Goal: Transaction & Acquisition: Purchase product/service

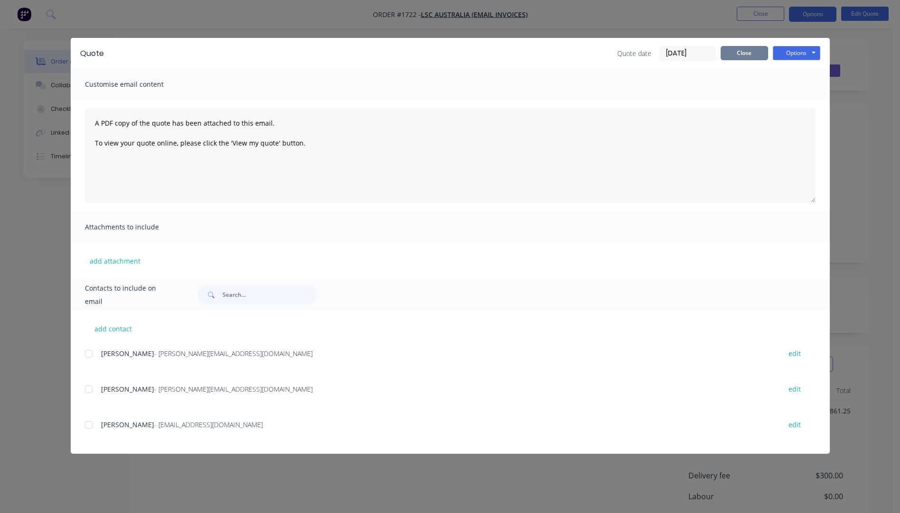
click at [753, 58] on button "Close" at bounding box center [743, 53] width 47 height 14
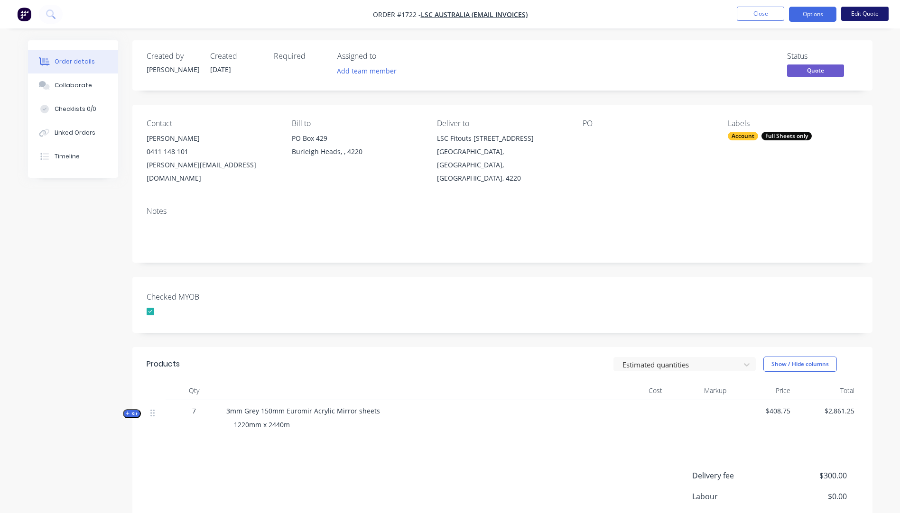
click at [869, 15] on button "Edit Quote" at bounding box center [864, 14] width 47 height 14
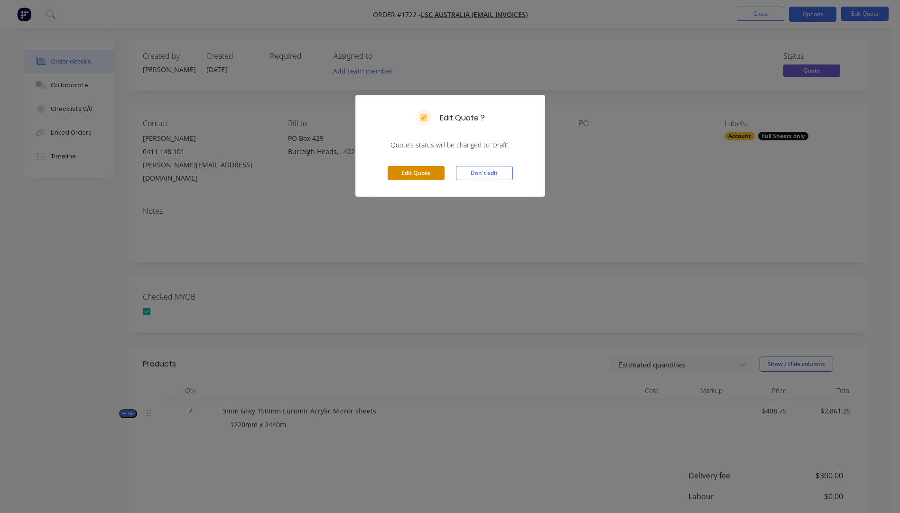
click at [426, 177] on button "Edit Quote" at bounding box center [416, 173] width 57 height 14
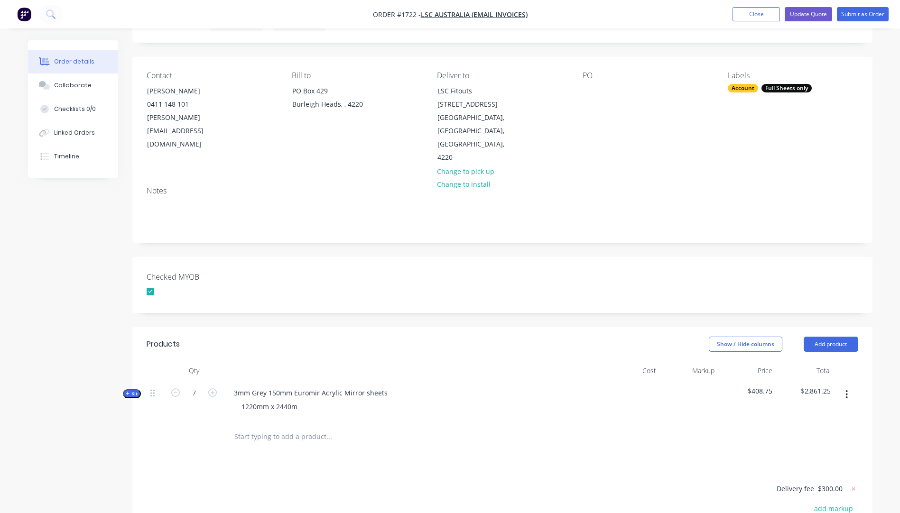
scroll to position [95, 0]
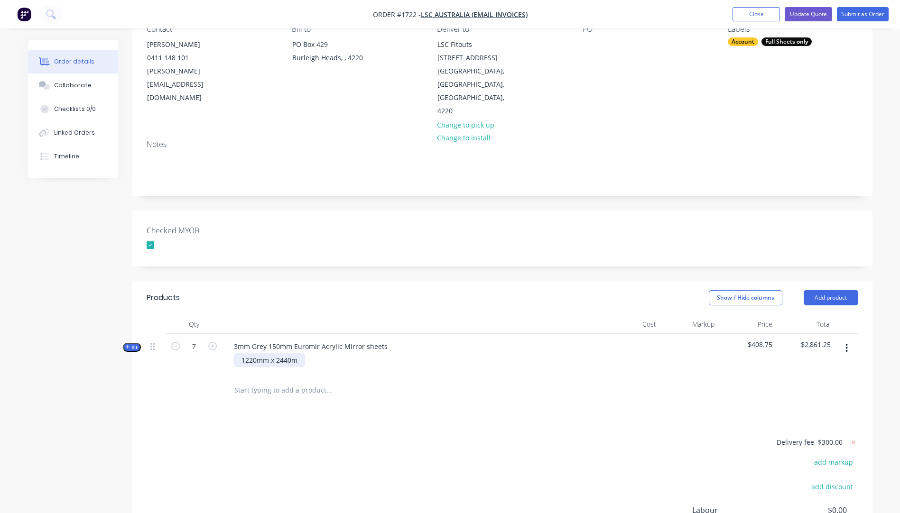
click at [297, 353] on div "1220mm x 2440m" at bounding box center [269, 360] width 71 height 14
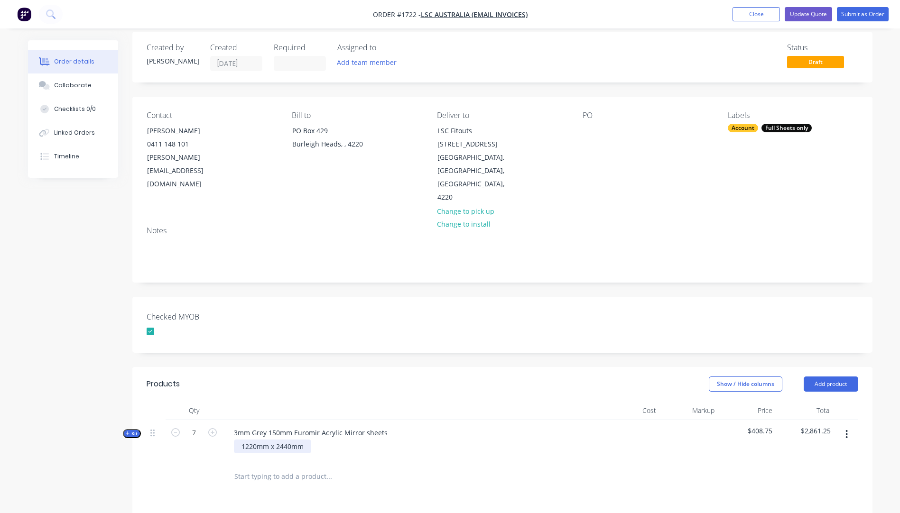
scroll to position [0, 0]
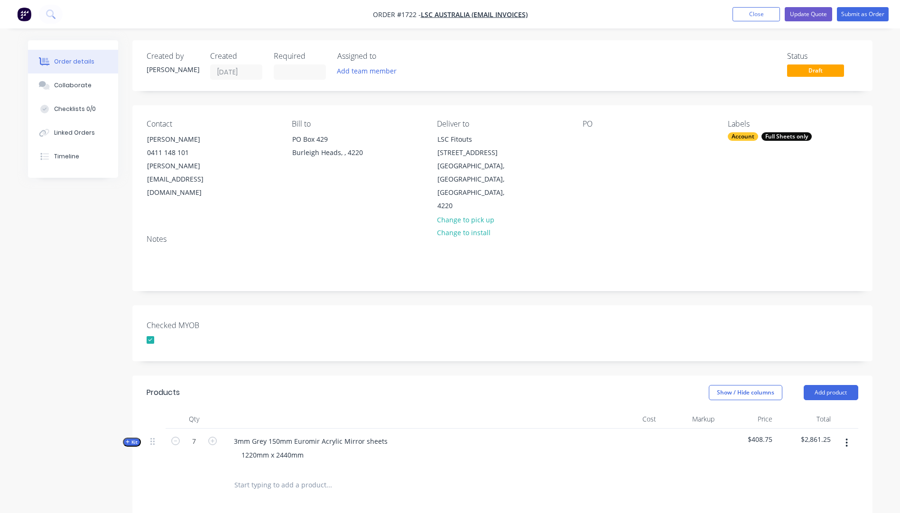
click at [539, 305] on div "Checked MYOB" at bounding box center [502, 333] width 740 height 56
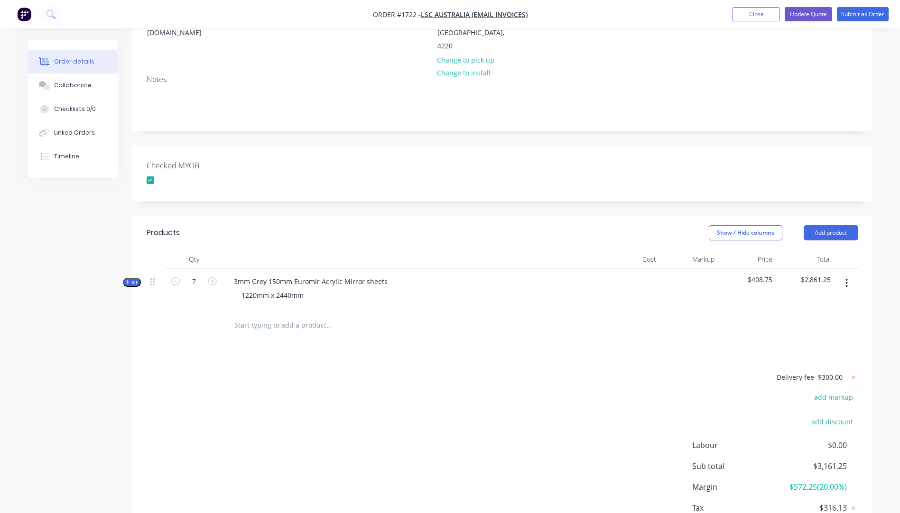
scroll to position [190, 0]
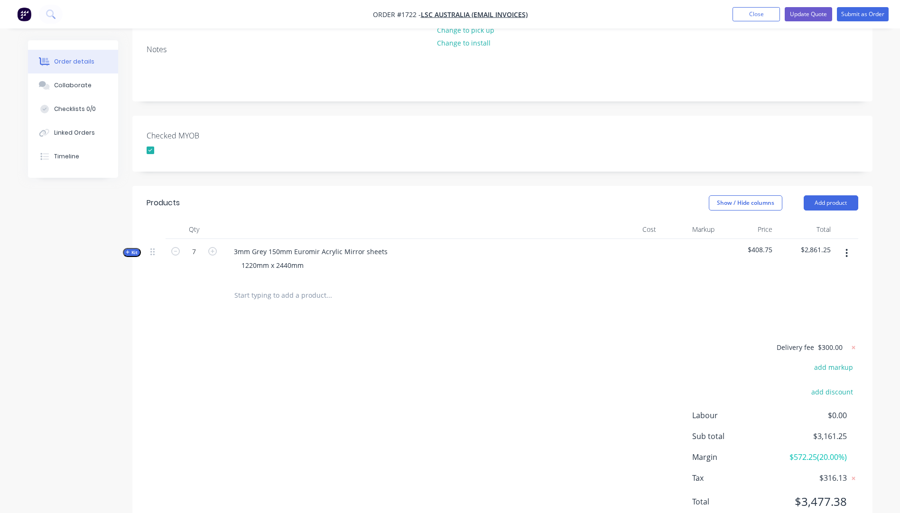
click at [129, 250] on icon "button" at bounding box center [128, 252] width 4 height 5
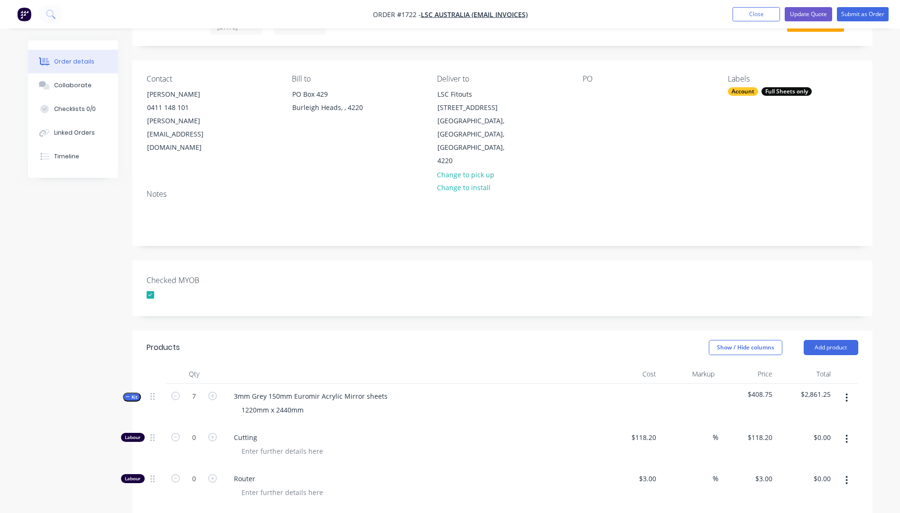
scroll to position [0, 0]
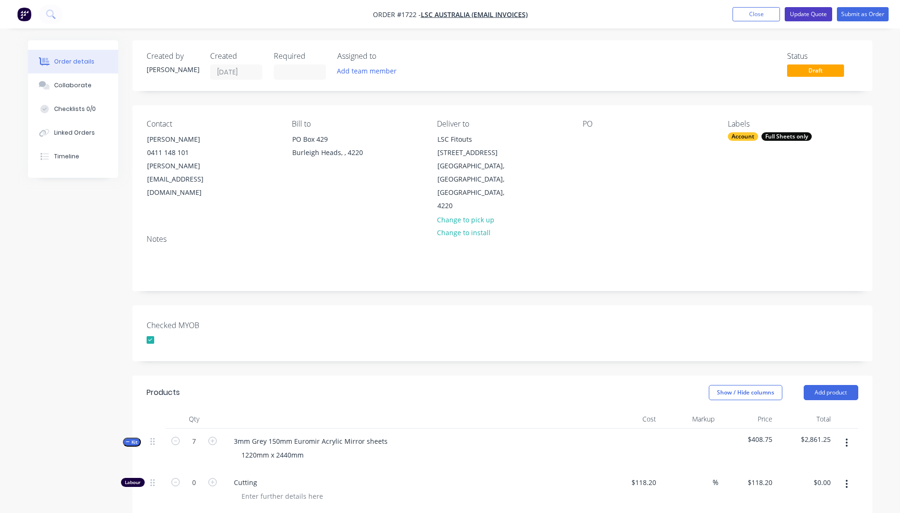
click at [812, 17] on button "Update Quote" at bounding box center [808, 14] width 47 height 14
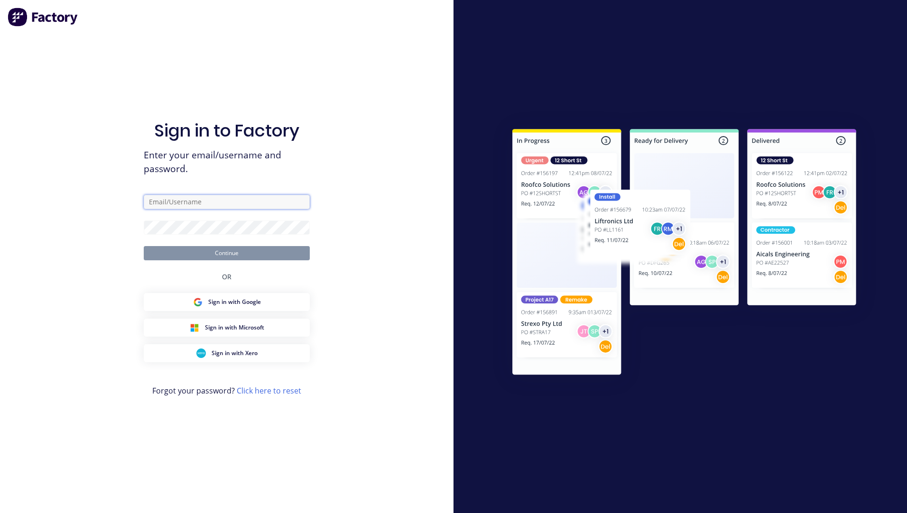
type input "sales@allstarplastics.com.au"
click at [222, 254] on button "Continue" at bounding box center [227, 253] width 166 height 14
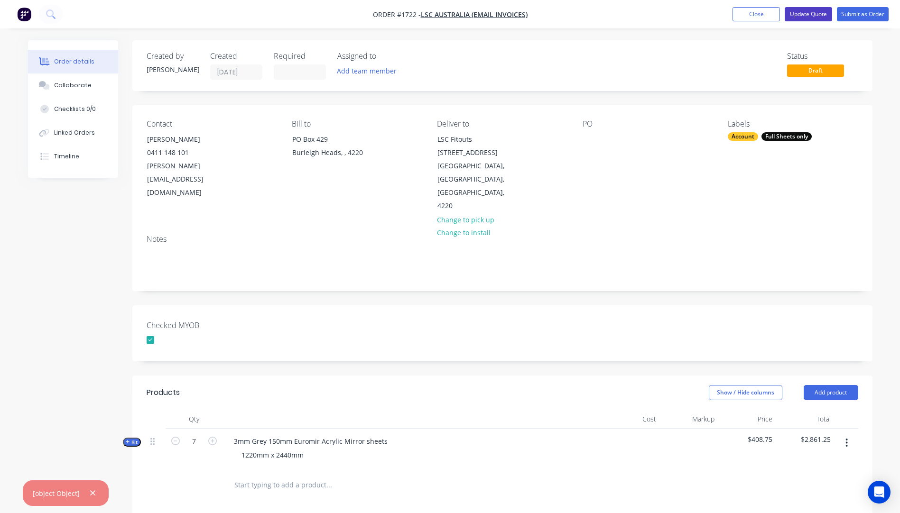
click at [801, 16] on button "Update Quote" at bounding box center [808, 14] width 47 height 14
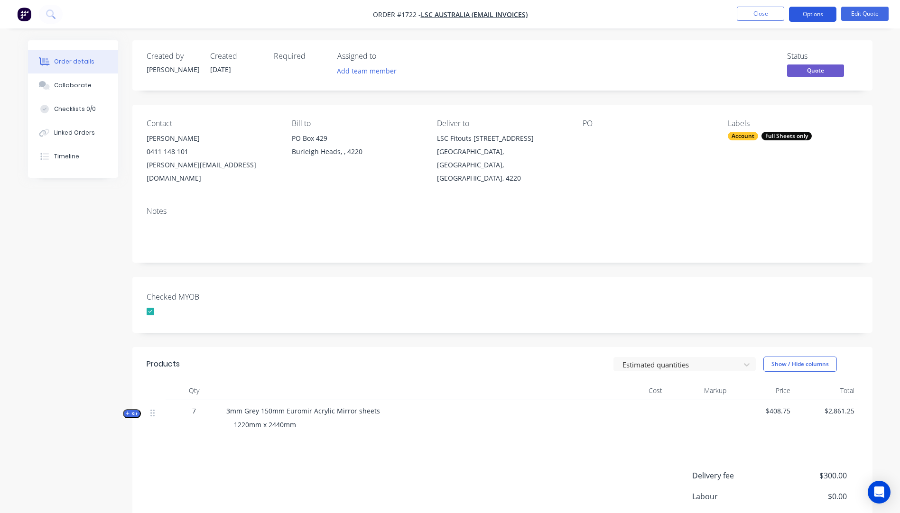
click at [809, 14] on button "Options" at bounding box center [812, 14] width 47 height 15
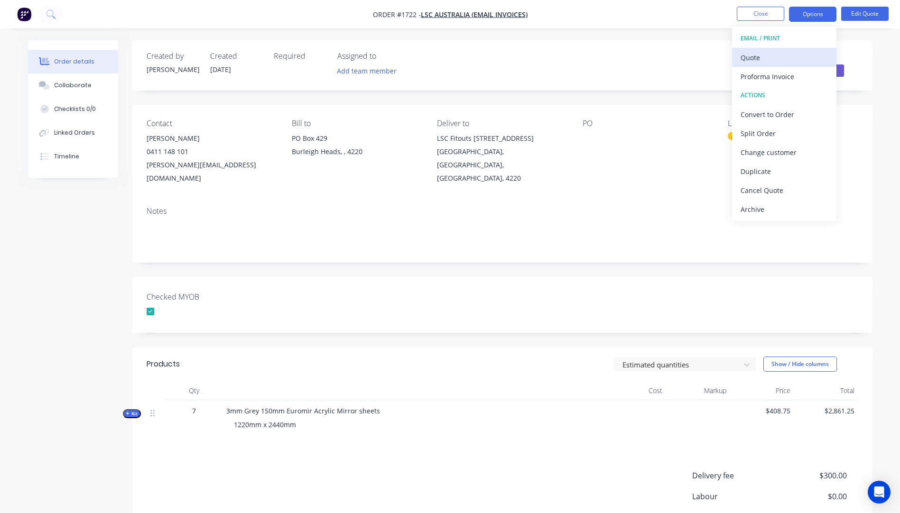
click at [755, 58] on div "Quote" at bounding box center [783, 58] width 87 height 14
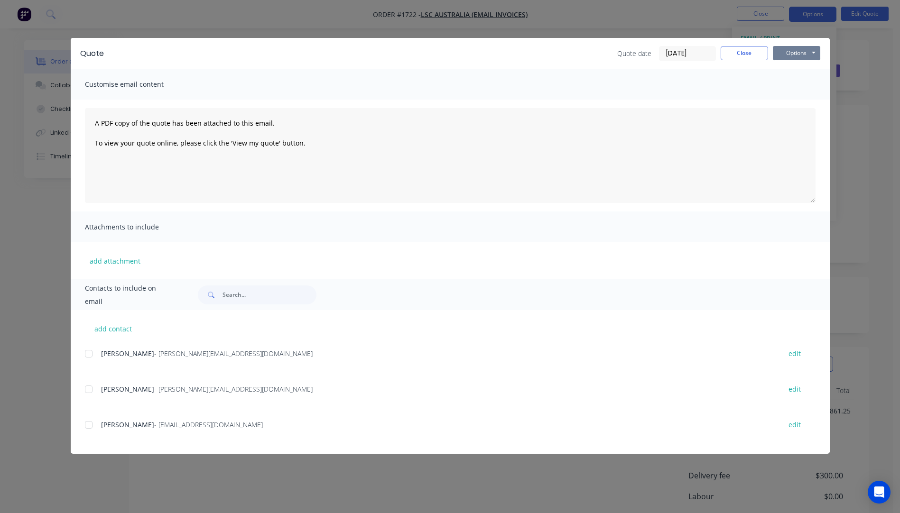
click at [794, 59] on button "Options" at bounding box center [796, 53] width 47 height 14
click at [797, 71] on button "Preview" at bounding box center [803, 70] width 61 height 16
click at [747, 53] on button "Close" at bounding box center [743, 53] width 47 height 14
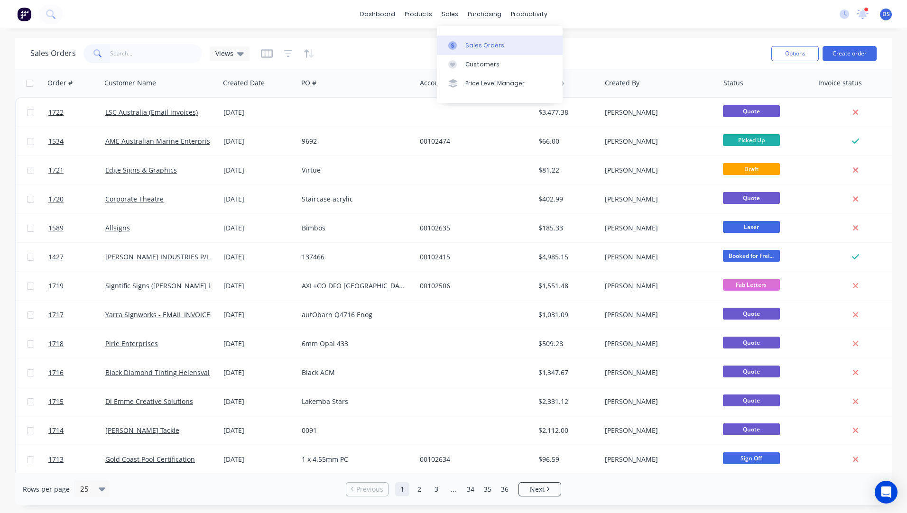
click at [477, 45] on div "Sales Orders" at bounding box center [484, 45] width 39 height 9
click at [854, 58] on button "Create order" at bounding box center [849, 53] width 54 height 15
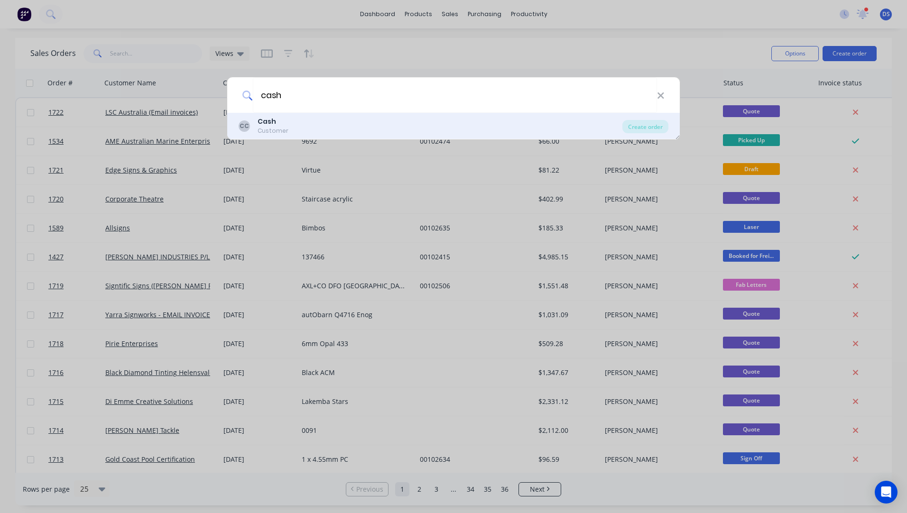
type input "cash"
click at [283, 127] on div "Customer" at bounding box center [273, 131] width 31 height 9
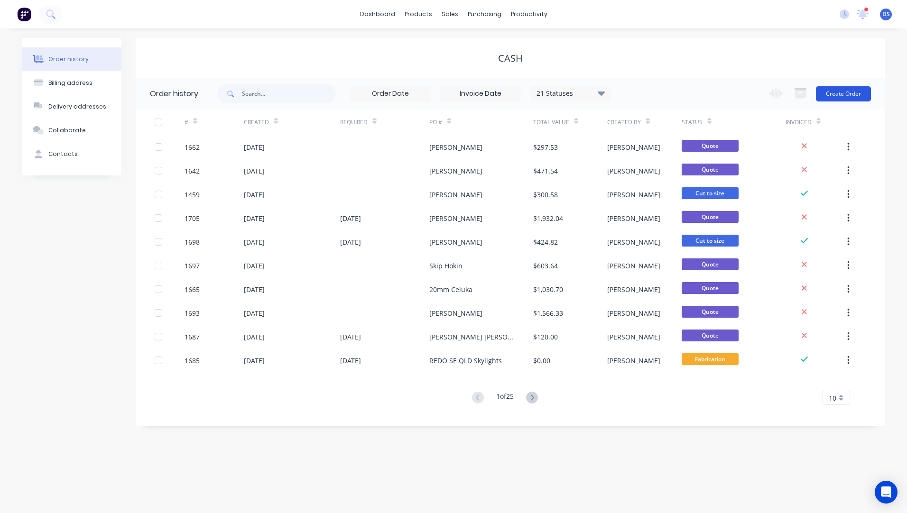
click at [850, 92] on button "Create Order" at bounding box center [843, 93] width 55 height 15
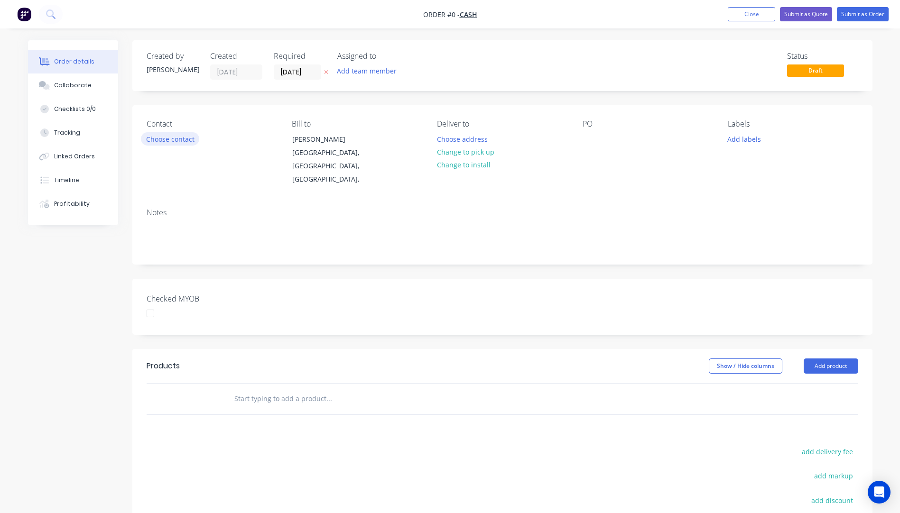
click at [170, 142] on button "Choose contact" at bounding box center [170, 138] width 58 height 13
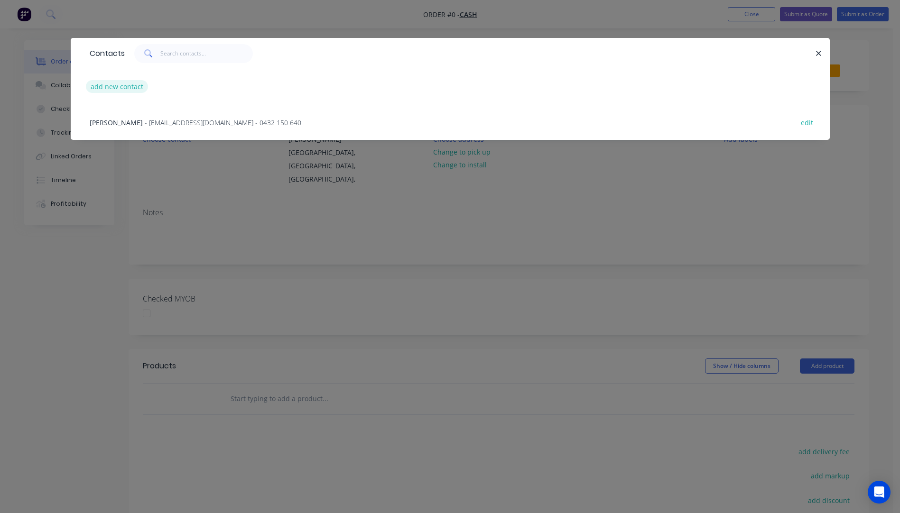
click at [128, 85] on button "add new contact" at bounding box center [117, 86] width 63 height 13
select select "AU"
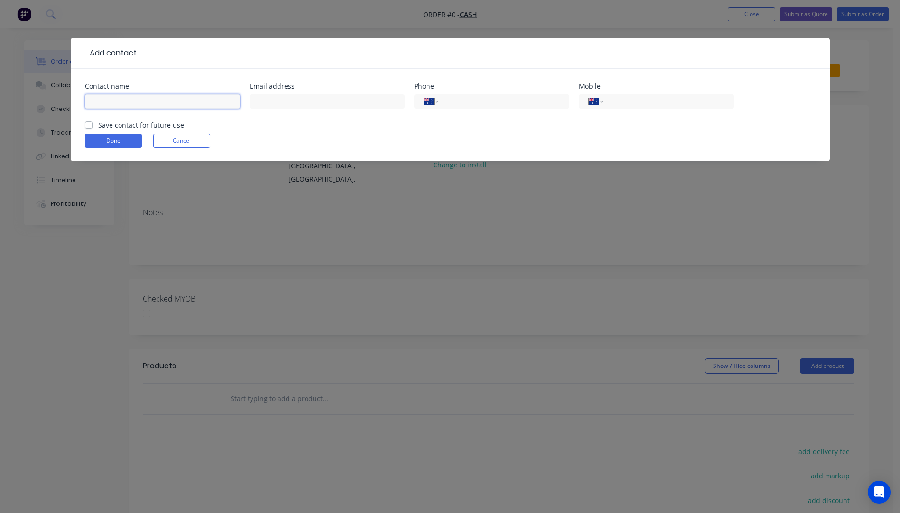
click at [135, 103] on input "text" at bounding box center [162, 101] width 155 height 14
type input "[PERSON_NAME]"
click at [268, 99] on input "text" at bounding box center [326, 101] width 155 height 14
paste input "alex zwirek <CORI4DG@outlook.com>"
click at [295, 101] on input "alex zwirek <CORI4DG@outlook.com>" at bounding box center [326, 101] width 155 height 14
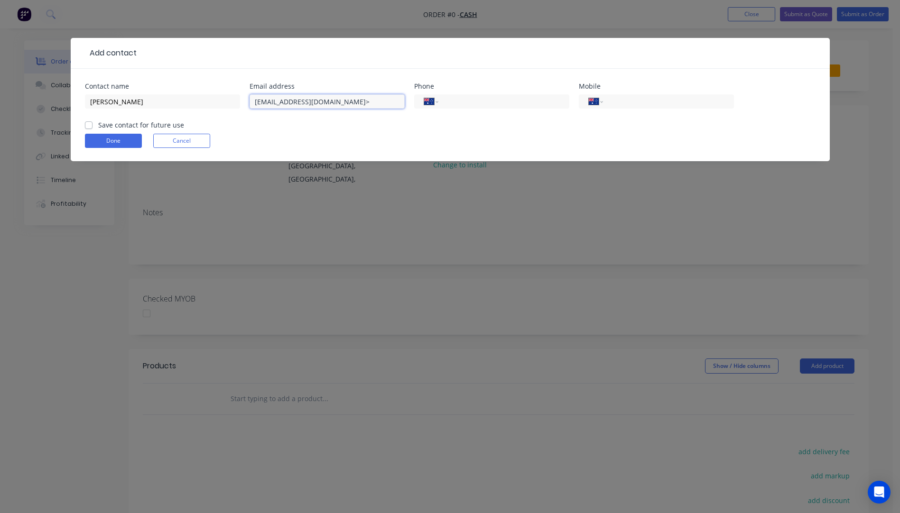
click at [345, 102] on input "CORI4DG@outlook.com>" at bounding box center [326, 101] width 155 height 14
type input "CORI4DG@outlook.com"
click at [107, 144] on button "Done" at bounding box center [113, 141] width 57 height 14
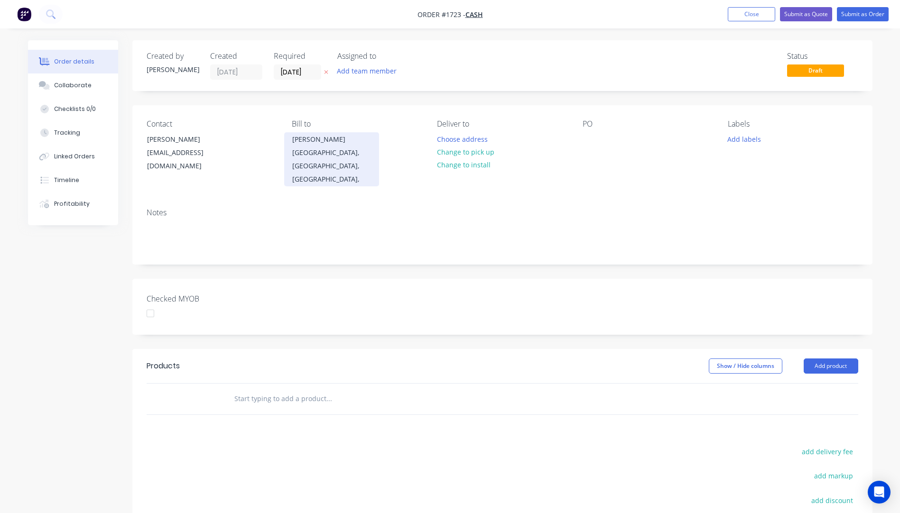
click at [305, 144] on div "Anthony" at bounding box center [331, 139] width 79 height 13
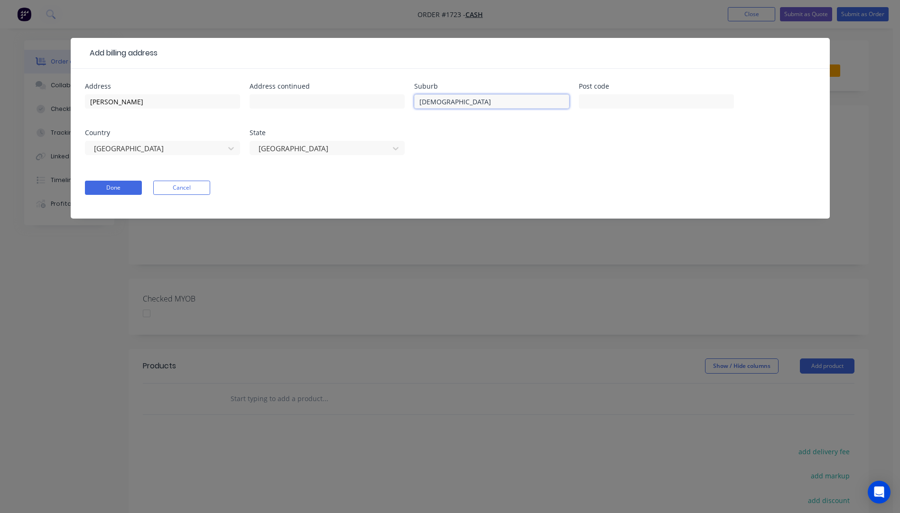
drag, startPoint x: 482, startPoint y: 101, endPoint x: 415, endPoint y: 102, distance: 67.4
click at [415, 102] on input "Mt Isa" at bounding box center [491, 101] width 155 height 14
drag, startPoint x: 138, startPoint y: 102, endPoint x: 65, endPoint y: 98, distance: 73.6
click at [66, 101] on div "Add billing address Address Anthony Address continued Suburb Post code Country …" at bounding box center [450, 256] width 900 height 513
click at [303, 143] on div at bounding box center [321, 149] width 127 height 12
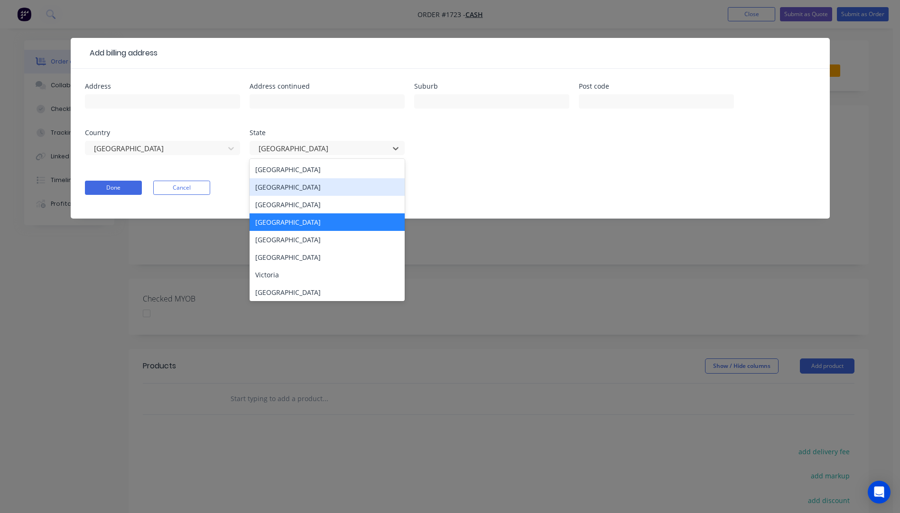
click at [295, 189] on div "New South Wales" at bounding box center [326, 187] width 155 height 18
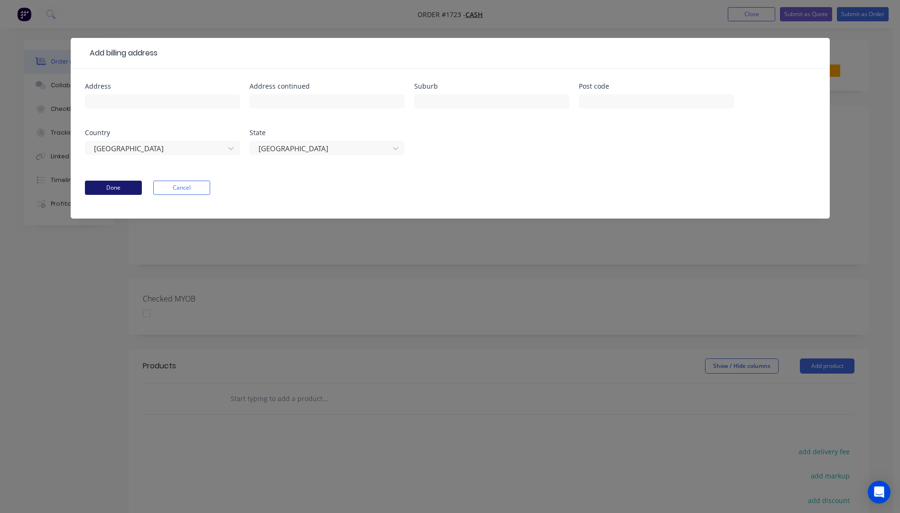
click at [114, 189] on button "Done" at bounding box center [113, 188] width 57 height 14
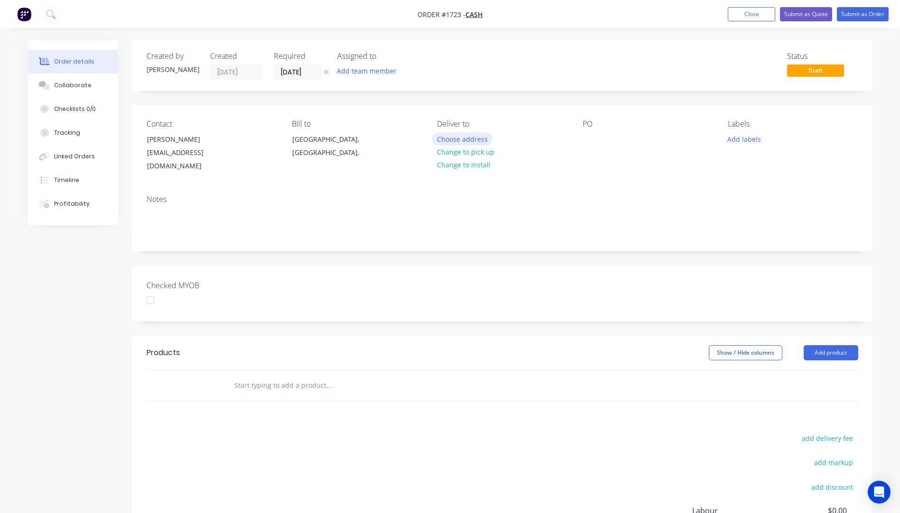
click at [464, 135] on button "Choose address" at bounding box center [462, 138] width 61 height 13
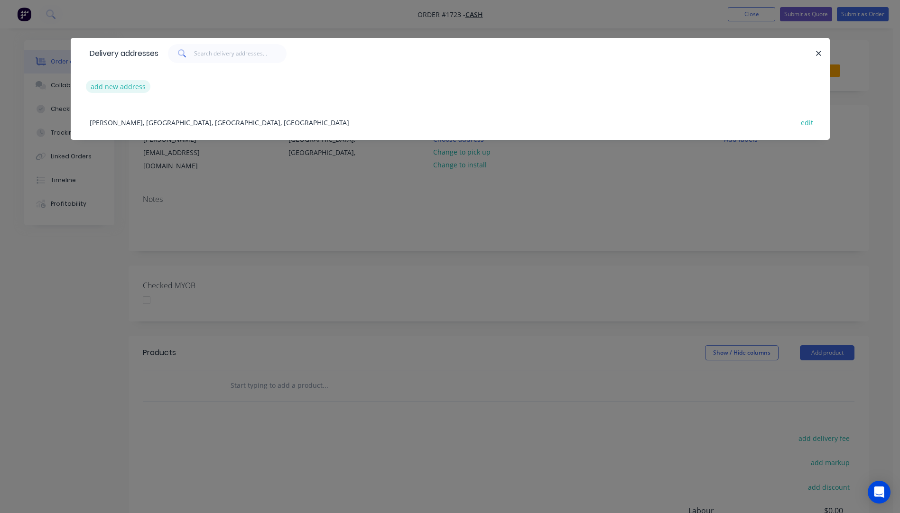
click at [130, 88] on button "add new address" at bounding box center [118, 86] width 65 height 13
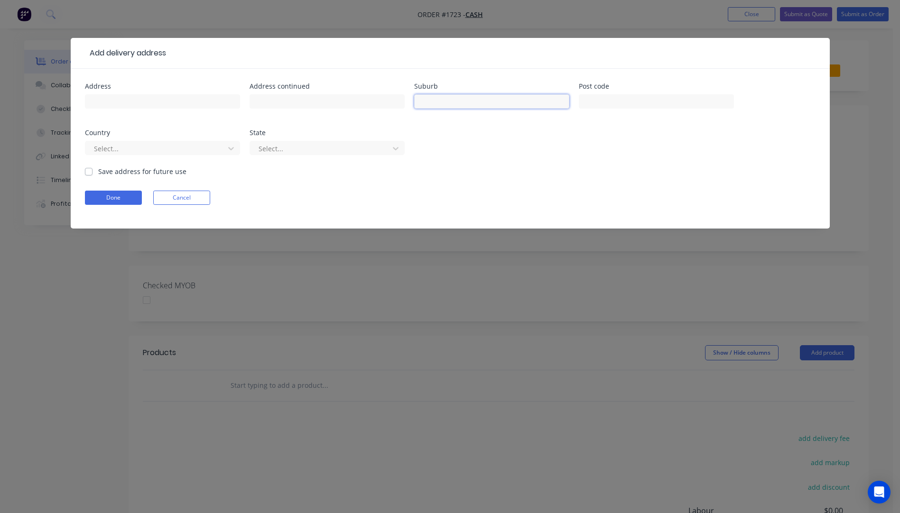
paste input "Lochinvar"
type input "Lochinvar"
click at [598, 104] on input "text" at bounding box center [656, 101] width 155 height 14
click at [647, 99] on input "text" at bounding box center [656, 101] width 155 height 14
type input "2321"
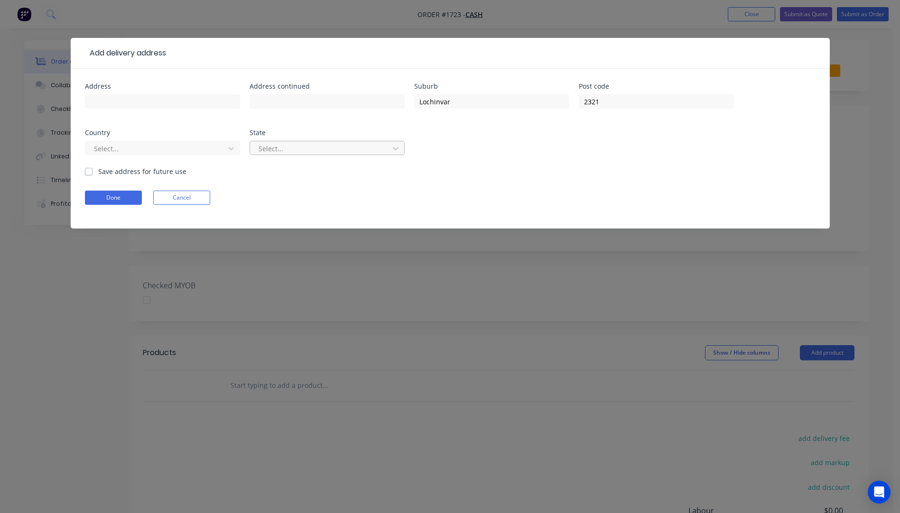
click at [287, 148] on div at bounding box center [321, 149] width 127 height 12
click at [104, 143] on div at bounding box center [156, 149] width 127 height 12
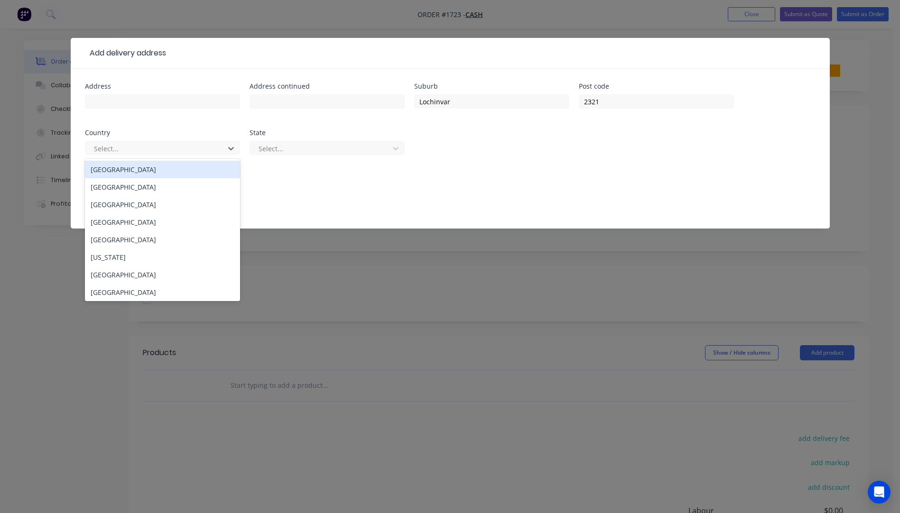
click at [108, 171] on div "Australia" at bounding box center [162, 170] width 155 height 18
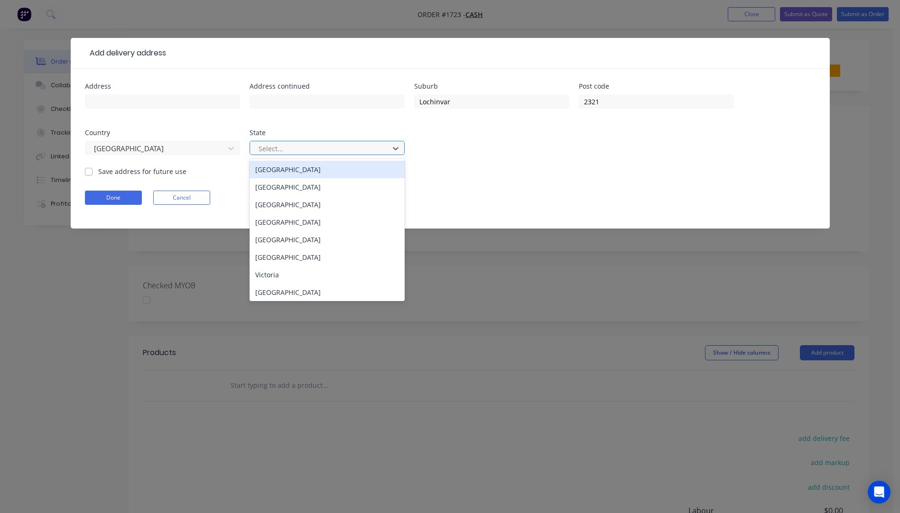
click at [342, 152] on div at bounding box center [321, 149] width 127 height 12
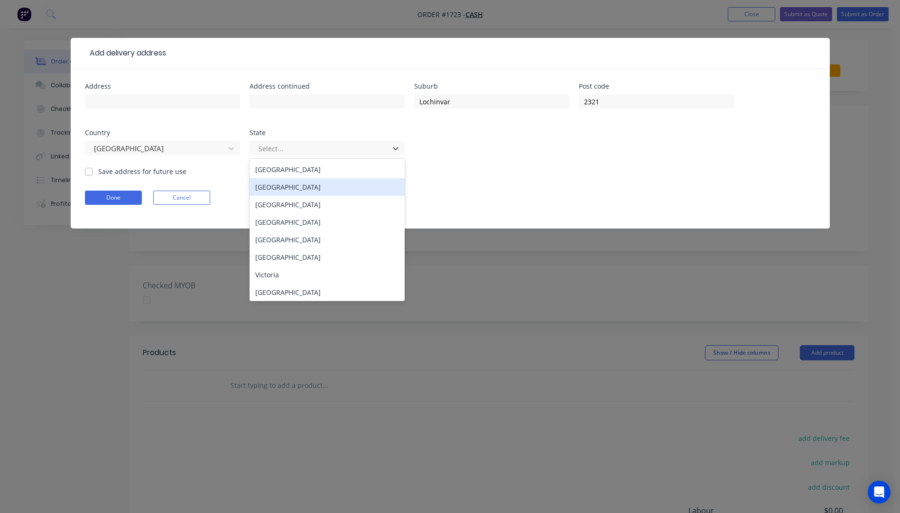
click at [283, 184] on div "New South Wales" at bounding box center [326, 187] width 155 height 18
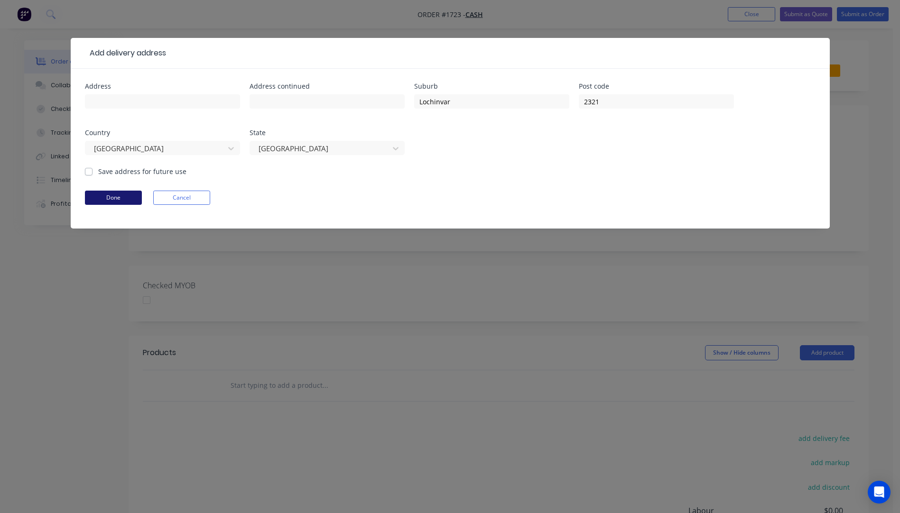
click at [120, 200] on button "Done" at bounding box center [113, 198] width 57 height 14
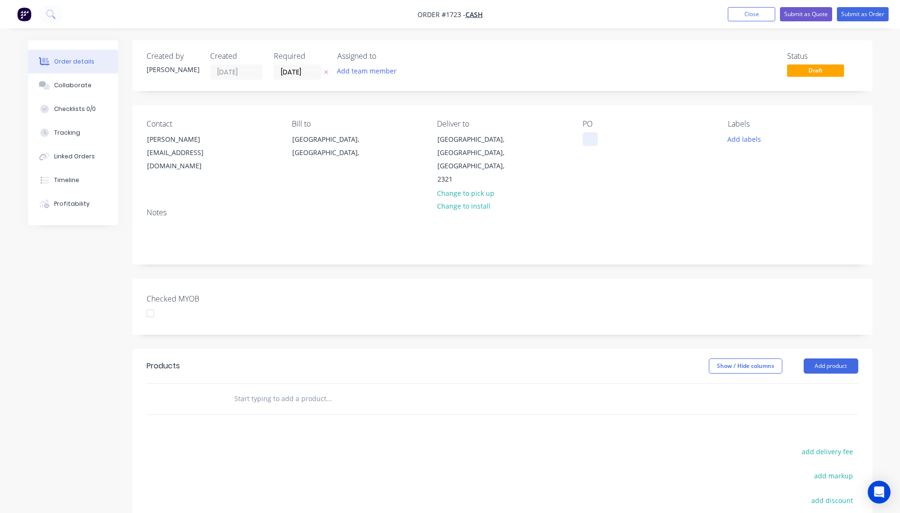
click at [590, 141] on div at bounding box center [589, 139] width 15 height 14
click at [740, 141] on button "Add labels" at bounding box center [744, 138] width 44 height 13
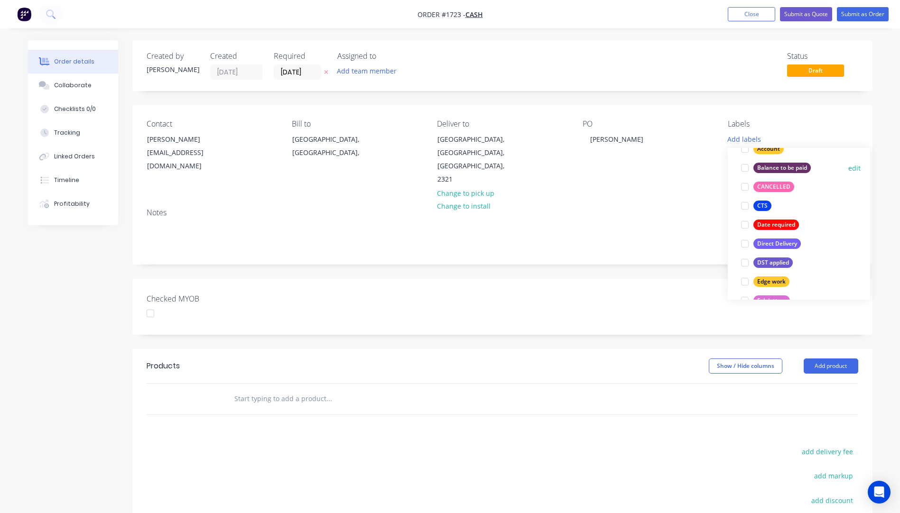
scroll to position [95, 0]
click at [765, 207] on div "CTS" at bounding box center [762, 205] width 18 height 10
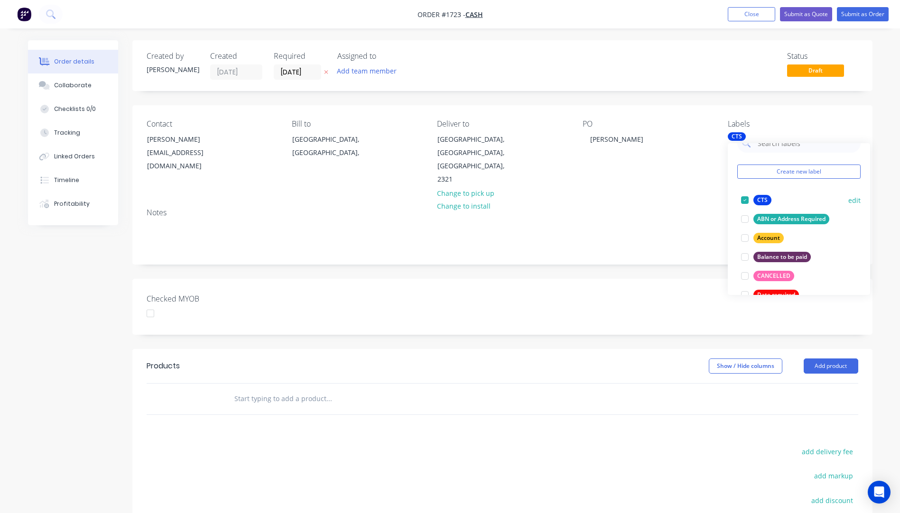
scroll to position [114, 0]
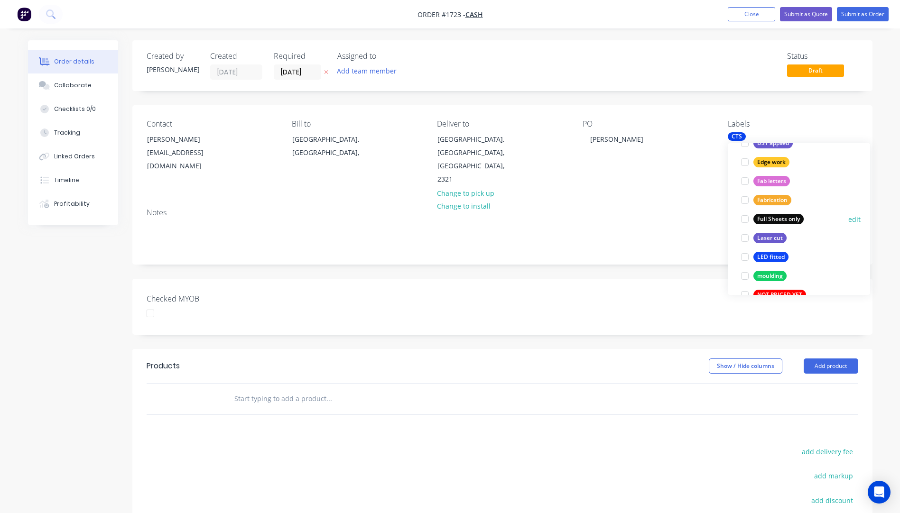
click at [766, 218] on div "Full Sheets only" at bounding box center [778, 219] width 50 height 10
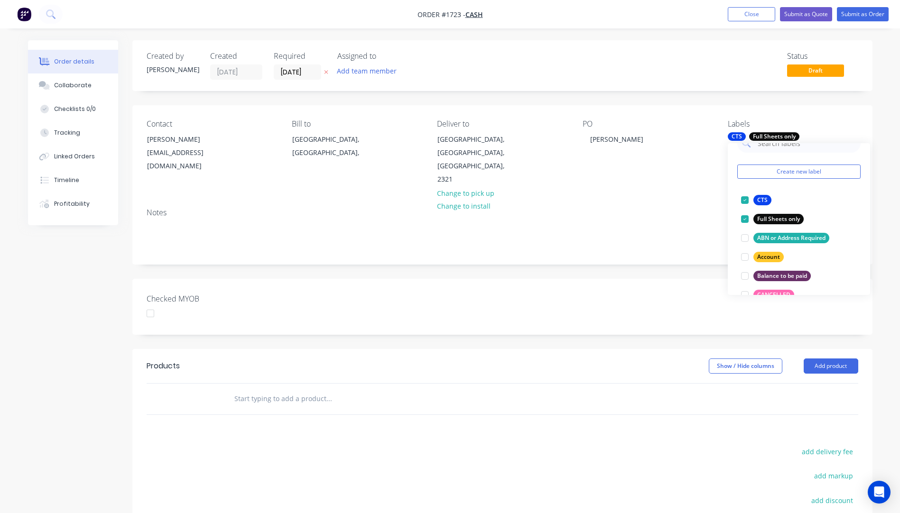
click at [705, 208] on div "Notes" at bounding box center [502, 212] width 711 height 9
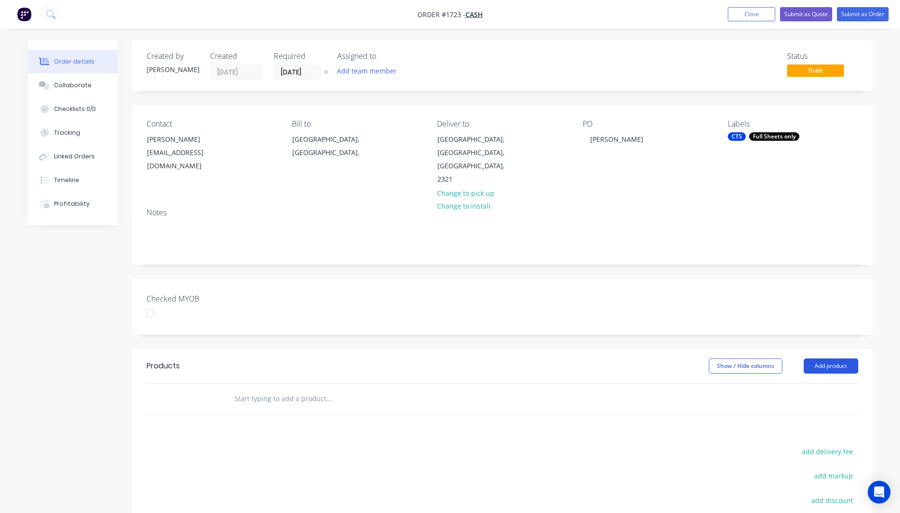
click at [836, 359] on button "Add product" at bounding box center [830, 366] width 55 height 15
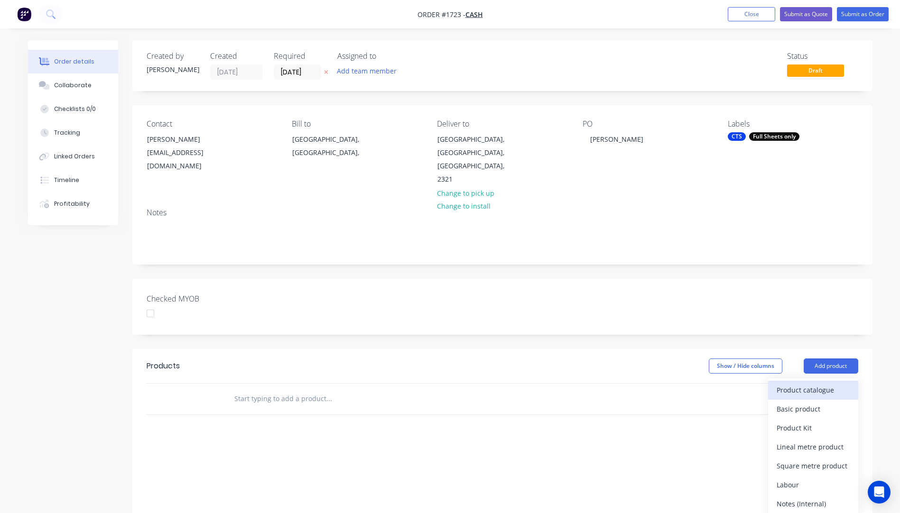
click at [786, 383] on div "Product catalogue" at bounding box center [812, 390] width 73 height 14
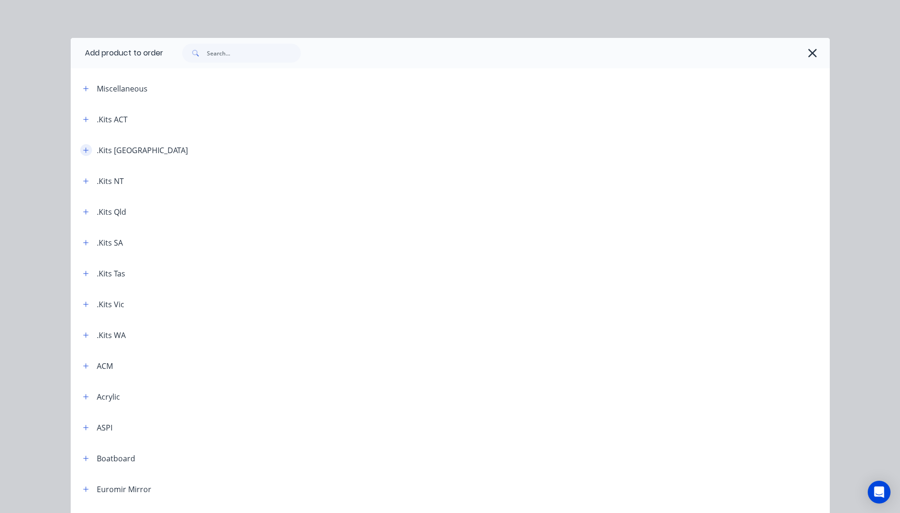
click at [83, 150] on icon "button" at bounding box center [85, 150] width 5 height 5
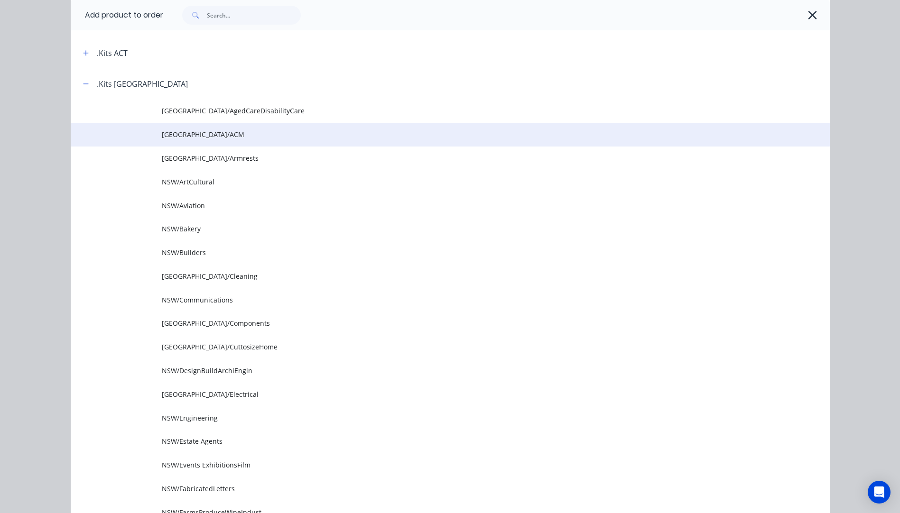
scroll to position [95, 0]
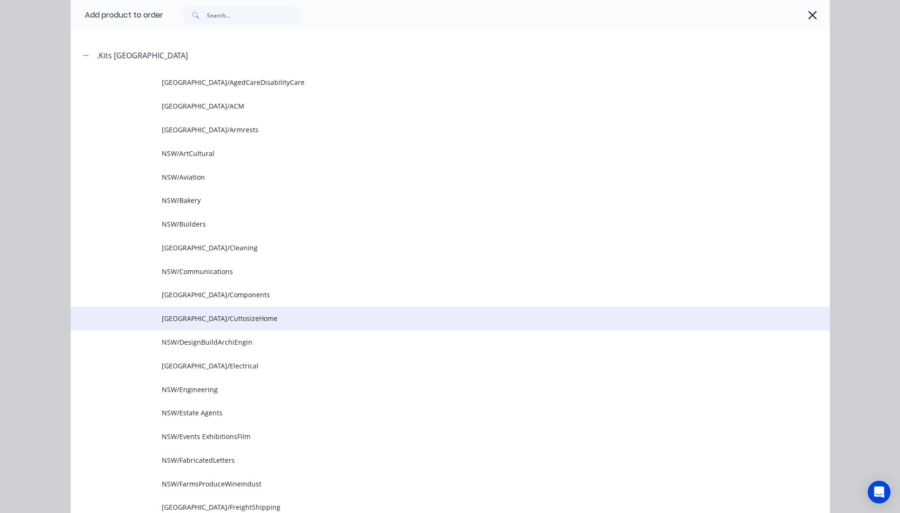
click at [191, 321] on span "NSW/CuttosizeHome" at bounding box center [429, 319] width 534 height 10
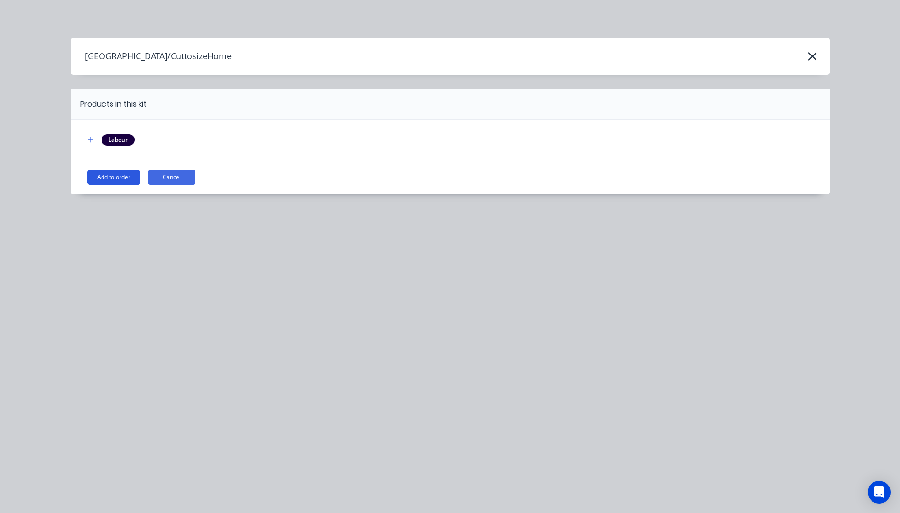
click at [108, 180] on button "Add to order" at bounding box center [113, 177] width 53 height 15
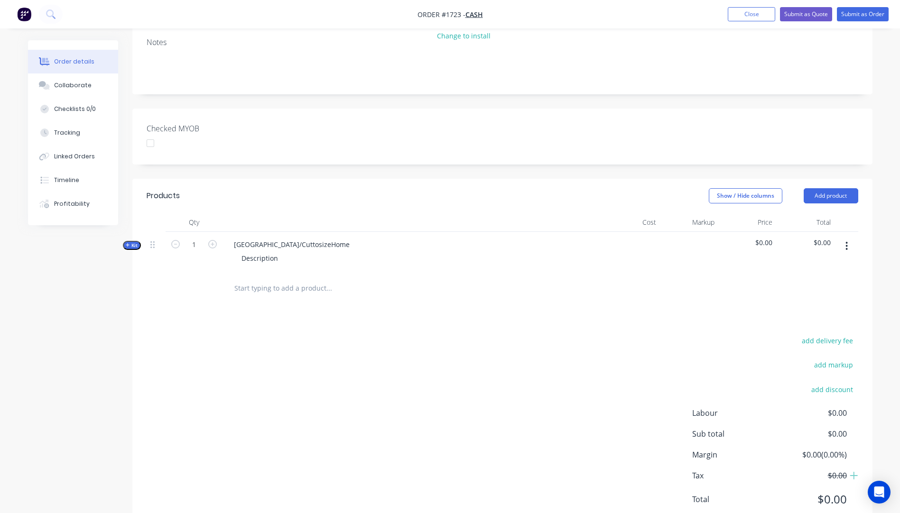
scroll to position [179, 0]
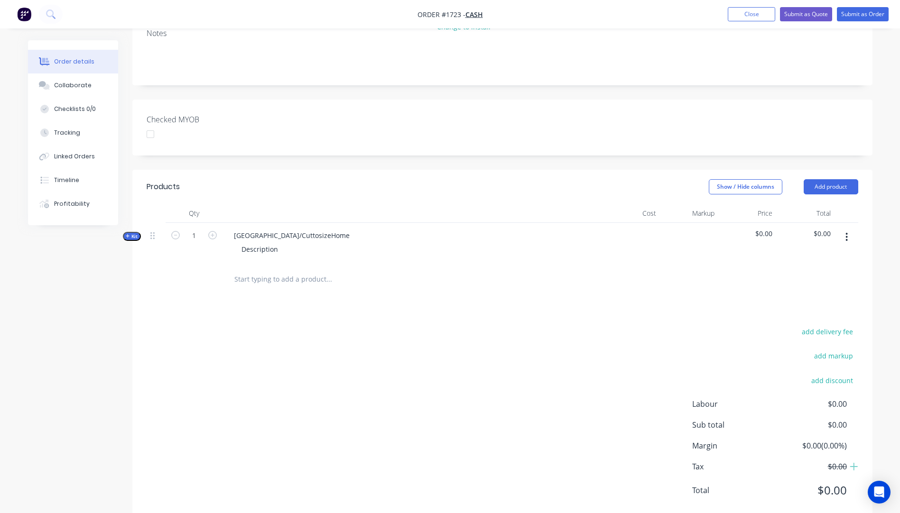
click at [126, 234] on icon "button" at bounding box center [128, 236] width 4 height 5
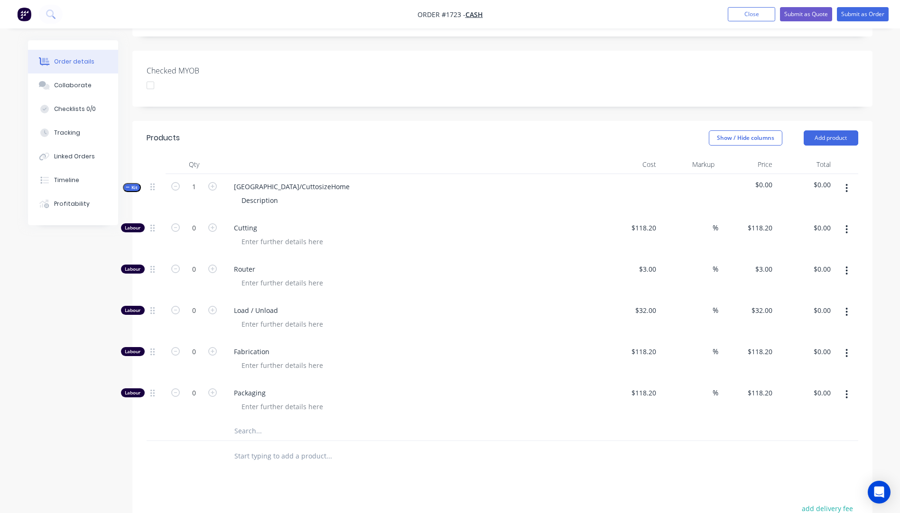
scroll to position [274, 0]
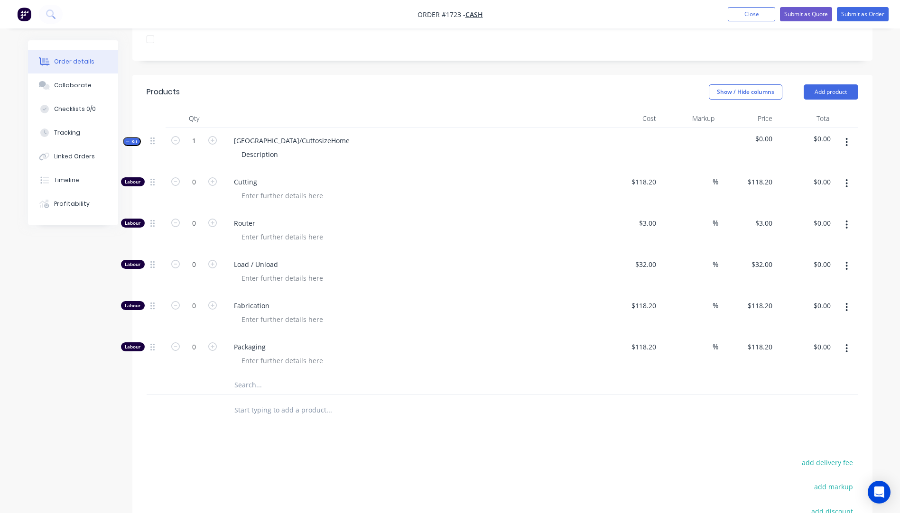
click at [249, 376] on input "text" at bounding box center [329, 385] width 190 height 19
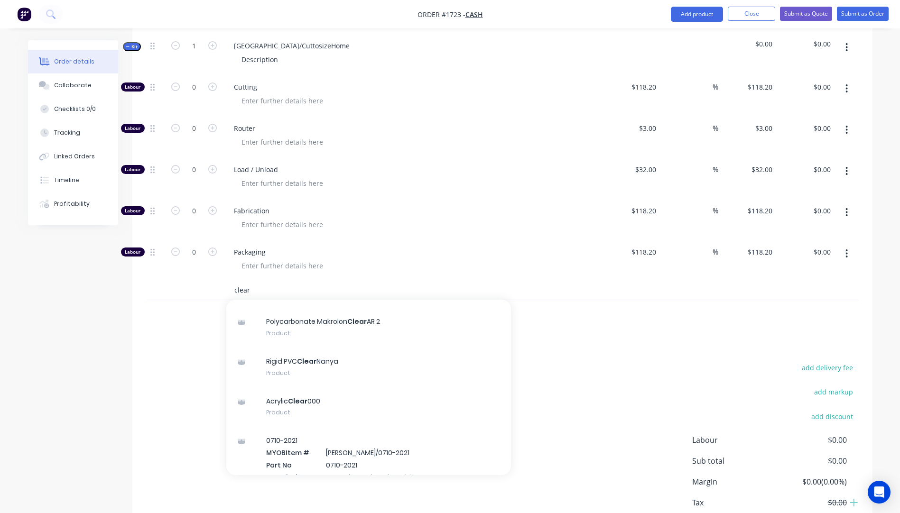
scroll to position [142, 0]
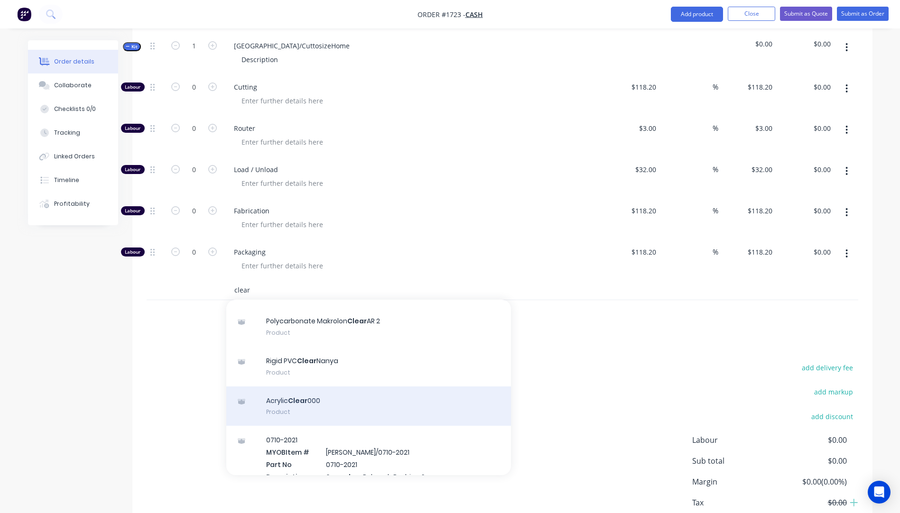
type input "clear"
click at [298, 387] on div "Acrylic Clear 000 Product" at bounding box center [368, 407] width 285 height 40
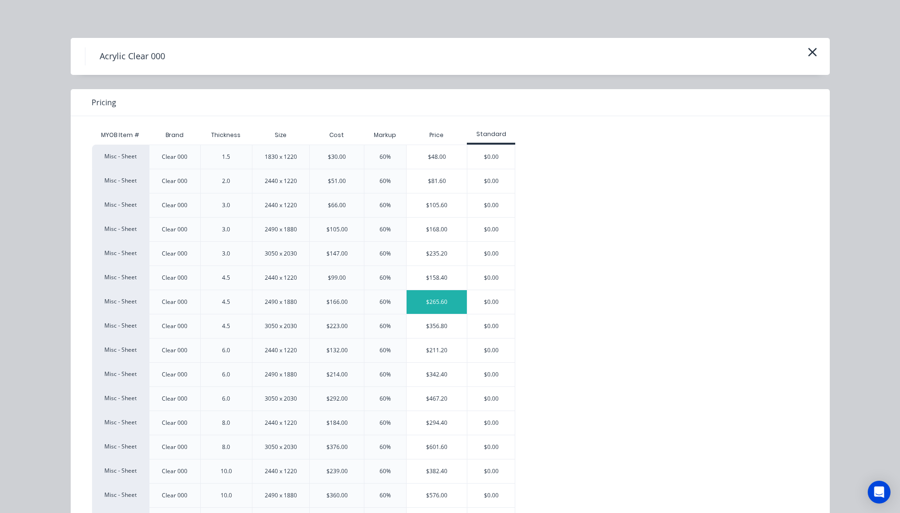
click at [421, 299] on div "$265.60" at bounding box center [436, 302] width 60 height 24
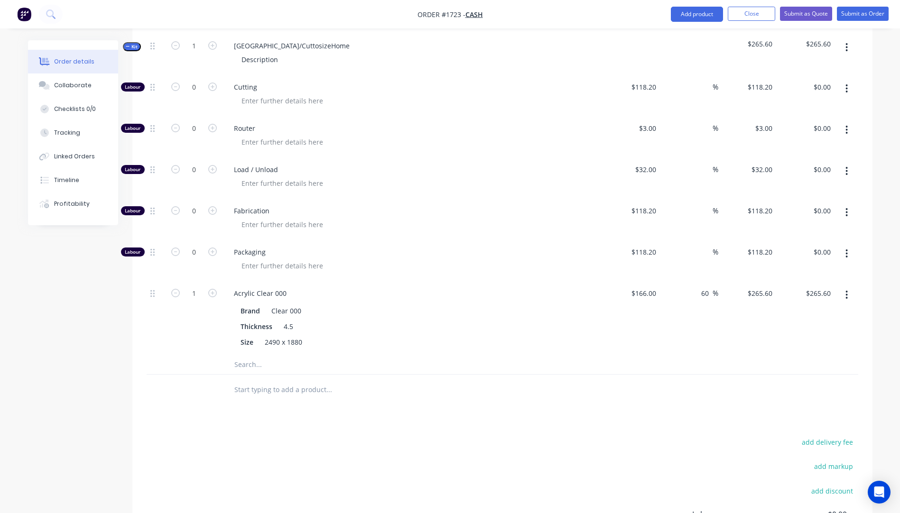
scroll to position [274, 0]
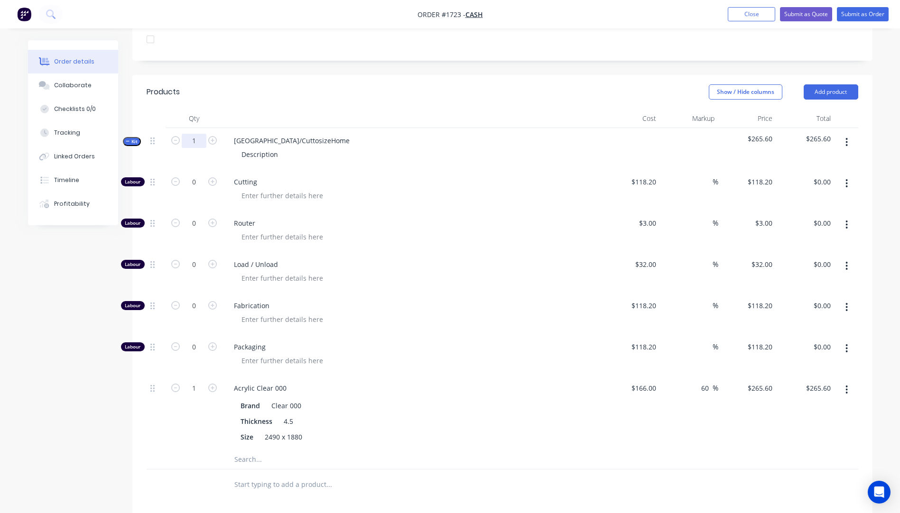
click at [198, 134] on input "1" at bounding box center [194, 141] width 25 height 14
type input "8"
type input "$2,124.80"
click at [333, 148] on div "Description" at bounding box center [412, 155] width 372 height 14
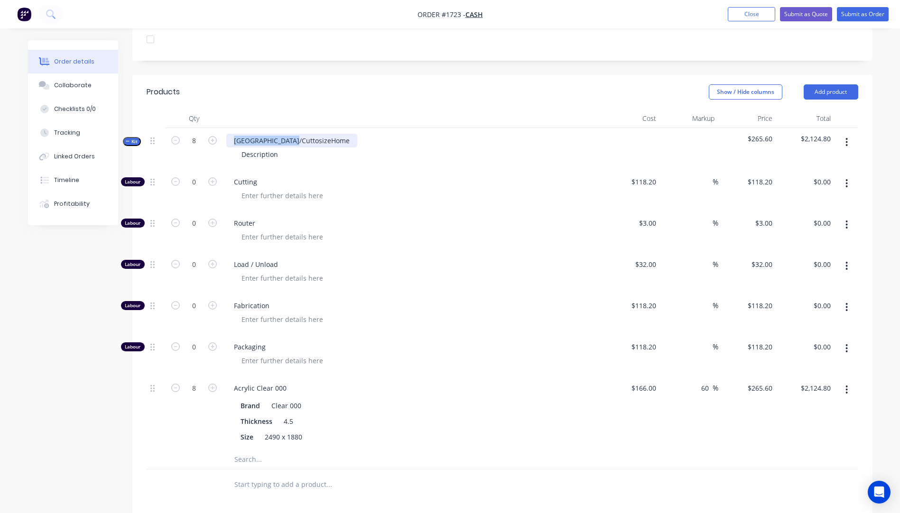
drag, startPoint x: 300, startPoint y: 115, endPoint x: 231, endPoint y: 119, distance: 69.4
click at [231, 134] on div "NSW/CuttosizeHome" at bounding box center [291, 141] width 131 height 14
drag, startPoint x: 283, startPoint y: 130, endPoint x: 240, endPoint y: 135, distance: 43.4
click at [240, 148] on div "Description" at bounding box center [260, 155] width 52 height 14
click at [264, 148] on div "Description" at bounding box center [260, 155] width 52 height 14
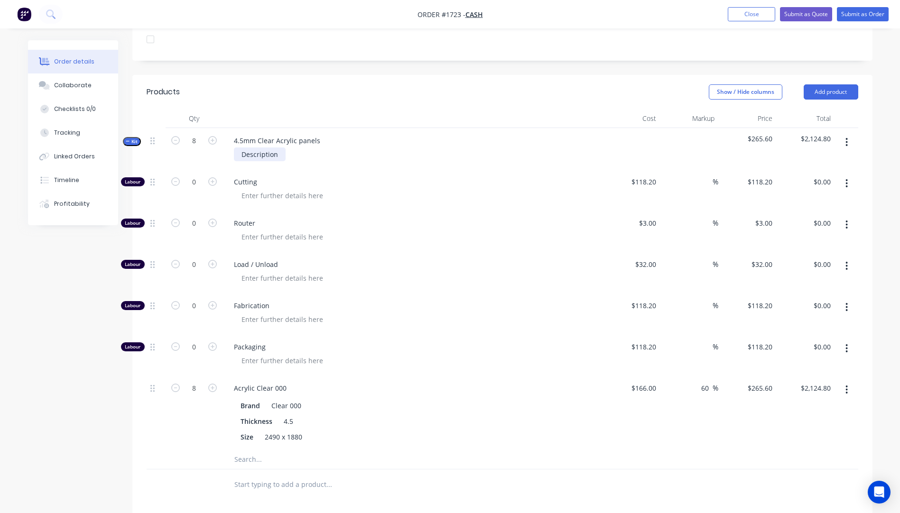
click at [264, 148] on div "Description" at bounding box center [260, 155] width 52 height 14
click at [365, 189] on div at bounding box center [416, 196] width 364 height 14
click at [212, 177] on icon "button" at bounding box center [212, 181] width 9 height 9
type input "1"
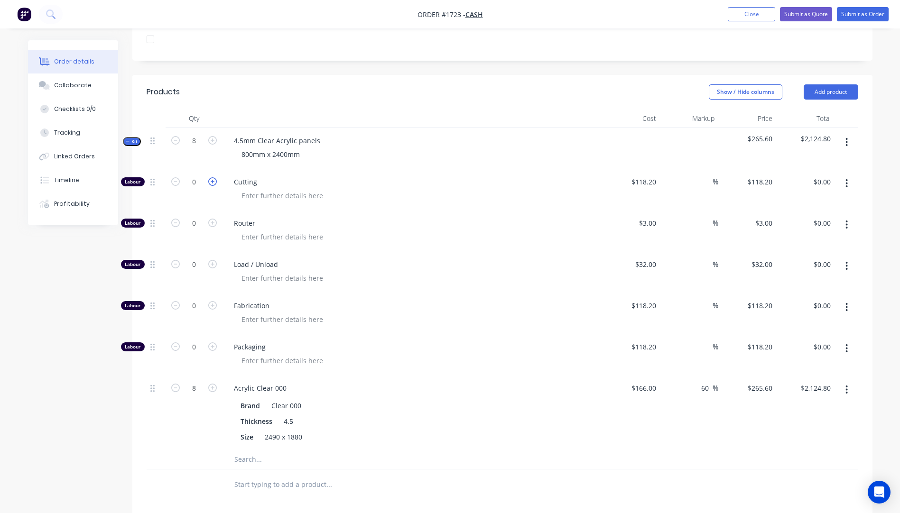
type input "$118.20"
click at [212, 177] on icon "button" at bounding box center [212, 181] width 9 height 9
type input "2"
type input "$236.40"
click at [212, 177] on icon "button" at bounding box center [212, 181] width 9 height 9
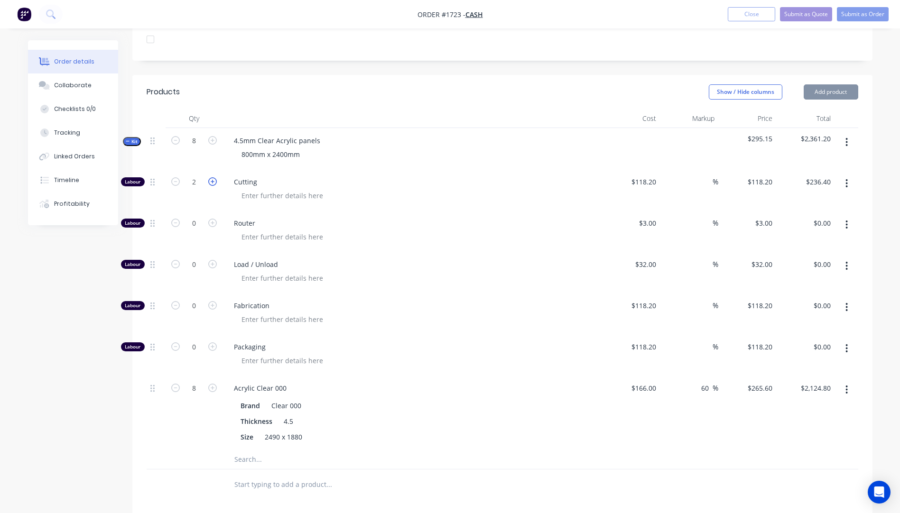
type input "3"
type input "$354.60"
click at [212, 177] on icon "button" at bounding box center [212, 181] width 9 height 9
type input "4"
type input "$472.80"
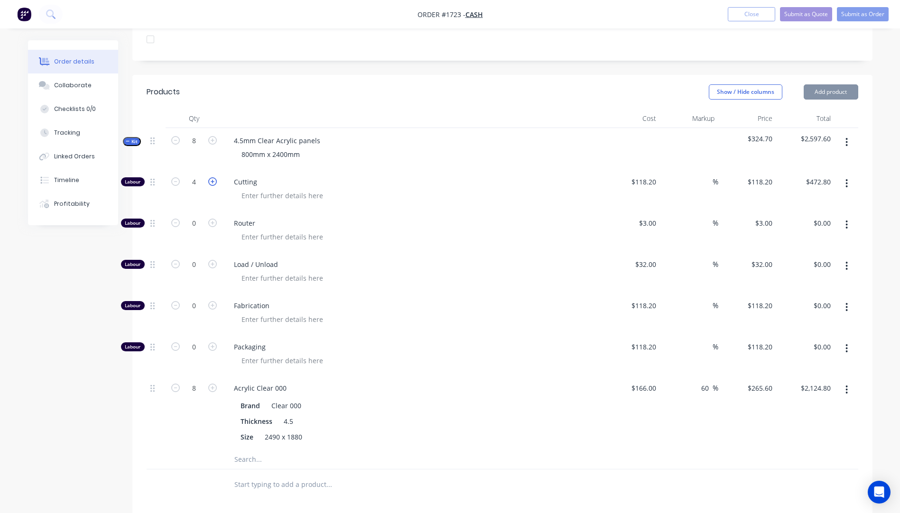
click at [212, 177] on icon "button" at bounding box center [212, 181] width 9 height 9
type input "5"
type input "$591.00"
click at [212, 177] on icon "button" at bounding box center [212, 181] width 9 height 9
type input "6"
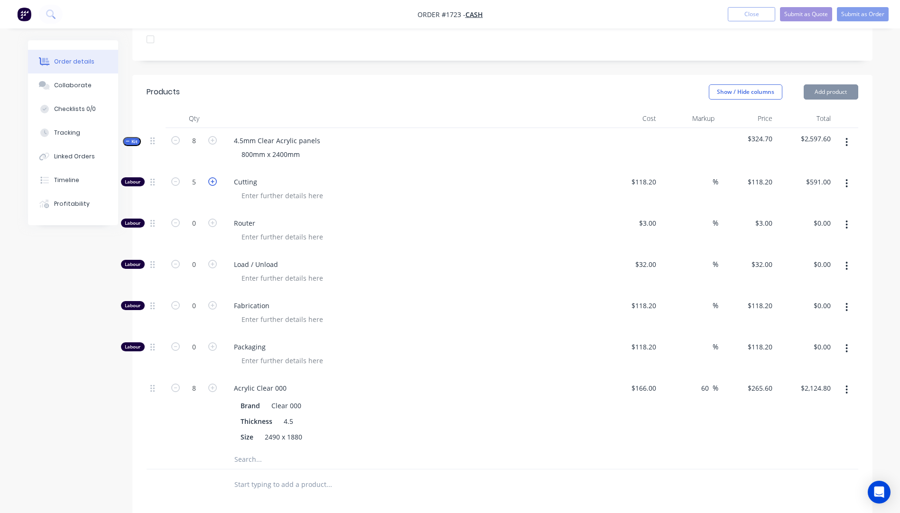
type input "$709.20"
click at [212, 177] on icon "button" at bounding box center [212, 181] width 9 height 9
type input "7"
type input "$827.40"
click at [212, 177] on icon "button" at bounding box center [212, 181] width 9 height 9
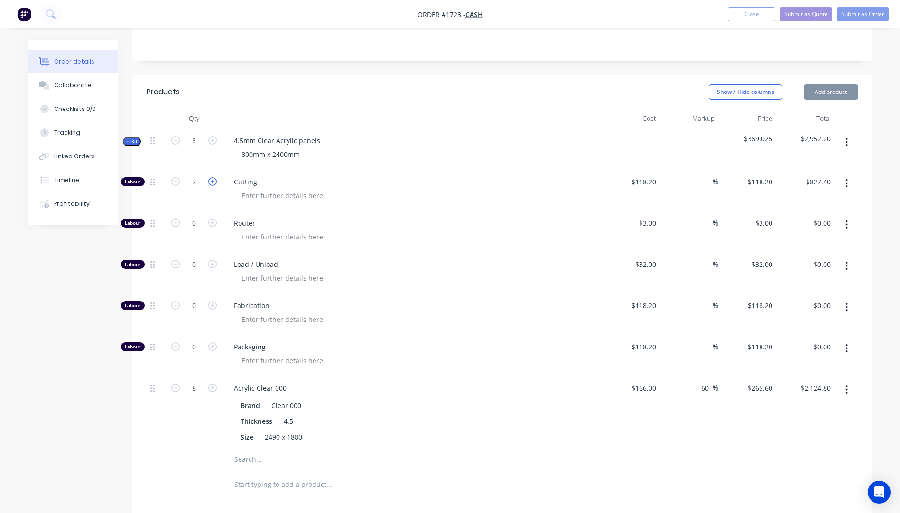
type input "8"
type input "$945.60"
click at [645, 175] on input "118.2" at bounding box center [644, 182] width 29 height 14
type input "$10.00"
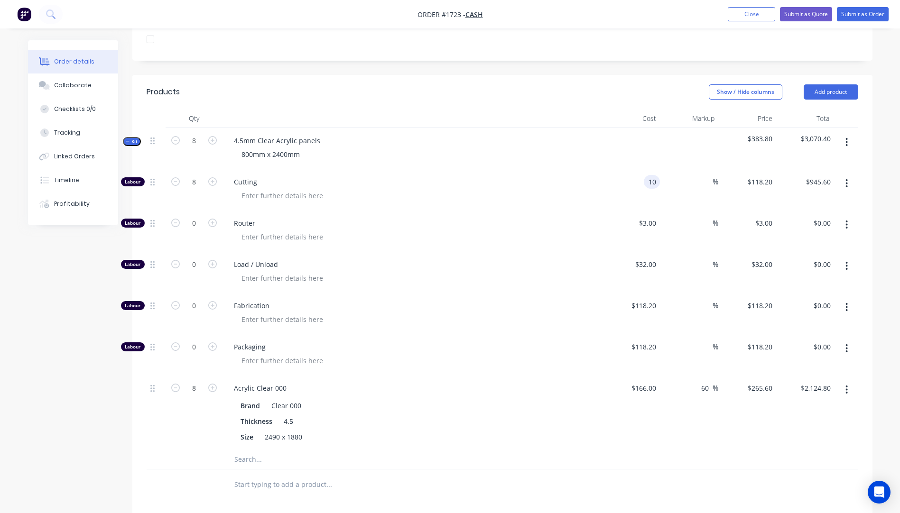
type input "$80.00"
click at [550, 189] on div at bounding box center [416, 196] width 364 height 14
click at [840, 84] on button "Add product" at bounding box center [830, 91] width 55 height 15
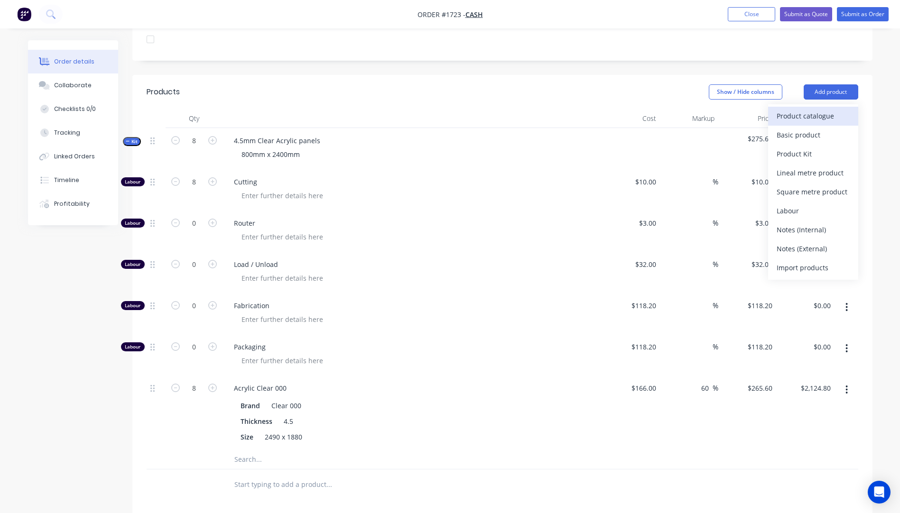
click at [815, 109] on div "Product catalogue" at bounding box center [812, 116] width 73 height 14
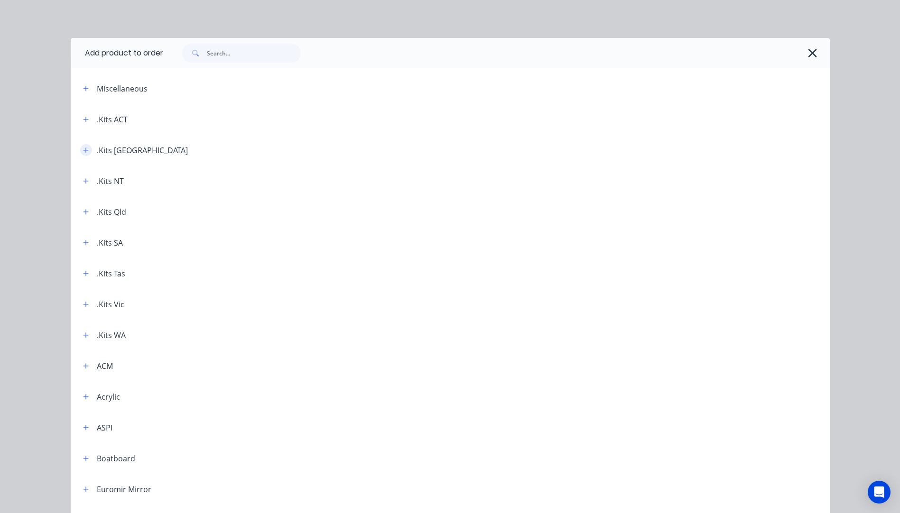
click at [83, 153] on icon "button" at bounding box center [86, 150] width 6 height 7
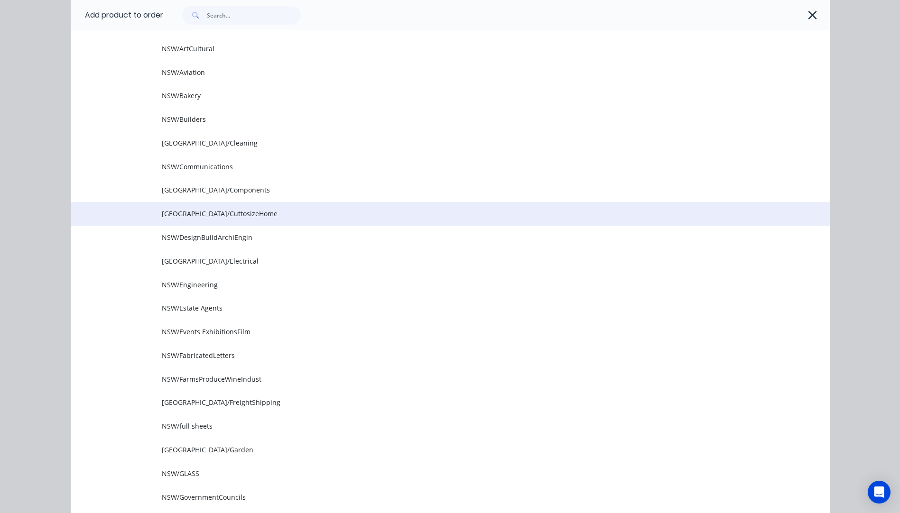
scroll to position [285, 0]
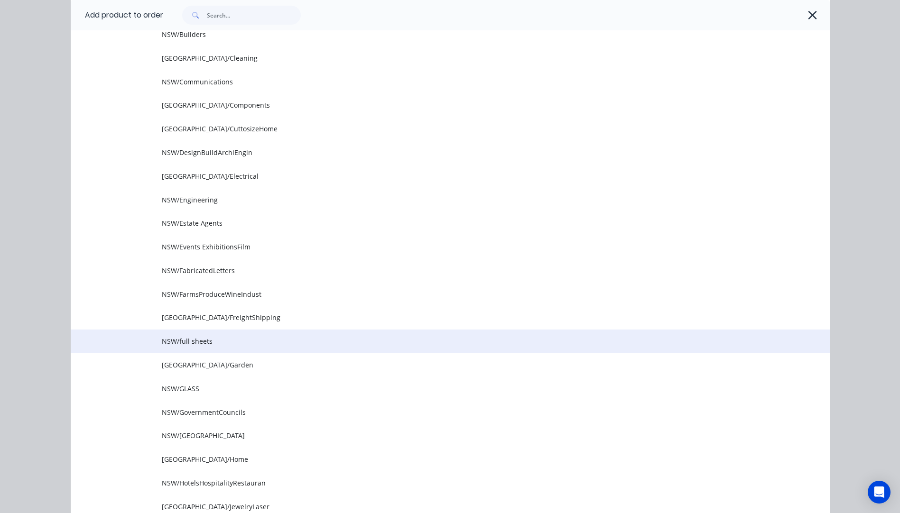
click at [199, 341] on span "NSW/full sheets" at bounding box center [429, 341] width 534 height 10
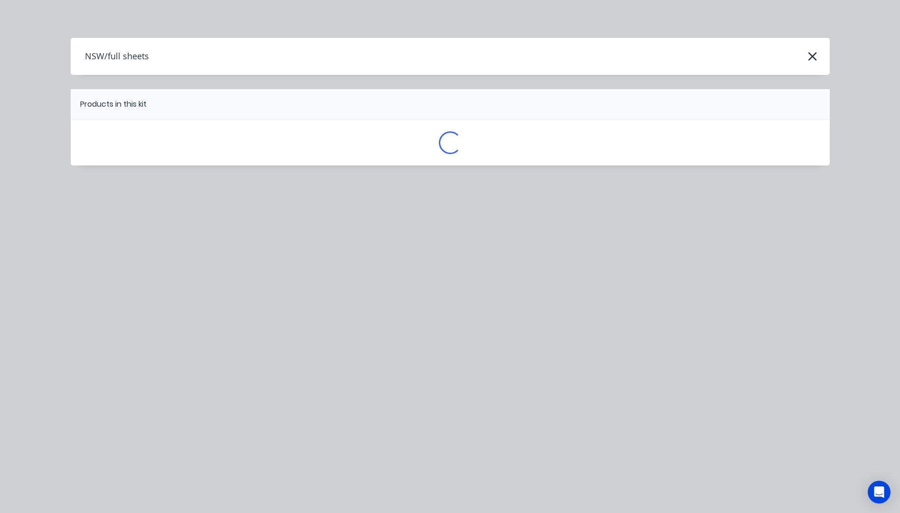
scroll to position [0, 0]
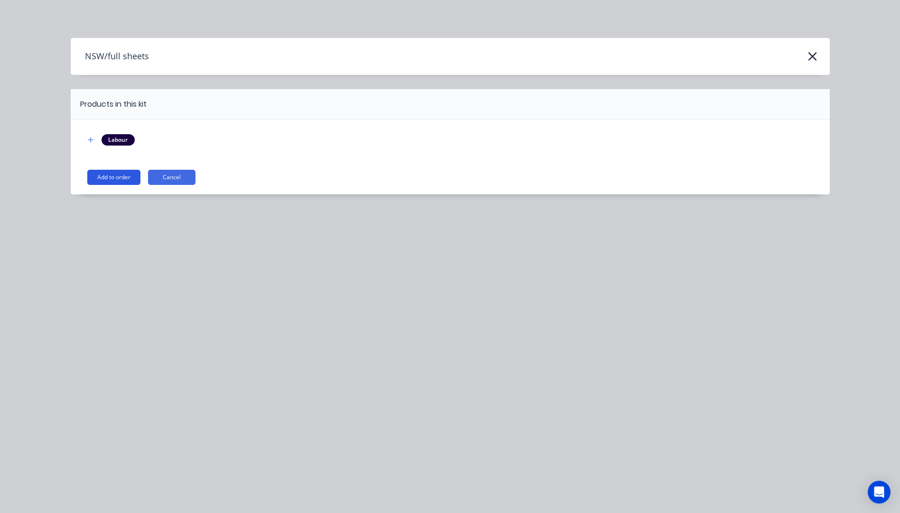
click at [118, 177] on button "Add to order" at bounding box center [113, 177] width 53 height 15
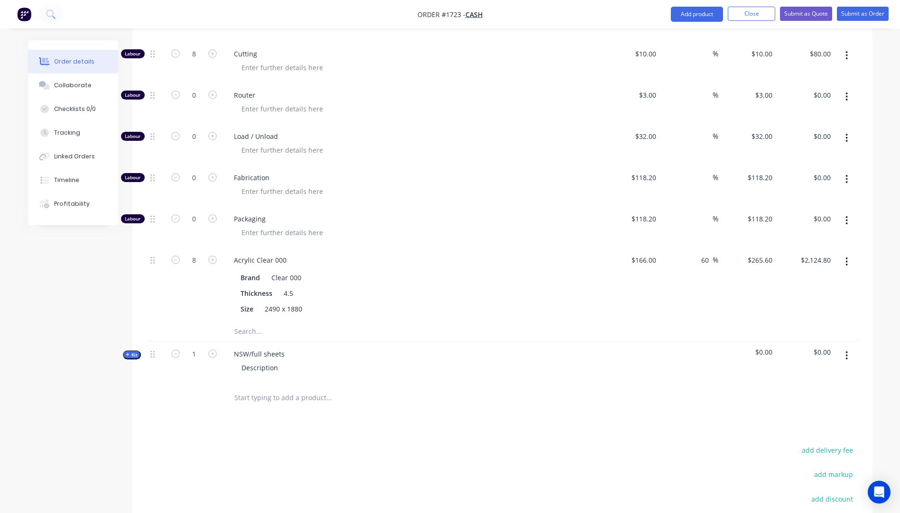
scroll to position [416, 0]
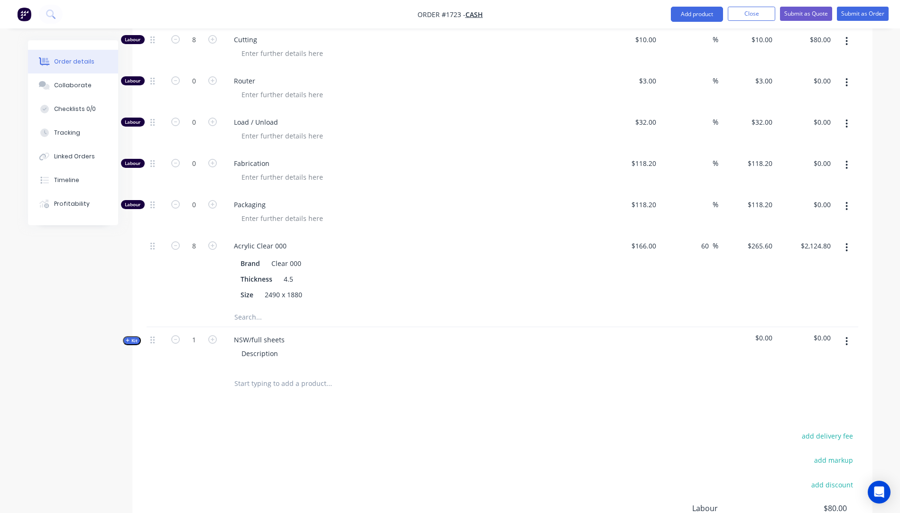
click at [126, 338] on icon "button" at bounding box center [128, 340] width 4 height 5
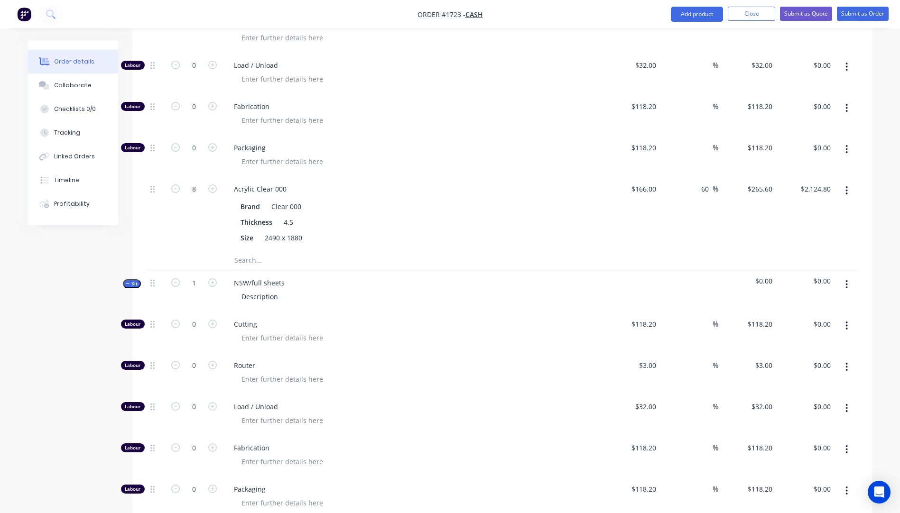
scroll to position [654, 0]
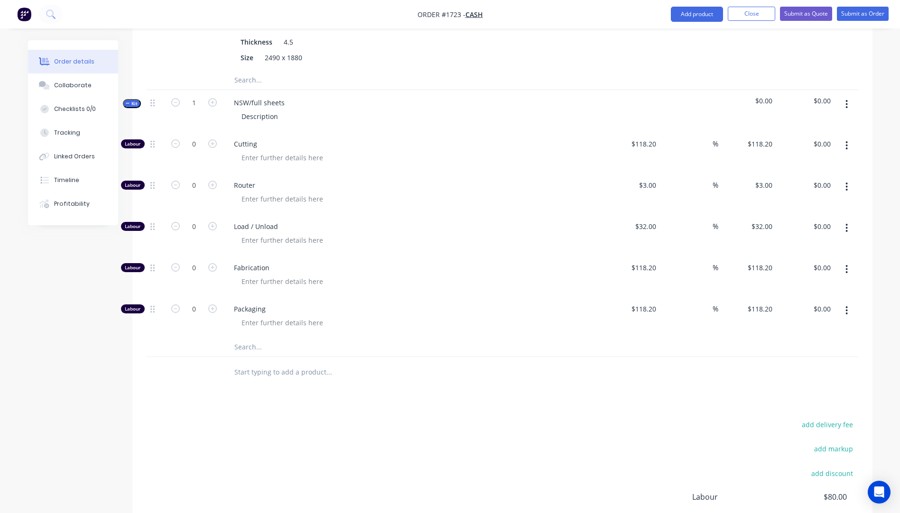
click at [241, 338] on input "text" at bounding box center [329, 347] width 190 height 19
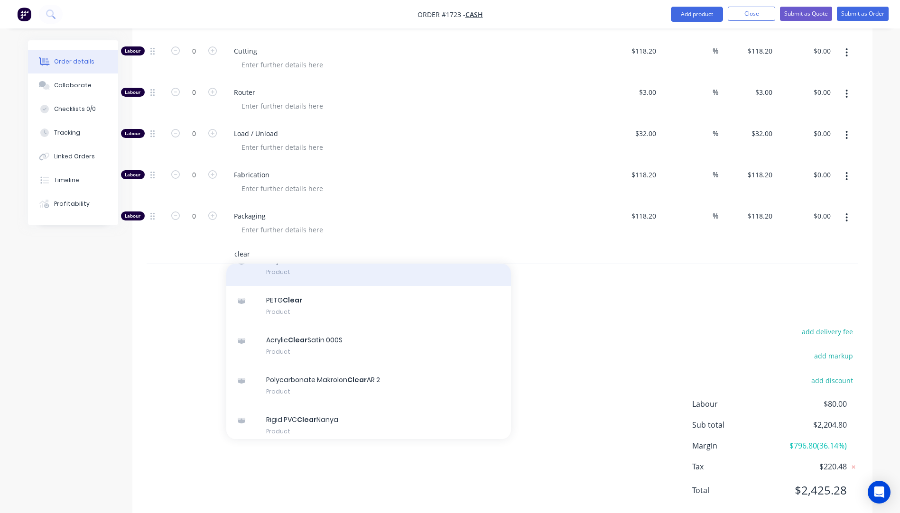
scroll to position [95, 0]
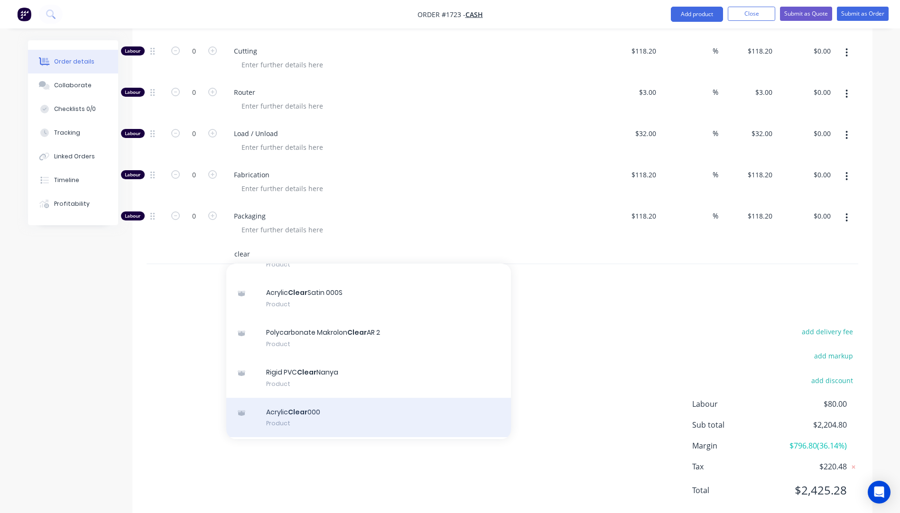
type input "clear"
click at [310, 398] on div "Acrylic Clear 000 Product" at bounding box center [368, 418] width 285 height 40
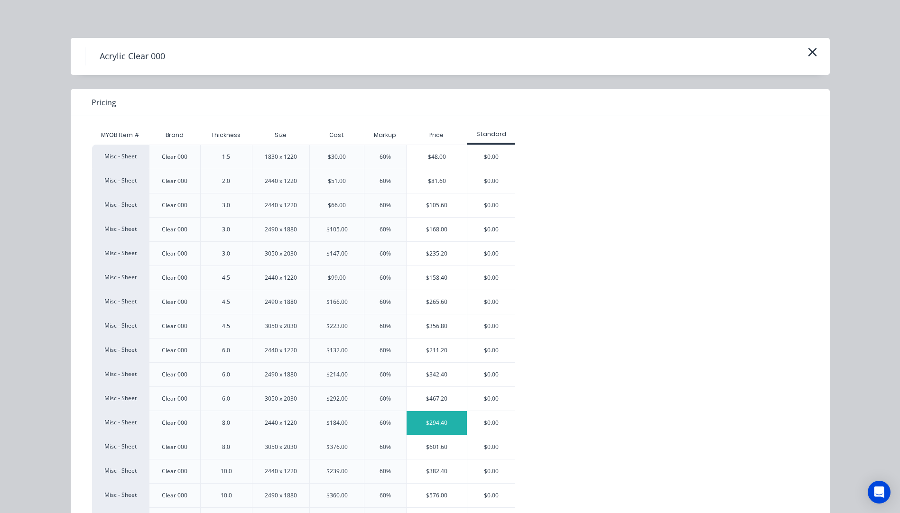
click at [440, 424] on div "$294.40" at bounding box center [436, 423] width 60 height 24
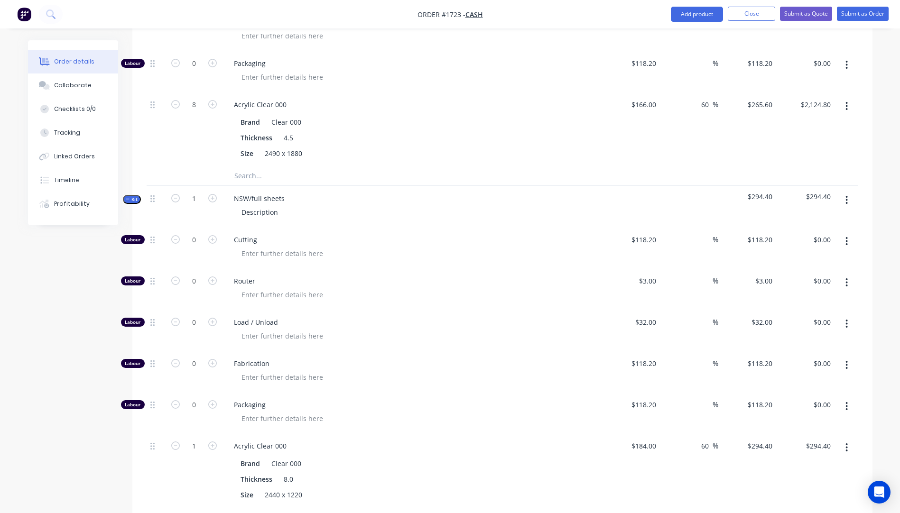
scroll to position [557, 0]
drag, startPoint x: 288, startPoint y: 177, endPoint x: 229, endPoint y: 175, distance: 59.3
click at [229, 193] on div "NSW/full sheets" at bounding box center [259, 200] width 66 height 14
click at [275, 206] on div "Description" at bounding box center [260, 213] width 52 height 14
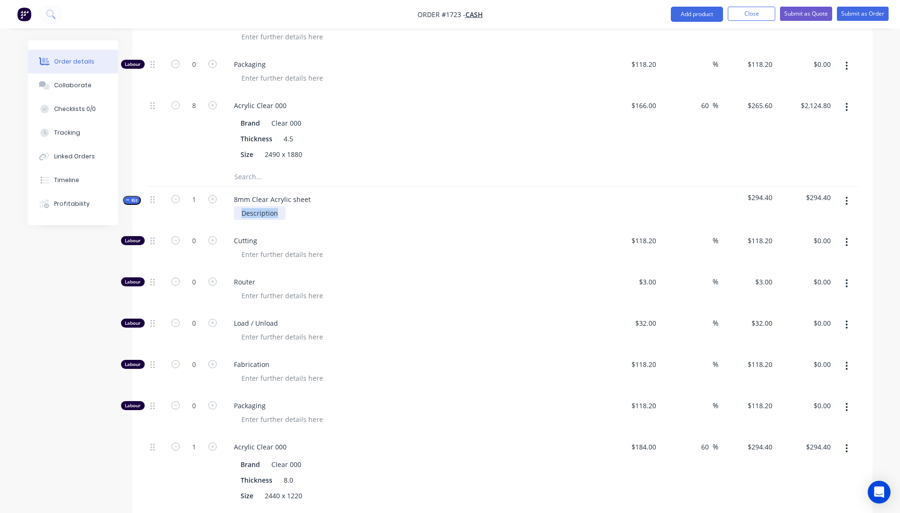
click at [275, 206] on div "Description" at bounding box center [260, 213] width 52 height 14
click at [413, 236] on span "Cutting" at bounding box center [416, 241] width 364 height 10
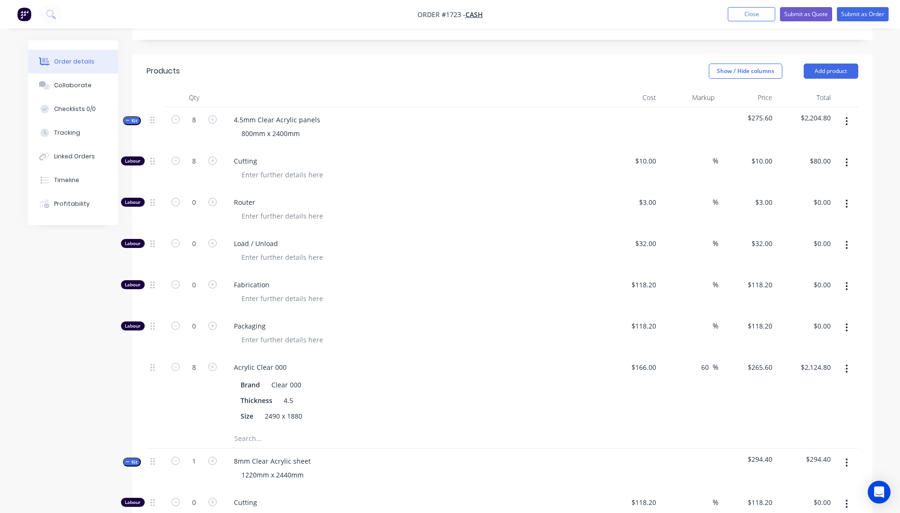
scroll to position [272, 0]
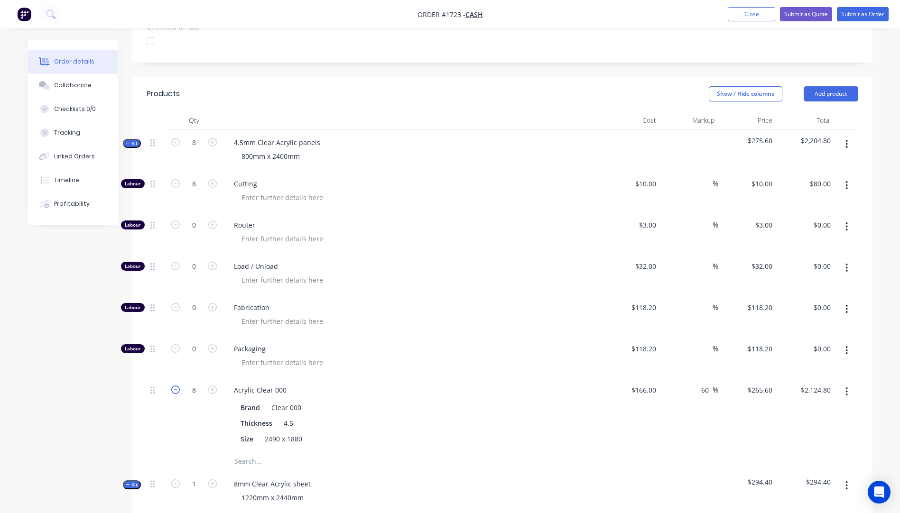
click at [175, 386] on icon "button" at bounding box center [175, 390] width 9 height 9
type input "7"
type input "$1,859.20"
click at [175, 386] on icon "button" at bounding box center [175, 390] width 9 height 9
type input "6"
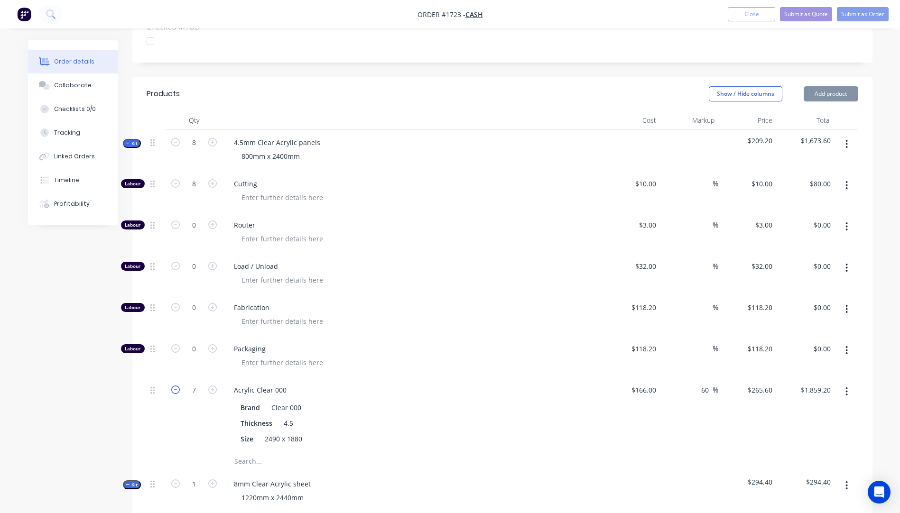
type input "$1,593.60"
click at [175, 386] on icon "button" at bounding box center [175, 390] width 9 height 9
type input "5"
type input "$1,328.00"
click at [175, 386] on icon "button" at bounding box center [175, 390] width 9 height 9
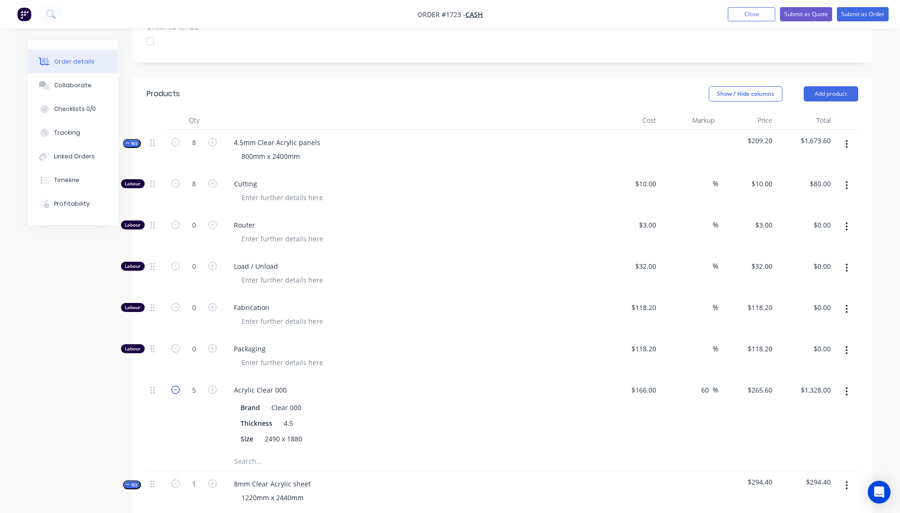
type input "4"
type input "$1,062.40"
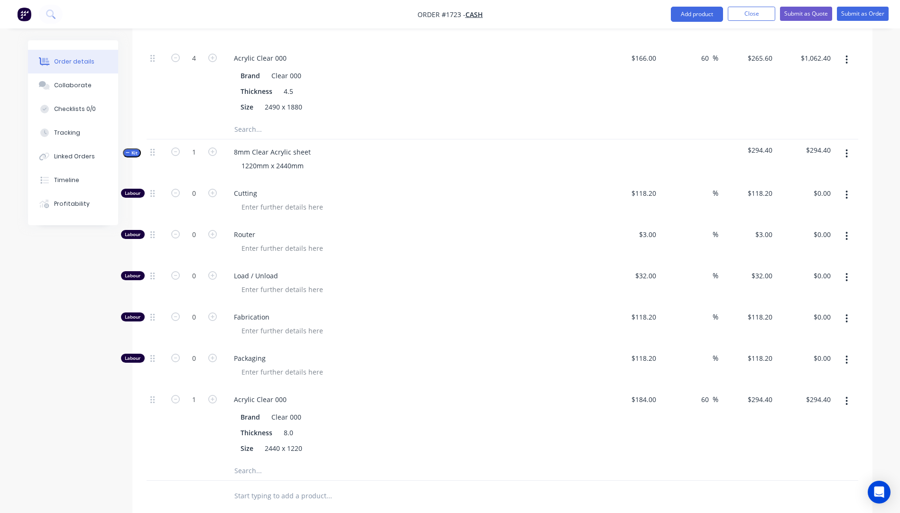
scroll to position [699, 0]
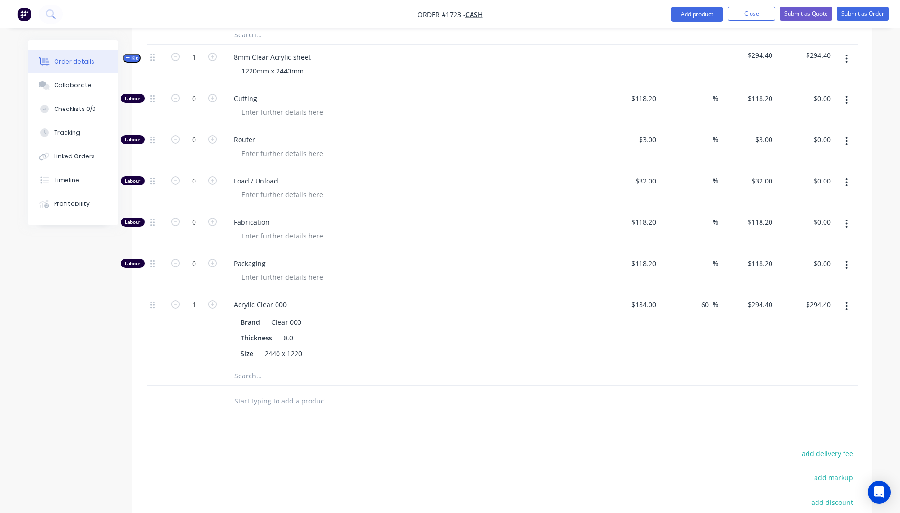
click at [249, 367] on input "text" at bounding box center [329, 376] width 190 height 19
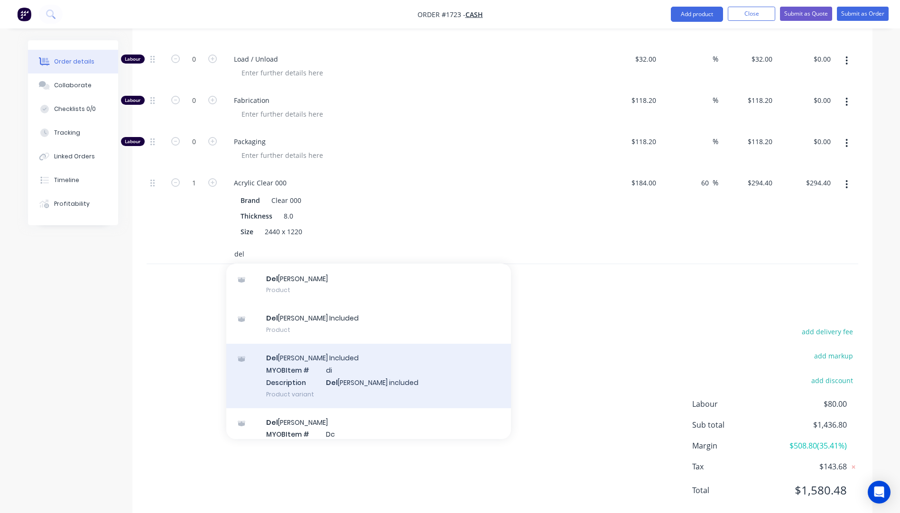
scroll to position [63, 0]
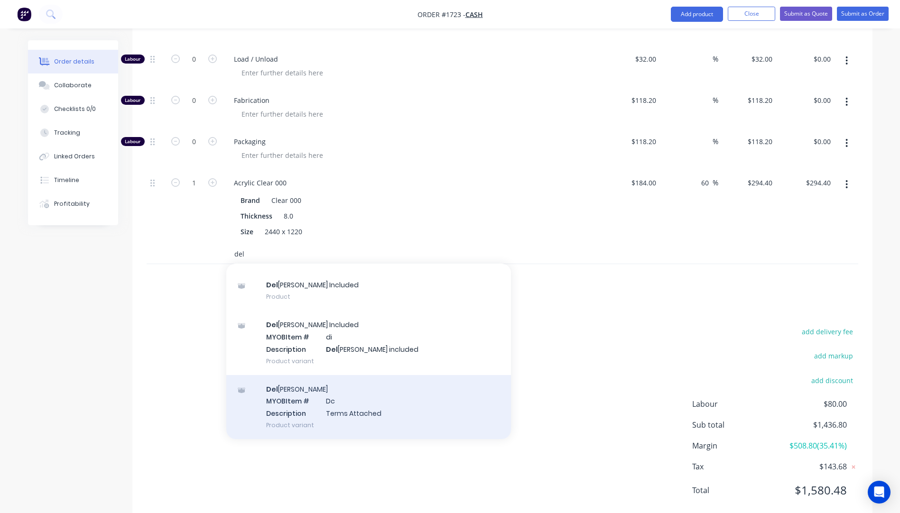
type input "del"
click at [344, 388] on div "Del ivery MYOB Item # Dc Description Terms Attached Product variant" at bounding box center [368, 407] width 285 height 64
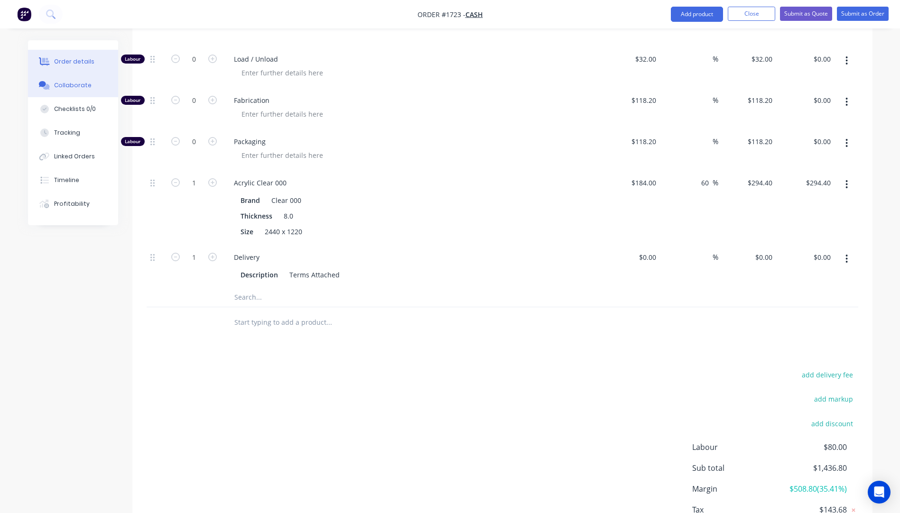
click at [75, 88] on div "Collaborate" at bounding box center [72, 85] width 37 height 9
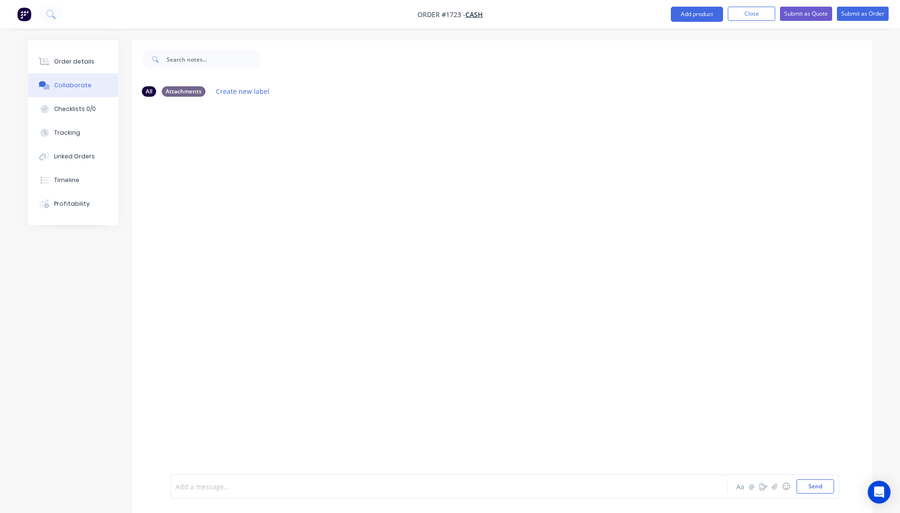
click at [249, 491] on div at bounding box center [422, 487] width 493 height 10
click at [800, 489] on button "Send" at bounding box center [814, 487] width 37 height 14
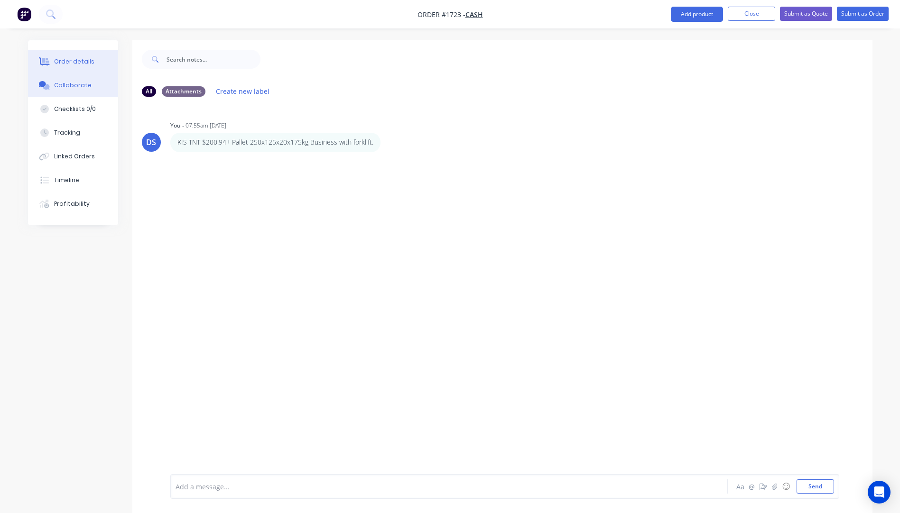
click at [79, 61] on div "Order details" at bounding box center [74, 61] width 40 height 9
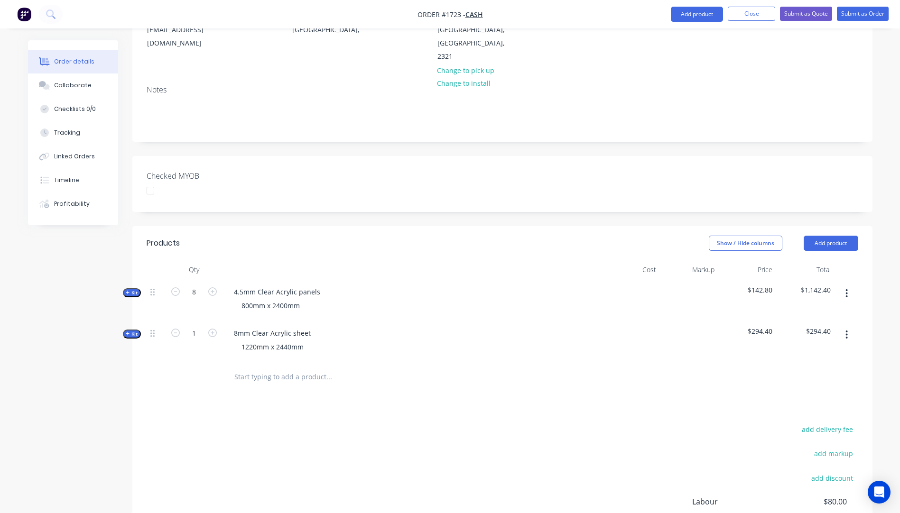
scroll to position [221, 0]
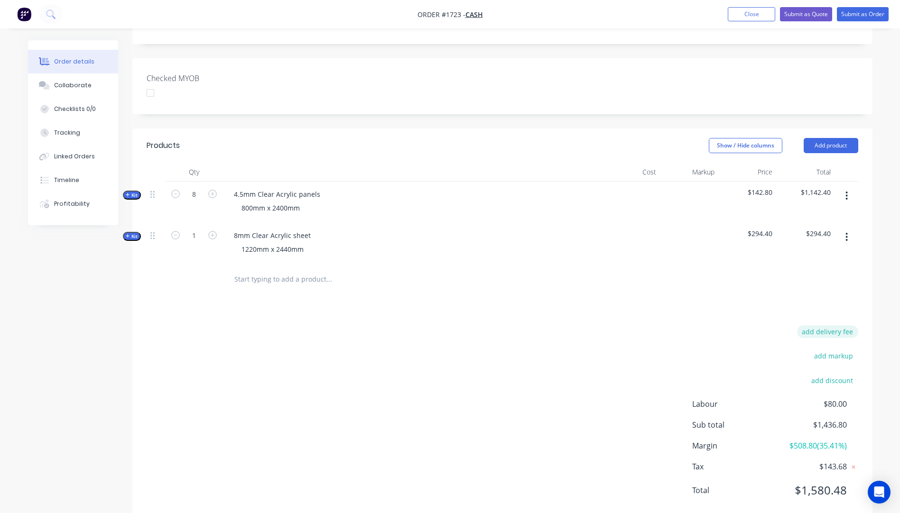
click at [835, 325] on button "add delivery fee" at bounding box center [827, 331] width 61 height 13
type input "271"
click at [489, 328] on div "Delivery fee Delivery fee Delivery fee name (Optional) 271 271 $0 add markup ad…" at bounding box center [502, 418] width 711 height 181
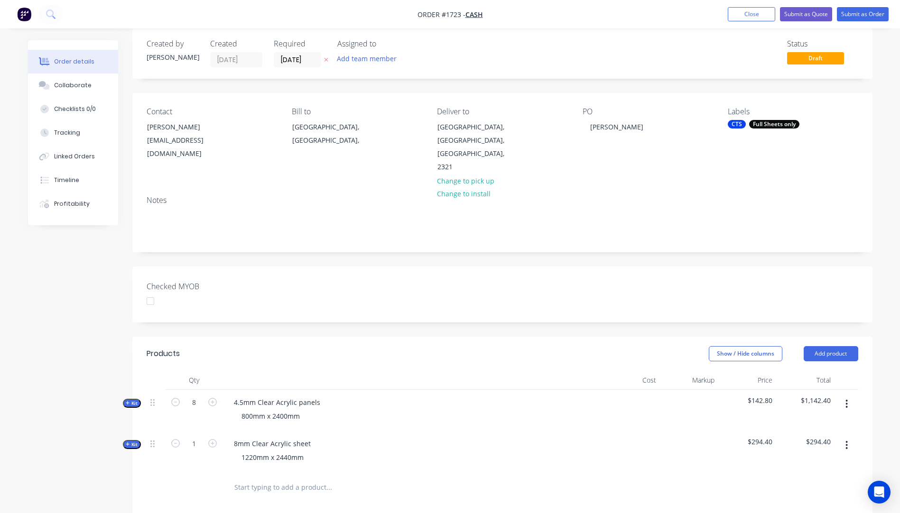
scroll to position [0, 0]
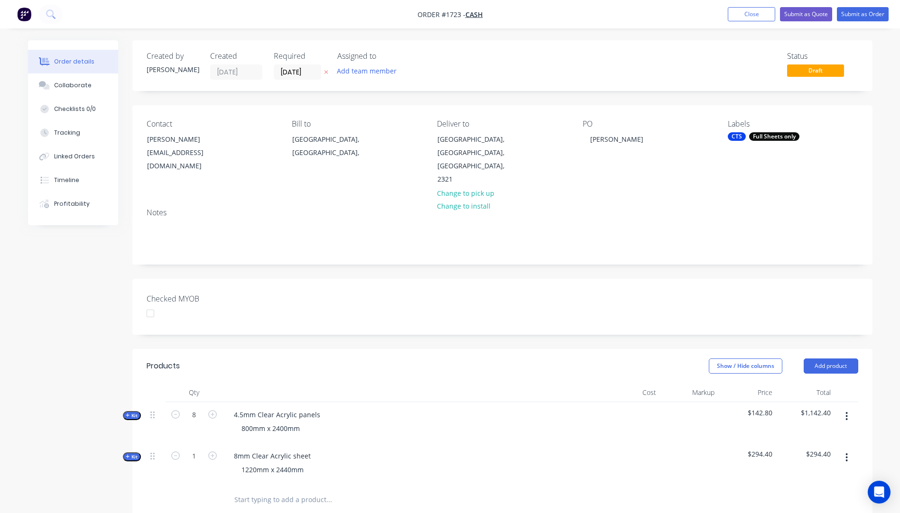
click at [327, 74] on icon "button" at bounding box center [326, 72] width 4 height 6
click at [800, 18] on button "Submit as Quote" at bounding box center [806, 14] width 52 height 14
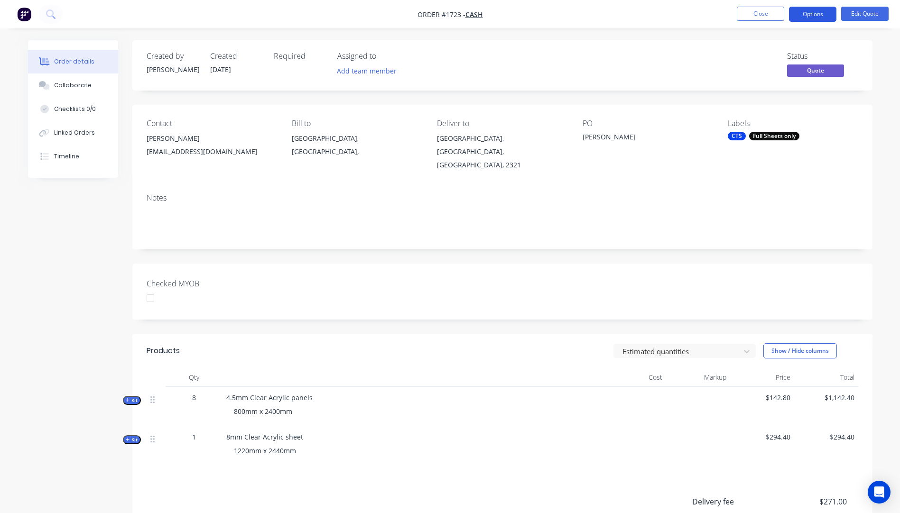
click at [796, 16] on button "Options" at bounding box center [812, 14] width 47 height 15
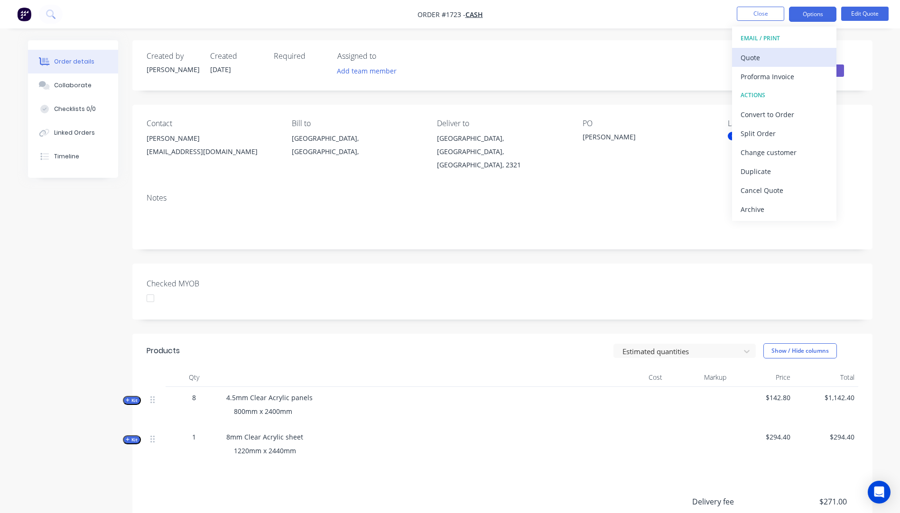
click at [761, 55] on div "Quote" at bounding box center [783, 58] width 87 height 14
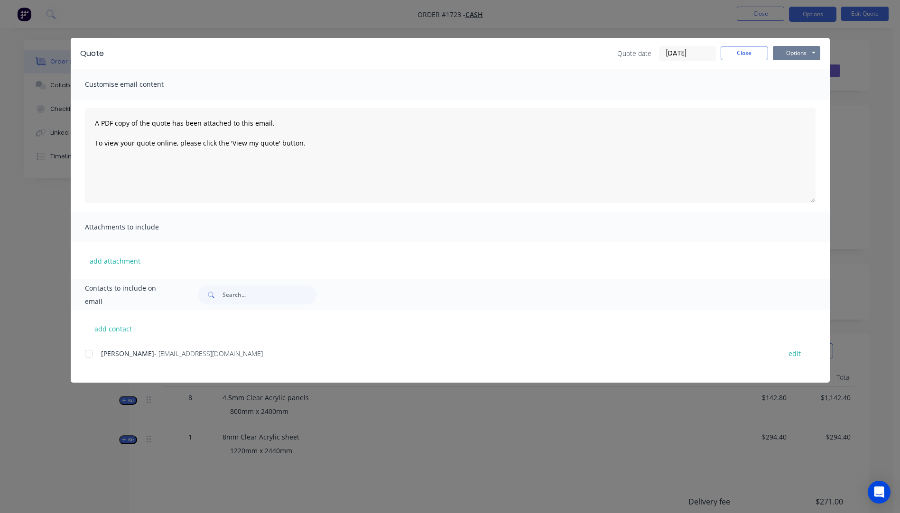
click at [801, 58] on button "Options" at bounding box center [796, 53] width 47 height 14
click at [804, 73] on button "Preview" at bounding box center [803, 70] width 61 height 16
click at [755, 52] on button "Close" at bounding box center [743, 53] width 47 height 14
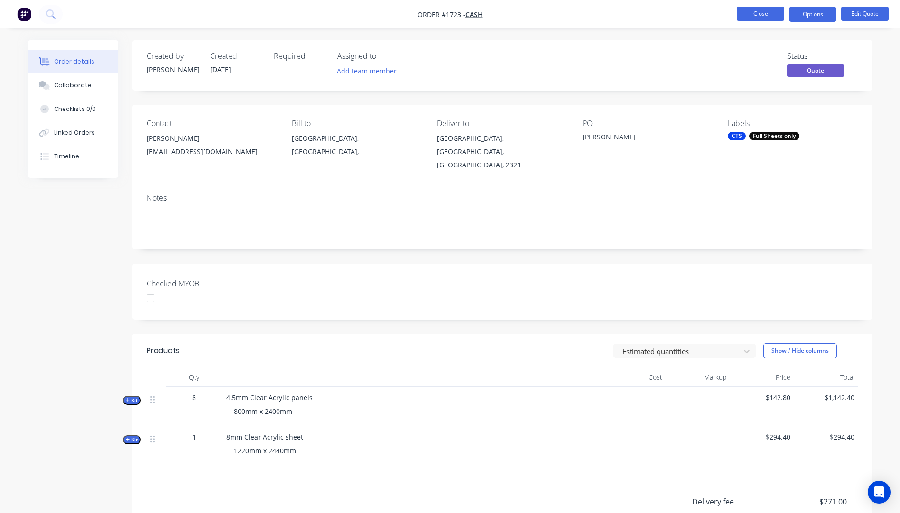
click at [757, 12] on button "Close" at bounding box center [760, 14] width 47 height 14
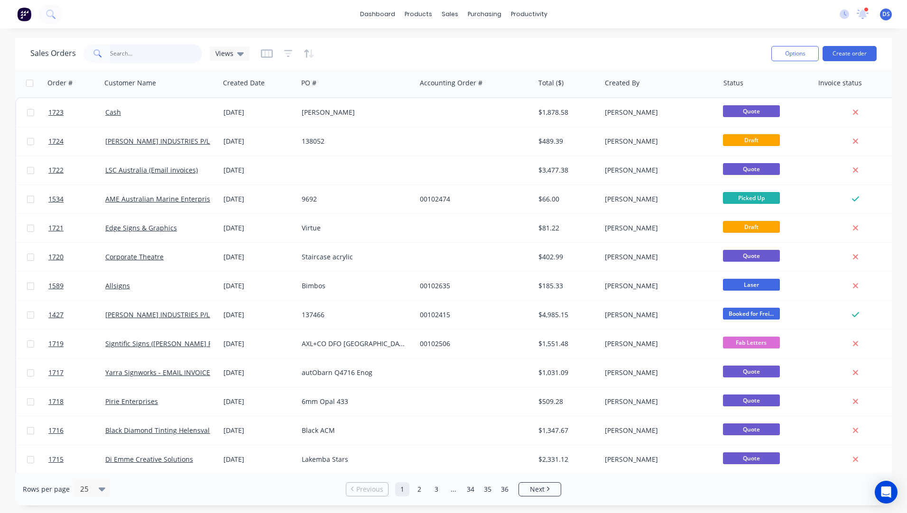
click at [148, 53] on input "text" at bounding box center [156, 53] width 92 height 19
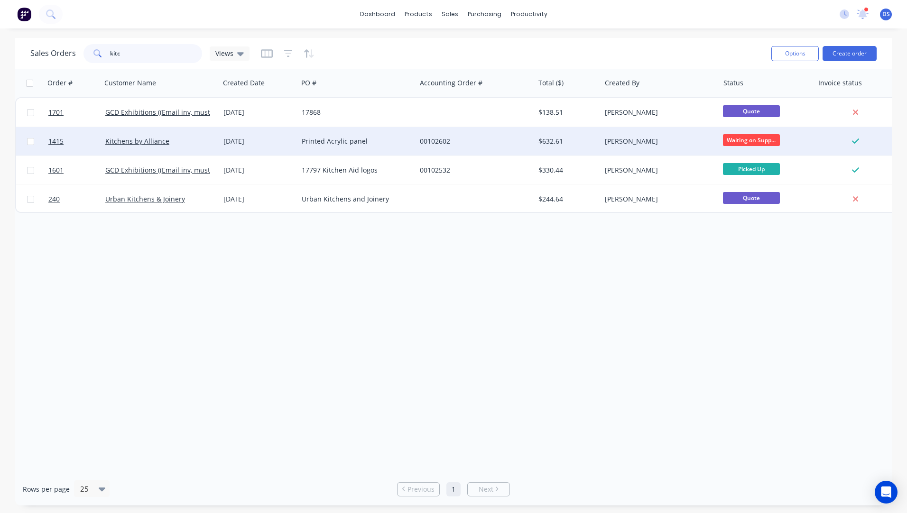
type input "kitc"
click at [322, 145] on div "Printed Acrylic panel" at bounding box center [354, 141] width 105 height 9
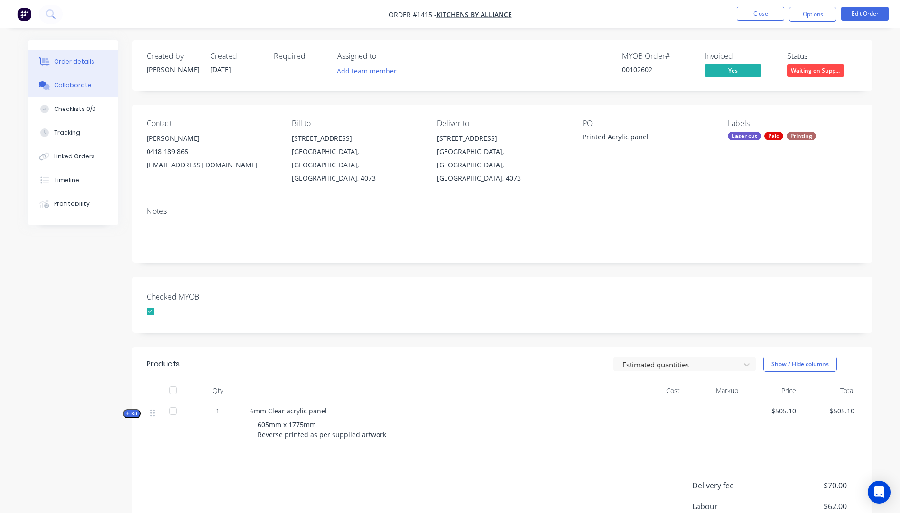
click at [72, 86] on div "Collaborate" at bounding box center [72, 85] width 37 height 9
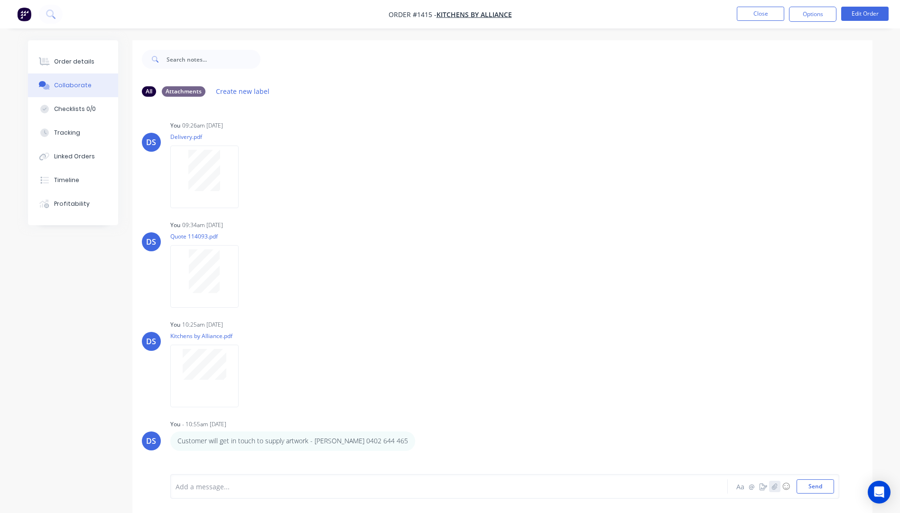
click at [775, 485] on icon "button" at bounding box center [774, 486] width 6 height 7
click at [813, 495] on div "Add a message... Aa @ ☺ Send" at bounding box center [504, 462] width 669 height 73
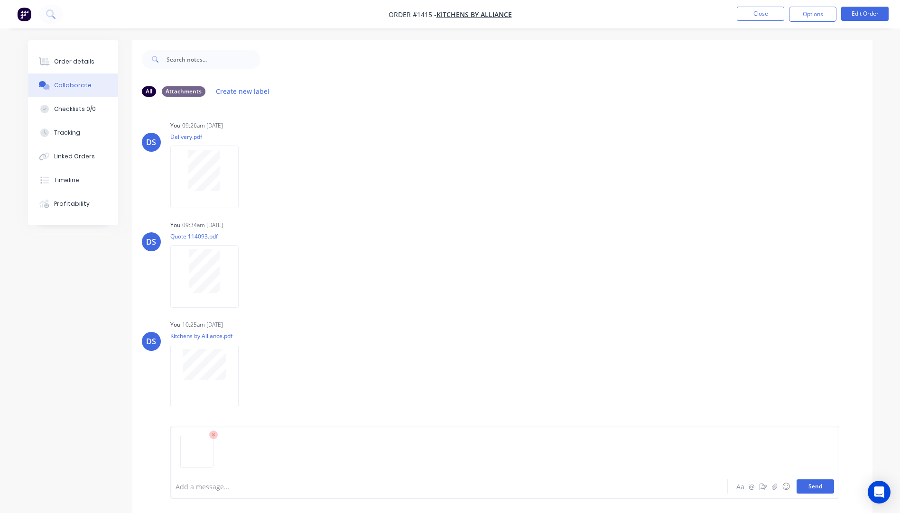
click at [814, 492] on button "Send" at bounding box center [814, 487] width 37 height 14
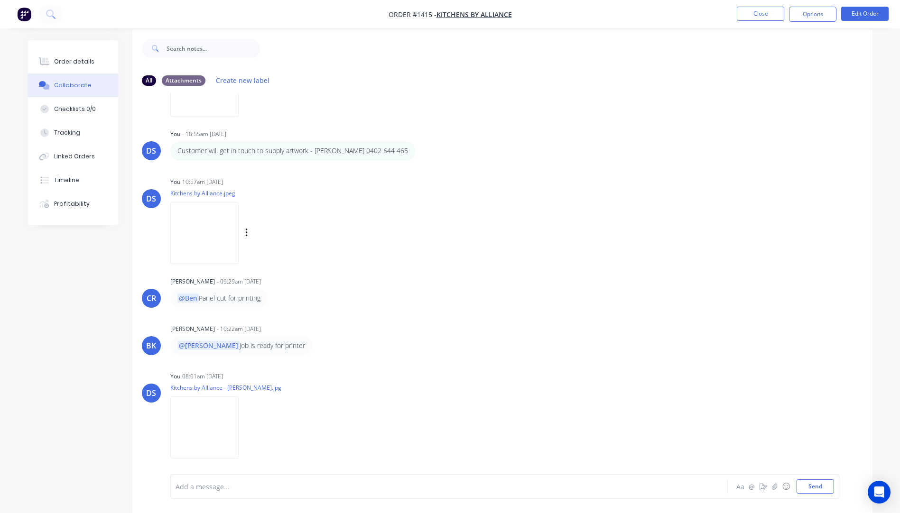
scroll to position [14, 0]
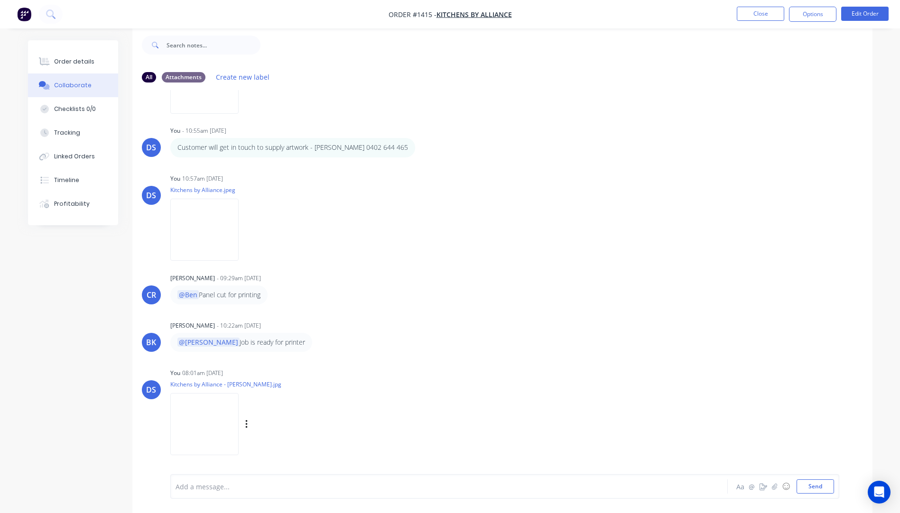
click at [217, 416] on img at bounding box center [204, 424] width 68 height 62
click at [231, 488] on div at bounding box center [422, 487] width 493 height 10
click at [273, 483] on span "Can you please Organise" at bounding box center [290, 486] width 79 height 9
click at [308, 493] on div "@Kimberley Can you please organise" at bounding box center [422, 487] width 494 height 14
click at [306, 485] on div "@Kimberley Can you please organise" at bounding box center [422, 487] width 493 height 10
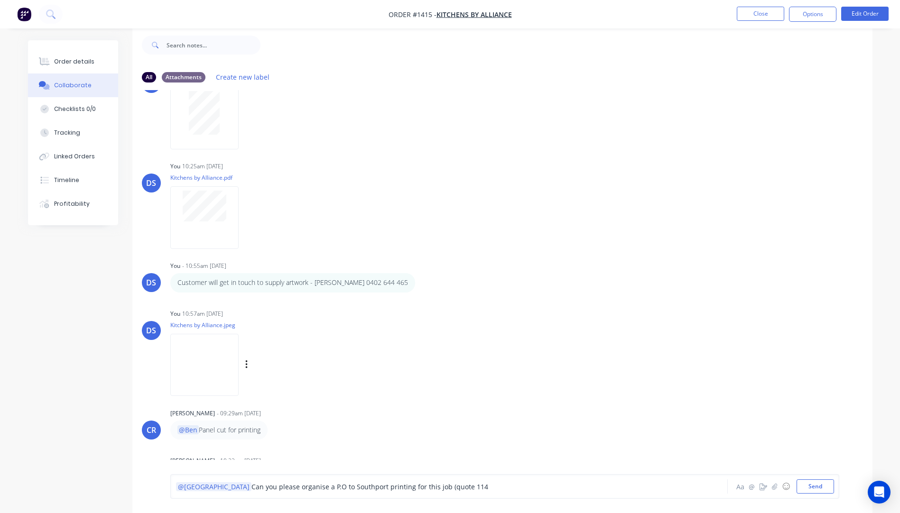
scroll to position [279, 0]
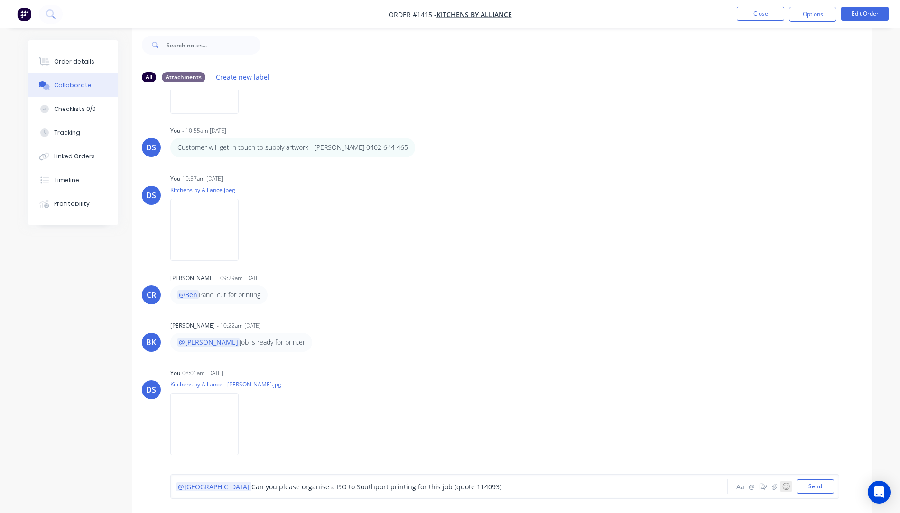
click at [784, 489] on button "☺" at bounding box center [785, 486] width 11 height 11
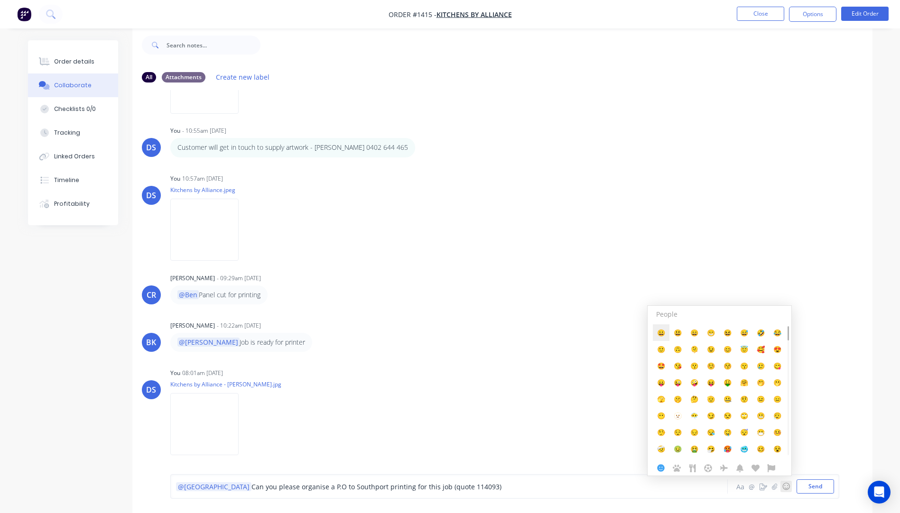
click at [662, 336] on span "😀" at bounding box center [661, 332] width 8 height 9
click at [437, 305] on div "DS You 09:26am 08/09/25 Delivery.pdf Labels Download Delete DS You 09:34am 08/0…" at bounding box center [502, 275] width 740 height 370
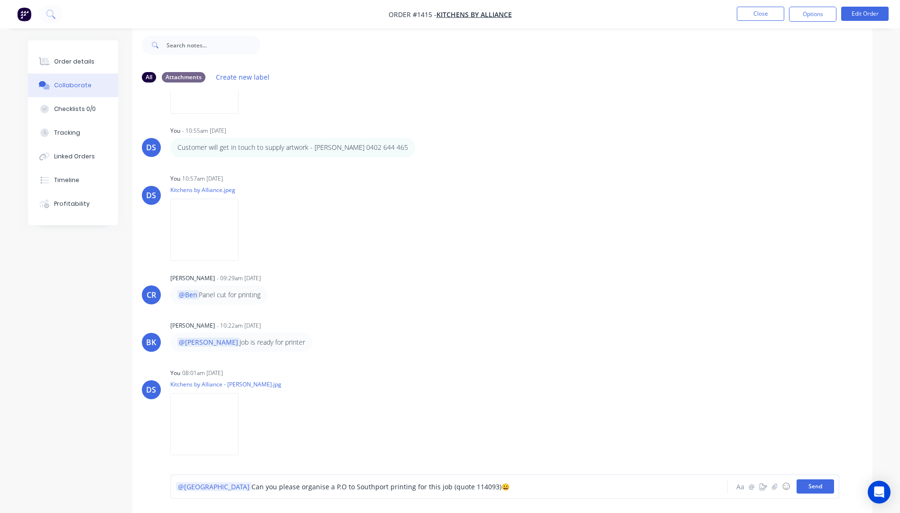
click at [814, 488] on button "Send" at bounding box center [814, 487] width 37 height 14
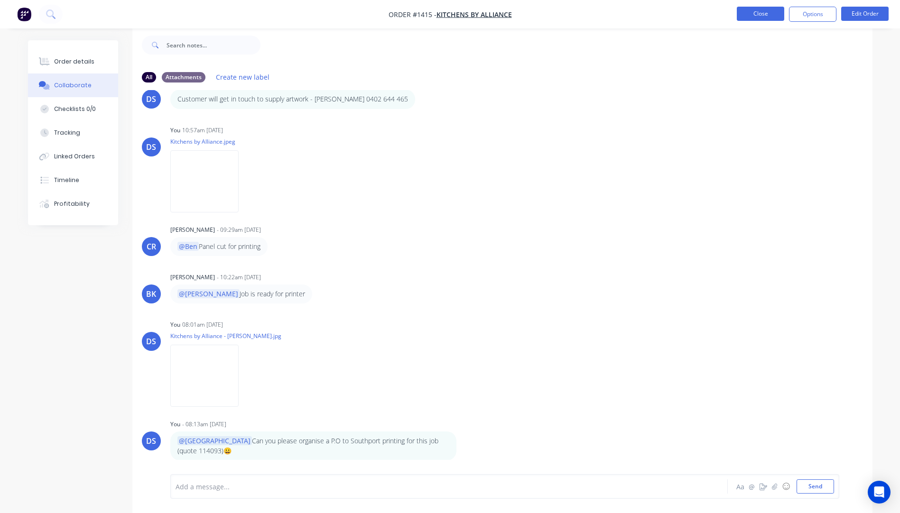
click at [760, 17] on button "Close" at bounding box center [760, 14] width 47 height 14
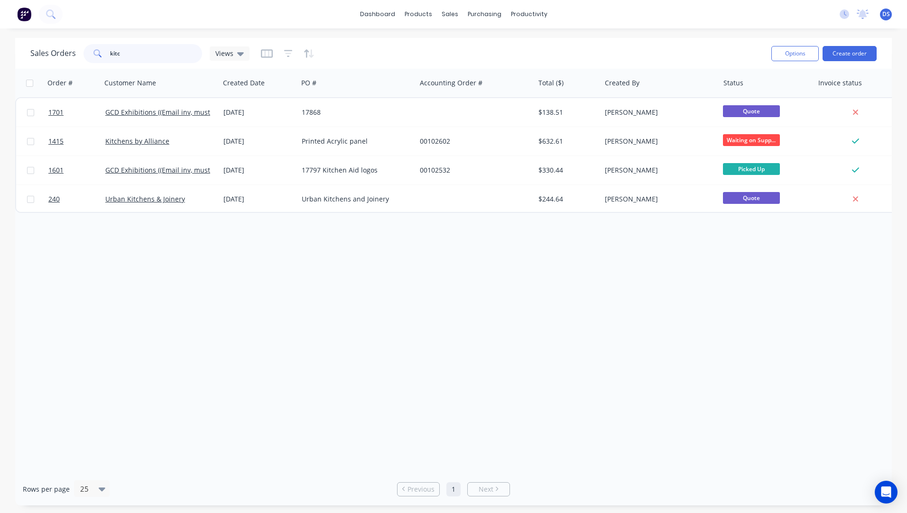
drag, startPoint x: 127, startPoint y: 57, endPoint x: 89, endPoint y: 49, distance: 38.4
click at [89, 49] on div "kitc" at bounding box center [142, 53] width 119 height 19
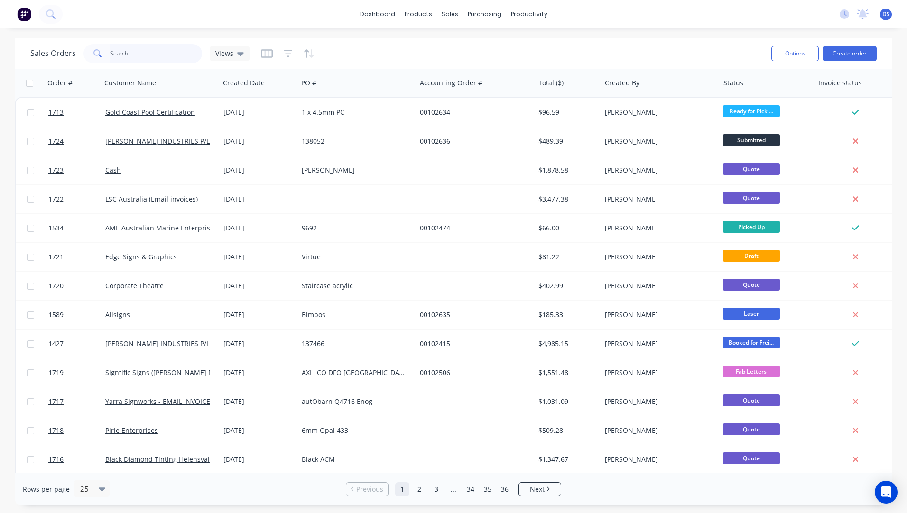
click at [145, 59] on input "text" at bounding box center [156, 53] width 92 height 19
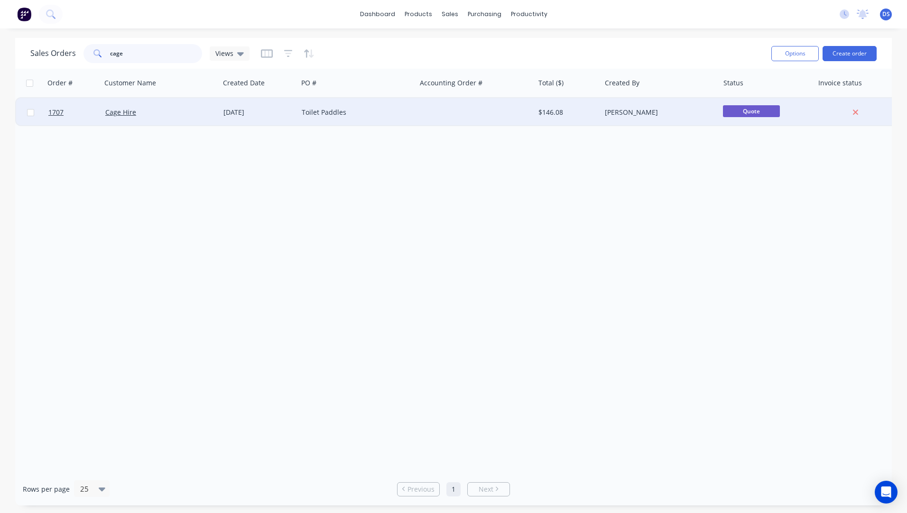
type input "cage"
click at [317, 114] on div "Toilet Paddles" at bounding box center [354, 112] width 105 height 9
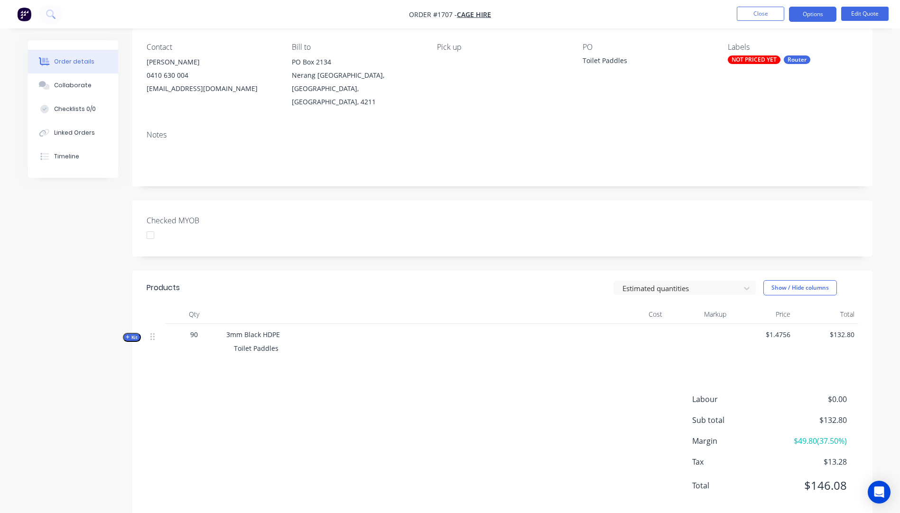
scroll to position [82, 0]
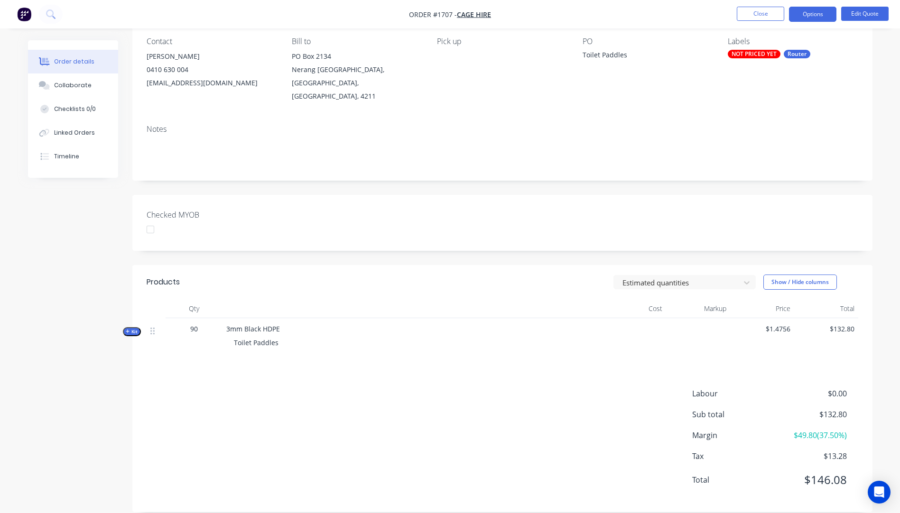
click at [126, 329] on icon "button" at bounding box center [128, 331] width 4 height 5
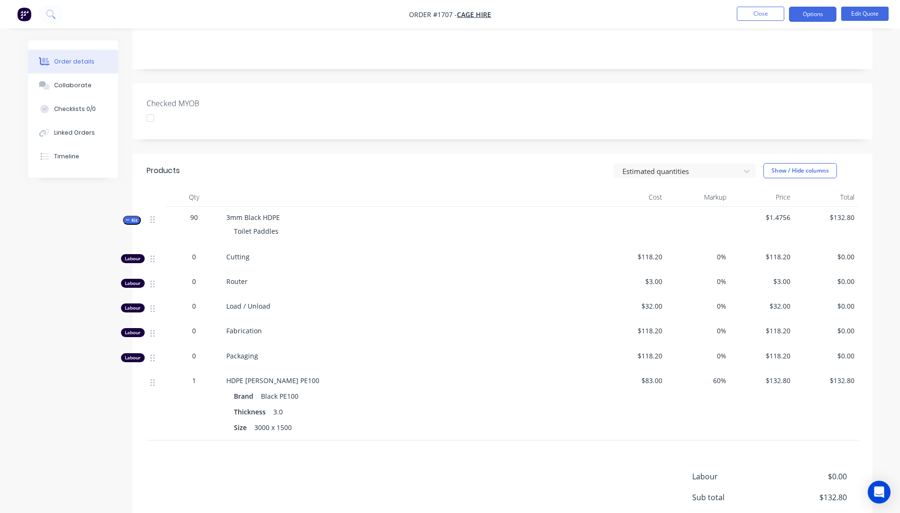
scroll to position [177, 0]
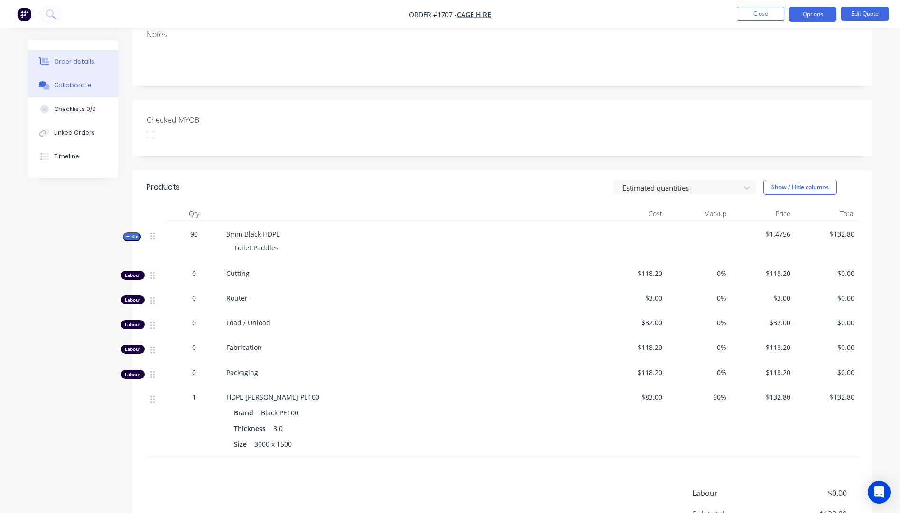
click at [62, 85] on div "Collaborate" at bounding box center [72, 85] width 37 height 9
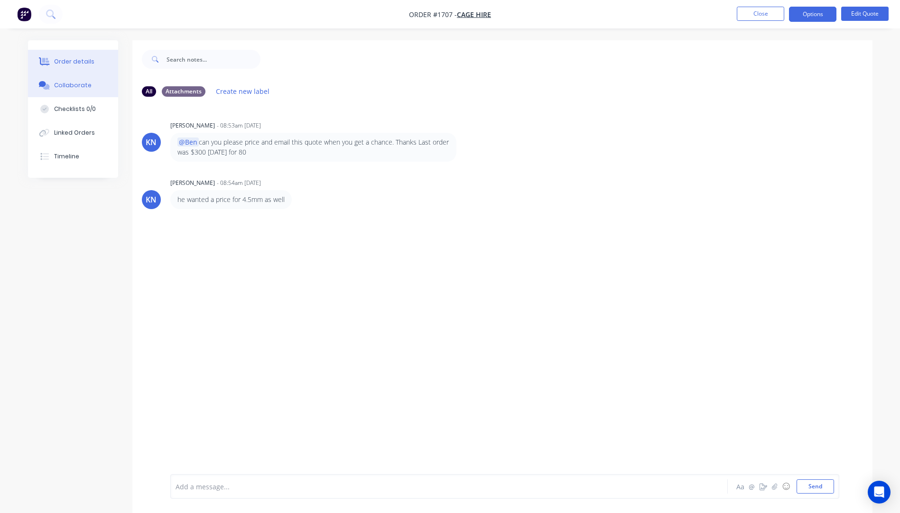
click at [70, 63] on div "Order details" at bounding box center [74, 61] width 40 height 9
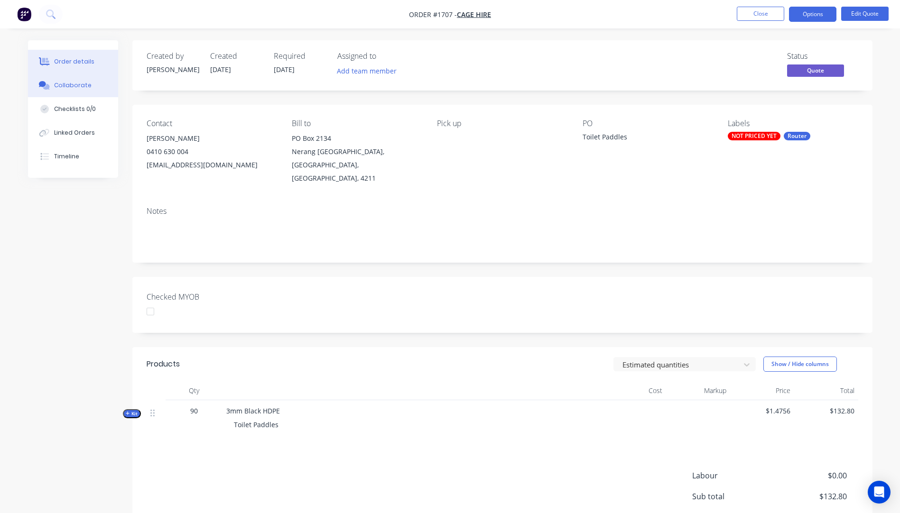
click at [73, 90] on button "Collaborate" at bounding box center [73, 86] width 90 height 24
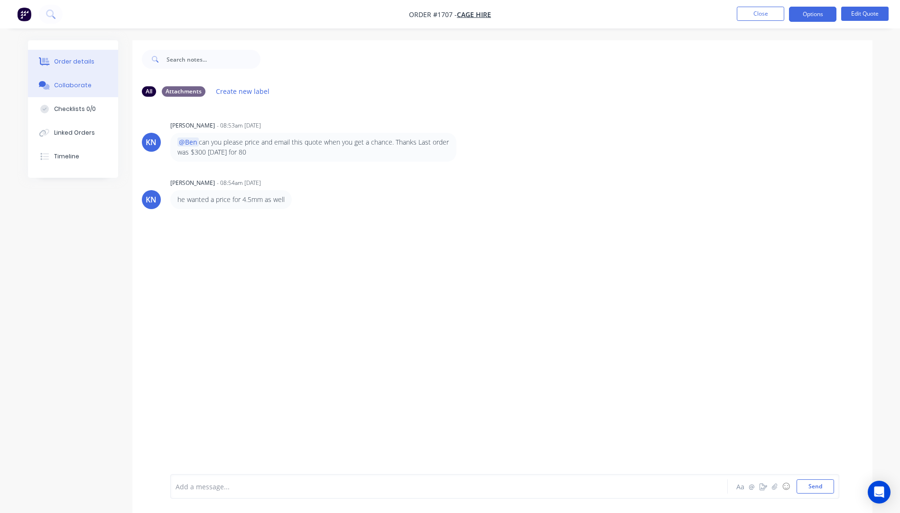
click at [75, 64] on div "Order details" at bounding box center [74, 61] width 40 height 9
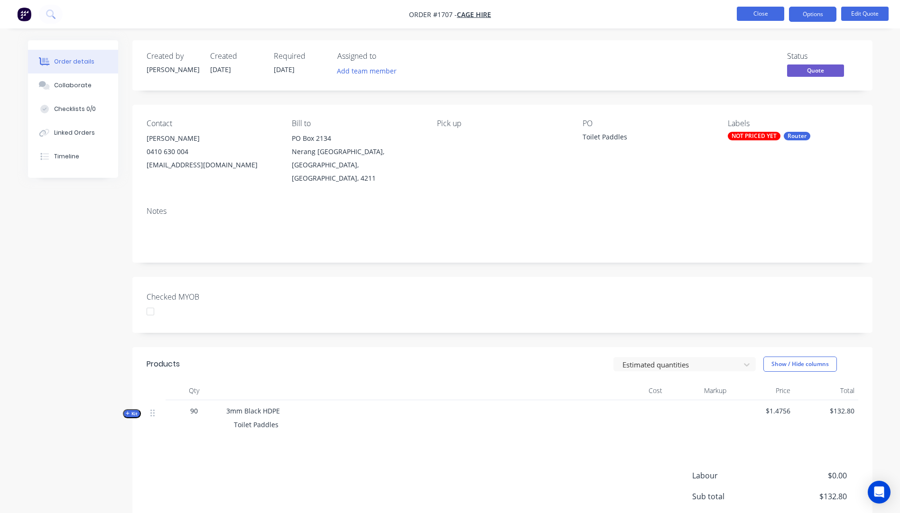
click at [753, 16] on button "Close" at bounding box center [760, 14] width 47 height 14
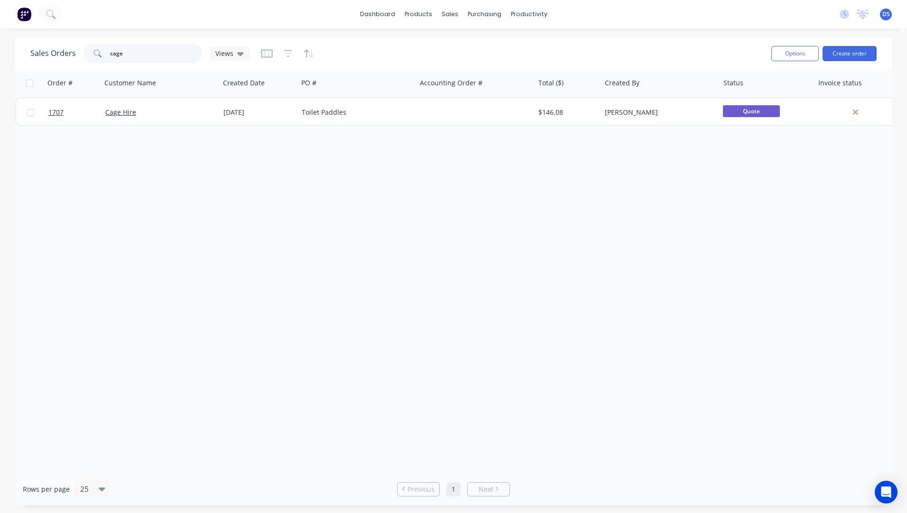
drag, startPoint x: 140, startPoint y: 58, endPoint x: 93, endPoint y: 57, distance: 47.4
click at [93, 57] on div "cage" at bounding box center [142, 53] width 119 height 19
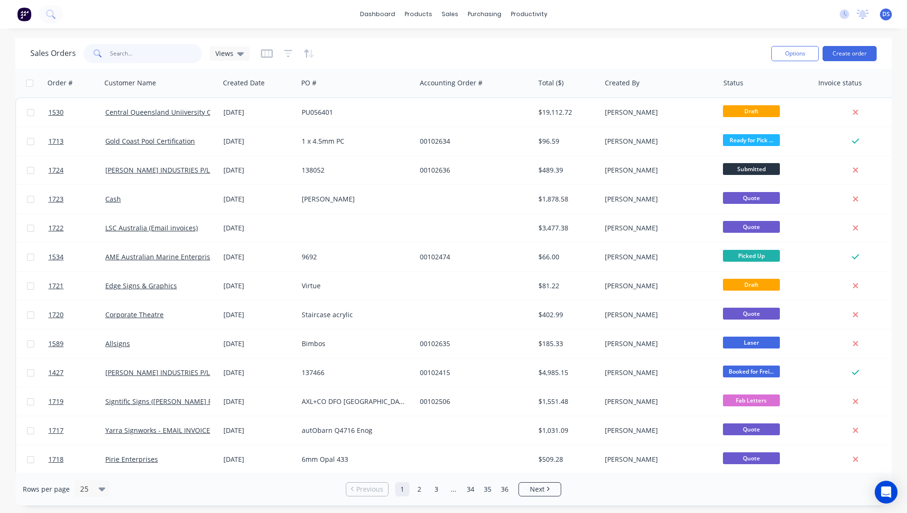
click at [117, 54] on input "text" at bounding box center [156, 53] width 92 height 19
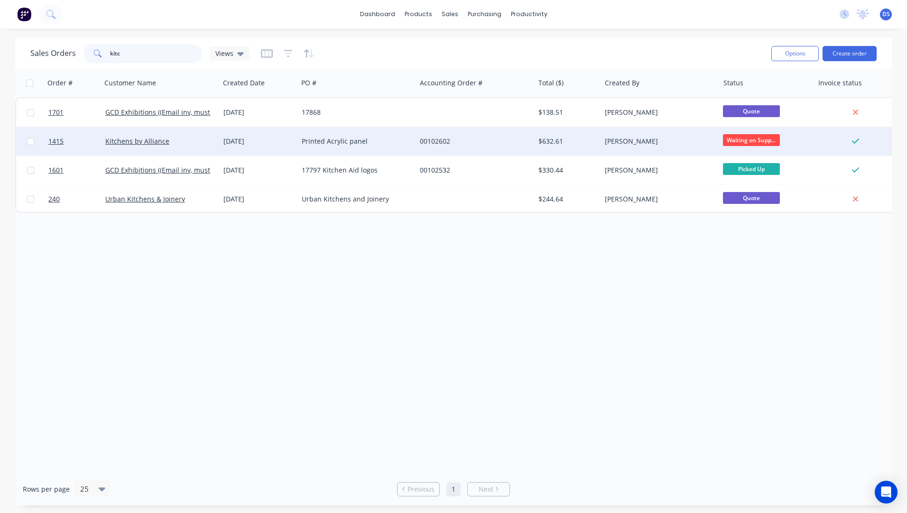
type input "kitc"
click at [317, 147] on div "Printed Acrylic panel" at bounding box center [357, 141] width 118 height 28
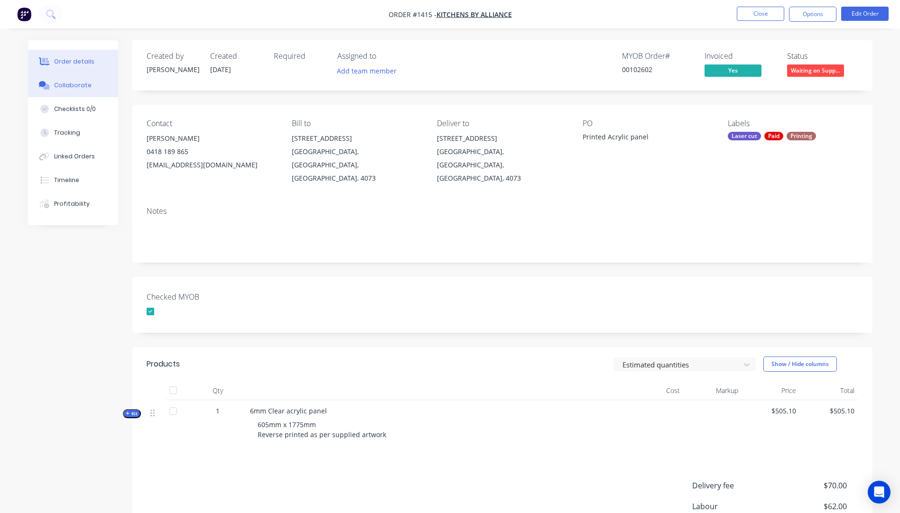
drag, startPoint x: 74, startPoint y: 85, endPoint x: 82, endPoint y: 88, distance: 8.1
click at [81, 88] on div "Collaborate" at bounding box center [72, 85] width 37 height 9
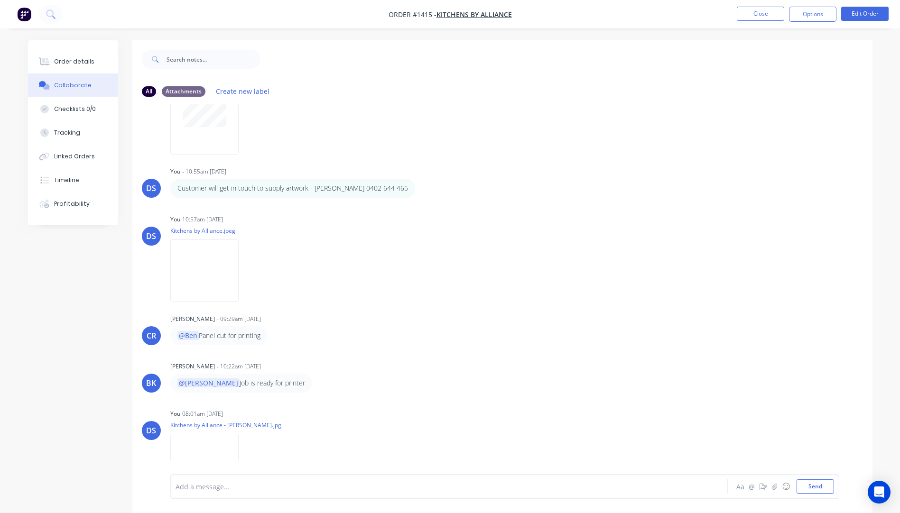
scroll to position [328, 0]
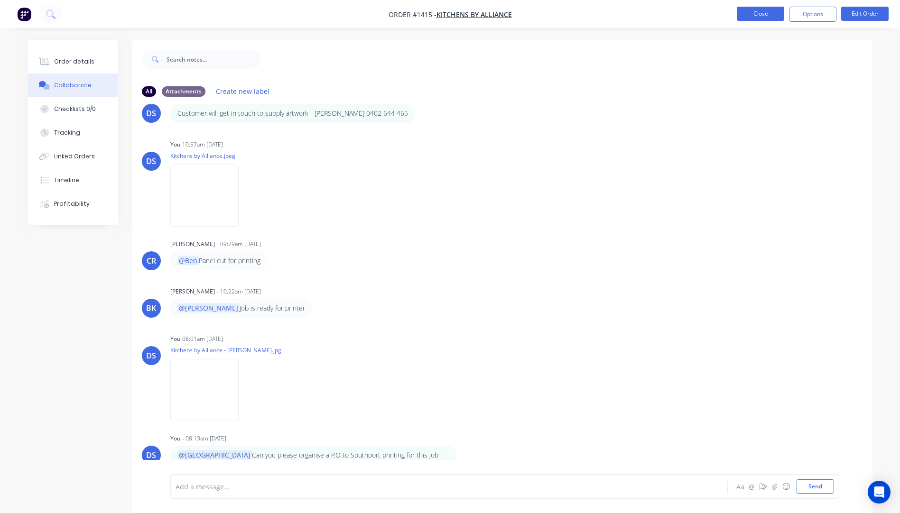
click at [766, 13] on button "Close" at bounding box center [760, 14] width 47 height 14
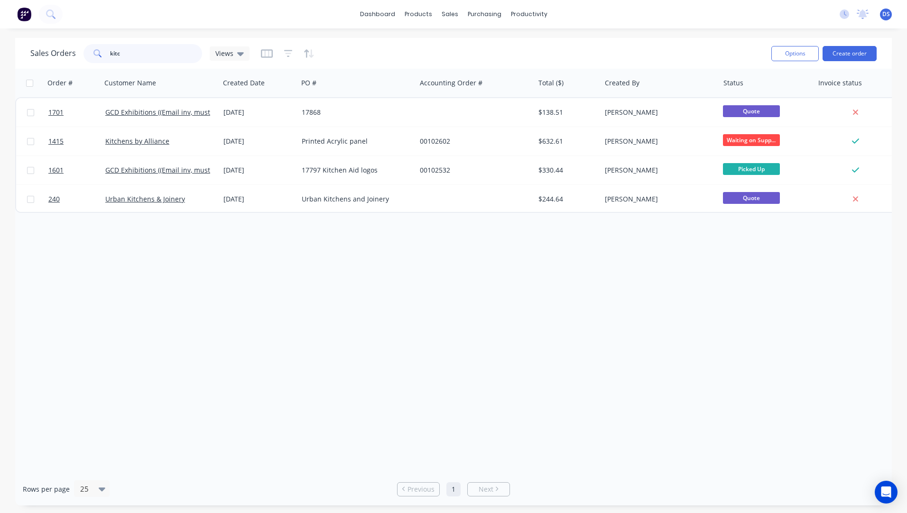
drag, startPoint x: 132, startPoint y: 55, endPoint x: 93, endPoint y: 55, distance: 39.4
click at [93, 55] on div "kitc" at bounding box center [142, 53] width 119 height 19
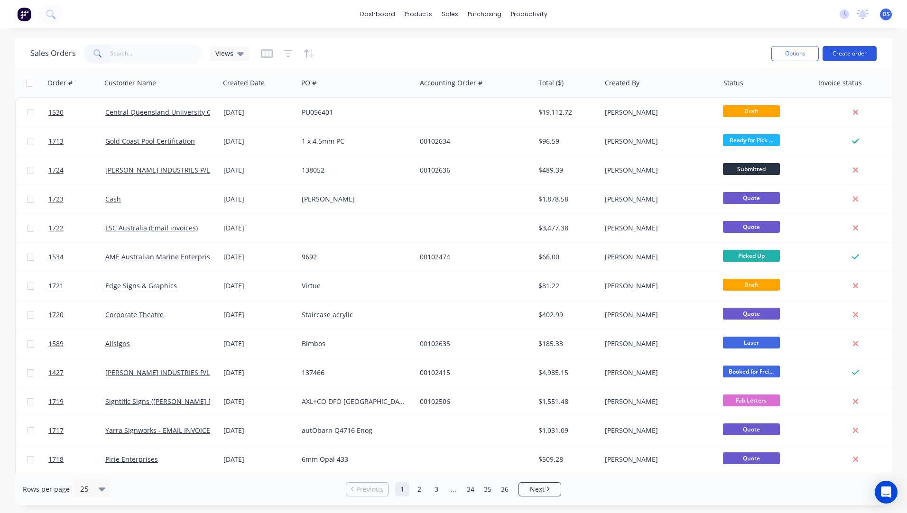
click at [853, 56] on button "Create order" at bounding box center [849, 53] width 54 height 15
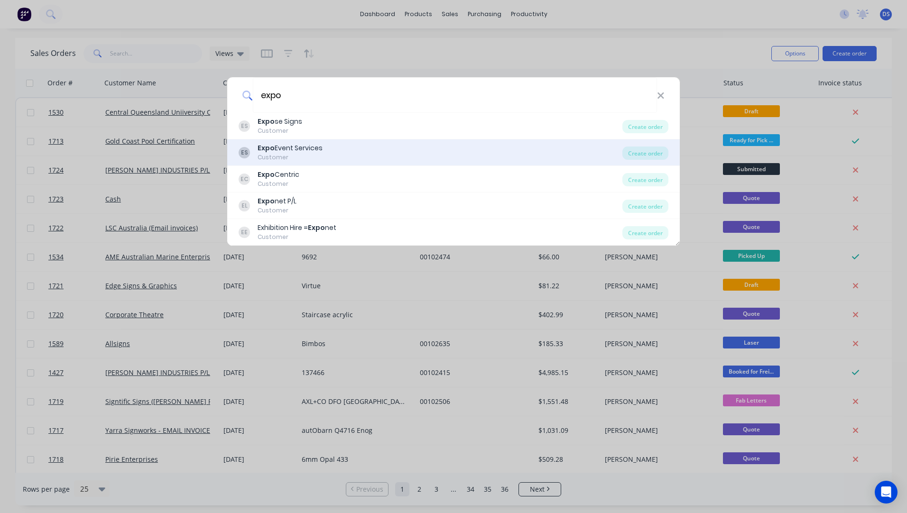
type input "expo"
click at [270, 151] on b "Expo" at bounding box center [266, 147] width 17 height 9
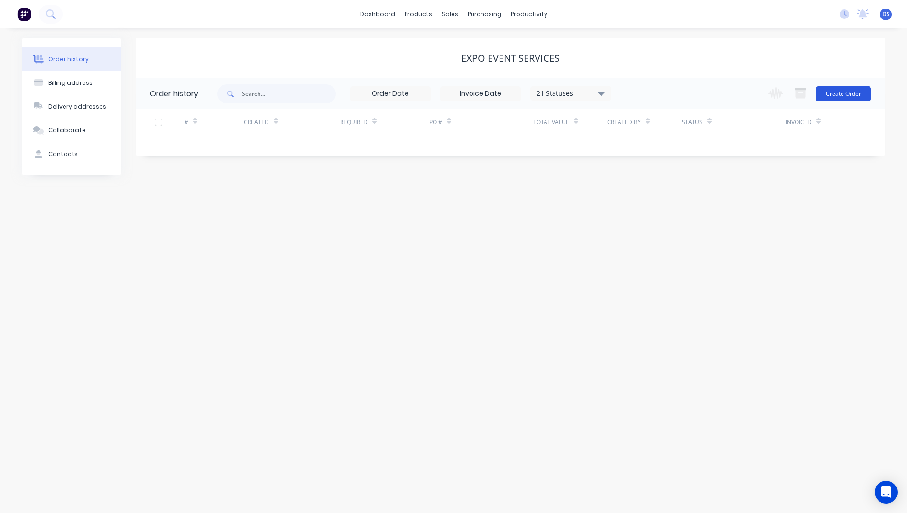
click at [828, 99] on button "Create Order" at bounding box center [843, 93] width 55 height 15
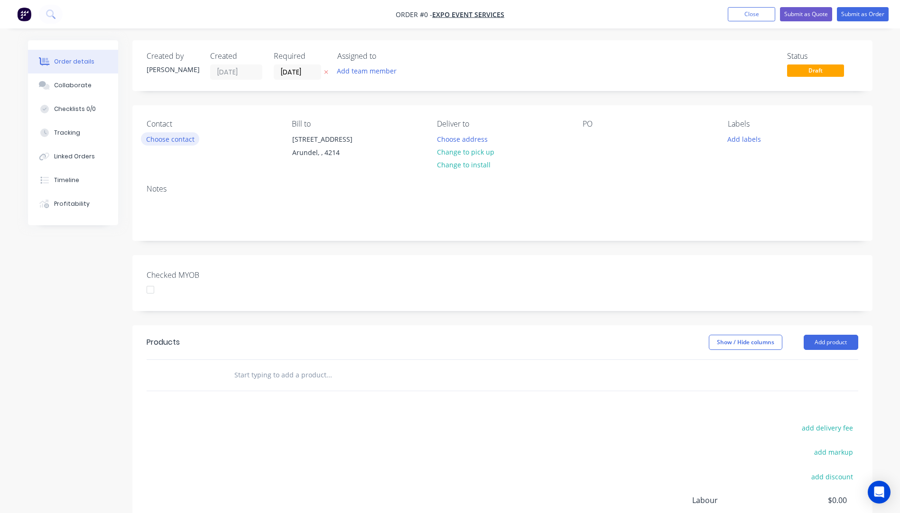
click at [175, 140] on button "Choose contact" at bounding box center [170, 138] width 58 height 13
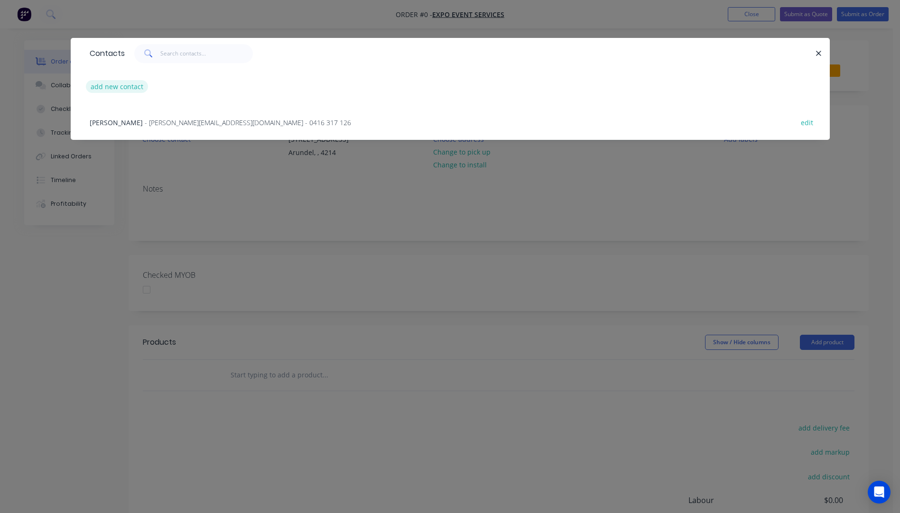
click at [124, 90] on button "add new contact" at bounding box center [117, 86] width 63 height 13
select select "AU"
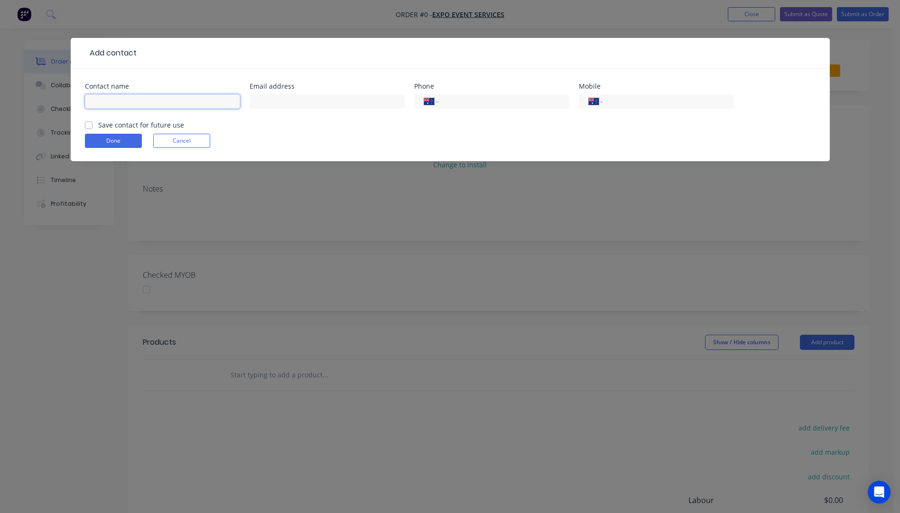
click at [119, 94] on input "text" at bounding box center [162, 101] width 155 height 14
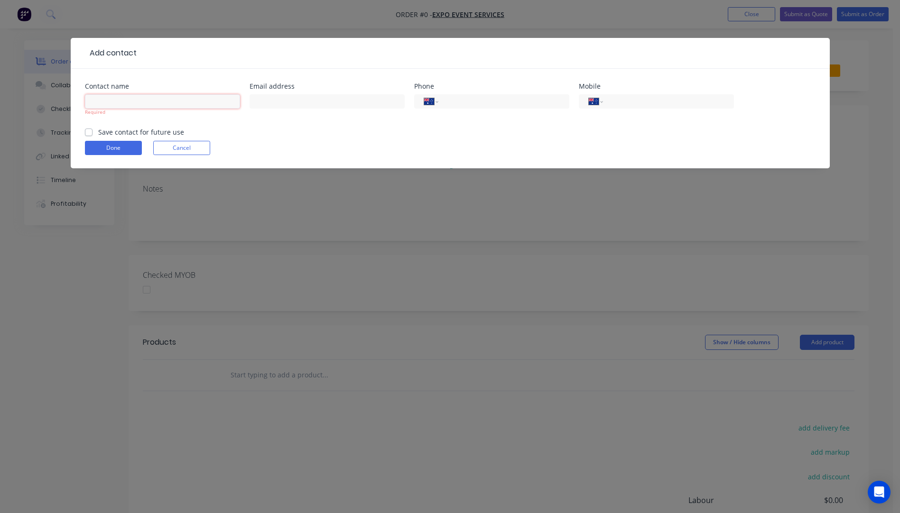
paste input "Matt Farthing"
type input "Matt Farthing"
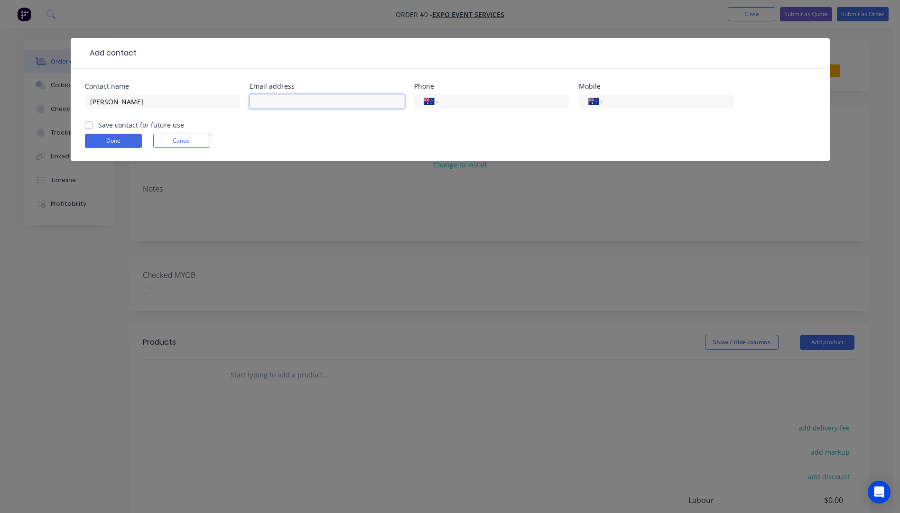
paste input "mattf@expoevent.com.au"
type input "mattf@expoevent.com.au"
paste input "(07) 5681 1333"
type input "(07) 5681 1333"
paste input "(07) 5681 1333"
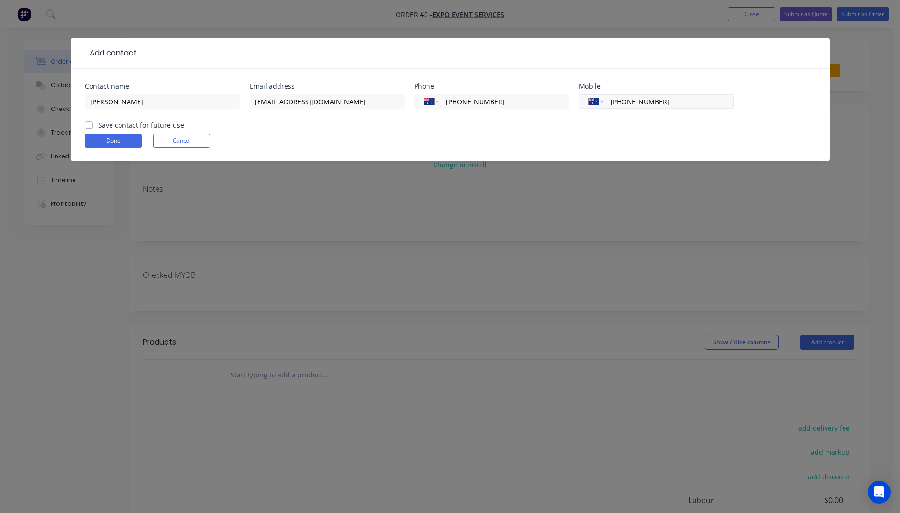
type input "(07) 5681 1333"
drag, startPoint x: 660, startPoint y: 100, endPoint x: 605, endPoint y: 101, distance: 55.5
click at [605, 101] on div "International Afghanistan Åland Islands Albania Algeria American Samoa Andorra …" at bounding box center [656, 101] width 155 height 14
click at [109, 143] on button "Done" at bounding box center [113, 141] width 57 height 14
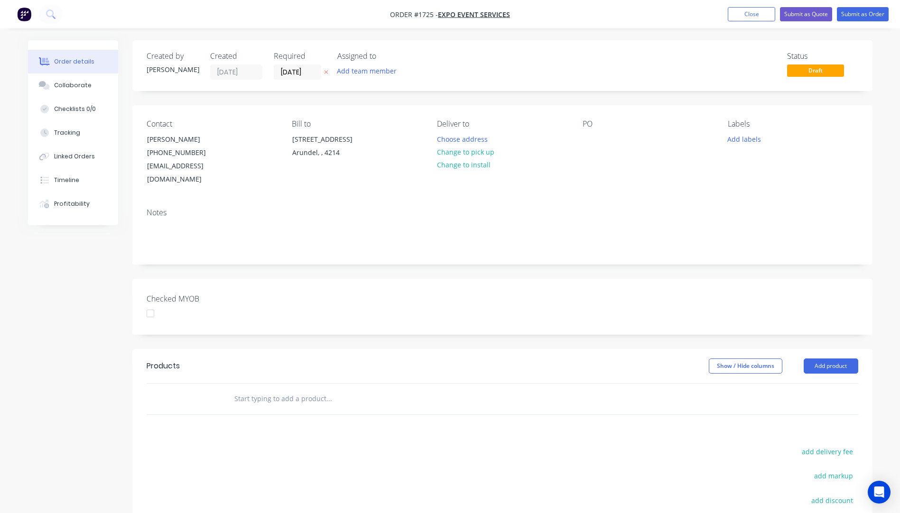
click at [327, 72] on icon "button" at bounding box center [326, 72] width 4 height 6
click at [466, 151] on button "Change to pick up" at bounding box center [465, 152] width 67 height 13
click at [587, 140] on div at bounding box center [589, 139] width 15 height 14
click at [734, 138] on button "Add labels" at bounding box center [744, 138] width 44 height 13
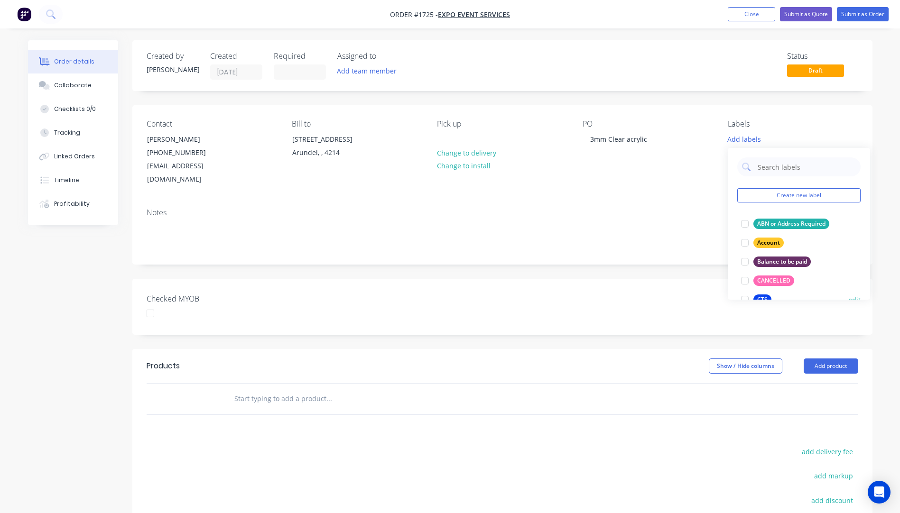
click at [764, 297] on div "CTS" at bounding box center [762, 300] width 18 height 10
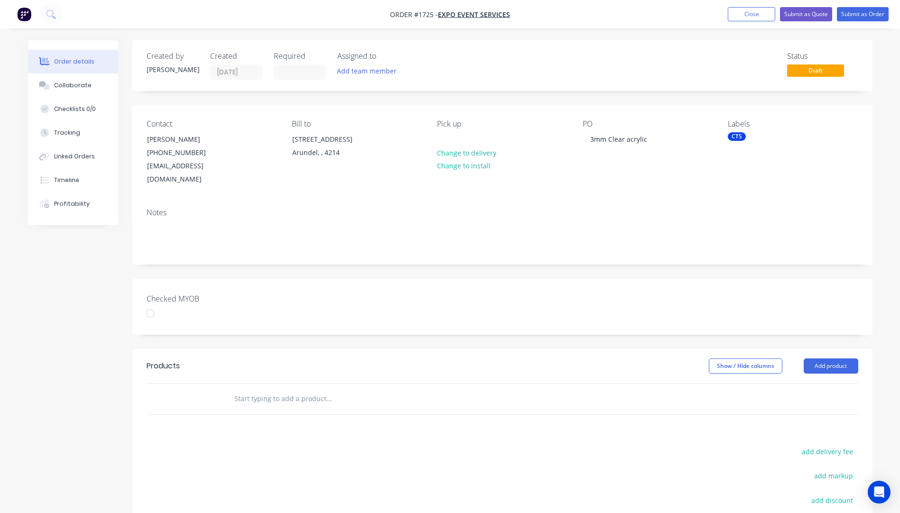
click at [710, 128] on div "PO" at bounding box center [647, 124] width 130 height 9
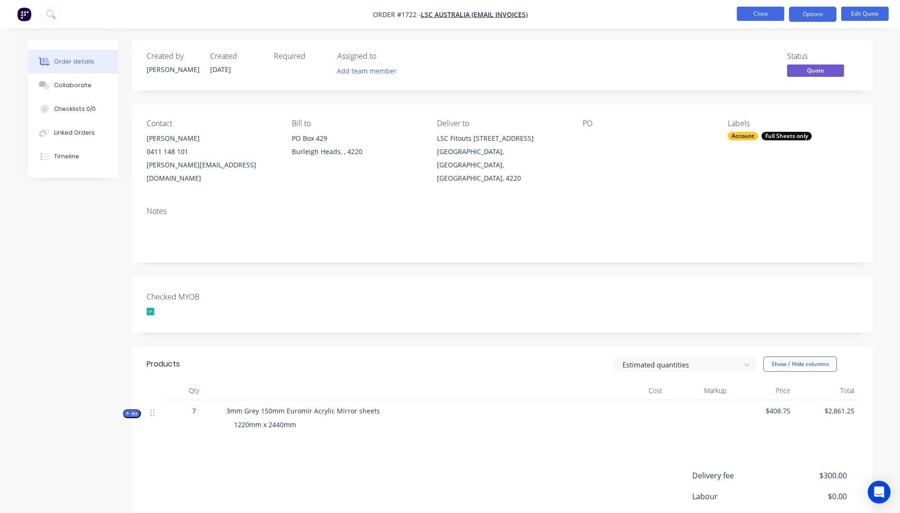
click at [753, 16] on button "Close" at bounding box center [760, 14] width 47 height 14
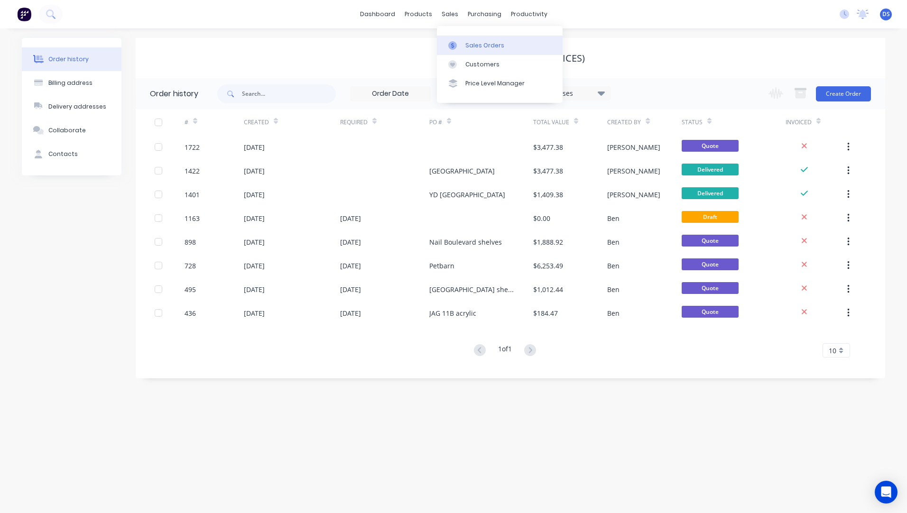
click at [477, 50] on link "Sales Orders" at bounding box center [500, 45] width 126 height 19
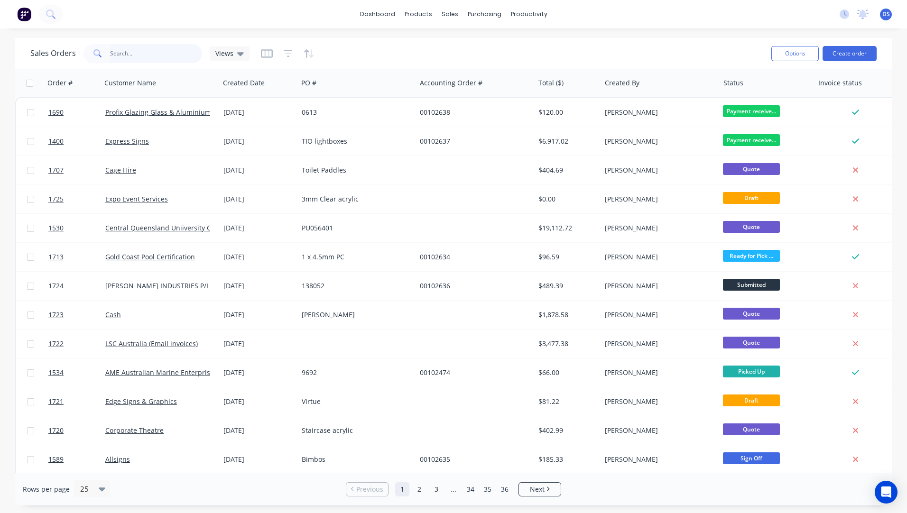
click at [157, 60] on input "text" at bounding box center [156, 53] width 92 height 19
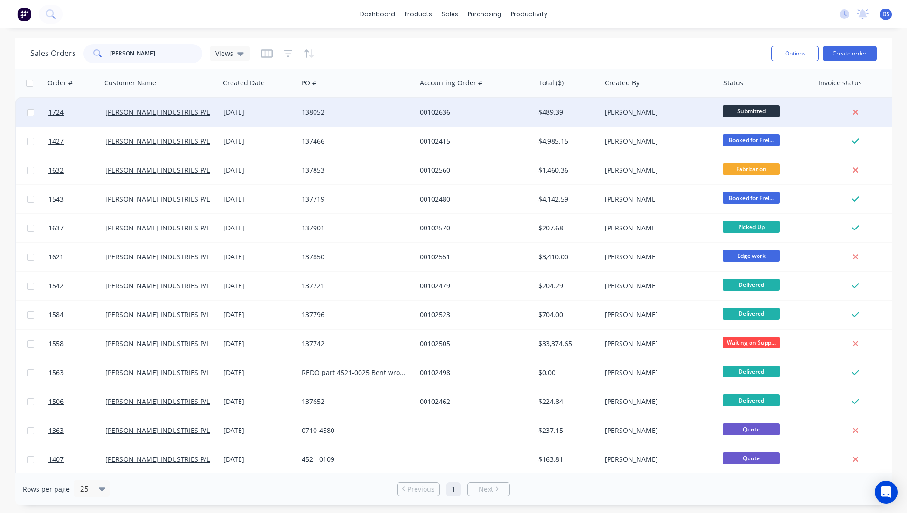
type input "tyree"
click at [221, 112] on div "30 Sep 2025" at bounding box center [259, 112] width 78 height 28
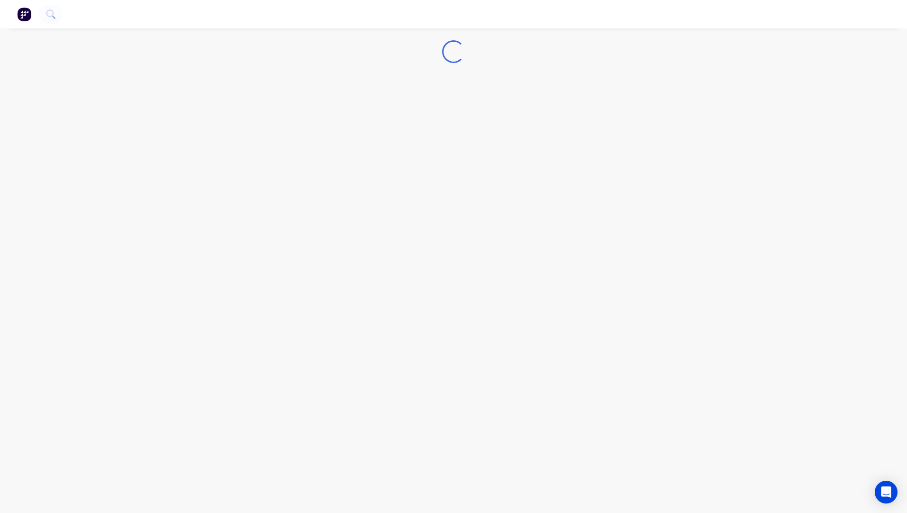
click at [221, 112] on div "Loading..." at bounding box center [453, 256] width 907 height 513
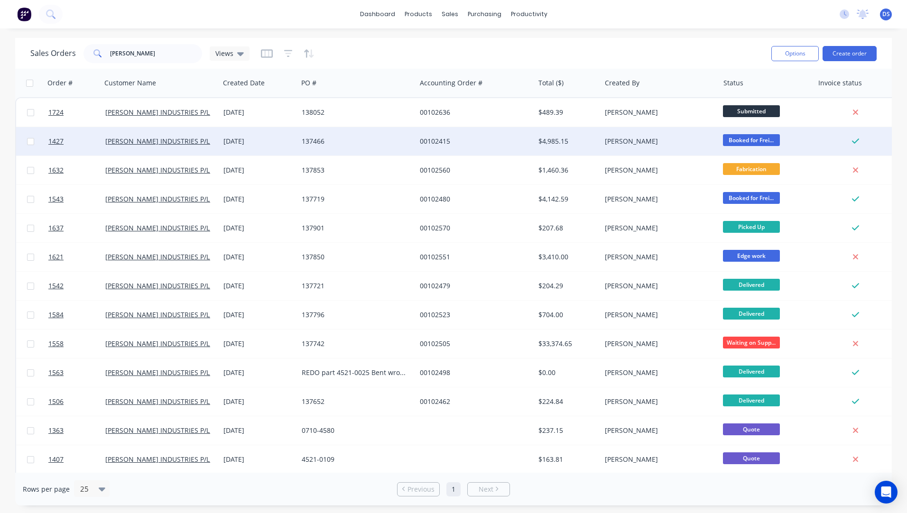
click at [274, 145] on div "09 Sep 2025" at bounding box center [258, 141] width 71 height 9
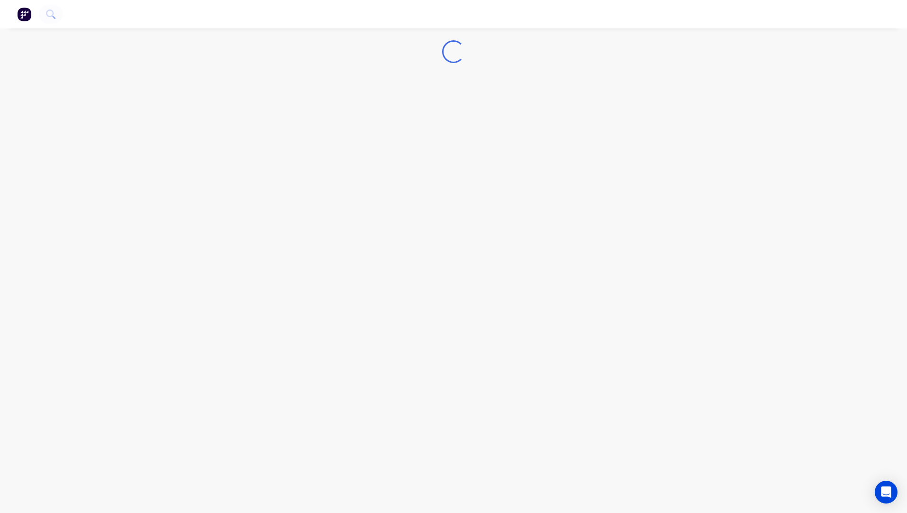
click at [274, 145] on div "Loading..." at bounding box center [453, 256] width 907 height 513
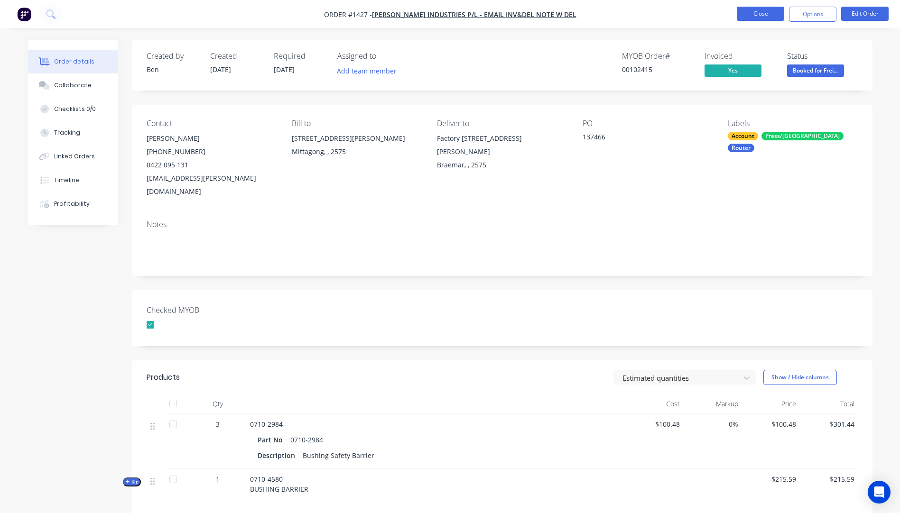
click at [766, 9] on button "Close" at bounding box center [760, 14] width 47 height 14
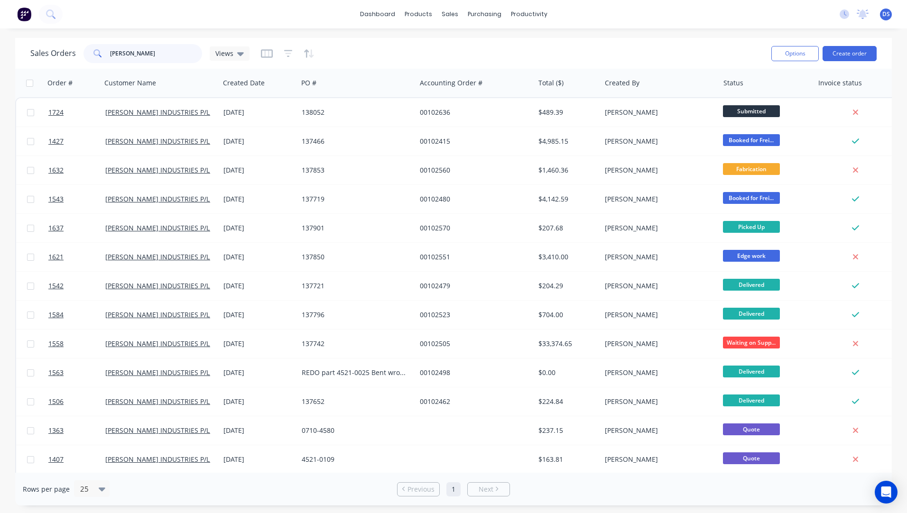
click at [134, 56] on input "tyree" at bounding box center [156, 53] width 92 height 19
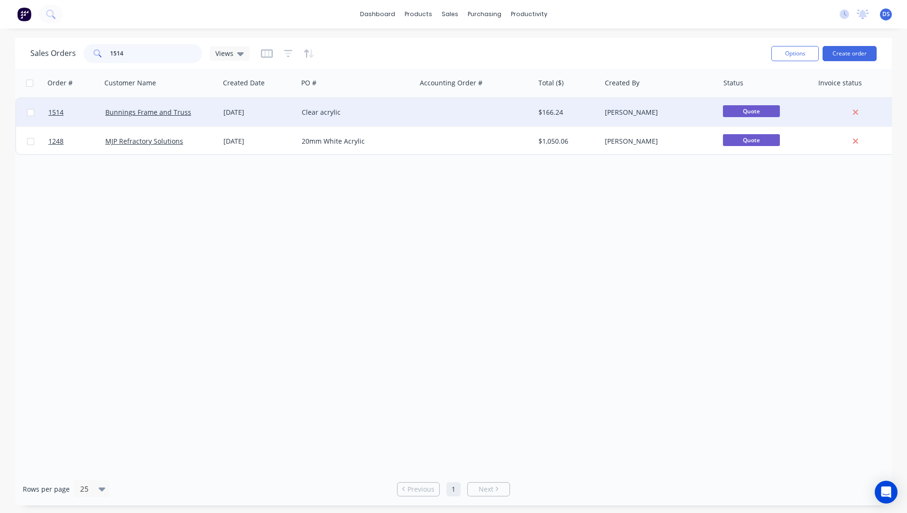
type input "1514"
click at [317, 119] on div "Clear acrylic" at bounding box center [357, 112] width 118 height 28
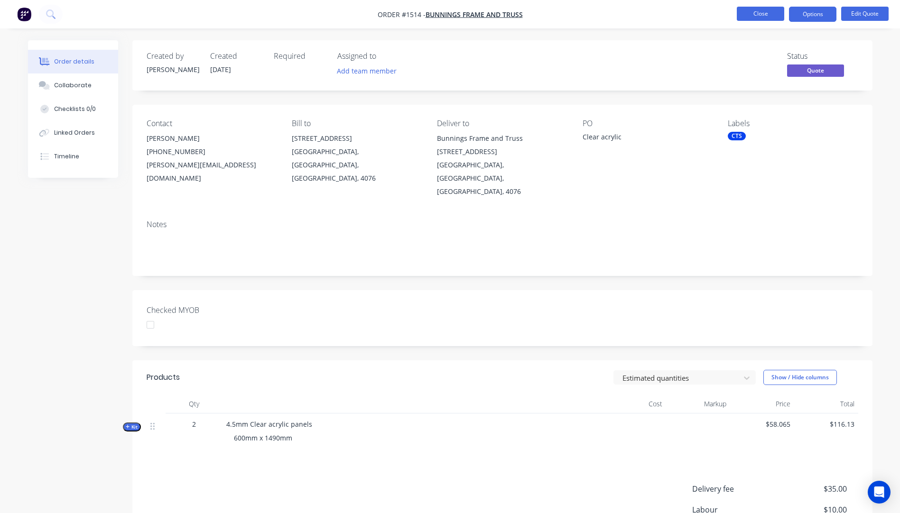
click at [770, 15] on button "Close" at bounding box center [760, 14] width 47 height 14
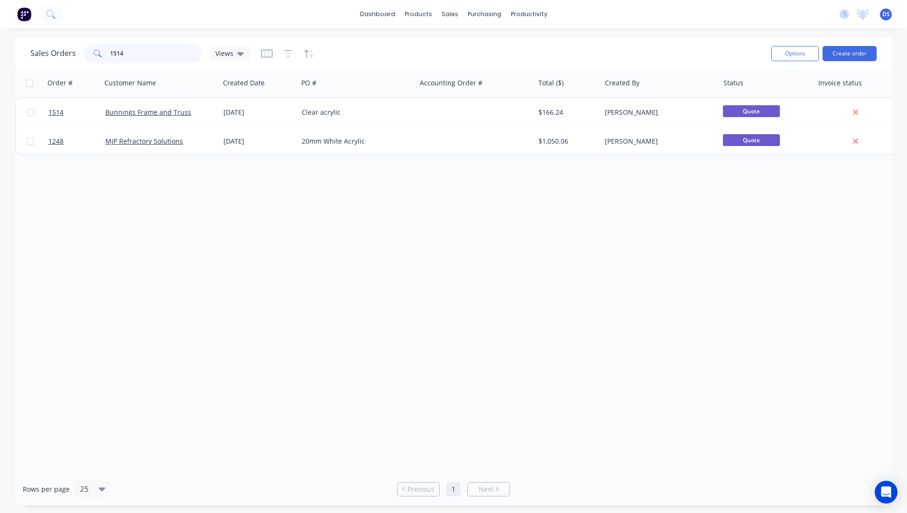
drag, startPoint x: 141, startPoint y: 53, endPoint x: 100, endPoint y: 63, distance: 42.6
click at [100, 63] on div "Sales Orders 1514 Views" at bounding box center [396, 53] width 733 height 23
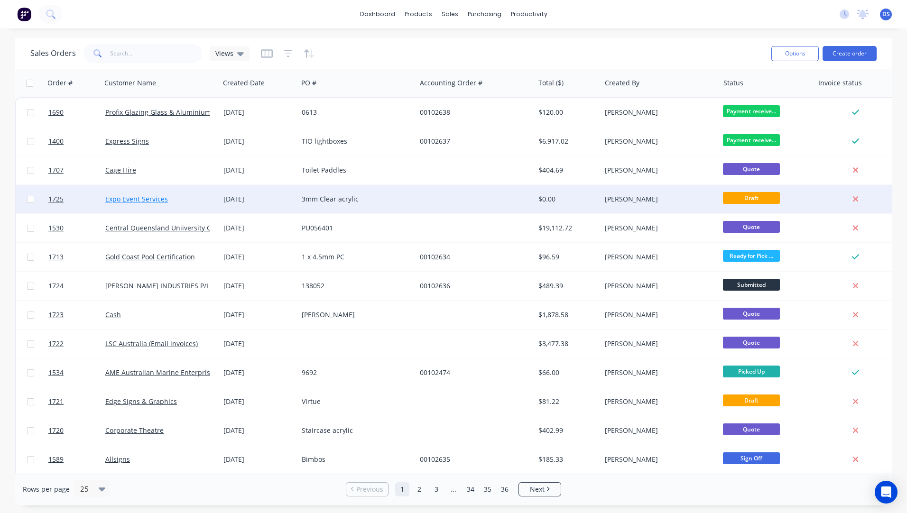
click at [124, 199] on link "Expo Event Services" at bounding box center [136, 198] width 63 height 9
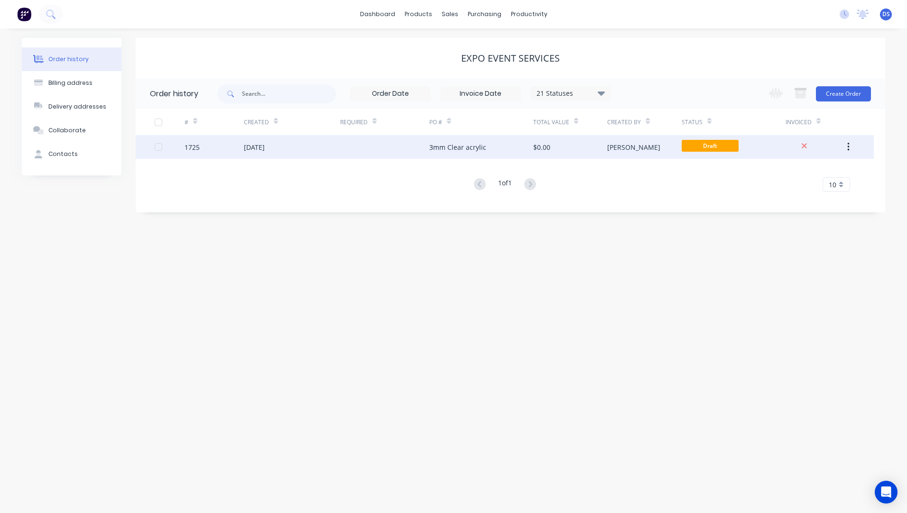
click at [456, 149] on div "3mm Clear acrylic" at bounding box center [457, 147] width 57 height 10
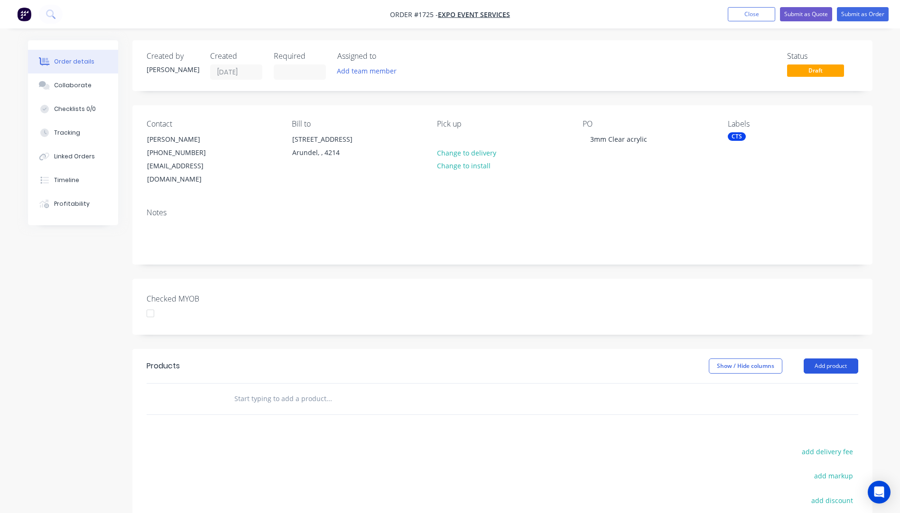
click at [823, 359] on button "Add product" at bounding box center [830, 366] width 55 height 15
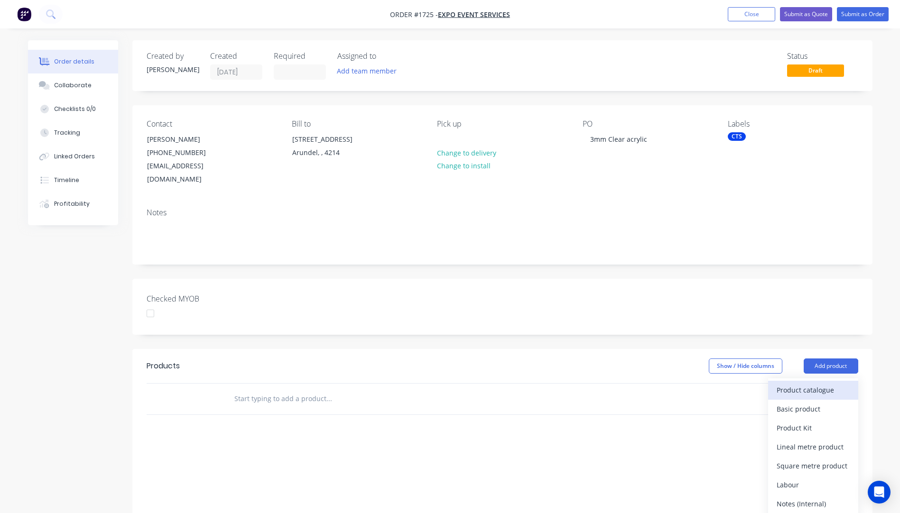
click at [810, 383] on div "Product catalogue" at bounding box center [812, 390] width 73 height 14
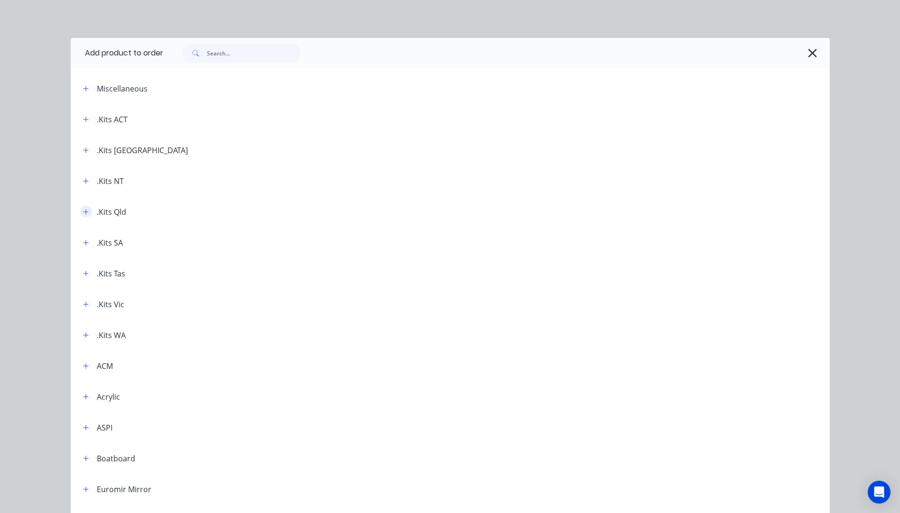
click at [83, 214] on icon "button" at bounding box center [86, 212] width 6 height 7
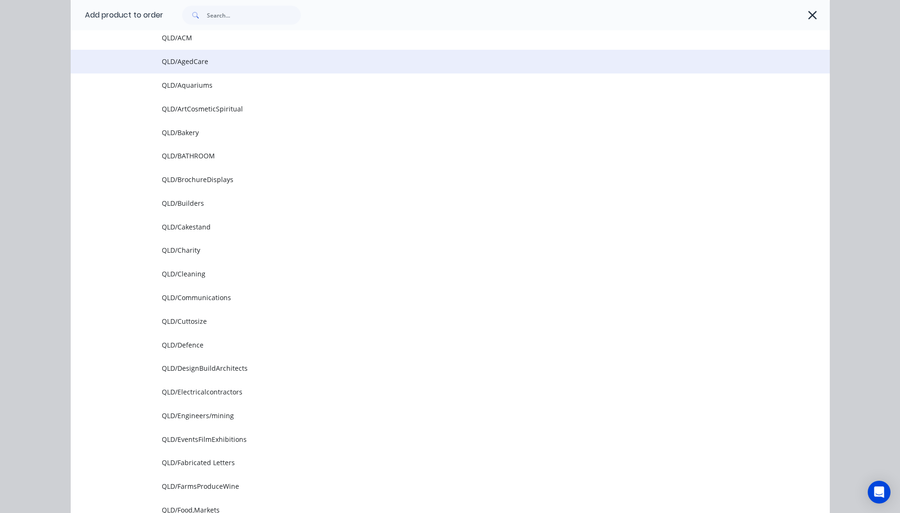
scroll to position [237, 0]
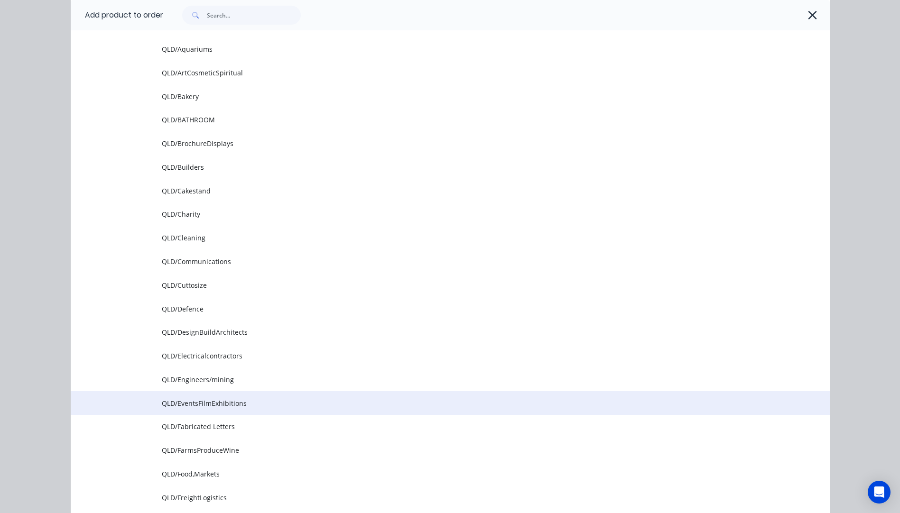
click at [203, 409] on td "QLD/EventsFilmExhibitions" at bounding box center [496, 403] width 668 height 24
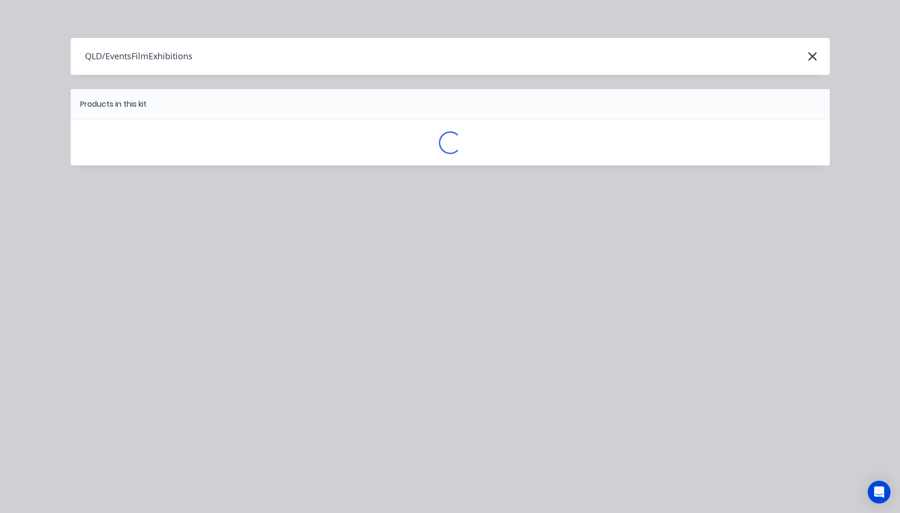
scroll to position [0, 0]
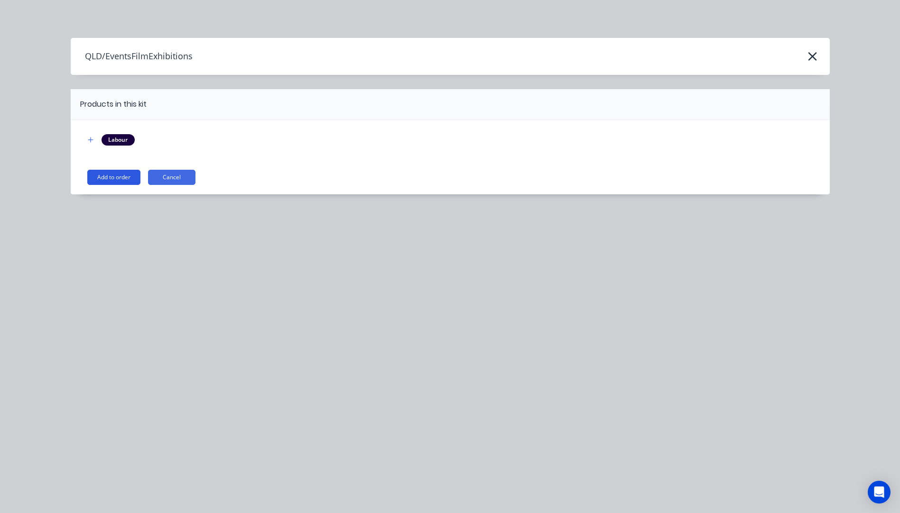
click at [124, 175] on button "Add to order" at bounding box center [113, 177] width 53 height 15
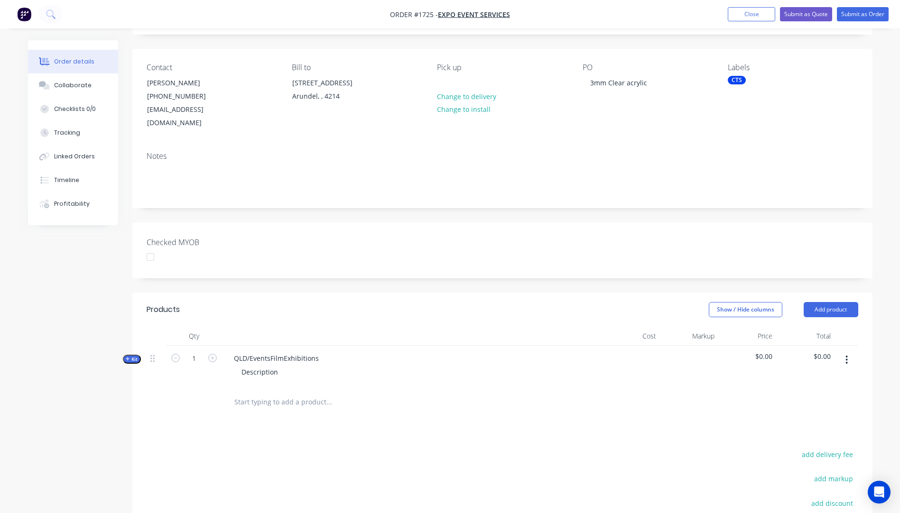
scroll to position [142, 0]
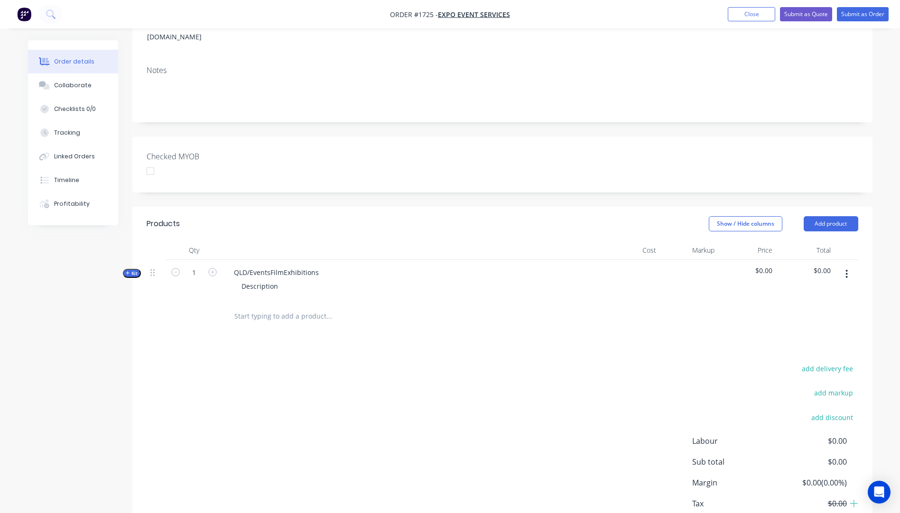
click at [127, 271] on icon "button" at bounding box center [128, 273] width 4 height 5
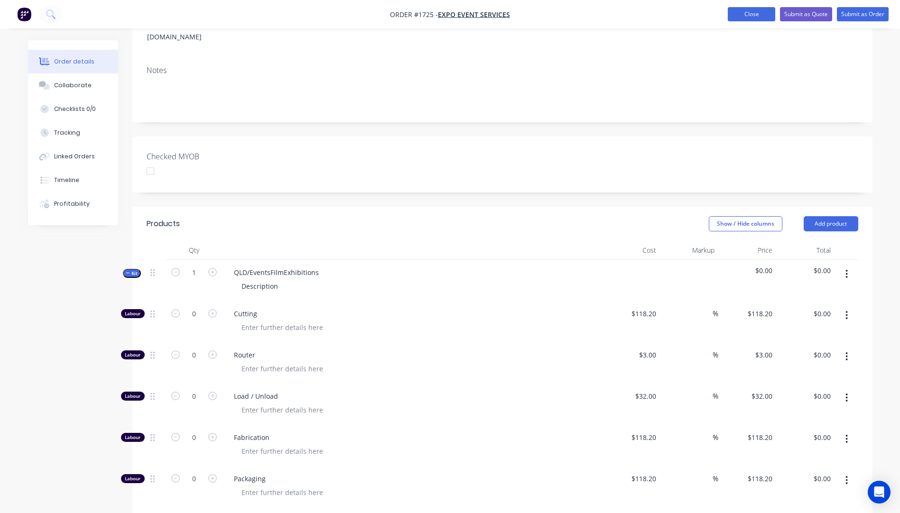
click at [748, 18] on button "Close" at bounding box center [751, 14] width 47 height 14
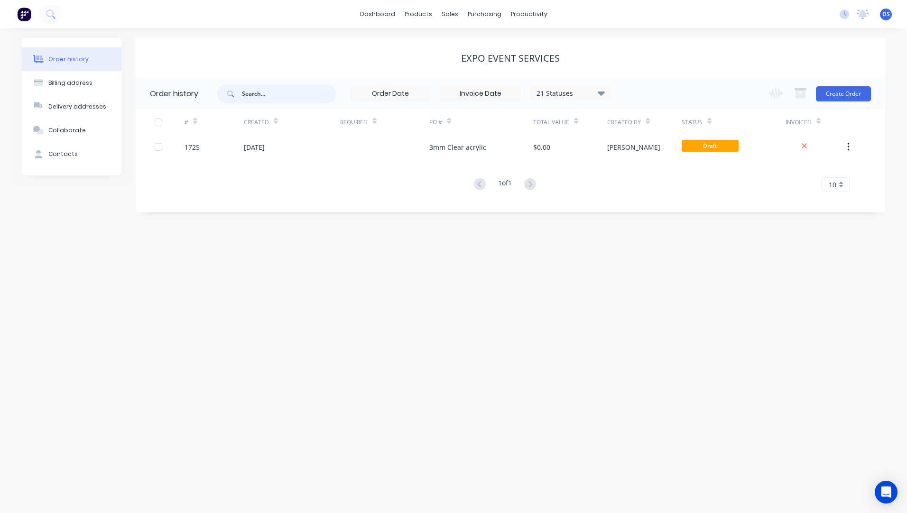
drag, startPoint x: 288, startPoint y: 96, endPoint x: 239, endPoint y: 96, distance: 49.3
click at [239, 96] on div at bounding box center [276, 93] width 119 height 19
type input "alex"
drag, startPoint x: 266, startPoint y: 95, endPoint x: 223, endPoint y: 96, distance: 42.7
click at [223, 96] on div "alex" at bounding box center [276, 93] width 119 height 19
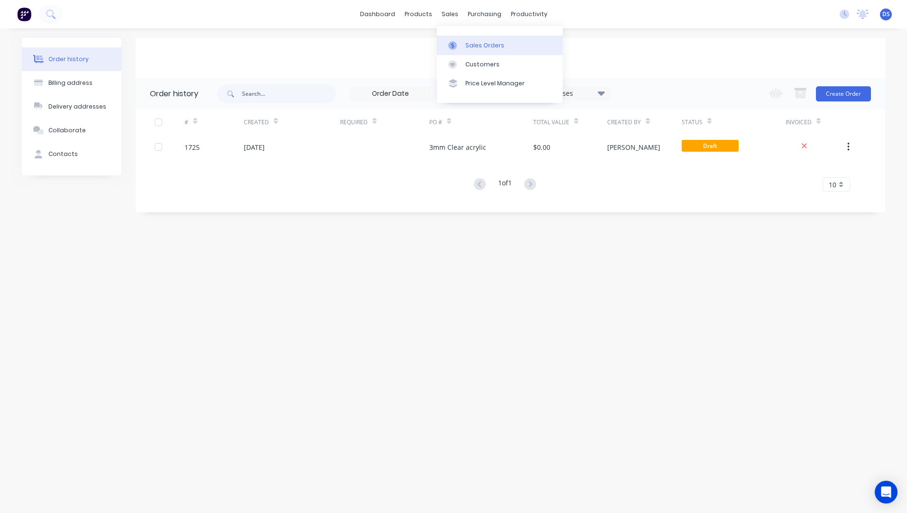
click at [473, 46] on div "Sales Orders" at bounding box center [484, 45] width 39 height 9
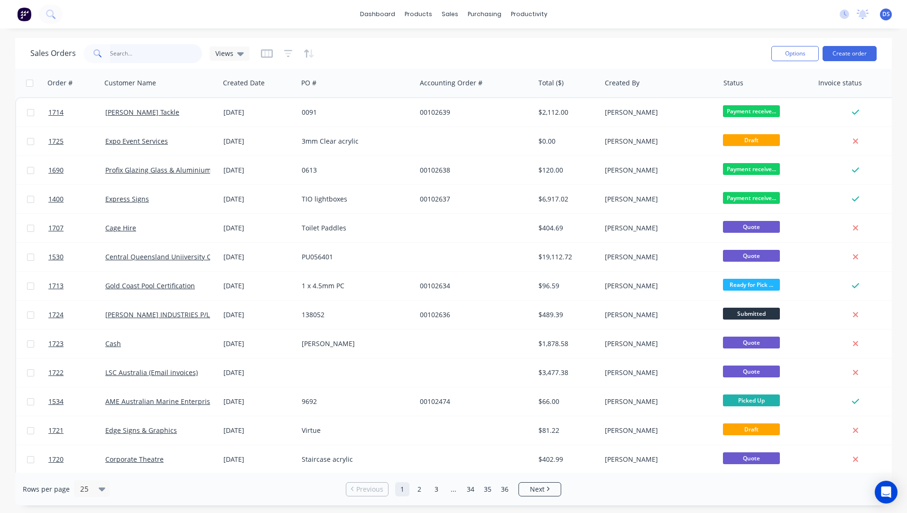
click at [140, 58] on input "text" at bounding box center [156, 53] width 92 height 19
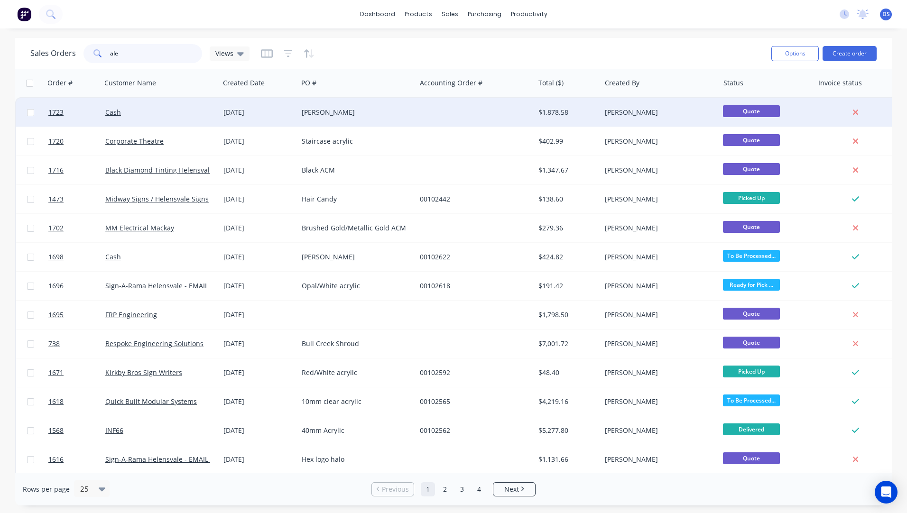
type input "ale"
click at [305, 113] on div "[PERSON_NAME]" at bounding box center [354, 112] width 105 height 9
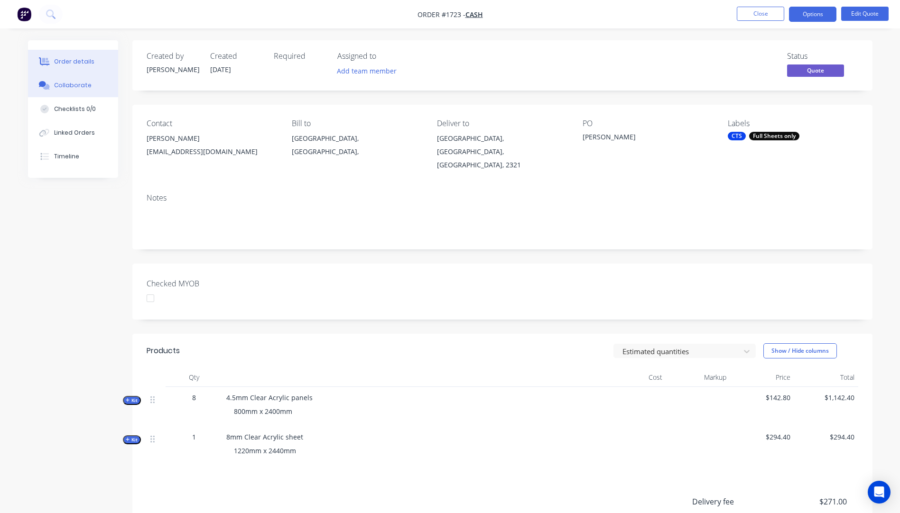
click at [76, 91] on button "Collaborate" at bounding box center [73, 86] width 90 height 24
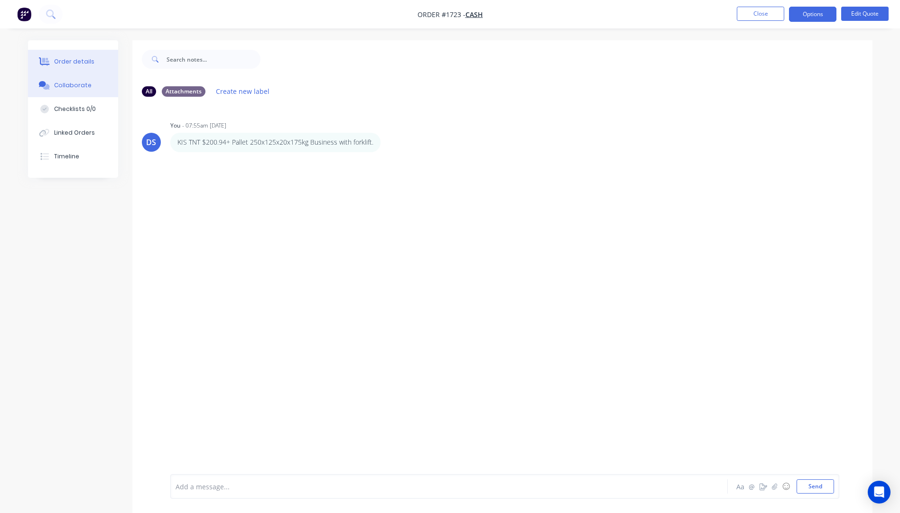
click at [80, 55] on button "Order details" at bounding box center [73, 62] width 90 height 24
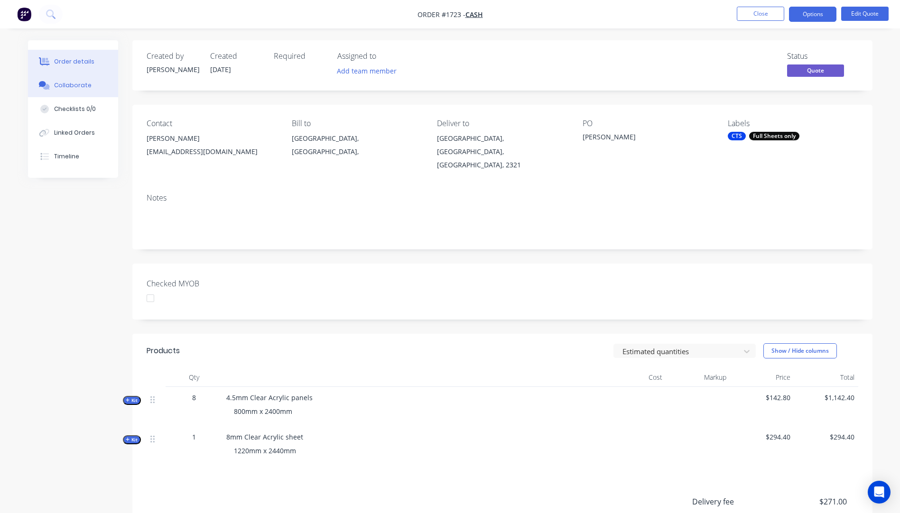
click at [74, 88] on div "Collaborate" at bounding box center [72, 85] width 37 height 9
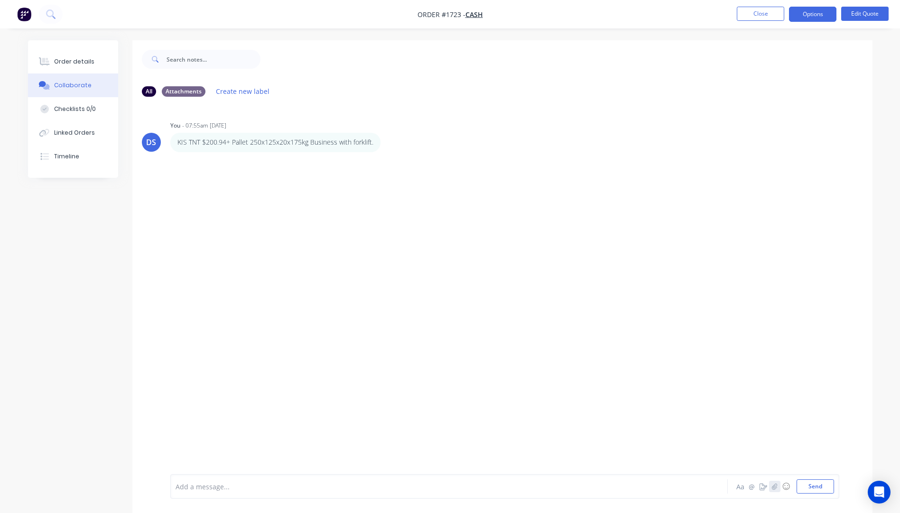
click at [778, 486] on button "button" at bounding box center [774, 486] width 11 height 11
click at [810, 492] on button "Send" at bounding box center [814, 487] width 37 height 14
click at [767, 18] on button "Close" at bounding box center [760, 14] width 47 height 14
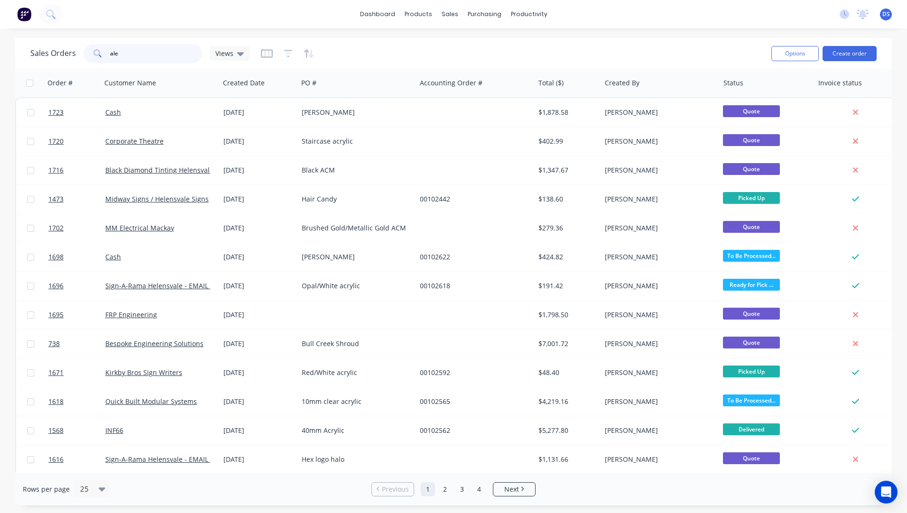
drag, startPoint x: 122, startPoint y: 57, endPoint x: 100, endPoint y: 55, distance: 22.4
click at [100, 55] on div "ale" at bounding box center [142, 53] width 119 height 19
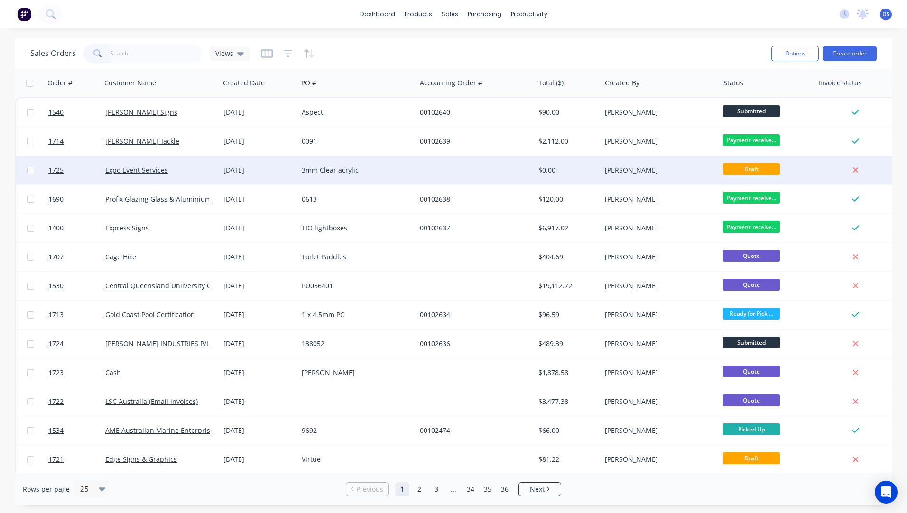
click at [183, 179] on div "Expo Event Services" at bounding box center [161, 170] width 118 height 28
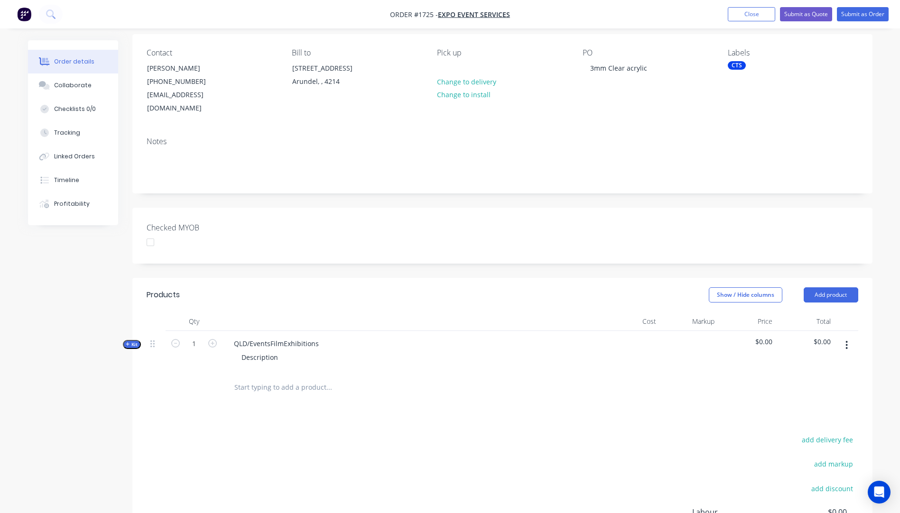
scroll to position [95, 0]
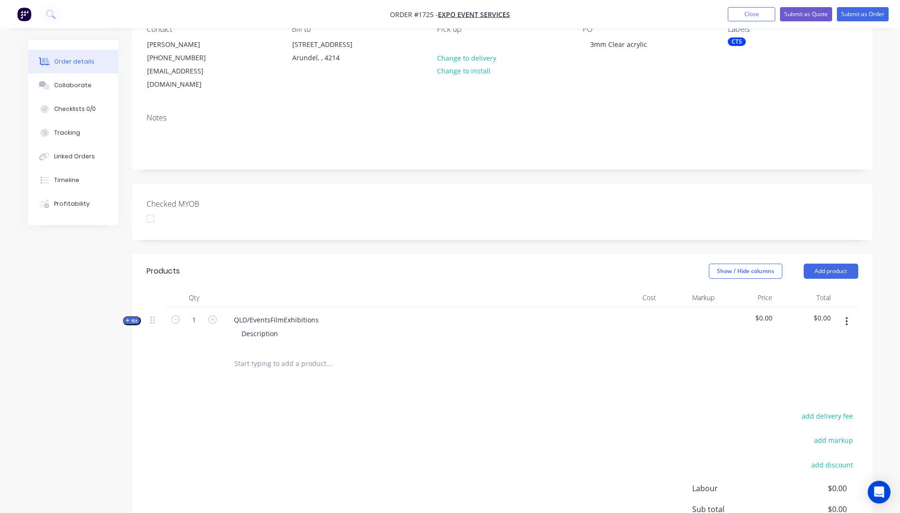
click at [126, 319] on icon "button" at bounding box center [128, 321] width 4 height 4
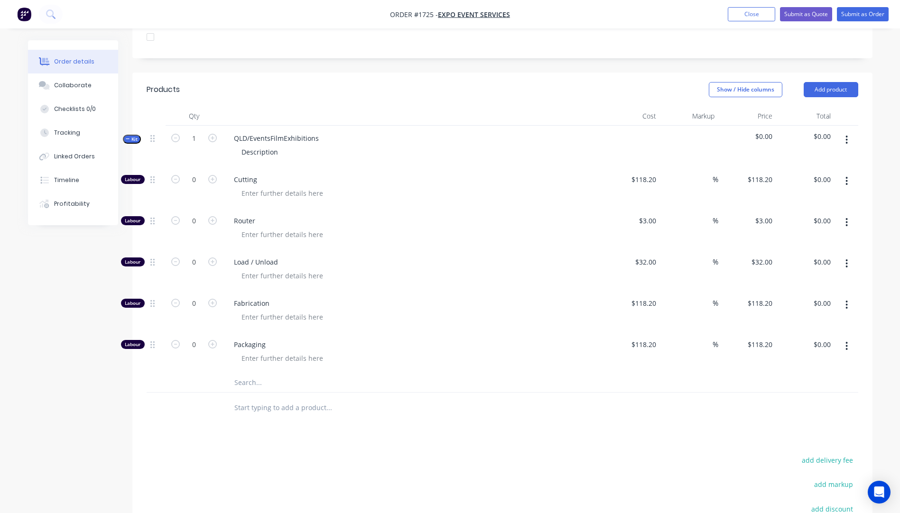
scroll to position [285, 0]
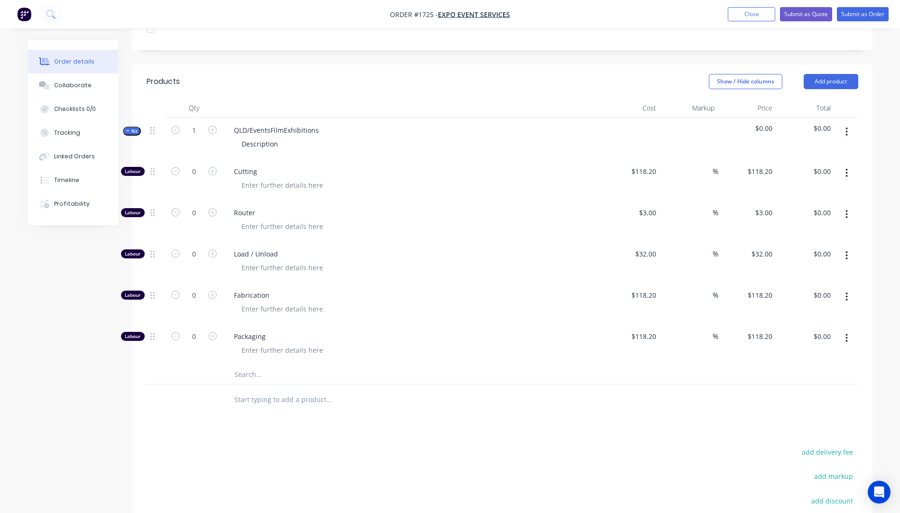
click at [245, 365] on input "text" at bounding box center [329, 374] width 190 height 19
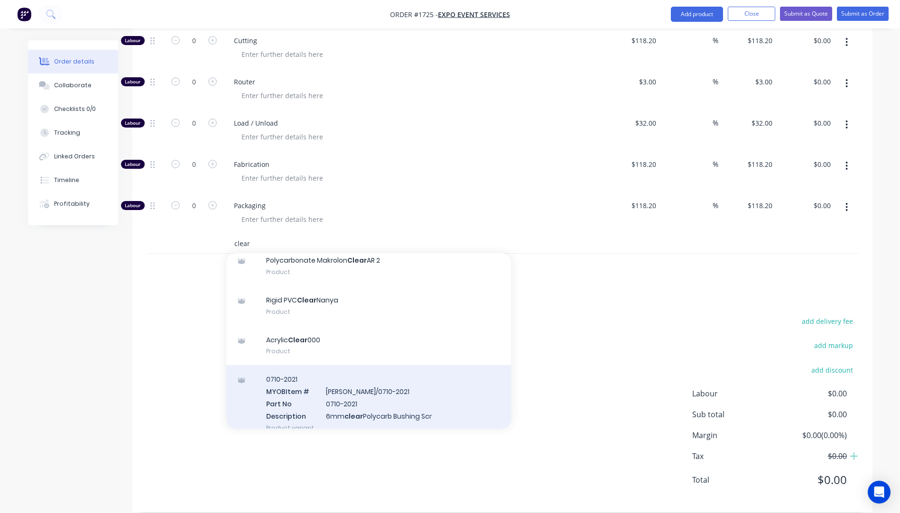
scroll to position [190, 0]
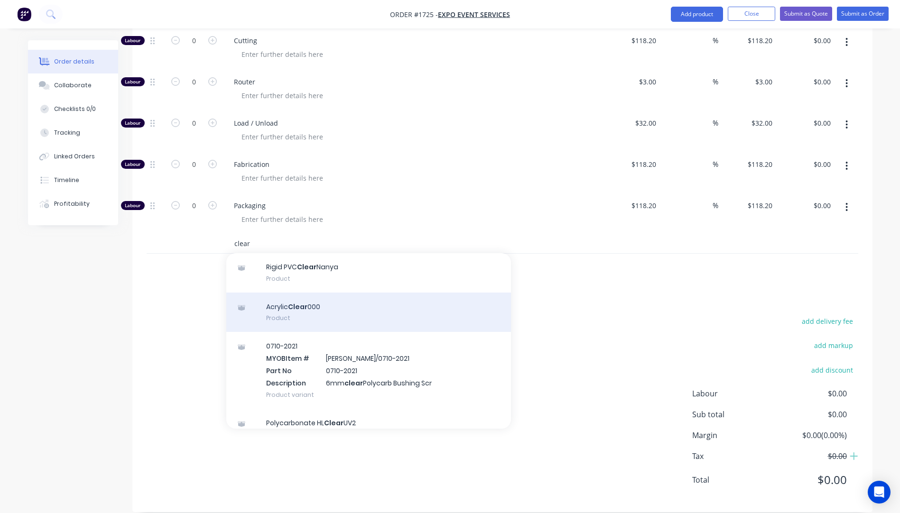
type input "clear"
click at [309, 299] on div "Acrylic Clear 000 Product" at bounding box center [368, 313] width 285 height 40
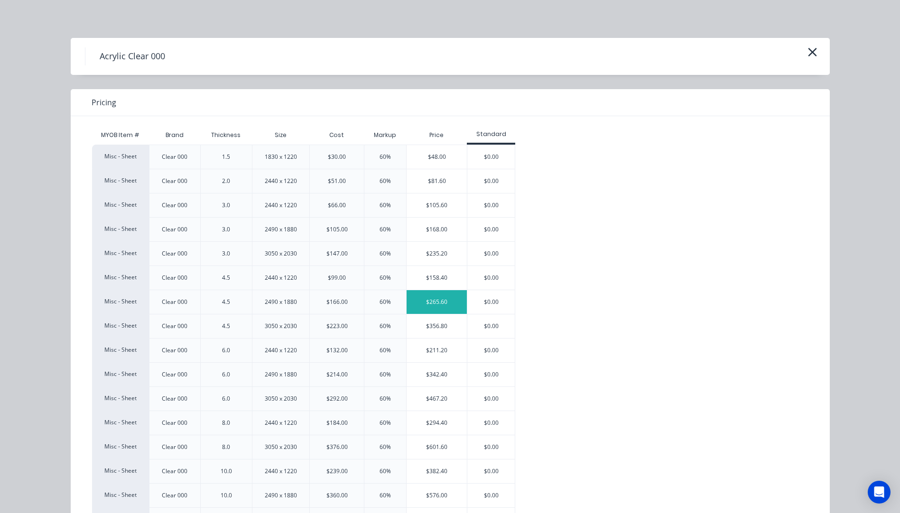
click at [452, 299] on div "$265.60" at bounding box center [436, 302] width 60 height 24
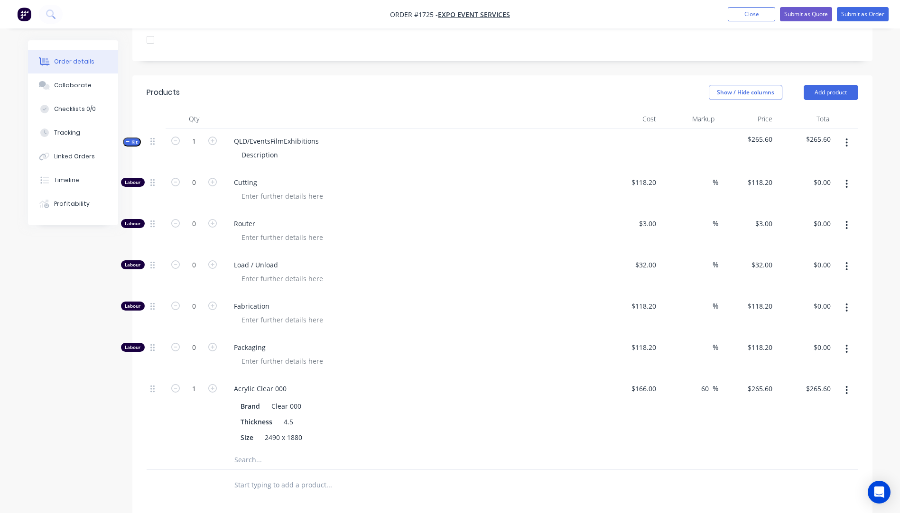
scroll to position [273, 0]
click at [213, 178] on icon "button" at bounding box center [212, 182] width 9 height 9
type input "1"
type input "$118.20"
click at [213, 178] on icon "button" at bounding box center [212, 182] width 9 height 9
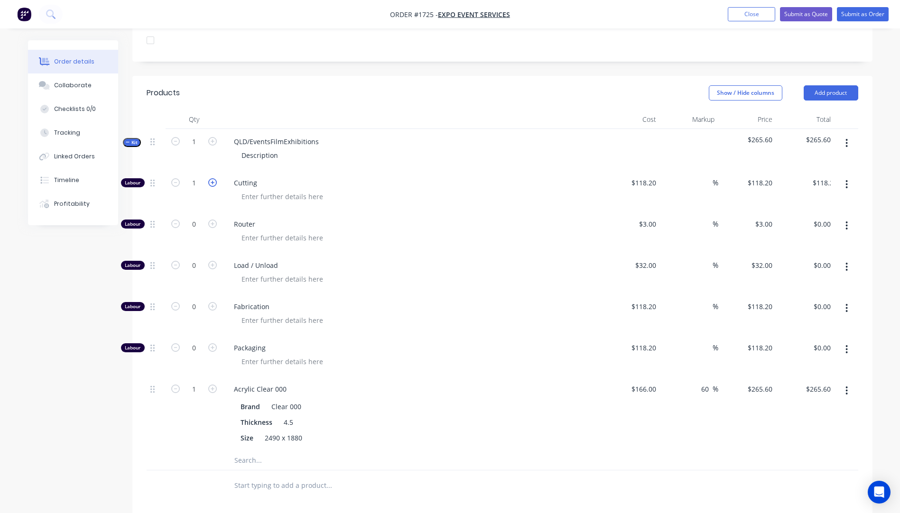
type input "2"
type input "$236.40"
click at [654, 176] on input "118.2" at bounding box center [649, 183] width 22 height 14
type input "$10.00"
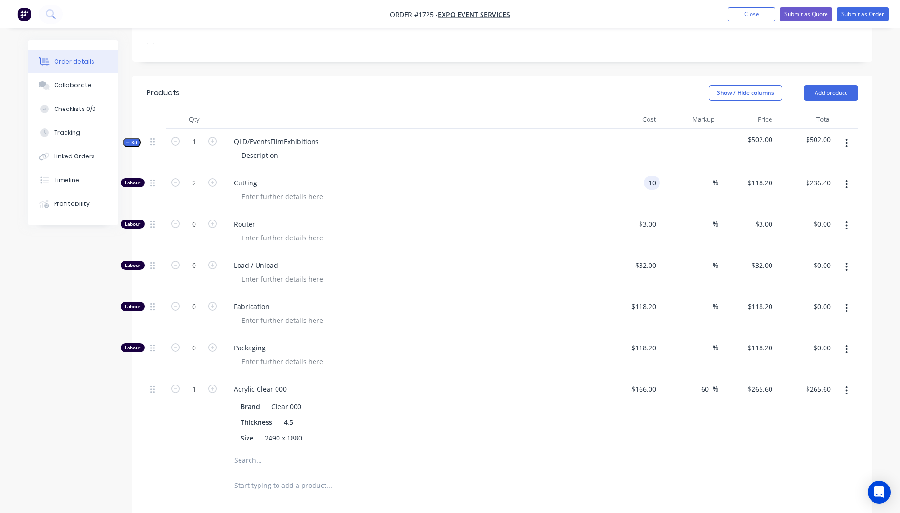
type input "$20.00"
click at [573, 219] on span "Router" at bounding box center [416, 224] width 364 height 10
drag, startPoint x: 315, startPoint y: 127, endPoint x: 231, endPoint y: 129, distance: 84.9
click at [231, 135] on div "QLD/EventsFilmExhibitions" at bounding box center [276, 142] width 100 height 14
drag, startPoint x: 278, startPoint y: 143, endPoint x: 237, endPoint y: 143, distance: 41.7
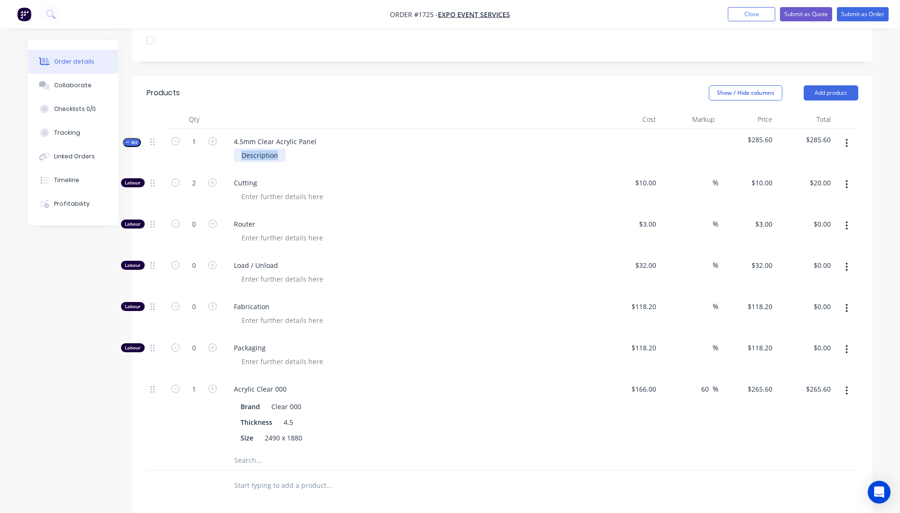
click at [237, 148] on div "Description" at bounding box center [260, 155] width 52 height 14
click at [420, 277] on div "Load / Unload" at bounding box center [411, 273] width 379 height 41
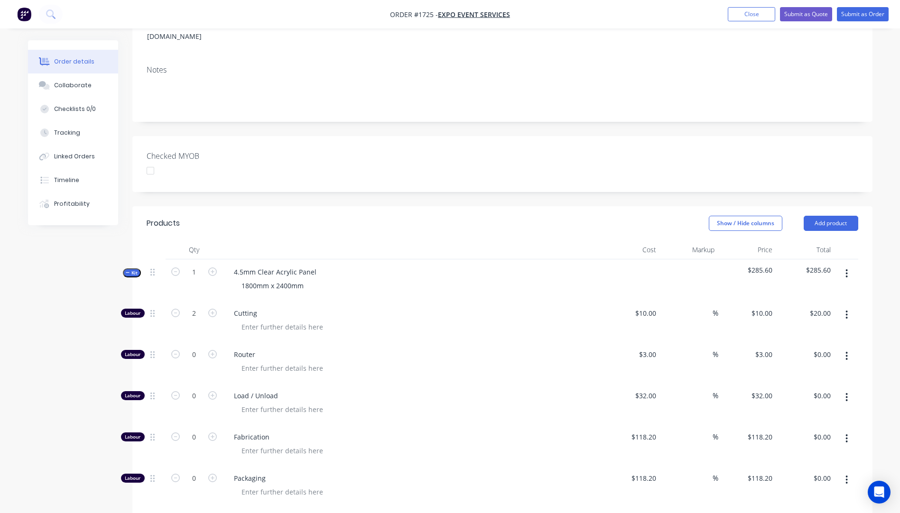
scroll to position [142, 0]
click at [798, 18] on button "Submit as Quote" at bounding box center [806, 14] width 52 height 14
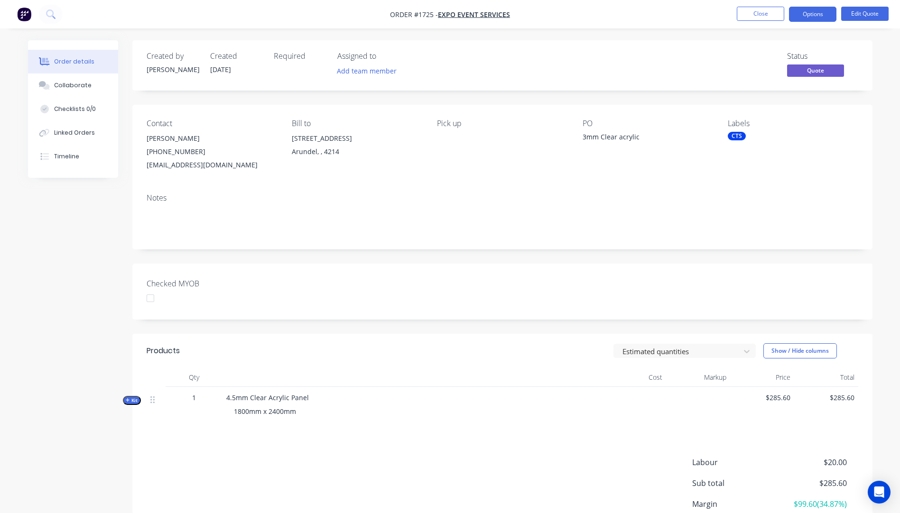
click at [798, 18] on button "Options" at bounding box center [812, 14] width 47 height 15
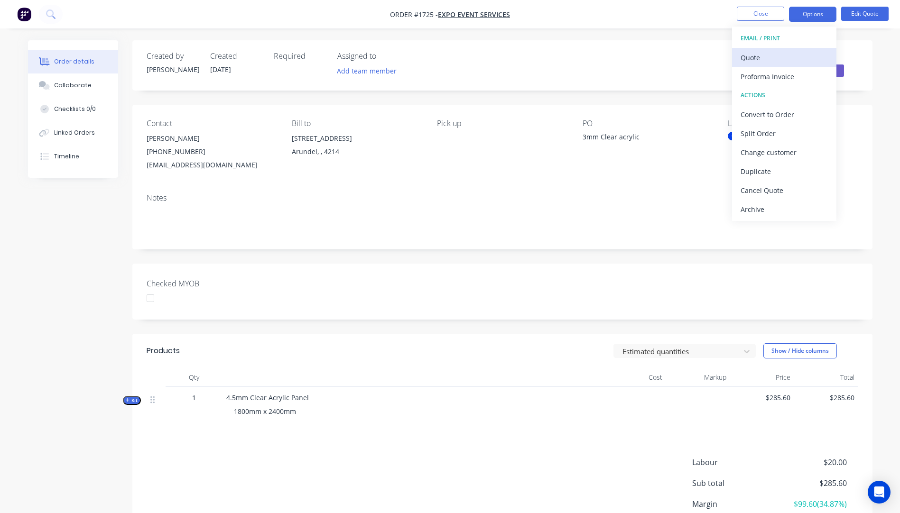
click at [764, 64] on div "Quote" at bounding box center [783, 58] width 87 height 14
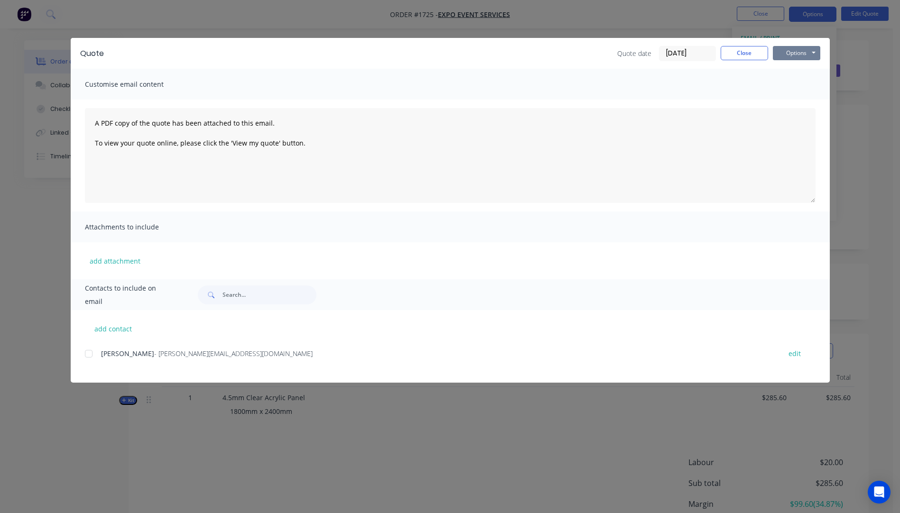
click at [787, 55] on button "Options" at bounding box center [796, 53] width 47 height 14
click at [790, 67] on button "Preview" at bounding box center [803, 70] width 61 height 16
click at [794, 54] on button "Options" at bounding box center [796, 53] width 47 height 14
click at [796, 99] on button "Email" at bounding box center [803, 101] width 61 height 16
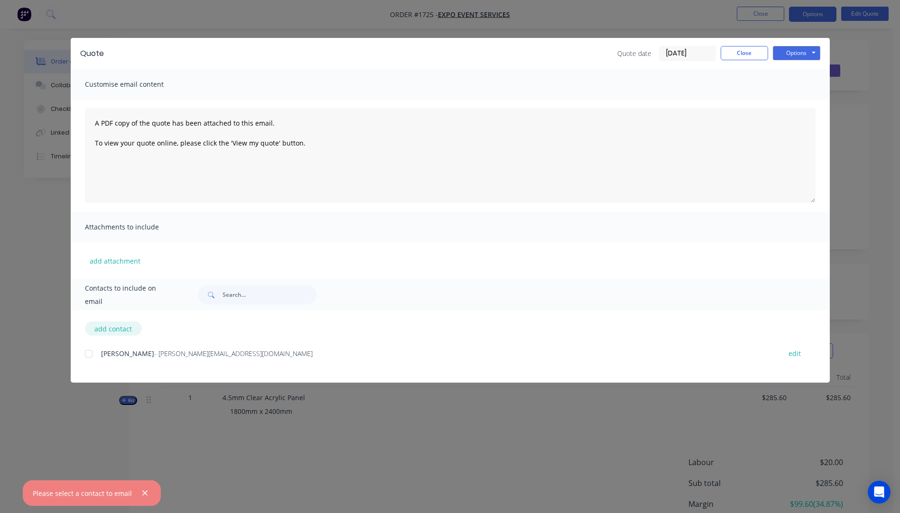
click at [111, 332] on button "add contact" at bounding box center [113, 329] width 57 height 14
select select "AU"
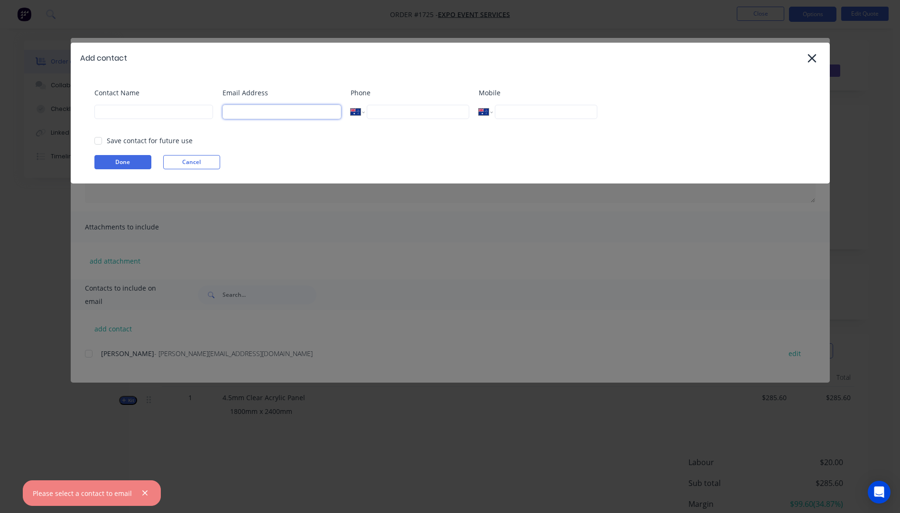
click at [240, 113] on input at bounding box center [281, 112] width 119 height 14
select select "AU"
click at [246, 113] on input at bounding box center [281, 112] width 119 height 14
type input "mattf@expoevent.com.au"
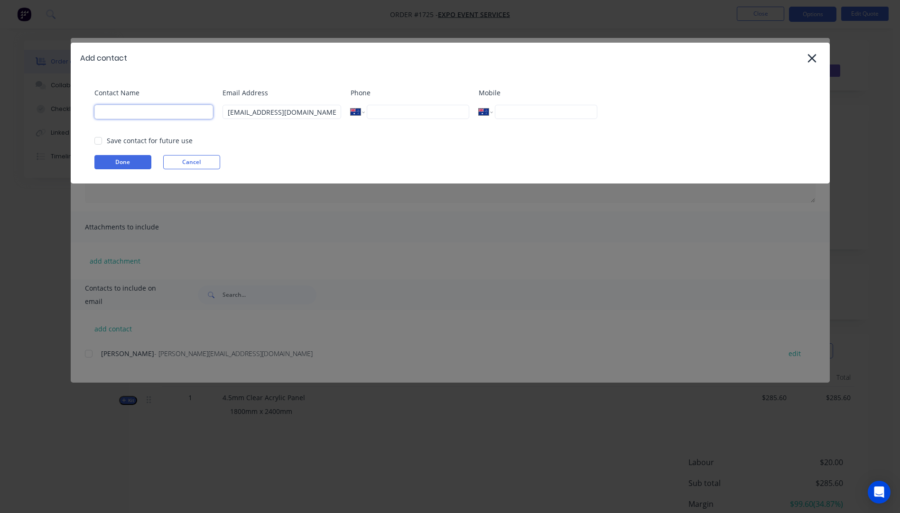
click at [110, 112] on input at bounding box center [153, 112] width 119 height 14
click at [138, 113] on input "Matt" at bounding box center [153, 112] width 119 height 14
type input "Matt Farthing"
click at [117, 166] on button "Done" at bounding box center [122, 162] width 57 height 14
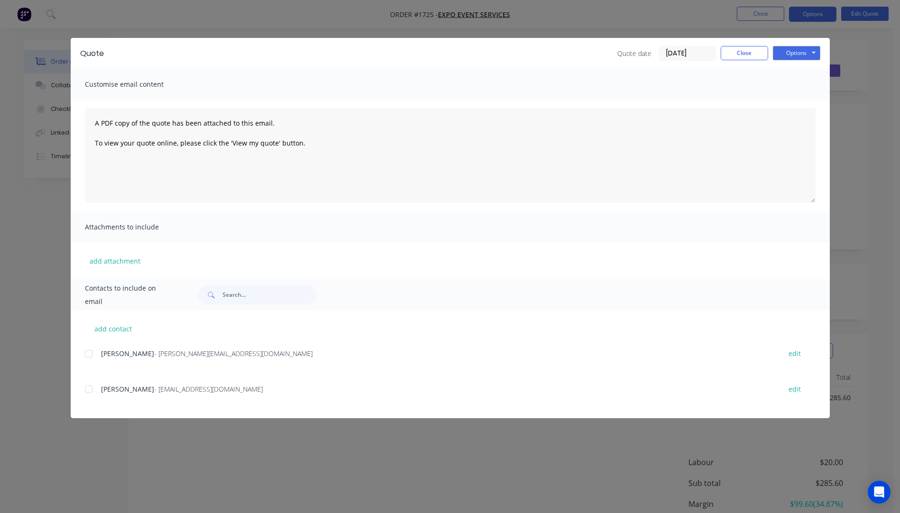
click at [89, 390] on div at bounding box center [88, 389] width 19 height 19
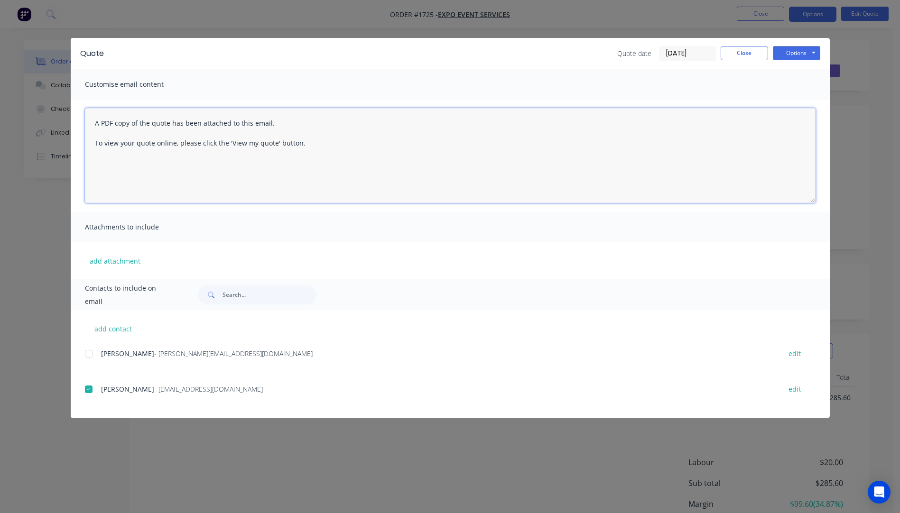
paste textarea "Hi, Please contact us if you have any questions. Regards, Darren sales@allstarp…"
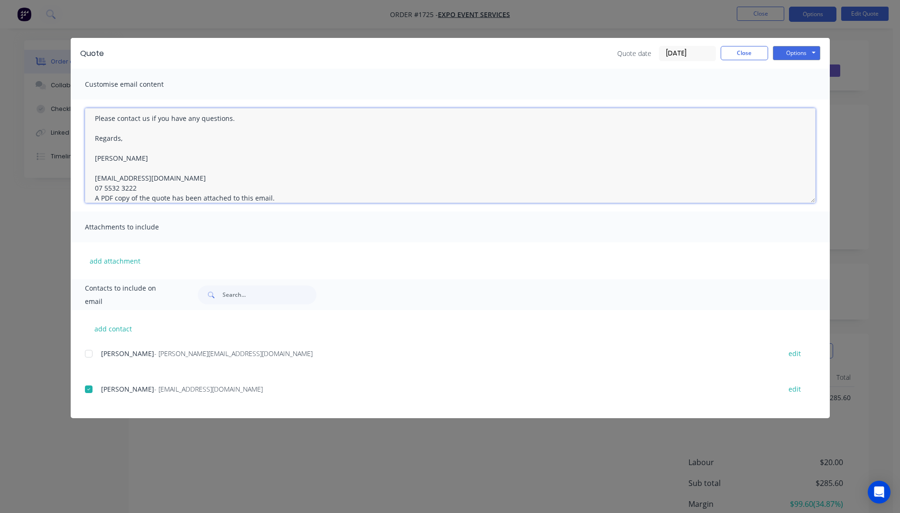
click at [142, 191] on textarea "Hi, Please contact us if you have any questions. Regards, Darren sales@allstarp…" at bounding box center [450, 155] width 730 height 95
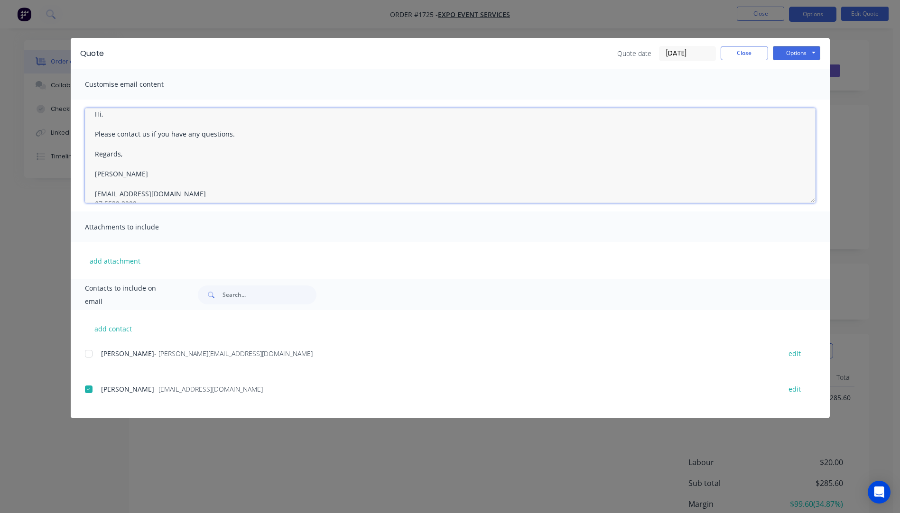
scroll to position [0, 0]
click at [115, 124] on textarea "Hi, Please contact us if you have any questions. Regards, Darren sales@allstarp…" at bounding box center [450, 155] width 730 height 95
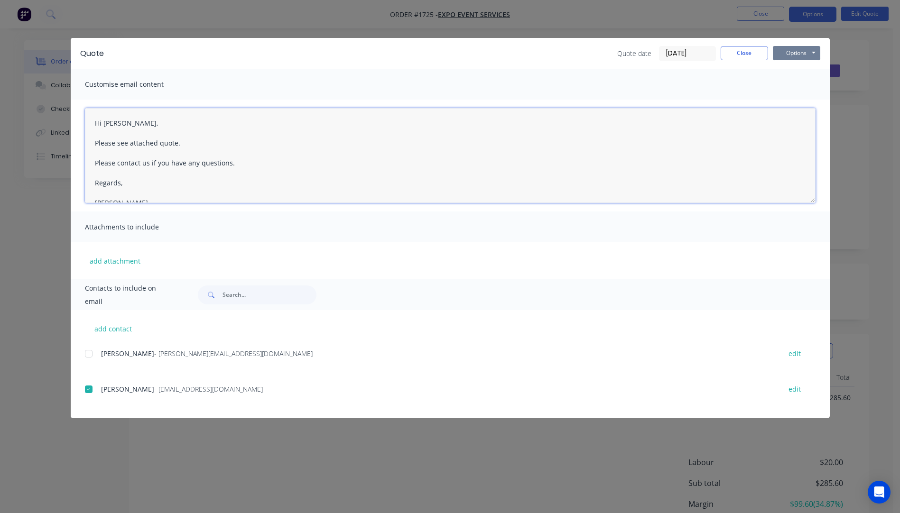
type textarea "Hi Matt, Please see attached quote. Please contact us if you have any questions…"
click at [784, 52] on button "Options" at bounding box center [796, 53] width 47 height 14
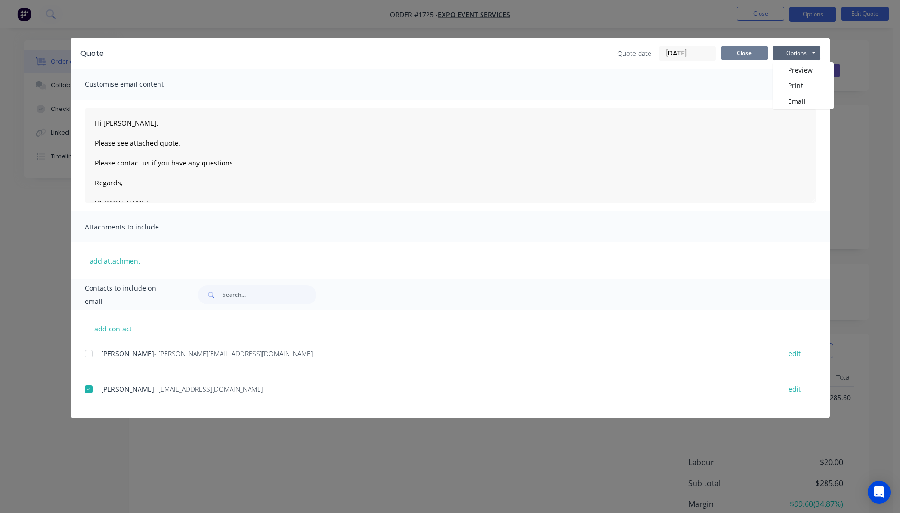
click at [746, 55] on button "Close" at bounding box center [743, 53] width 47 height 14
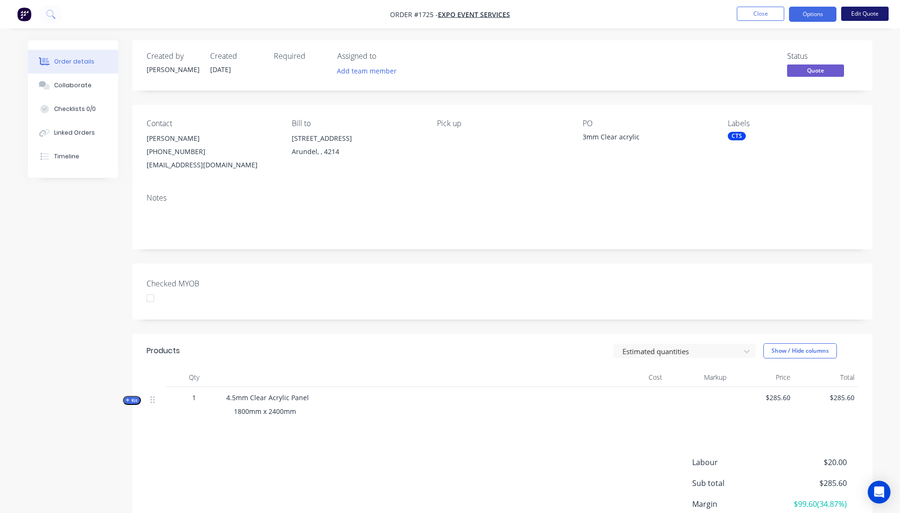
click at [851, 11] on button "Edit Quote" at bounding box center [864, 14] width 47 height 14
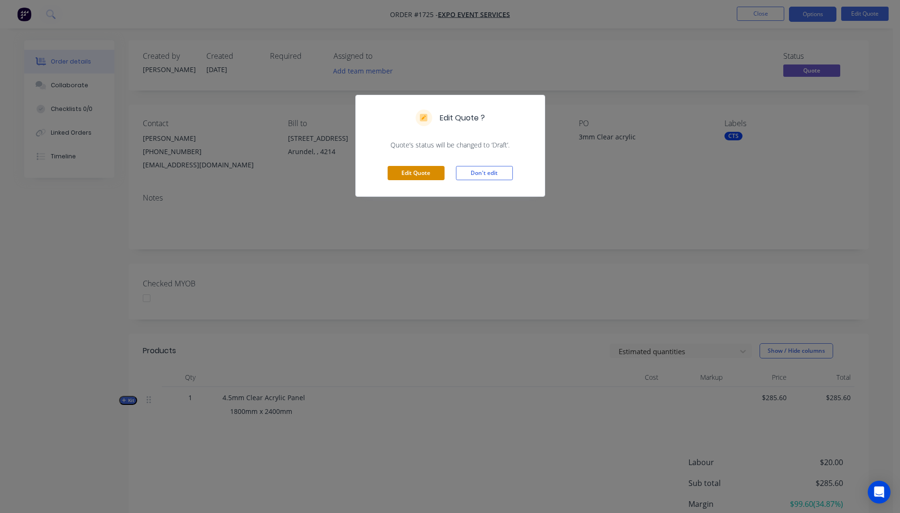
click at [421, 176] on button "Edit Quote" at bounding box center [416, 173] width 57 height 14
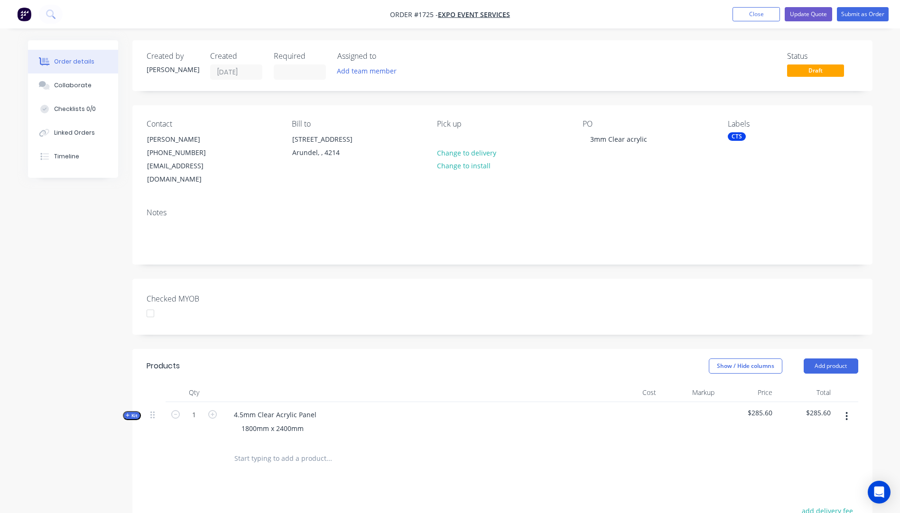
click at [127, 413] on icon "button" at bounding box center [128, 415] width 4 height 5
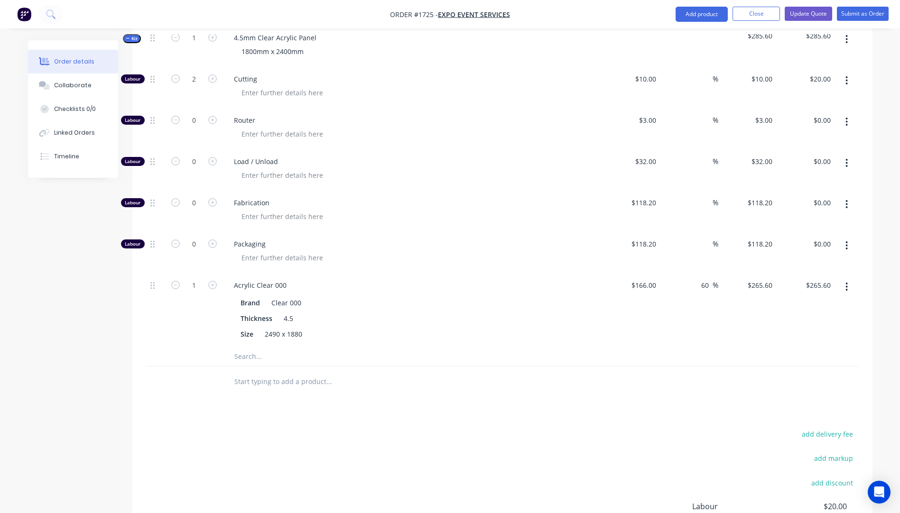
scroll to position [379, 0]
click at [249, 345] on input "text" at bounding box center [329, 354] width 190 height 19
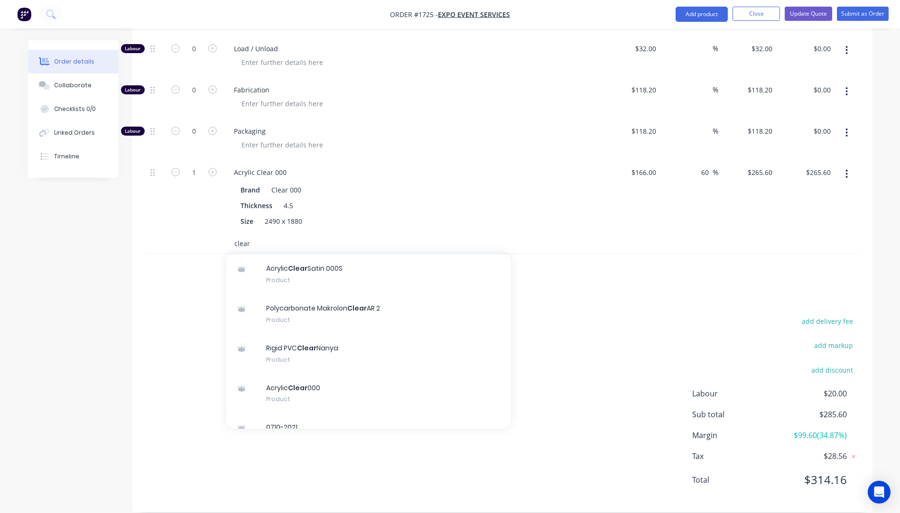
scroll to position [142, 0]
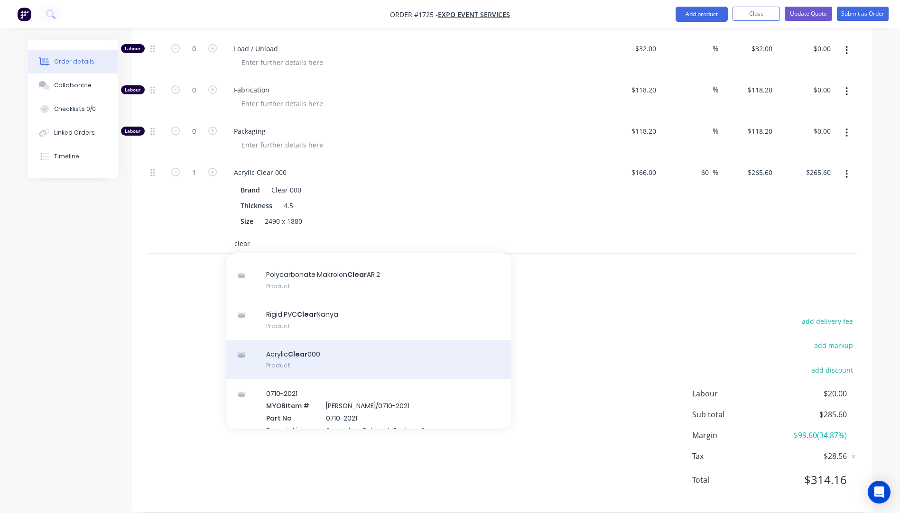
type input "clear"
click at [314, 345] on div "Acrylic Clear 000 Product" at bounding box center [368, 360] width 285 height 40
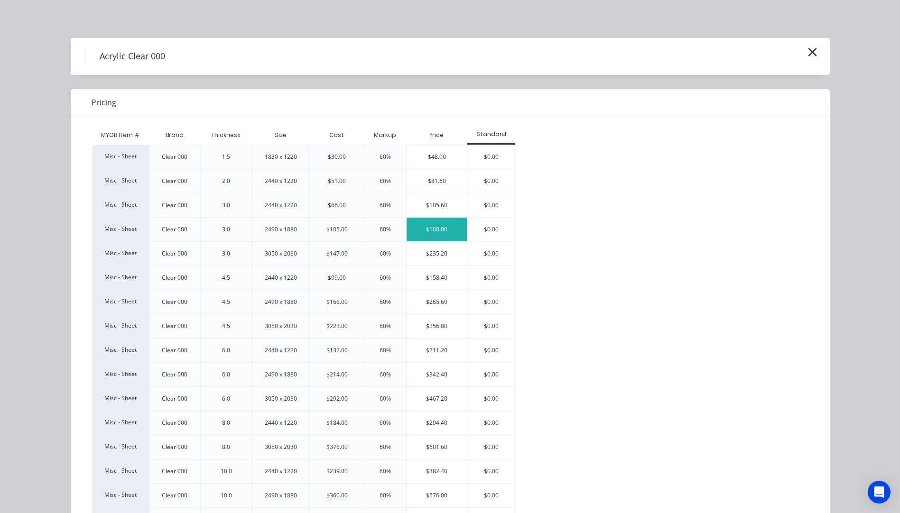
click at [417, 230] on div "$168.00" at bounding box center [436, 230] width 60 height 24
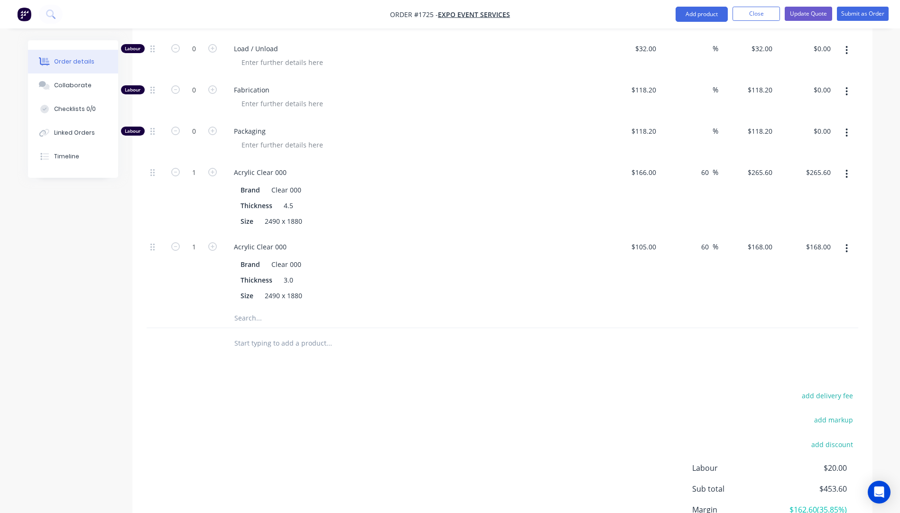
click at [847, 170] on icon "button" at bounding box center [847, 174] width 2 height 9
click at [794, 230] on div "Delete" at bounding box center [812, 237] width 73 height 14
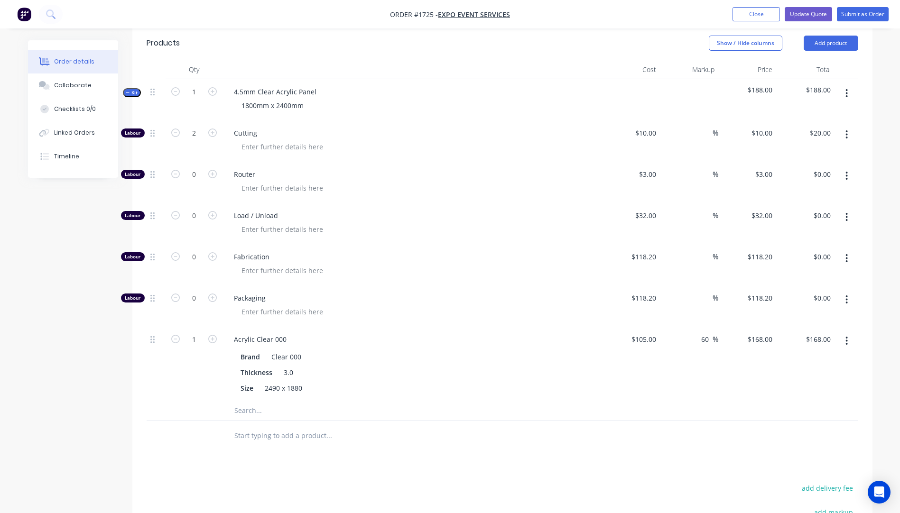
scroll to position [300, 0]
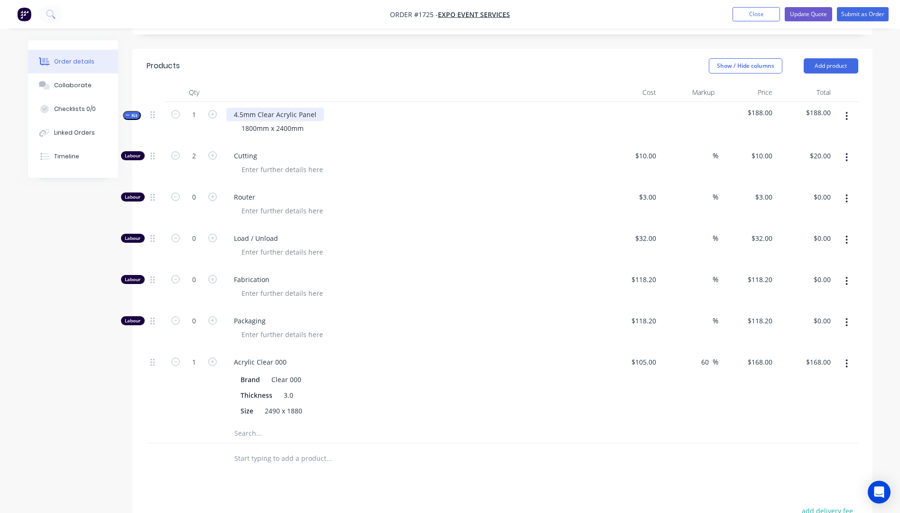
click at [244, 108] on div "4.5mm Clear Acrylic Panel" at bounding box center [275, 115] width 98 height 14
click at [415, 148] on div "Cutting" at bounding box center [411, 163] width 379 height 41
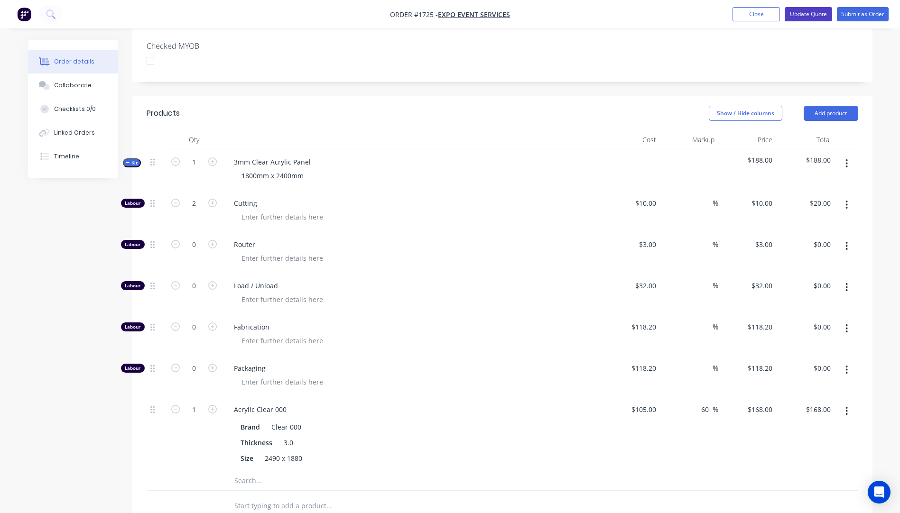
click at [799, 19] on button "Update Quote" at bounding box center [808, 14] width 47 height 14
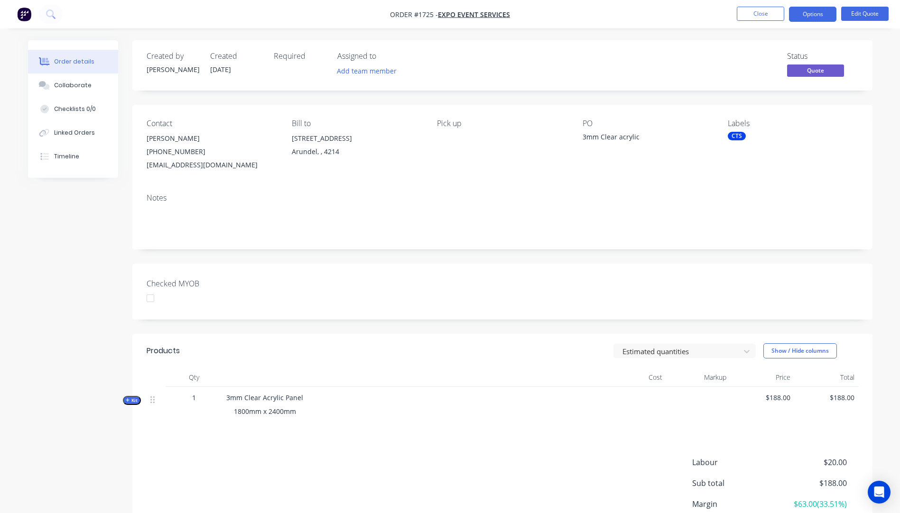
click at [799, 19] on button "Options" at bounding box center [812, 14] width 47 height 15
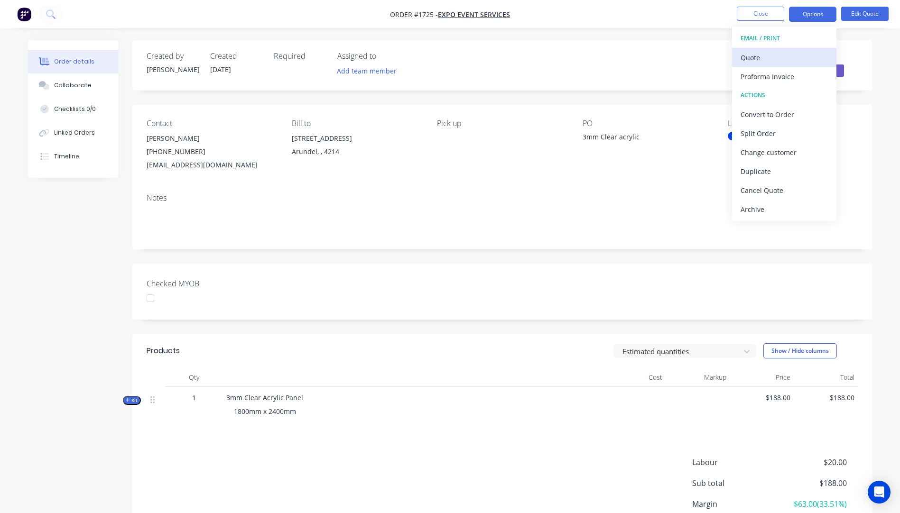
click at [737, 64] on button "Quote" at bounding box center [784, 57] width 104 height 19
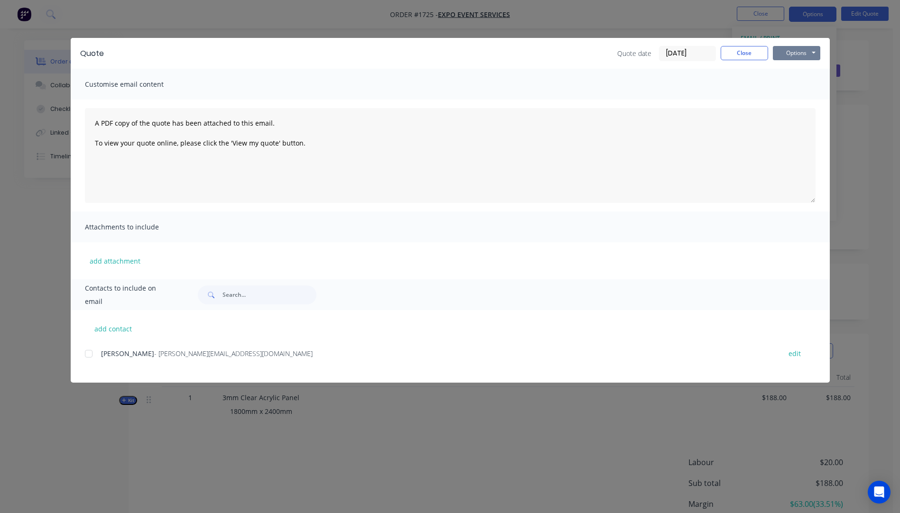
click at [795, 54] on button "Options" at bounding box center [796, 53] width 47 height 14
click at [796, 73] on button "Preview" at bounding box center [803, 70] width 61 height 16
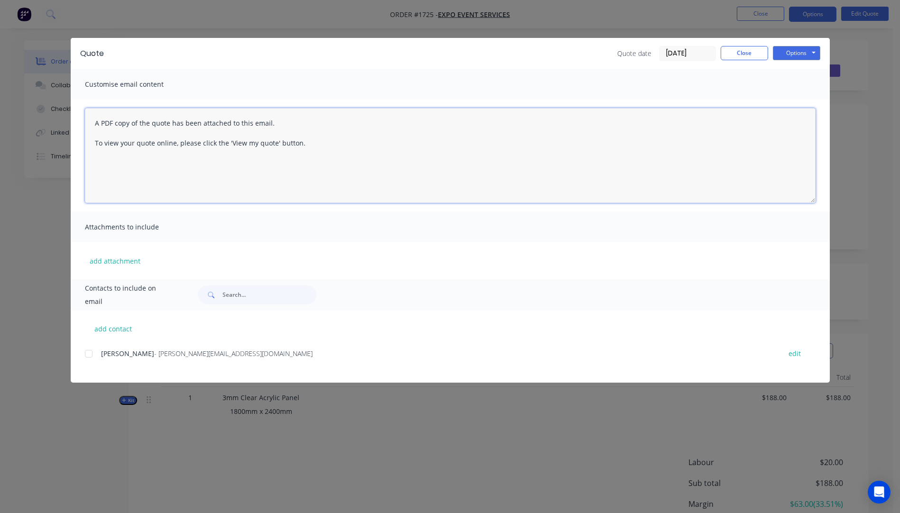
paste textarea "Hi, Please contact us if you have any questions. Regards, Darren sales@allstarp…"
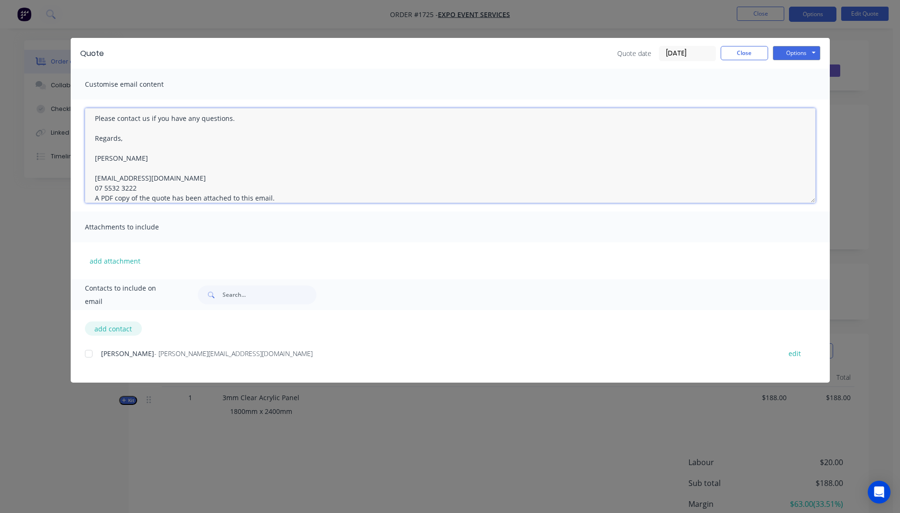
type textarea "Hi, Please contact us if you have any questions. Regards, Darren sales@allstarp…"
click at [117, 329] on button "add contact" at bounding box center [113, 329] width 57 height 14
select select "AU"
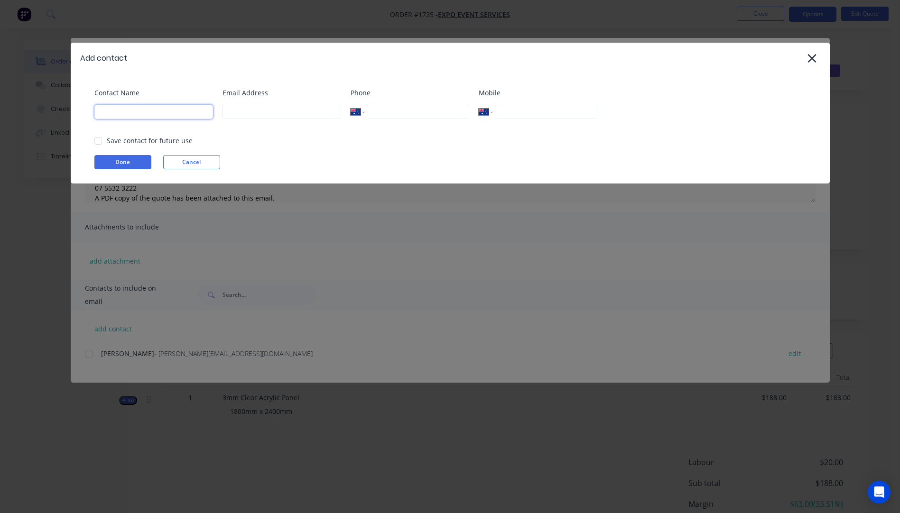
click at [134, 108] on input at bounding box center [153, 112] width 119 height 14
type input "Matt Farthing"
type input "mattf@expoevent.com.au"
click at [125, 161] on button "Done" at bounding box center [122, 162] width 57 height 14
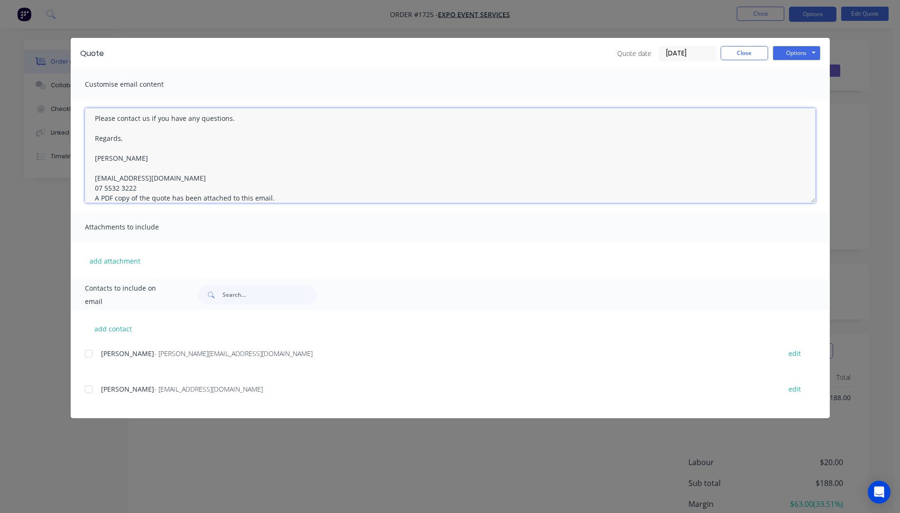
click at [142, 187] on textarea "Hi, Please contact us if you have any questions. Regards, Darren sales@allstarp…" at bounding box center [450, 155] width 730 height 95
click at [89, 390] on div at bounding box center [88, 389] width 19 height 19
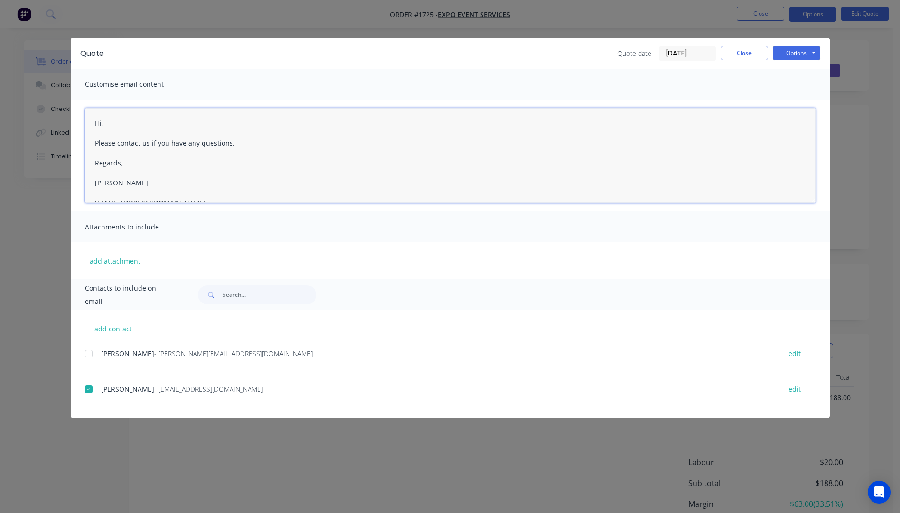
click at [120, 125] on textarea "Hi, Please contact us if you have any questions. Regards, Darren sales@allstarp…" at bounding box center [450, 155] width 730 height 95
type textarea "Hi Matt, Please see quote attached. Please contact us if you have any questions…"
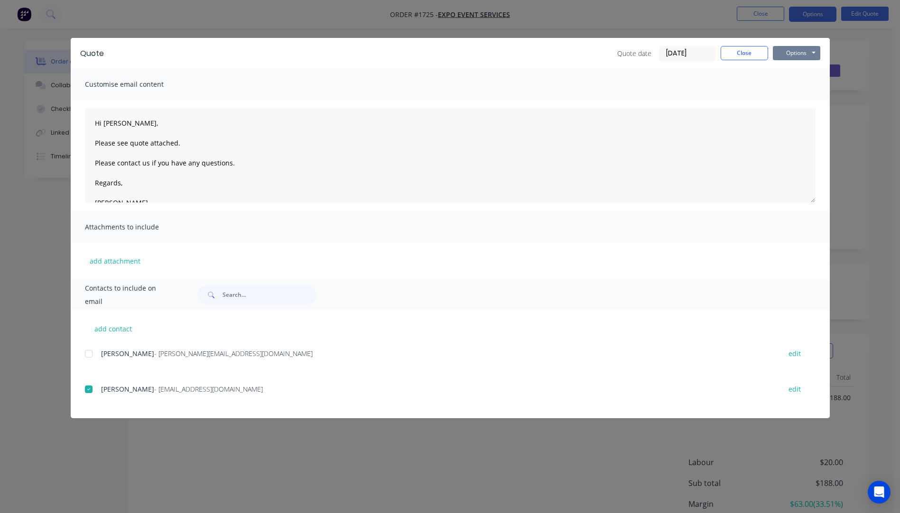
click at [801, 49] on button "Options" at bounding box center [796, 53] width 47 height 14
click at [794, 103] on button "Email" at bounding box center [803, 101] width 61 height 16
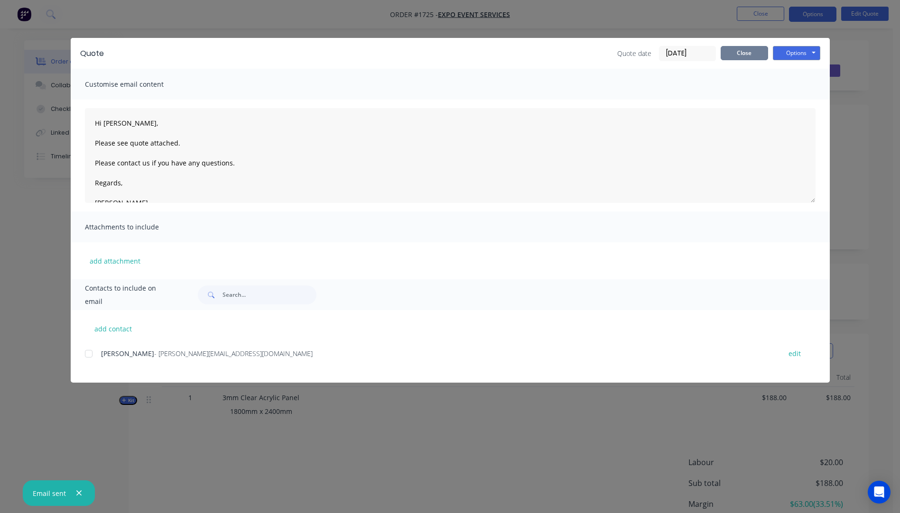
click at [753, 59] on button "Close" at bounding box center [743, 53] width 47 height 14
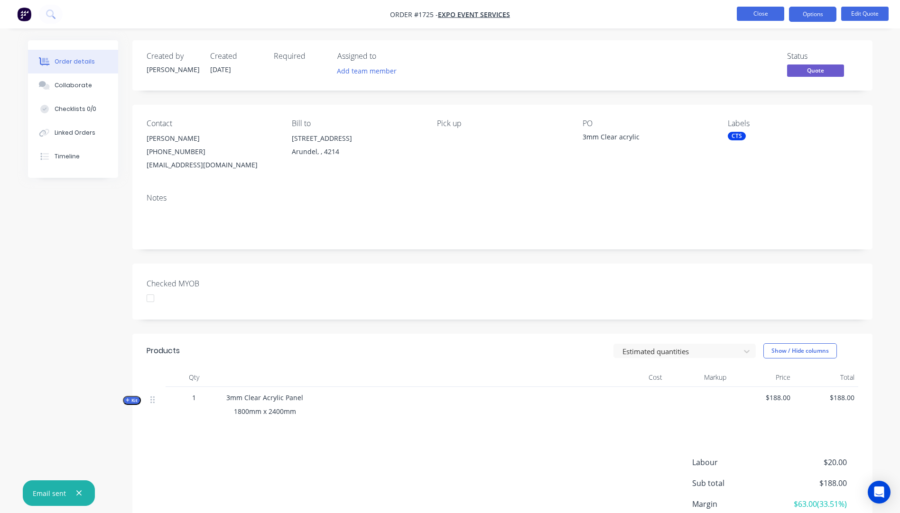
click at [765, 16] on button "Close" at bounding box center [760, 14] width 47 height 14
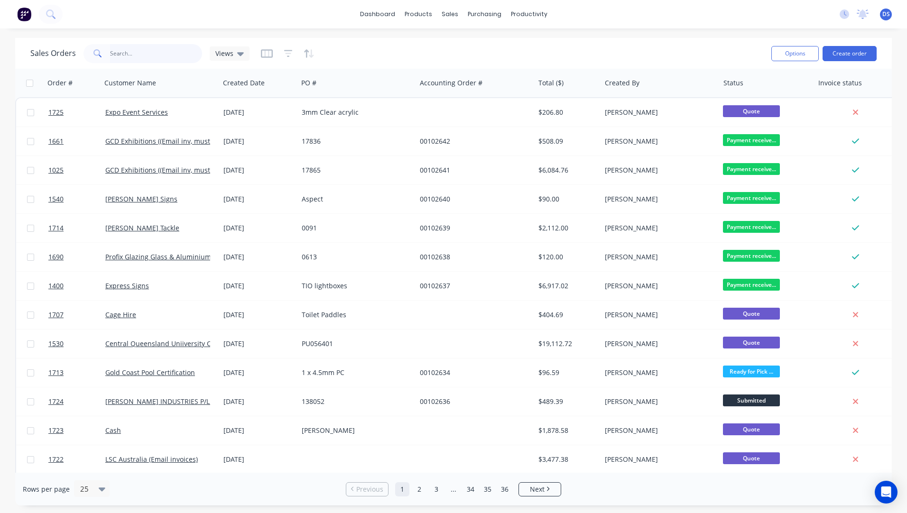
click at [138, 57] on input "text" at bounding box center [156, 53] width 92 height 19
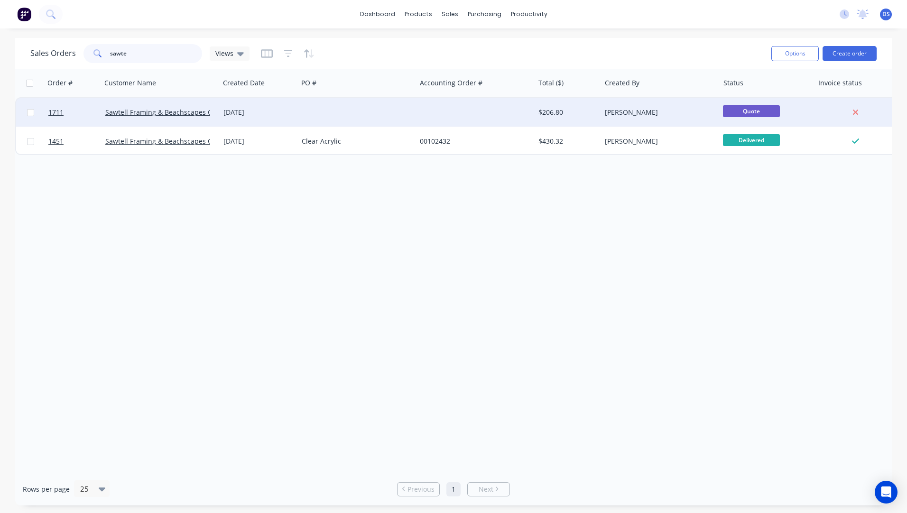
type input "sawte"
click at [172, 117] on div "Sawtell Framing & Beachscapes Gallery" at bounding box center [161, 112] width 118 height 28
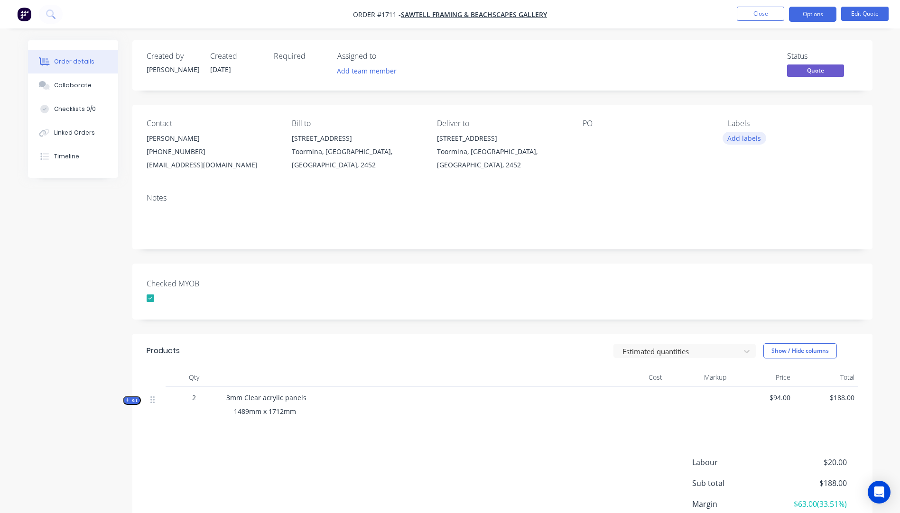
click at [744, 138] on button "Add labels" at bounding box center [744, 138] width 44 height 13
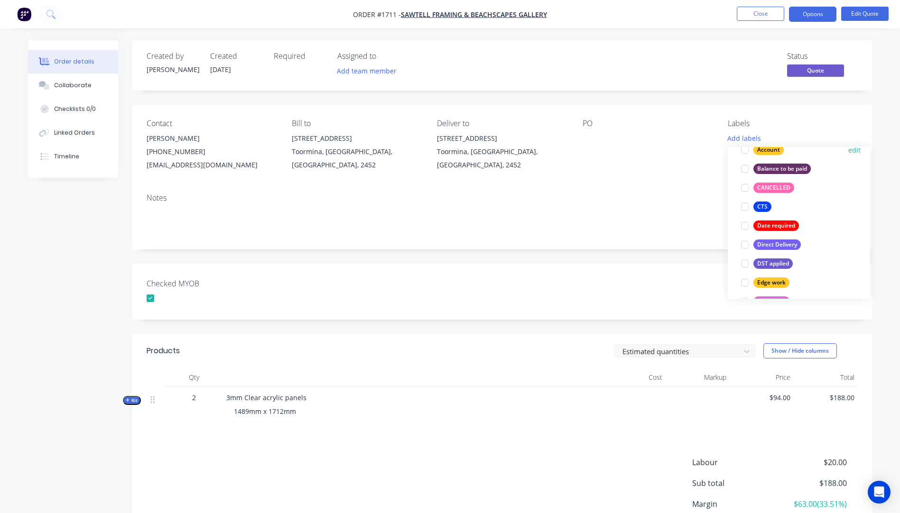
scroll to position [95, 0]
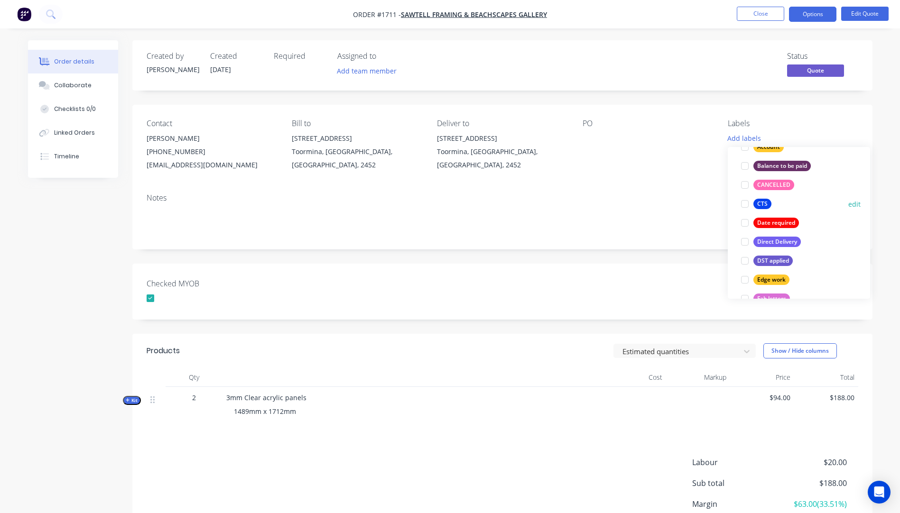
click at [746, 205] on div at bounding box center [744, 203] width 19 height 19
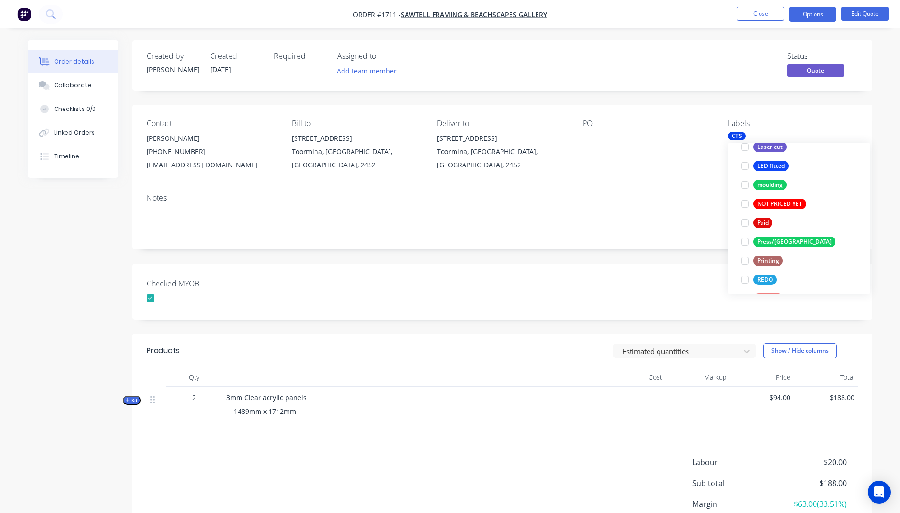
scroll to position [398, 0]
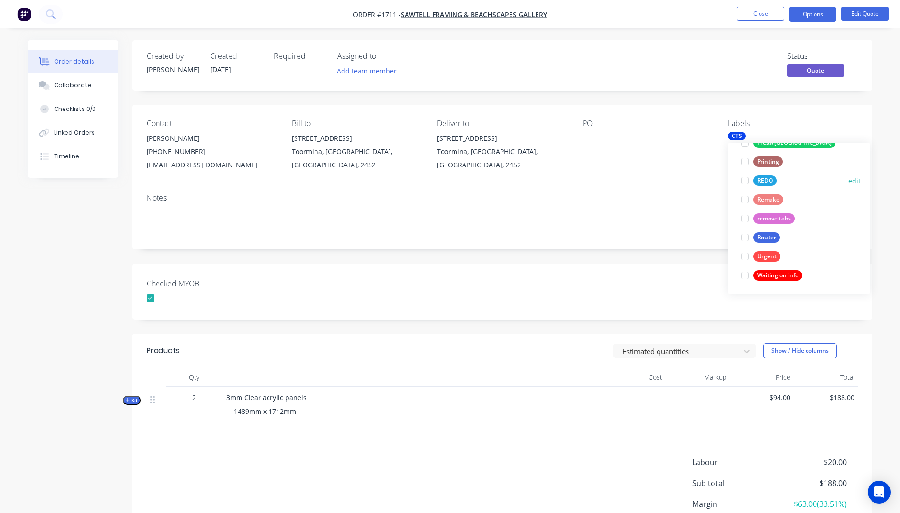
click at [743, 178] on div at bounding box center [744, 180] width 19 height 19
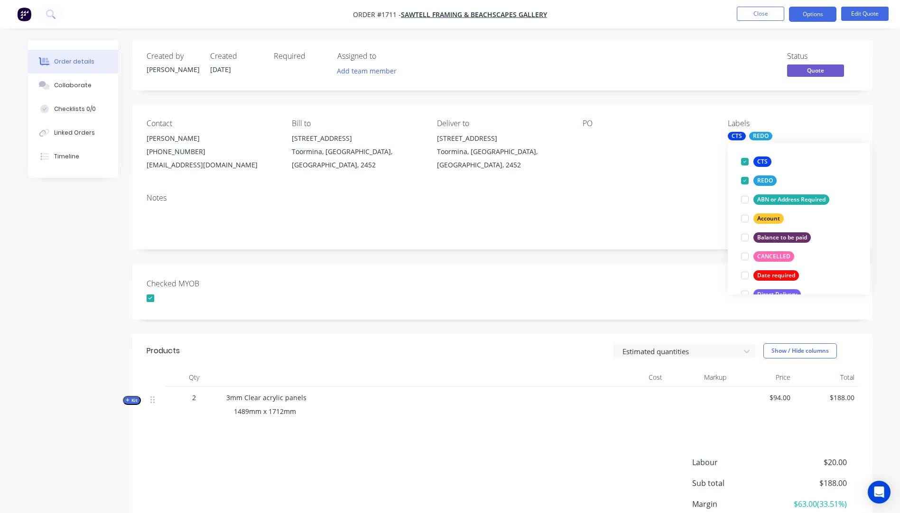
click at [687, 170] on div "PO" at bounding box center [647, 145] width 130 height 53
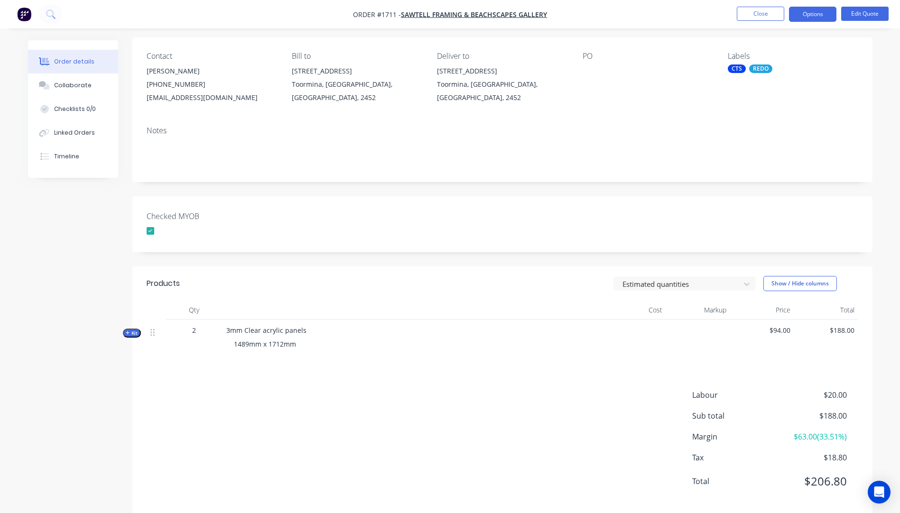
scroll to position [82, 0]
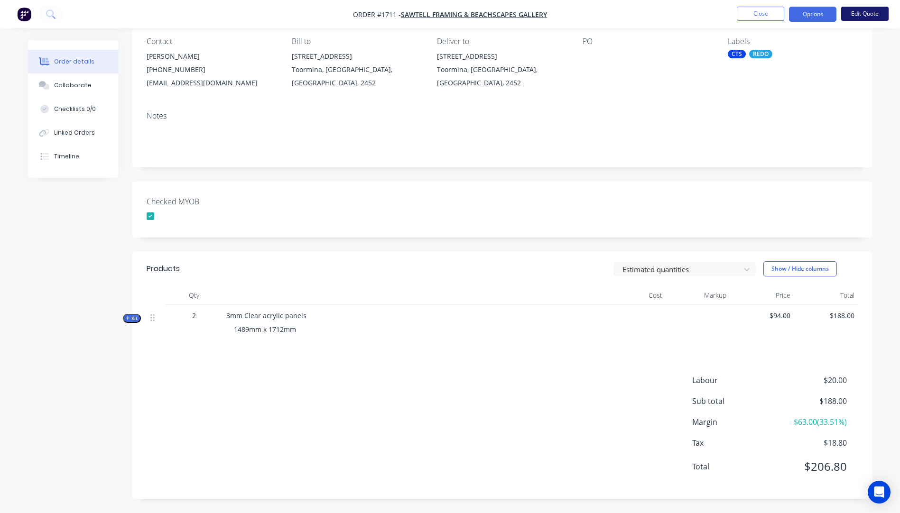
click at [863, 16] on button "Edit Quote" at bounding box center [864, 14] width 47 height 14
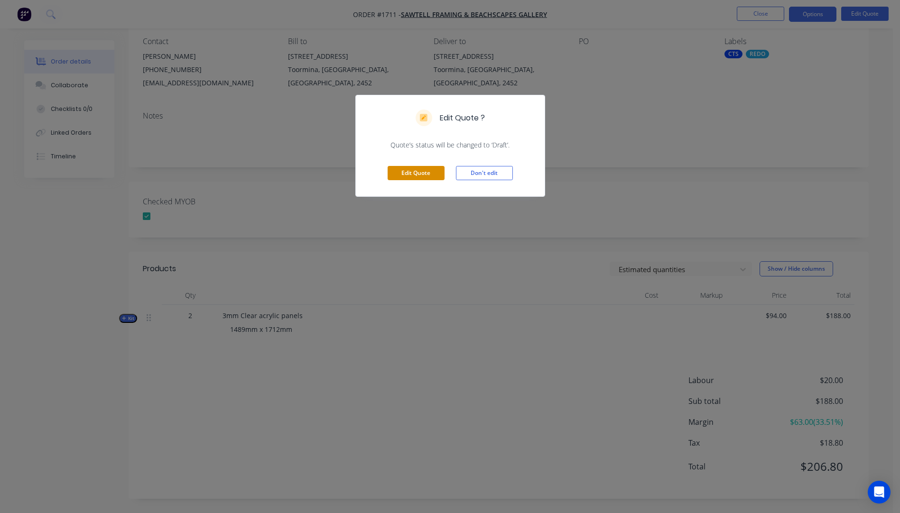
click at [412, 177] on button "Edit Quote" at bounding box center [416, 173] width 57 height 14
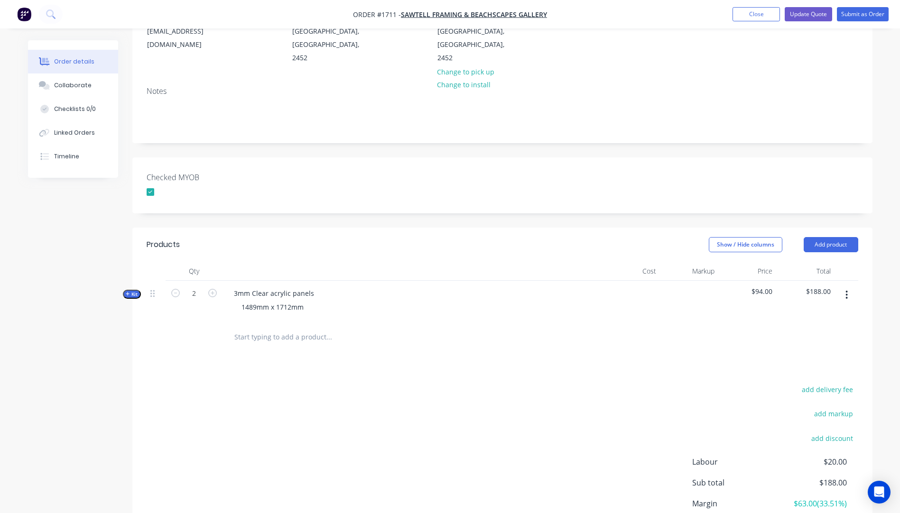
scroll to position [190, 0]
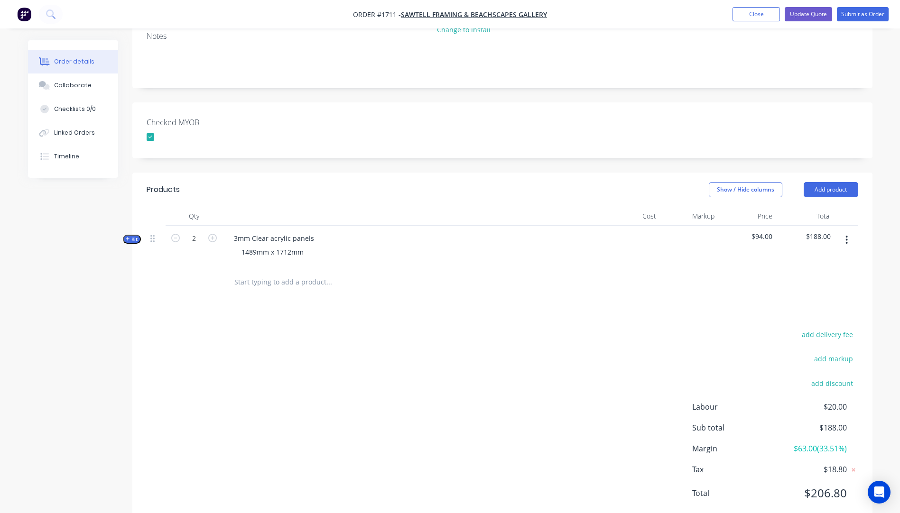
click at [128, 237] on icon "button" at bounding box center [128, 239] width 4 height 4
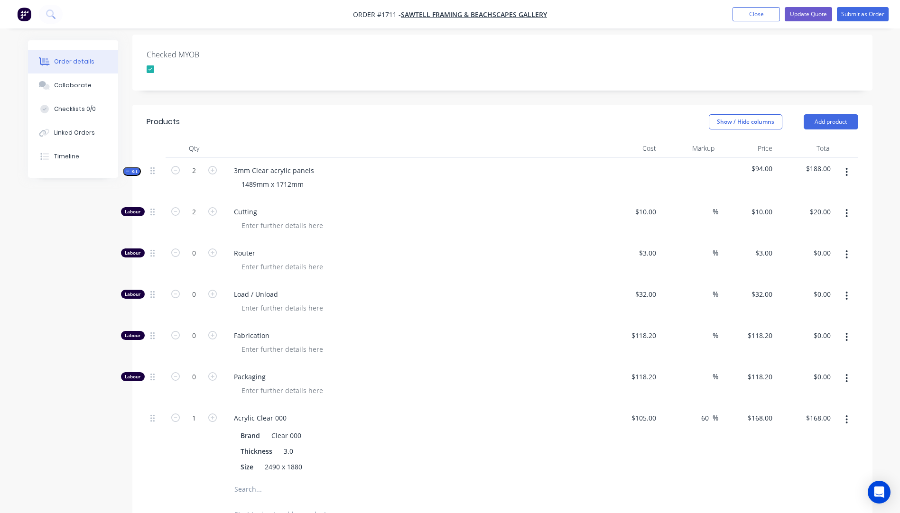
scroll to position [285, 0]
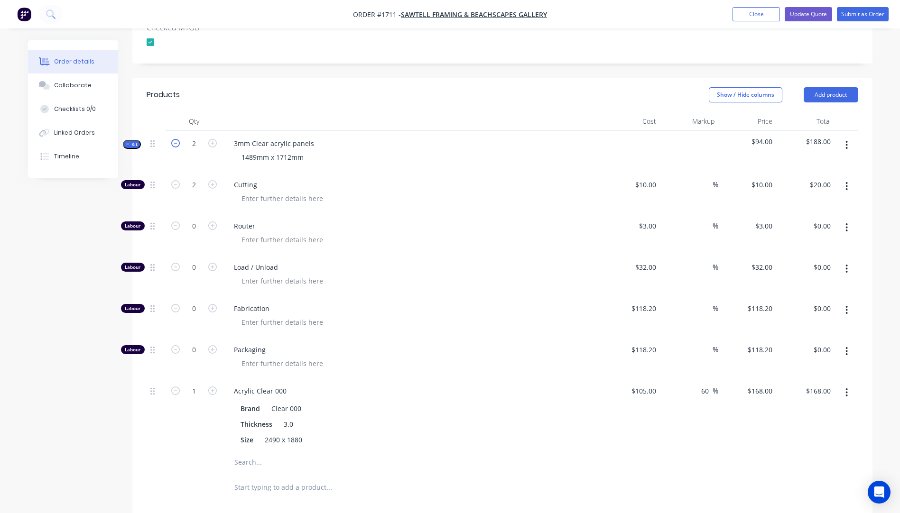
click at [175, 139] on icon "button" at bounding box center [175, 143] width 9 height 9
type input "1"
type input "$10.00"
type input "0.5"
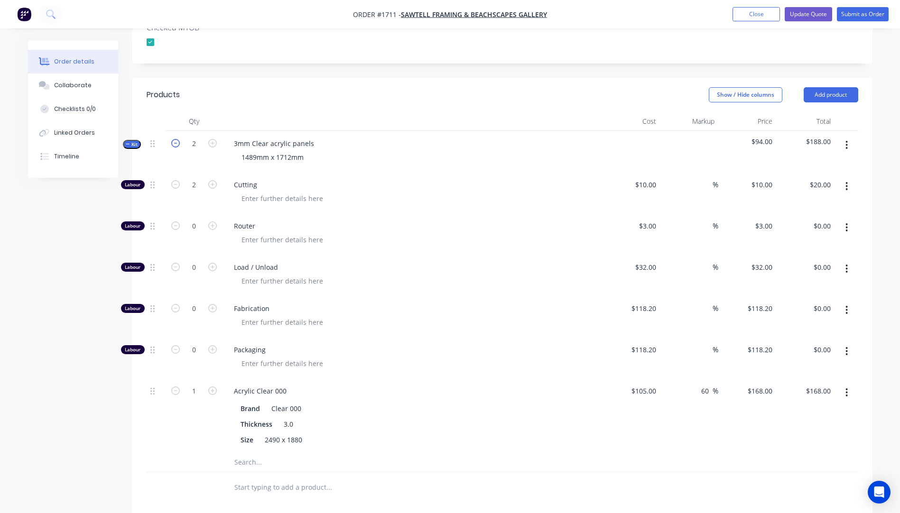
type input "$84.00"
click at [198, 384] on input "0.5" at bounding box center [194, 391] width 25 height 14
type input "1"
type input "$168.00"
click at [156, 419] on div at bounding box center [156, 415] width 19 height 74
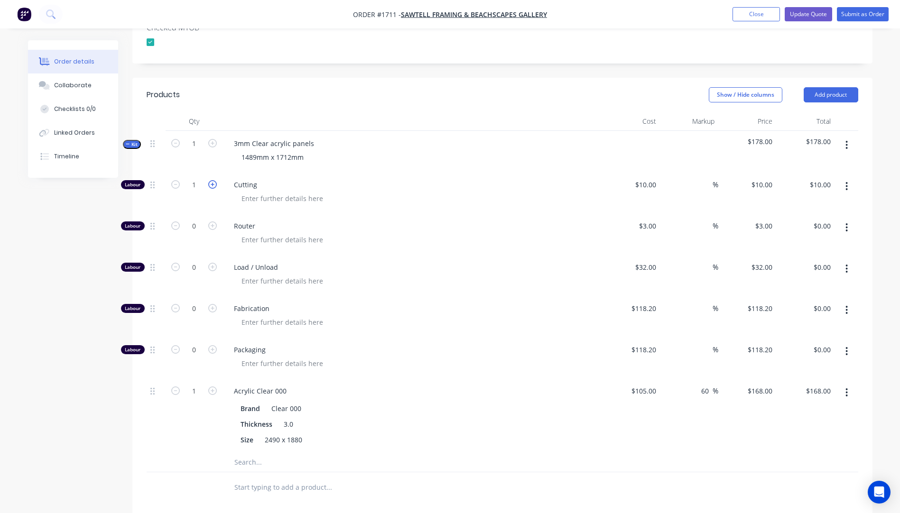
click at [212, 180] on icon "button" at bounding box center [212, 184] width 9 height 9
type input "2"
type input "$20.00"
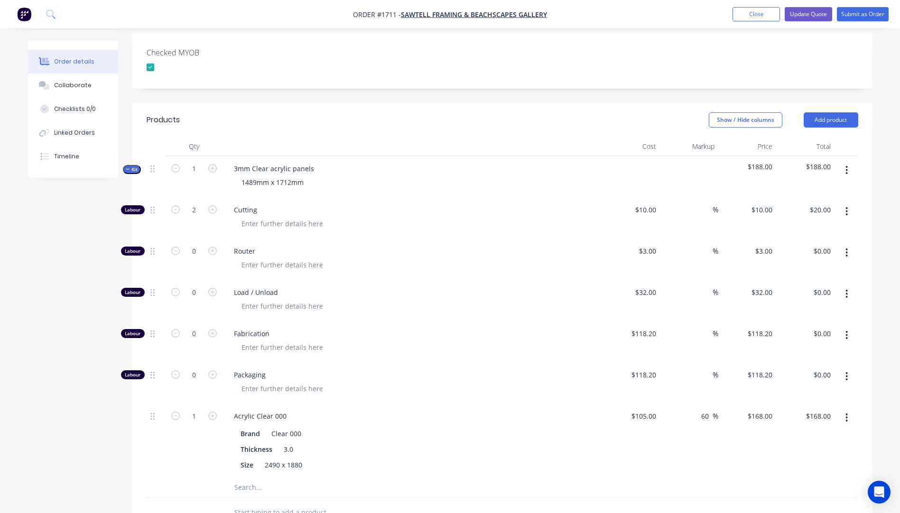
scroll to position [237, 0]
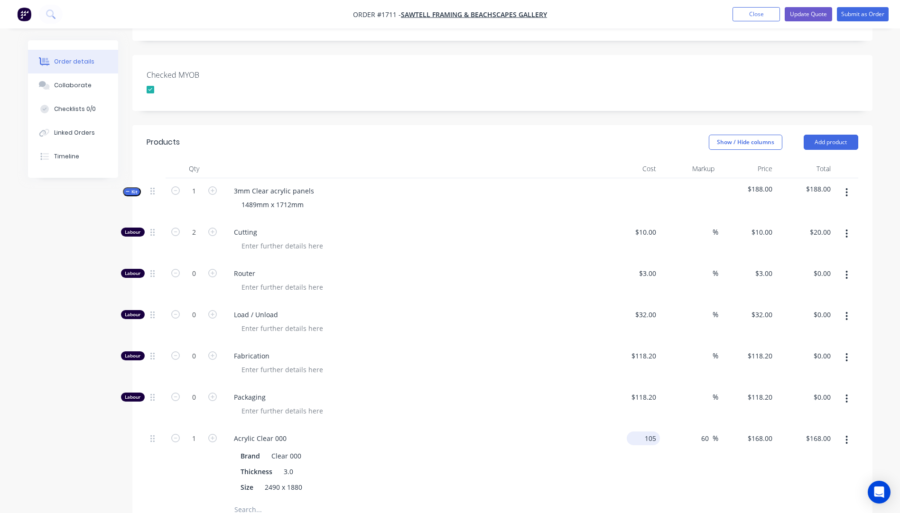
click at [646, 432] on input "105" at bounding box center [644, 439] width 29 height 14
type input "0"
type input "10"
type input "$0.00"
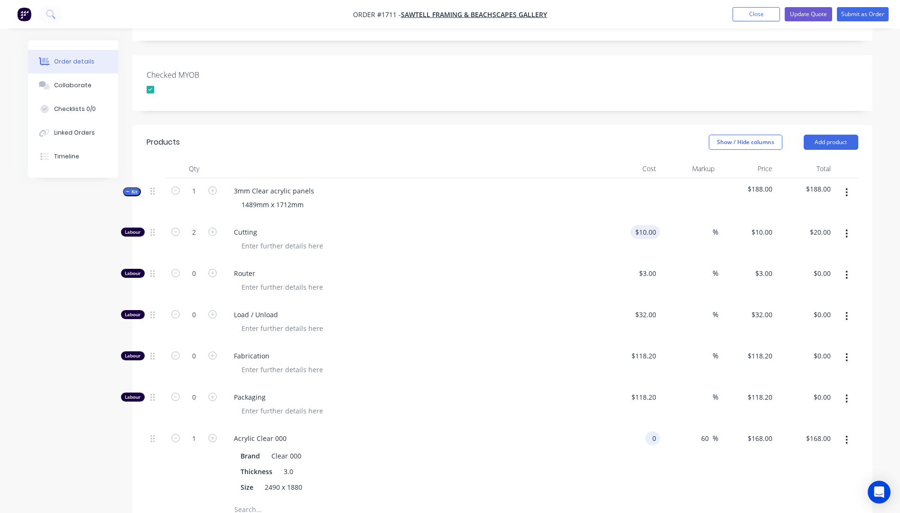
type input "$0.00"
click at [646, 225] on div "10 $10.00" at bounding box center [644, 232] width 29 height 14
type input "$0.00"
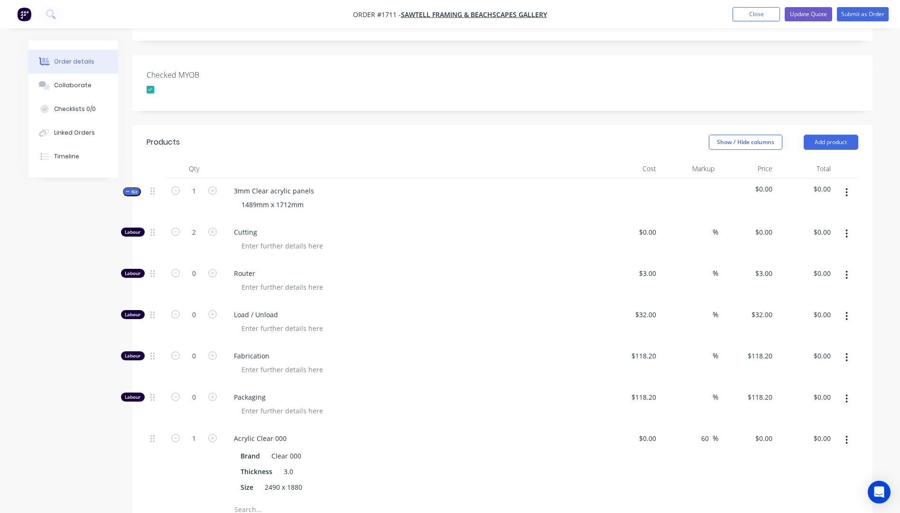
click at [606, 232] on div "$0.00 $0.00" at bounding box center [631, 240] width 58 height 41
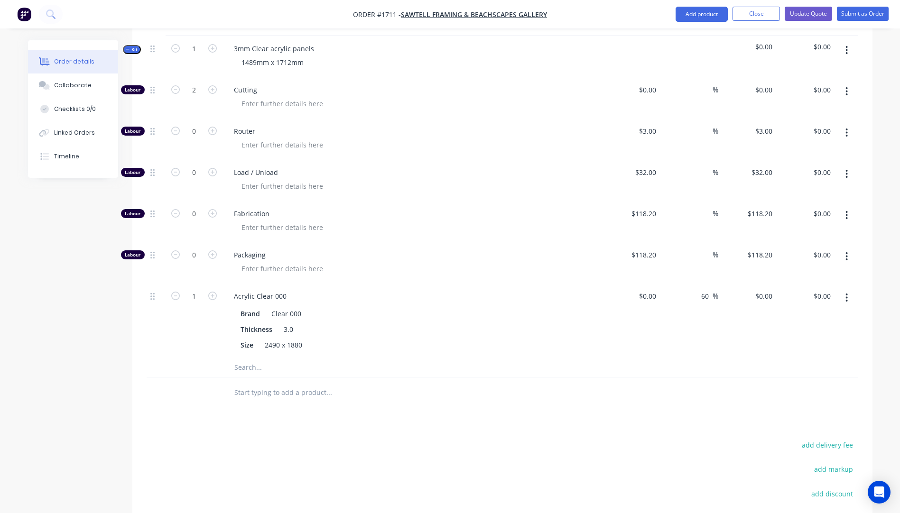
scroll to position [490, 0]
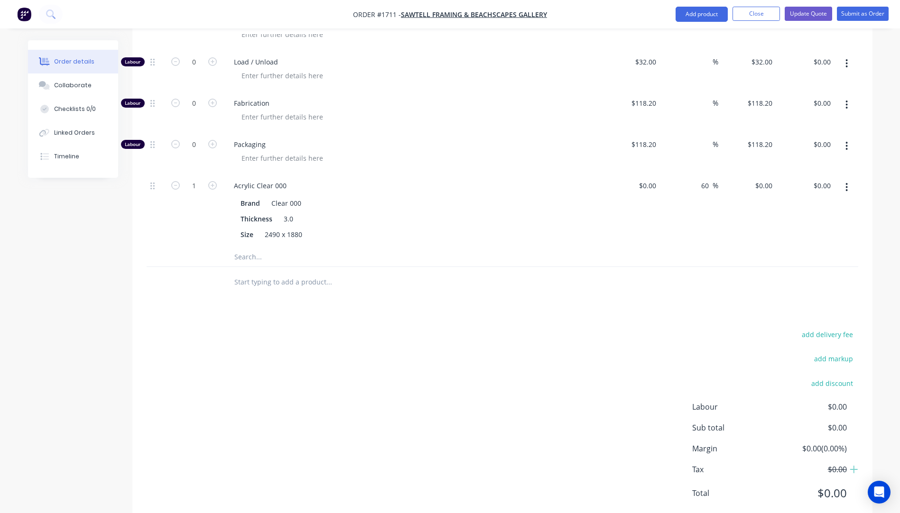
click at [252, 248] on input "text" at bounding box center [329, 257] width 190 height 19
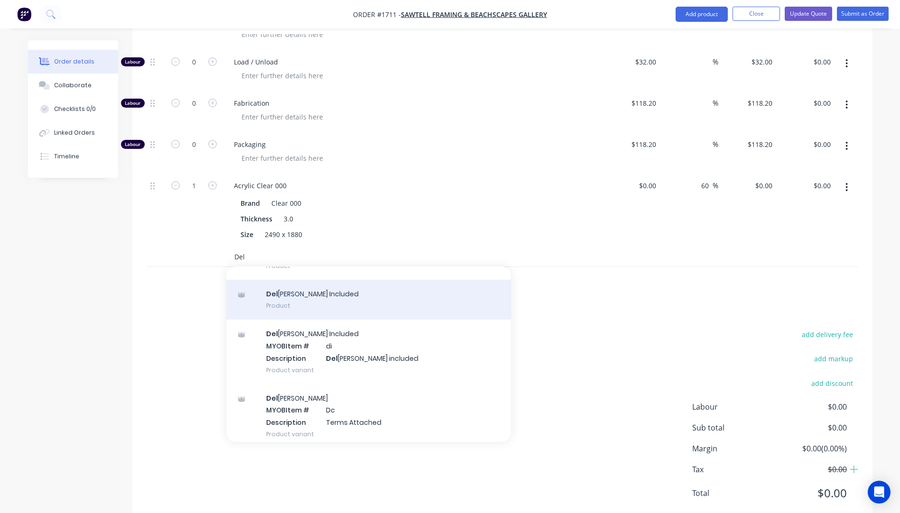
scroll to position [63, 0]
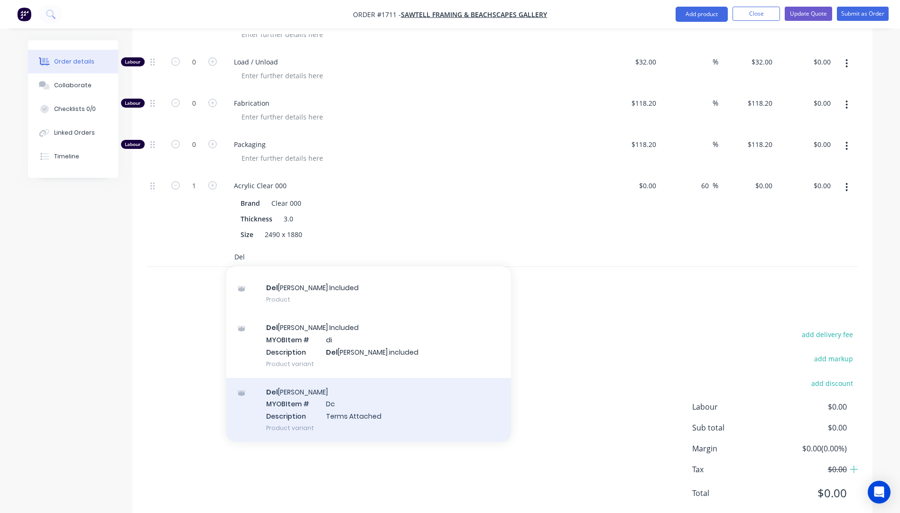
type input "Del"
click at [335, 388] on div "Del ivery MYOB Item # Dc Description Terms Attached Product variant" at bounding box center [368, 410] width 285 height 64
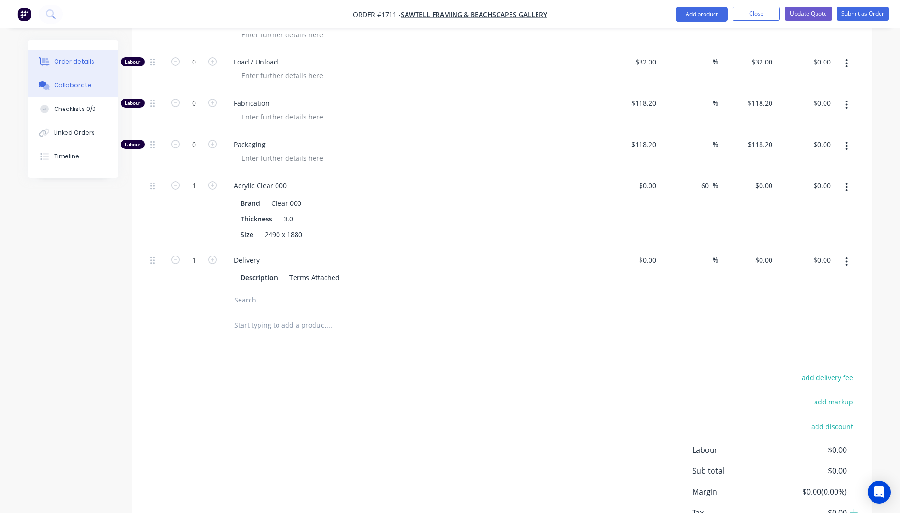
click at [66, 88] on div "Collaborate" at bounding box center [72, 85] width 37 height 9
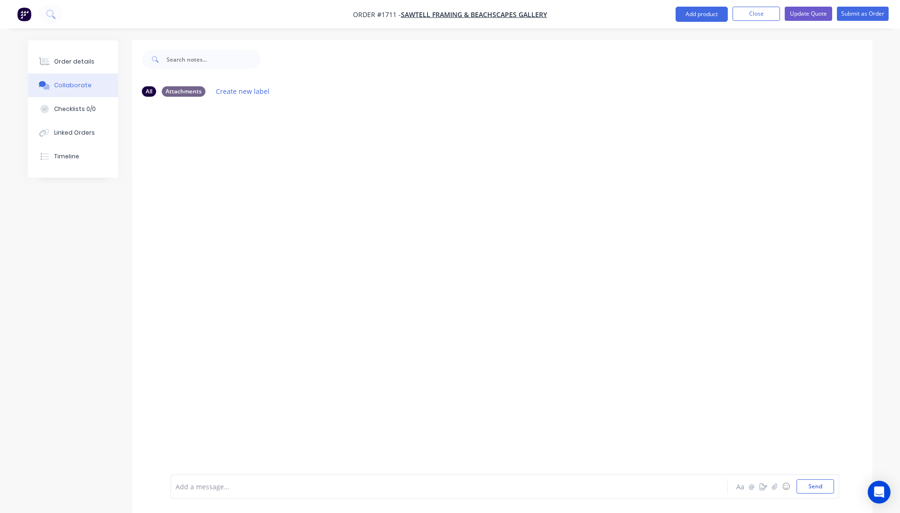
click at [212, 493] on div "Add a message..." at bounding box center [422, 487] width 494 height 14
click at [242, 488] on span "Replacement for damged on delivery" at bounding box center [235, 486] width 118 height 9
click at [304, 490] on div "Replacement for damaged on delivery" at bounding box center [422, 487] width 493 height 10
click at [806, 491] on button "Send" at bounding box center [814, 487] width 37 height 14
click at [74, 60] on div "Order details" at bounding box center [74, 61] width 40 height 9
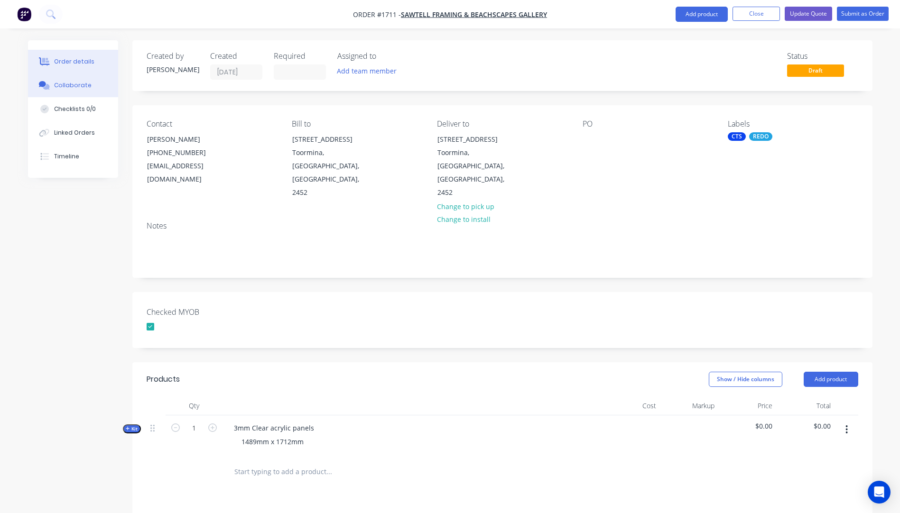
click at [74, 87] on div "Collaborate" at bounding box center [72, 85] width 37 height 9
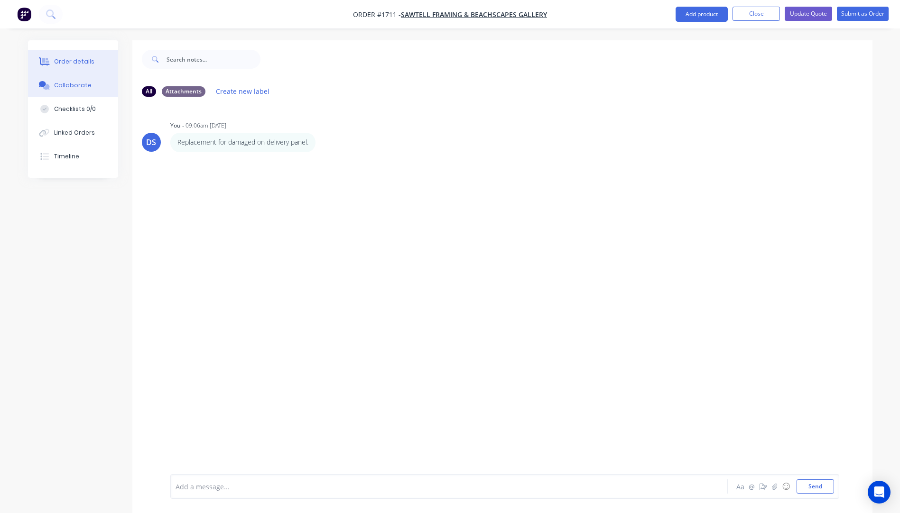
click at [71, 60] on div "Order details" at bounding box center [74, 61] width 40 height 9
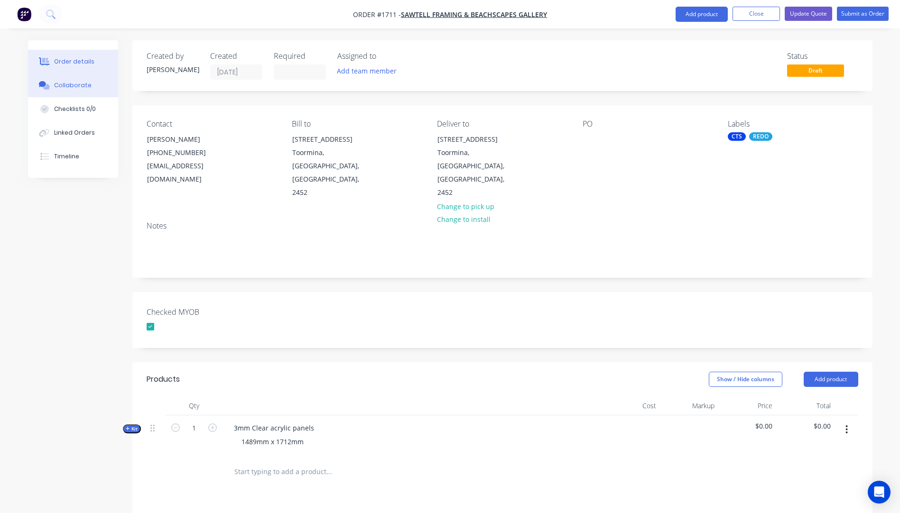
click at [81, 90] on button "Collaborate" at bounding box center [73, 86] width 90 height 24
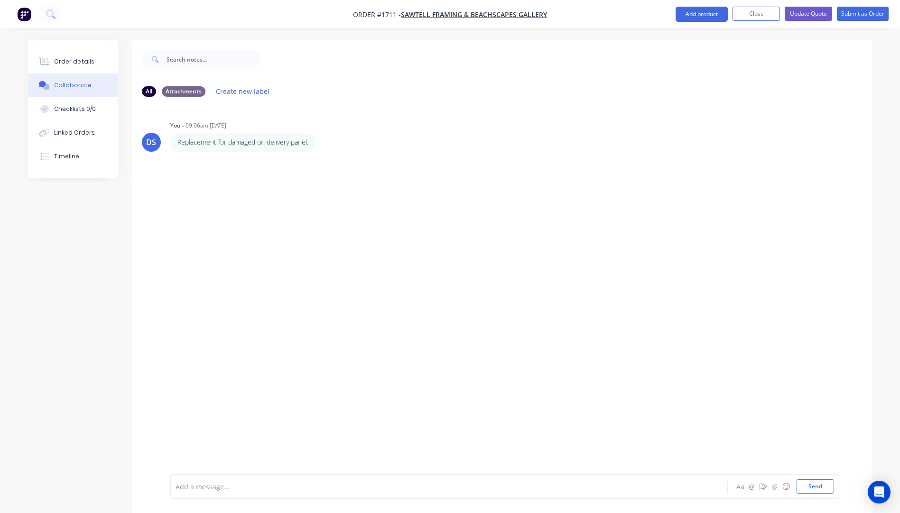
click at [233, 493] on div "Add a message..." at bounding box center [422, 487] width 494 height 14
click at [402, 484] on span "KIS TNT $66.55+ Cardboard sleeve 195x160x3x16kg - #PACK WITH FOAM EDGE PROTECTO…" at bounding box center [322, 486] width 292 height 9
click at [535, 488] on div "KIS TNT $66.55+ Cardboard sleeve 195x160x3x16kg - #PACK WITH FOAM OR BUBBLE WRA…" at bounding box center [422, 487] width 493 height 10
drag, startPoint x: 524, startPoint y: 484, endPoint x: 365, endPoint y: 489, distance: 158.5
drag, startPoint x: 365, startPoint y: 489, endPoint x: 341, endPoint y: 488, distance: 24.2
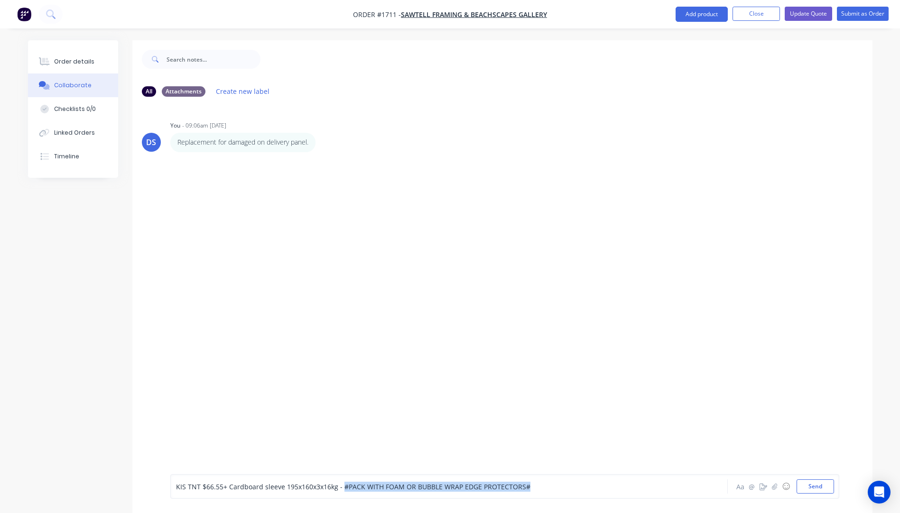
click at [341, 488] on div "KIS TNT $66.55+ Cardboard sleeve 195x160x3x16kg - #PACK WITH FOAM OR BUBBLE WRA…" at bounding box center [422, 487] width 493 height 10
drag, startPoint x: 341, startPoint y: 488, endPoint x: 740, endPoint y: 489, distance: 398.9
click at [740, 489] on button "Aa" at bounding box center [740, 486] width 11 height 11
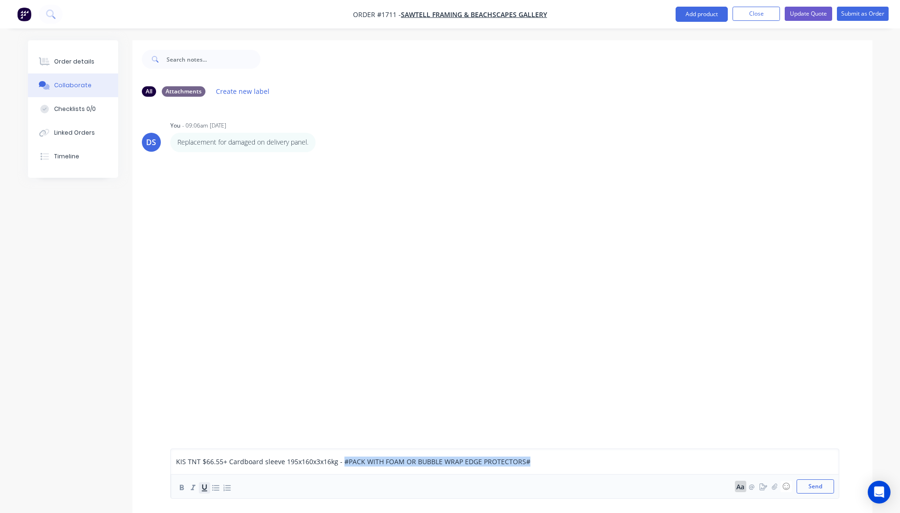
click at [205, 489] on icon "button" at bounding box center [204, 487] width 9 height 9
click at [515, 347] on div "DS You - 09:06am 30/09/25 Replacement for damaged on delivery panel. Labels Edi…" at bounding box center [502, 276] width 740 height 344
click at [816, 489] on button "Send" at bounding box center [814, 487] width 37 height 14
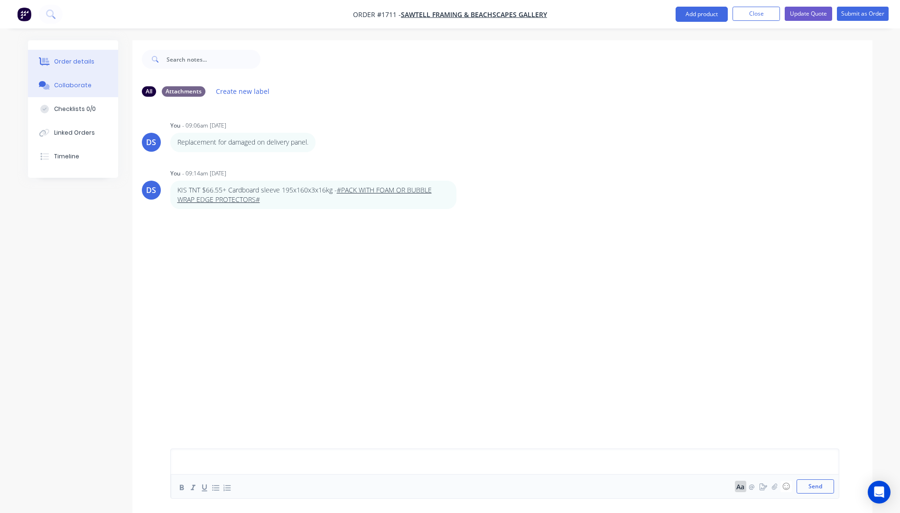
click at [76, 68] on button "Order details" at bounding box center [73, 62] width 90 height 24
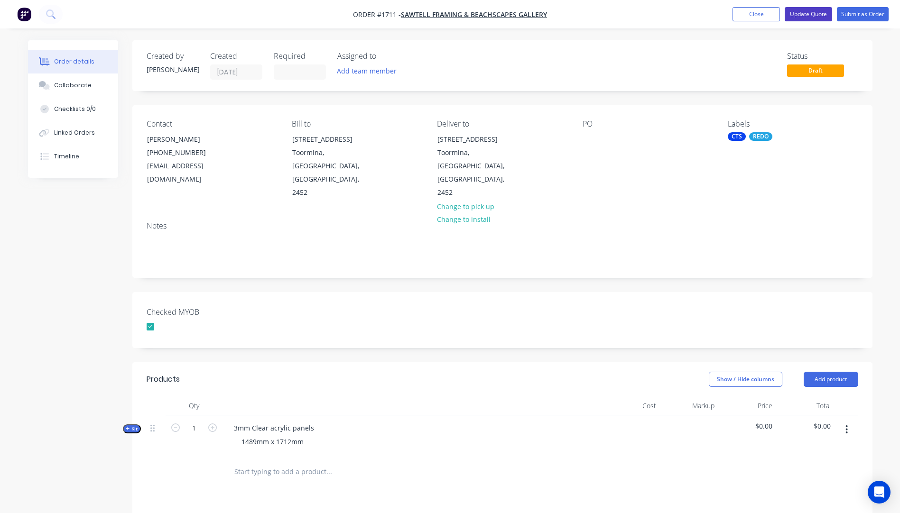
click at [804, 17] on button "Update Quote" at bounding box center [808, 14] width 47 height 14
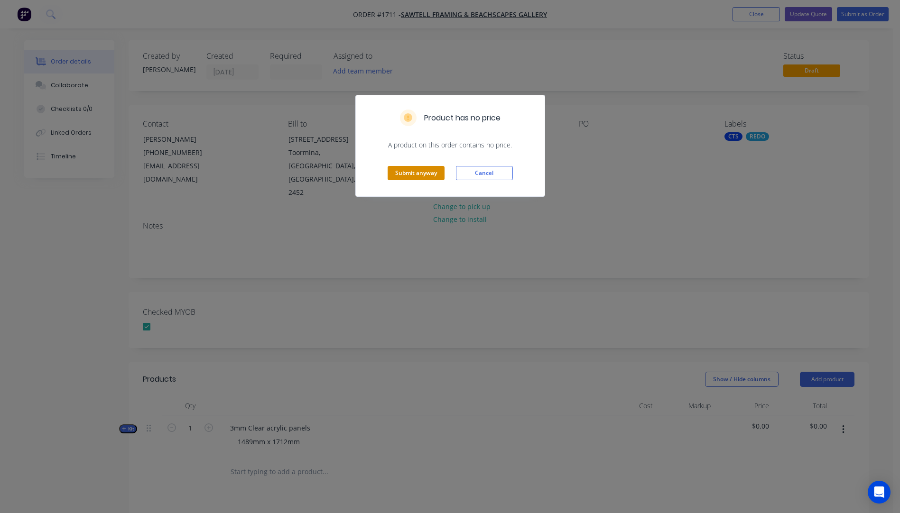
click at [422, 175] on button "Submit anyway" at bounding box center [416, 173] width 57 height 14
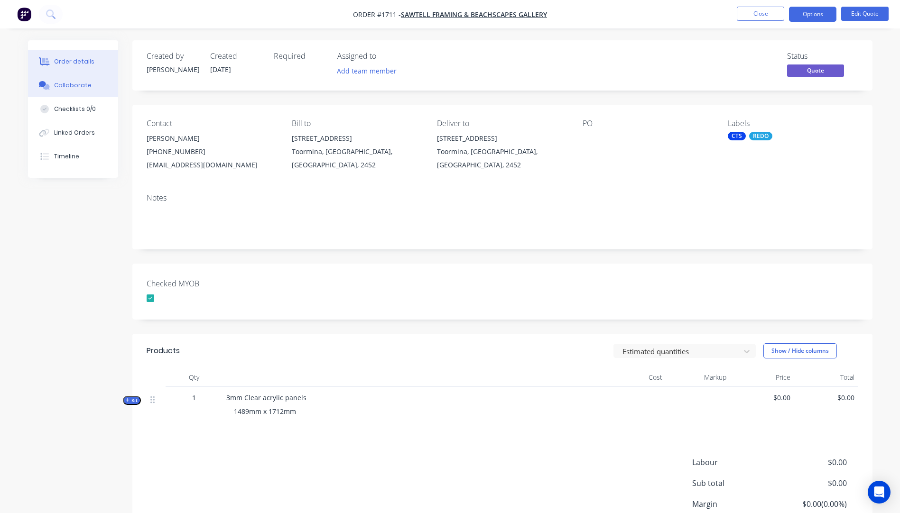
click at [67, 88] on div "Collaborate" at bounding box center [72, 85] width 37 height 9
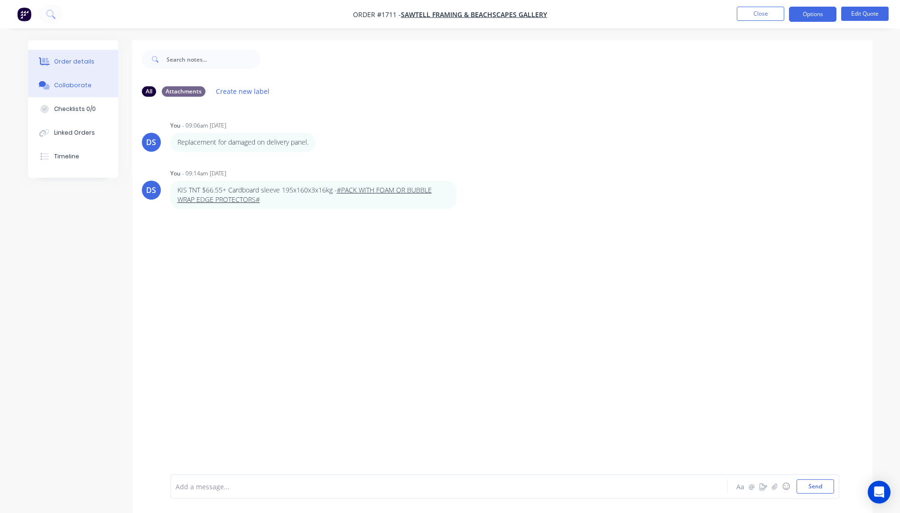
click at [80, 64] on div "Order details" at bounding box center [74, 61] width 40 height 9
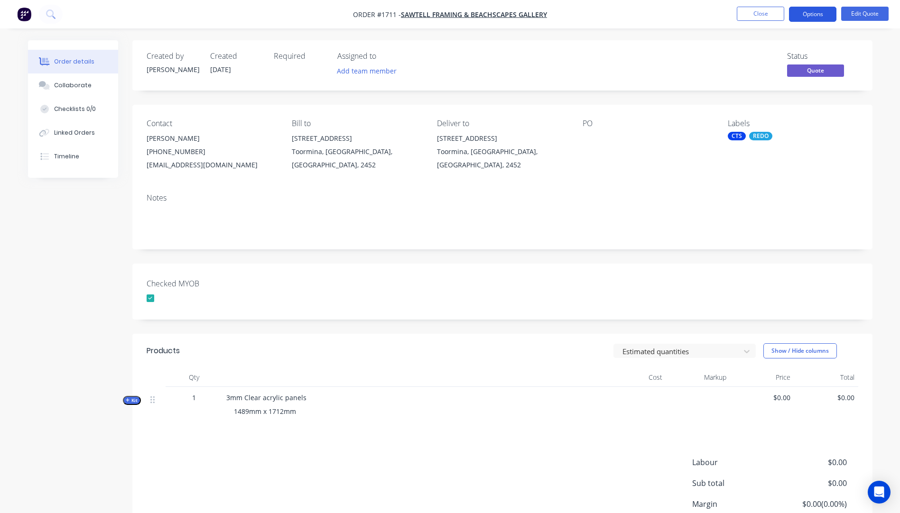
click at [821, 16] on button "Options" at bounding box center [812, 14] width 47 height 15
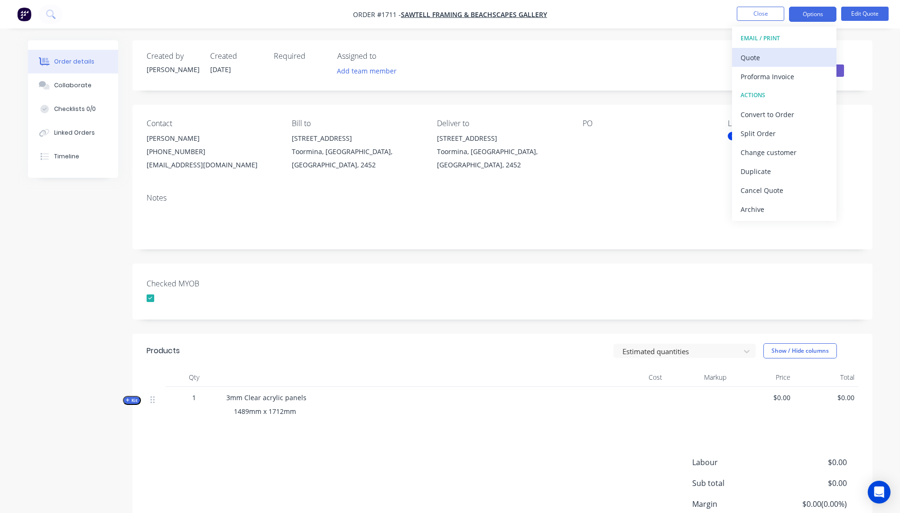
click at [747, 61] on div "Quote" at bounding box center [783, 58] width 87 height 14
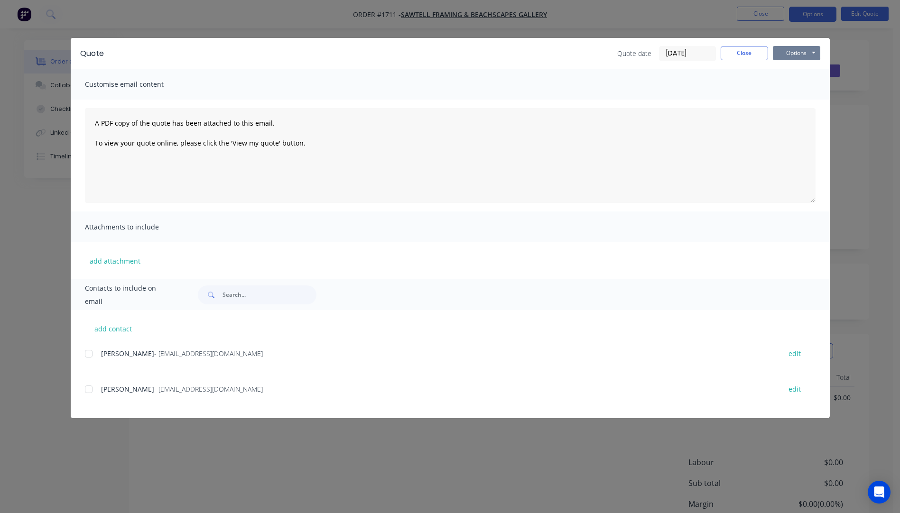
click at [787, 54] on button "Options" at bounding box center [796, 53] width 47 height 14
click at [790, 70] on button "Preview" at bounding box center [803, 70] width 61 height 16
click at [733, 59] on button "Close" at bounding box center [743, 53] width 47 height 14
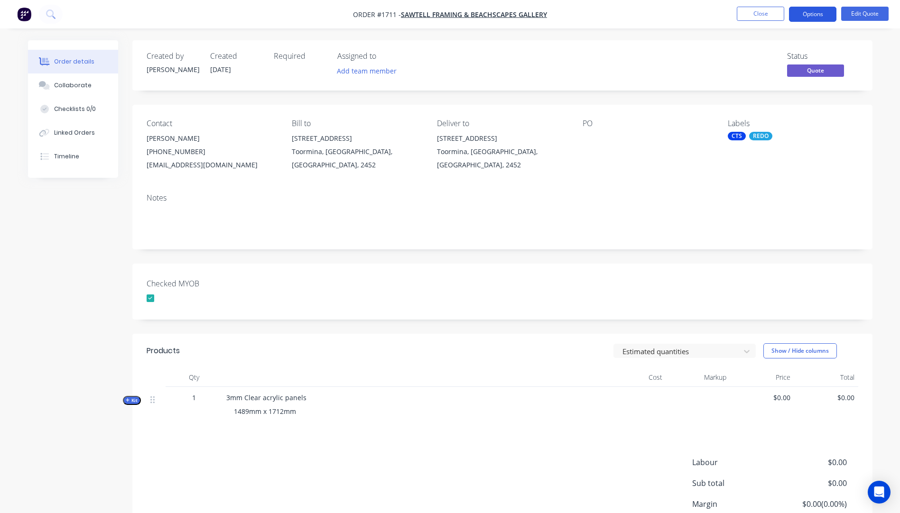
click at [803, 14] on button "Options" at bounding box center [812, 14] width 47 height 15
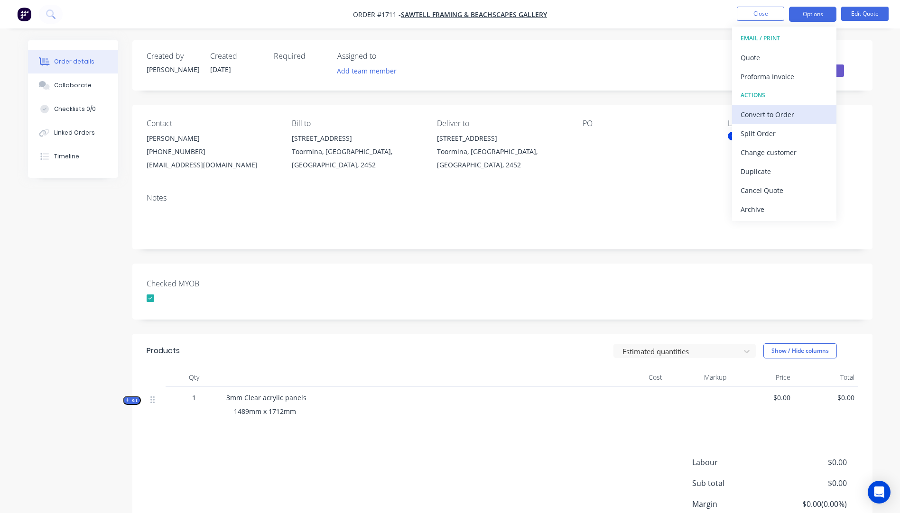
click at [759, 120] on div "Convert to Order" at bounding box center [783, 115] width 87 height 14
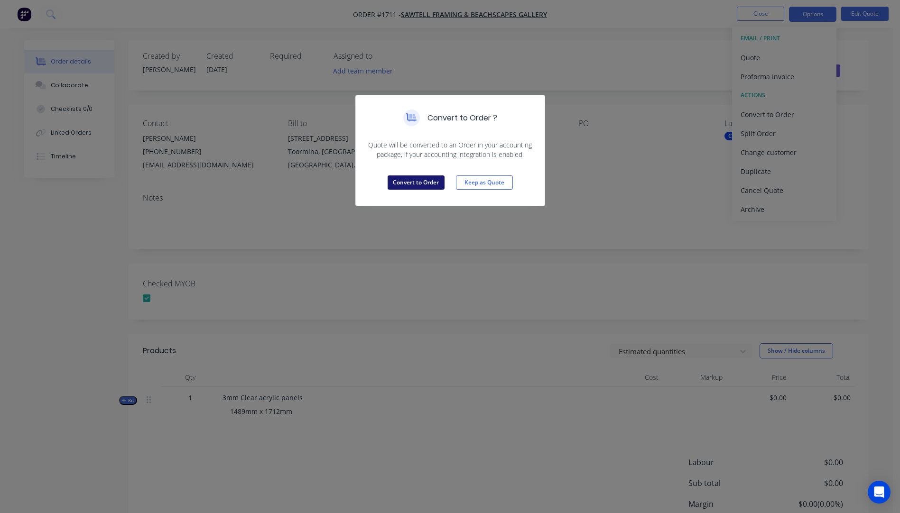
click at [427, 186] on button "Convert to Order" at bounding box center [416, 182] width 57 height 14
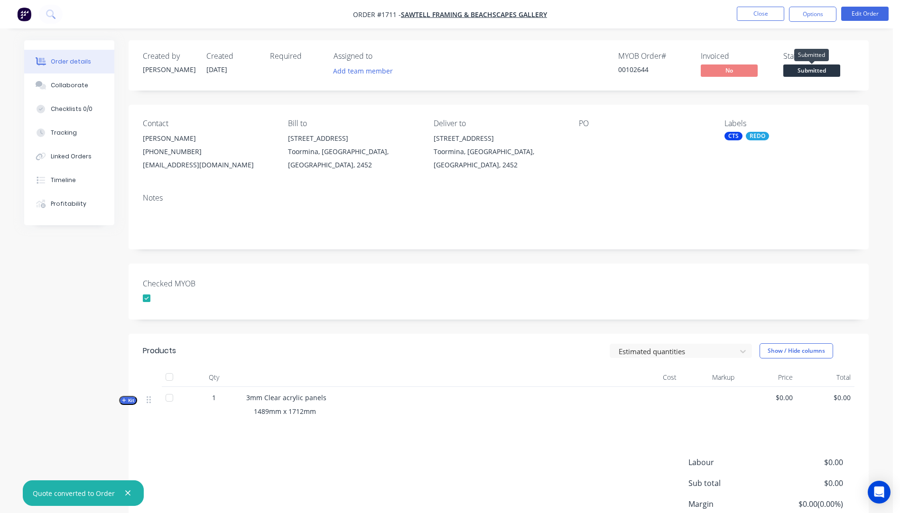
click at [817, 72] on span "Submitted" at bounding box center [811, 71] width 57 height 12
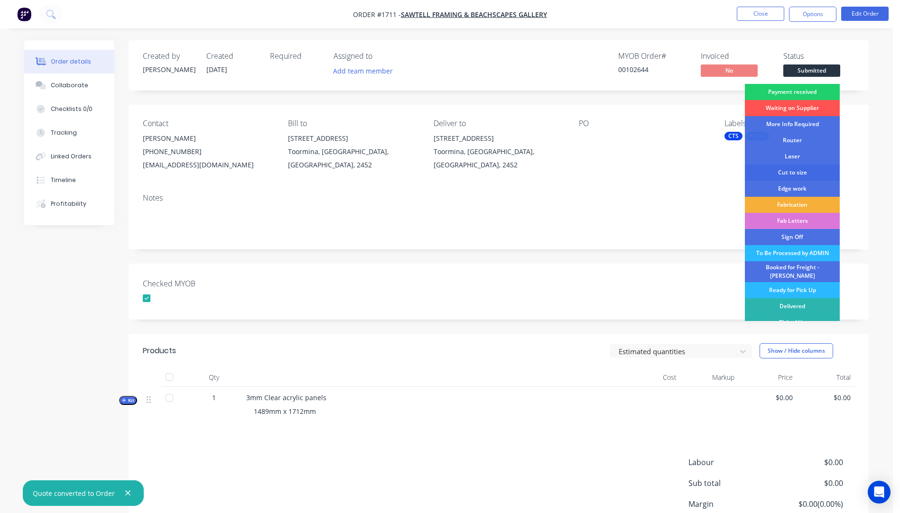
click at [786, 177] on div "Cut to size" at bounding box center [792, 173] width 95 height 16
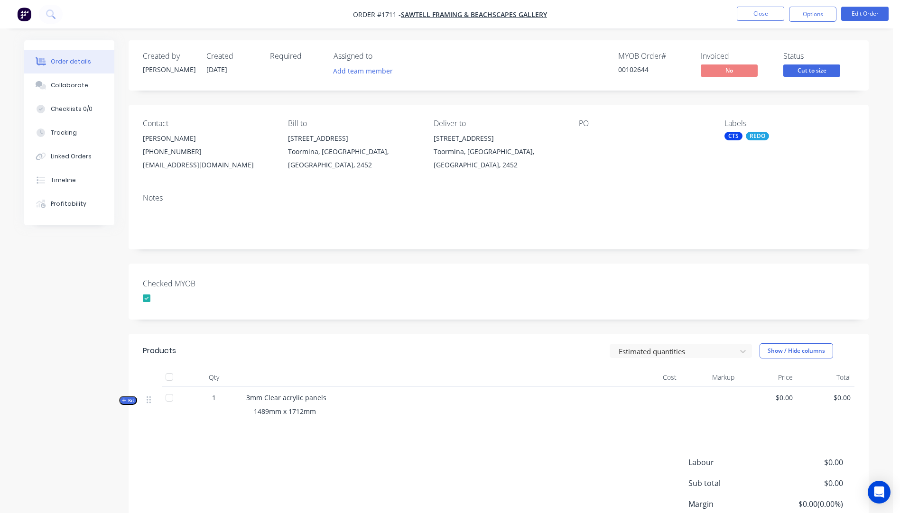
click at [758, 22] on nav "Order #1711 - Sawtell Framing & Beachscapes Gallery Close Options Edit Order" at bounding box center [450, 14] width 900 height 28
click at [759, 16] on button "Close" at bounding box center [760, 14] width 47 height 14
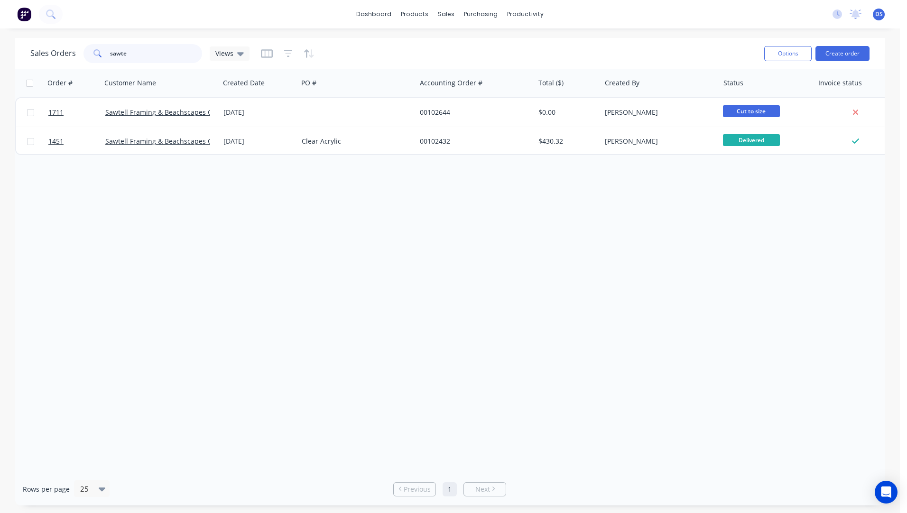
drag, startPoint x: 134, startPoint y: 53, endPoint x: 90, endPoint y: 56, distance: 43.7
click at [90, 56] on div "sawte" at bounding box center [142, 53] width 119 height 19
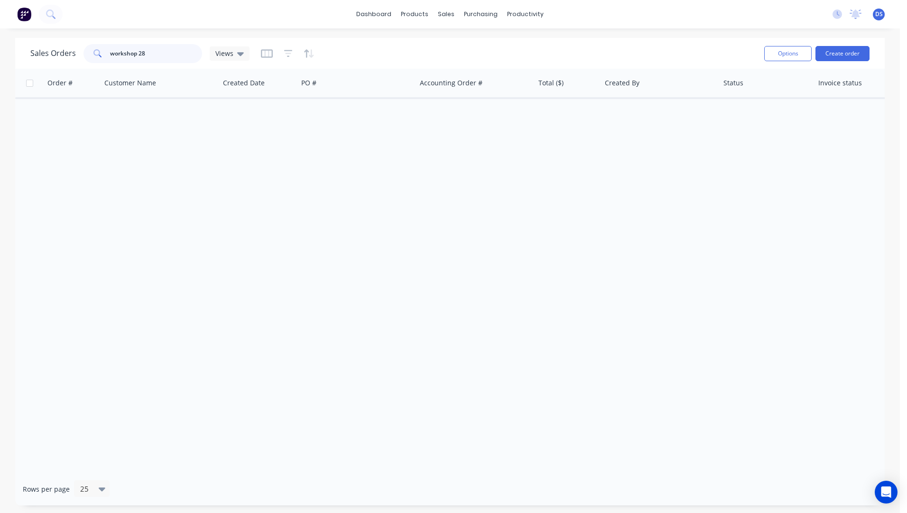
drag, startPoint x: 157, startPoint y: 53, endPoint x: 92, endPoint y: 48, distance: 65.6
click at [92, 48] on div "workshop 28" at bounding box center [142, 53] width 119 height 19
type input "28"
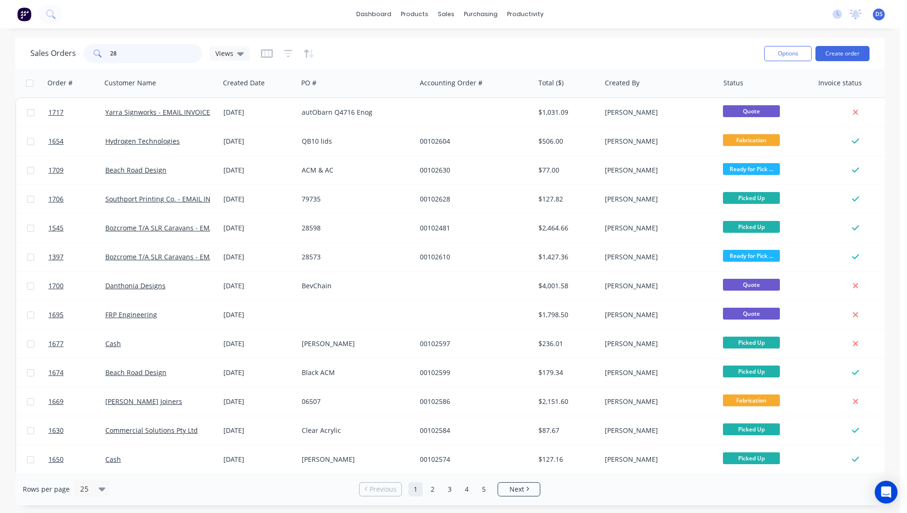
drag, startPoint x: 132, startPoint y: 52, endPoint x: 102, endPoint y: 45, distance: 31.5
click at [102, 45] on div "28" at bounding box center [142, 53] width 119 height 19
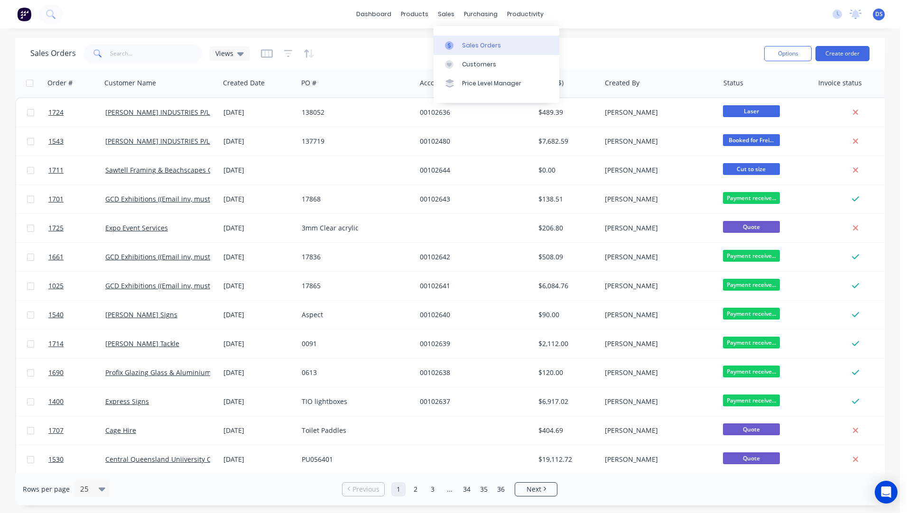
click at [466, 48] on div "Sales Orders" at bounding box center [481, 45] width 39 height 9
click at [464, 48] on div "Sales Orders" at bounding box center [481, 45] width 39 height 9
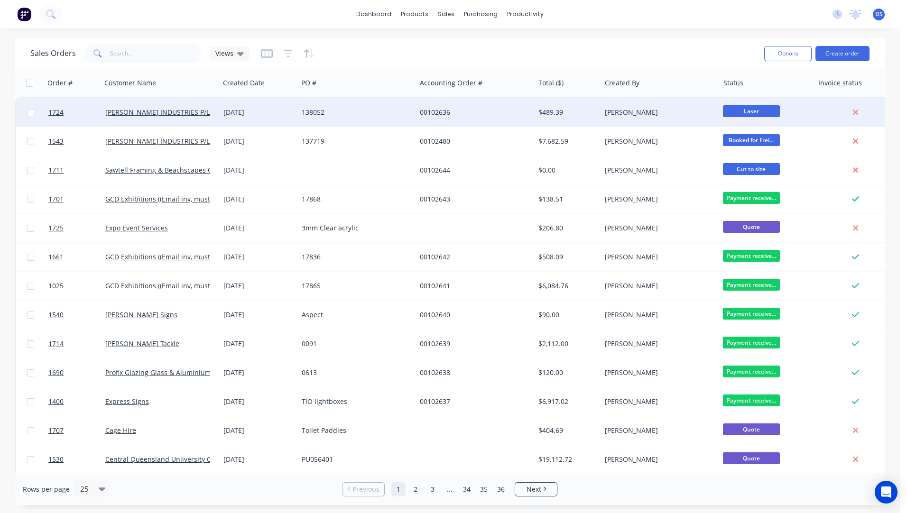
click at [242, 118] on div "[DATE]" at bounding box center [259, 112] width 78 height 28
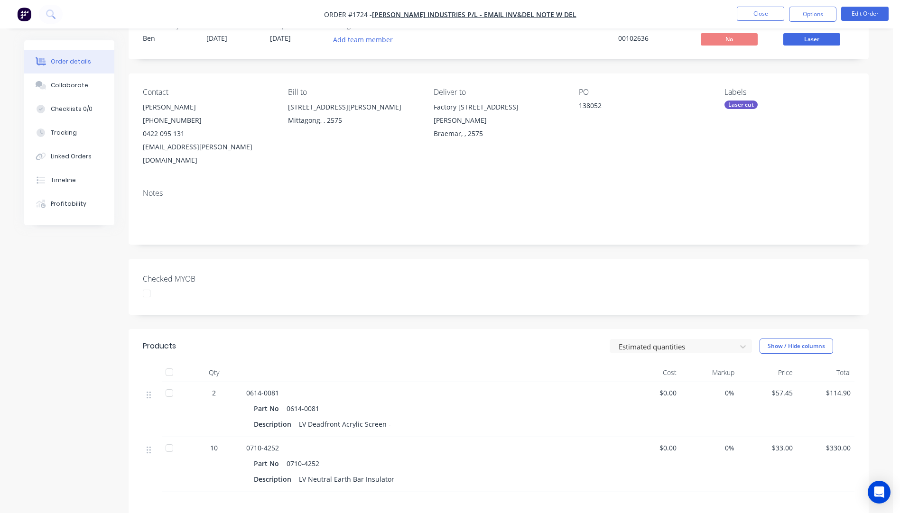
scroll to position [24, 0]
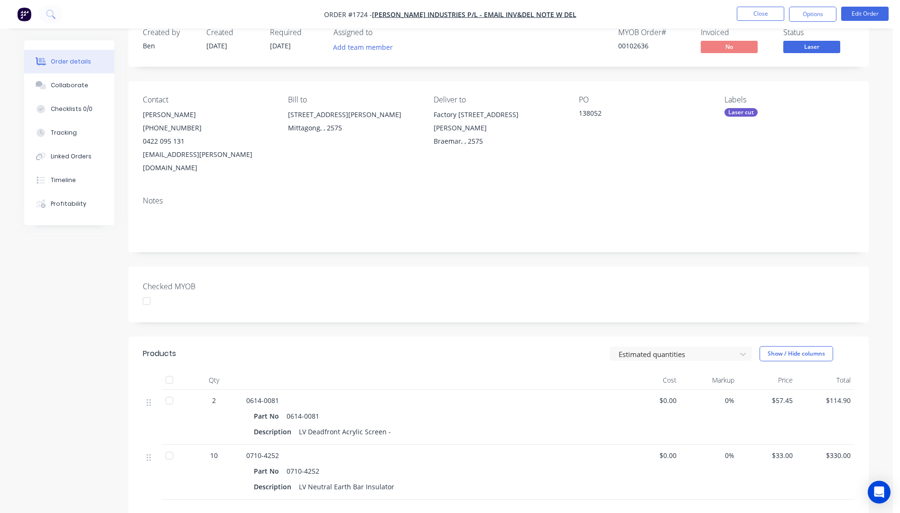
click at [65, 63] on div "Order details" at bounding box center [71, 61] width 40 height 9
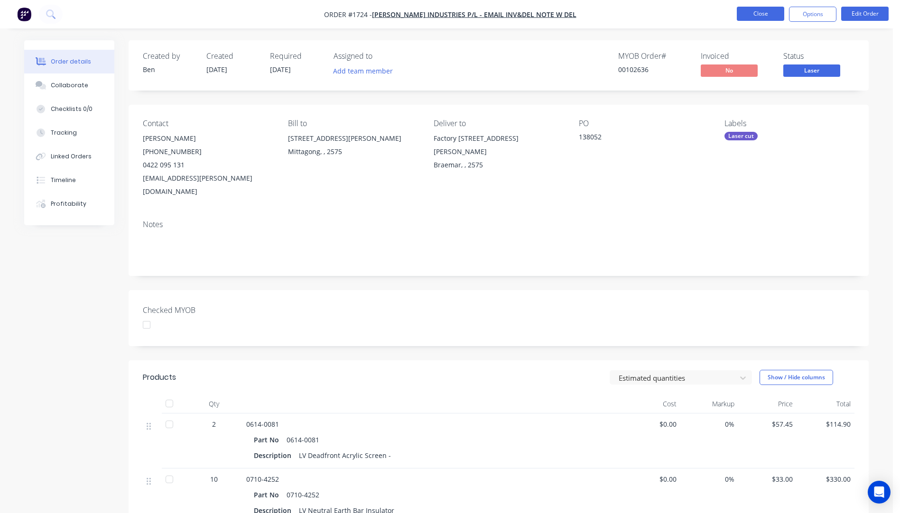
click at [769, 19] on button "Close" at bounding box center [760, 14] width 47 height 14
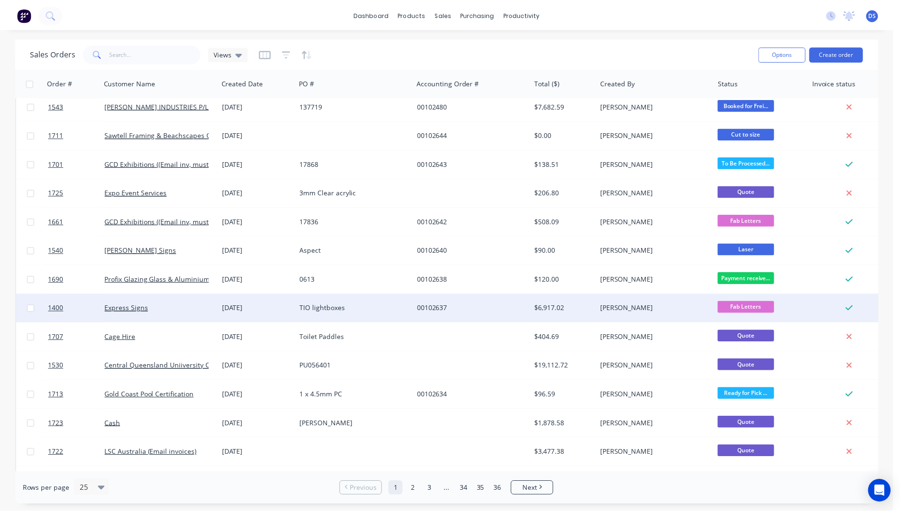
scroll to position [95, 0]
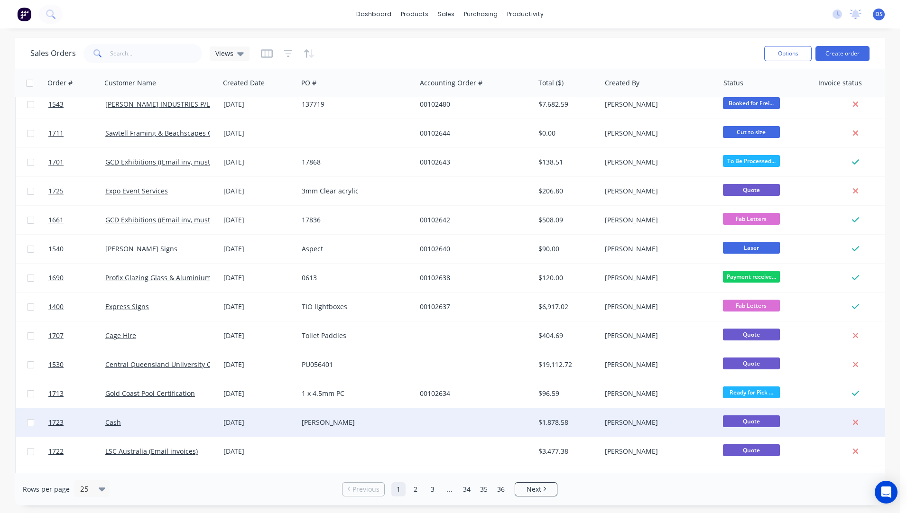
click at [332, 427] on div "[PERSON_NAME]" at bounding box center [354, 422] width 105 height 9
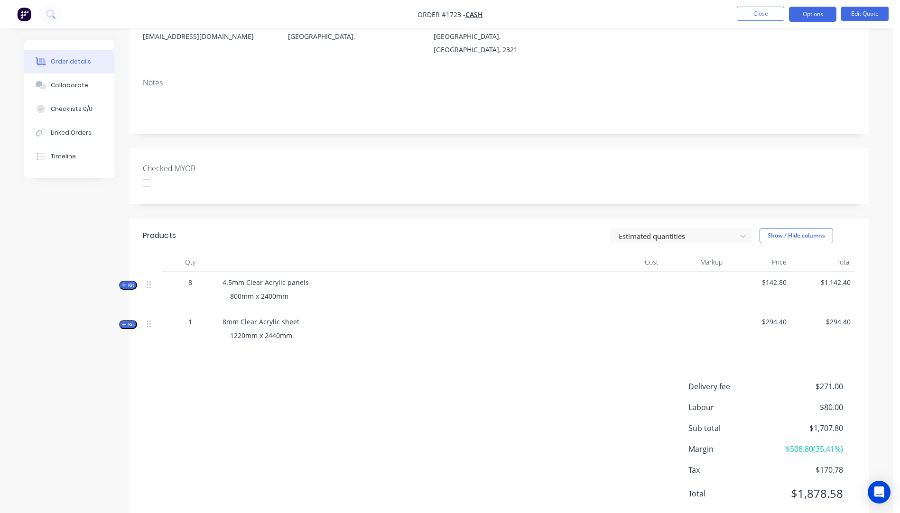
scroll to position [133, 0]
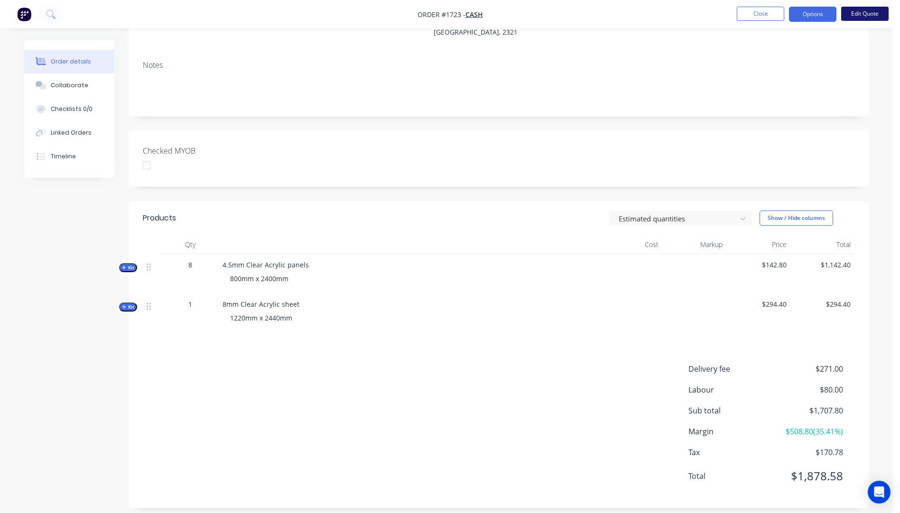
click at [857, 13] on button "Edit Quote" at bounding box center [864, 14] width 47 height 14
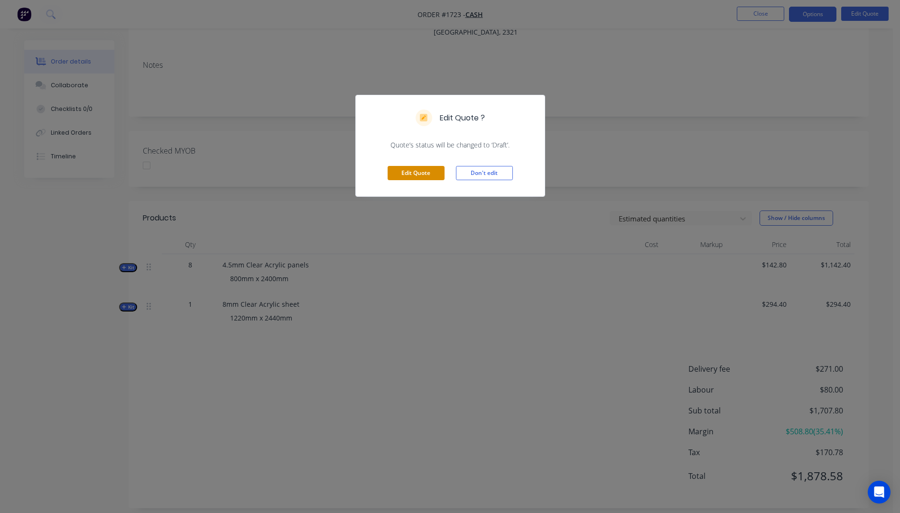
click at [420, 175] on button "Edit Quote" at bounding box center [416, 173] width 57 height 14
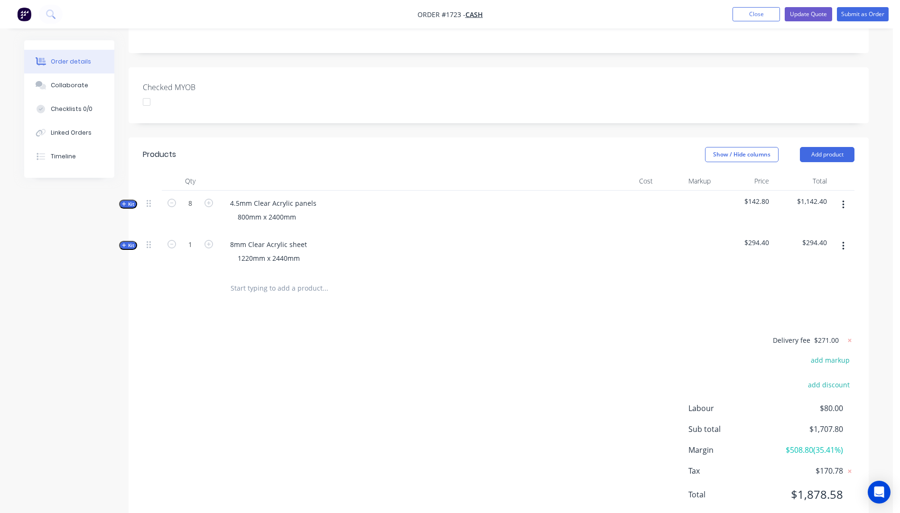
scroll to position [216, 0]
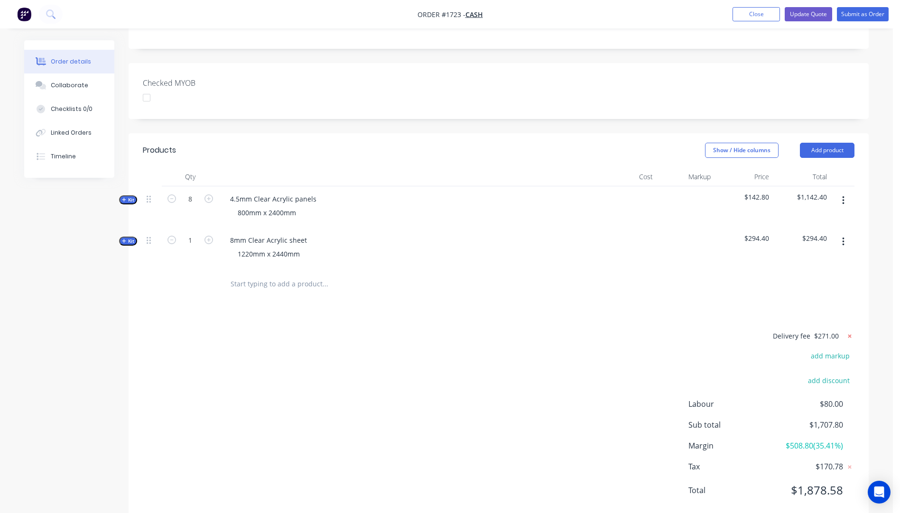
click at [849, 334] on icon at bounding box center [849, 335] width 3 height 3
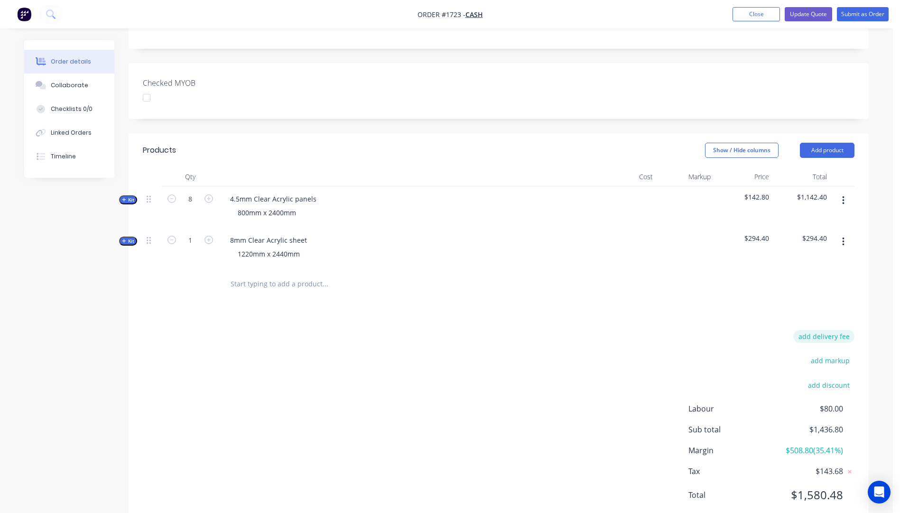
click at [834, 330] on button "add delivery fee" at bounding box center [823, 336] width 61 height 13
type input "338"
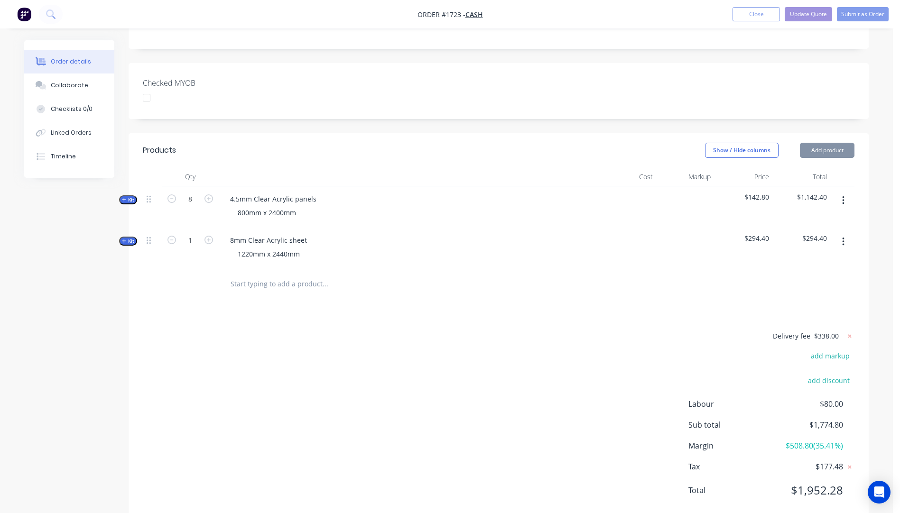
click at [658, 332] on div "Delivery fee $338.00 add markup add discount Labour $80.00 Sub total $1,774.80 …" at bounding box center [498, 419] width 711 height 178
click at [63, 84] on div "Collaborate" at bounding box center [69, 85] width 37 height 9
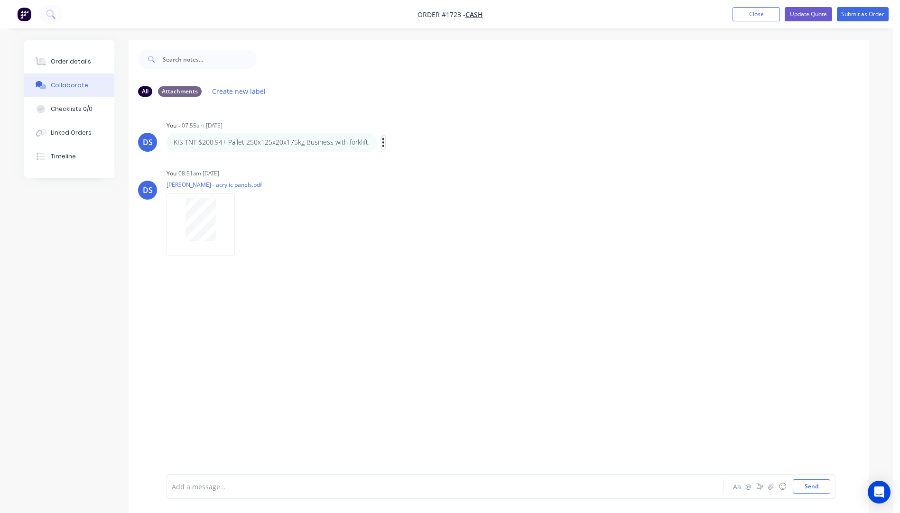
click at [384, 143] on div "Labels Edit Delete" at bounding box center [384, 143] width 6 height 14
click at [382, 144] on icon "button" at bounding box center [383, 142] width 3 height 11
click at [0, 0] on button "Edit" at bounding box center [0, 0] width 0 height 0
drag, startPoint x: 196, startPoint y: 486, endPoint x: 165, endPoint y: 486, distance: 31.8
click at [165, 486] on div "KIS TNT $200.94+ Pallet 250x125x20x175kg Business with forklift. Aa @ ☺ Send" at bounding box center [499, 486] width 740 height 53
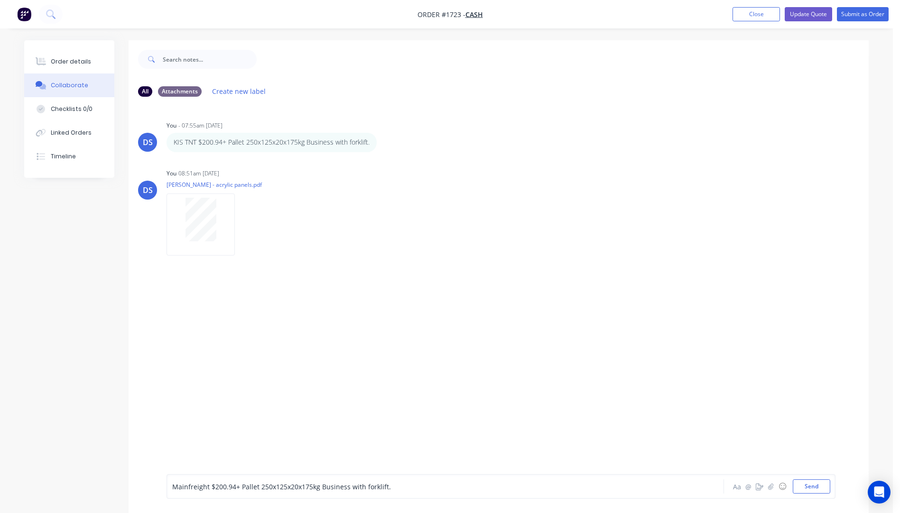
click at [234, 487] on span "Mainfreight $200.94+ Pallet 250x125x20x175kg Business with forklift." at bounding box center [281, 486] width 219 height 9
drag, startPoint x: 384, startPoint y: 487, endPoint x: 321, endPoint y: 486, distance: 63.1
click at [321, 486] on span "Mainfreight $263.61+ Pallet 250x125x20x175kg Business with forklift." at bounding box center [281, 486] width 219 height 9
click at [485, 402] on div "DS You - 07:55am 30/09/25 KIS TNT $200.94+ Pallet 250x125x20x175kg Business wit…" at bounding box center [499, 289] width 740 height 370
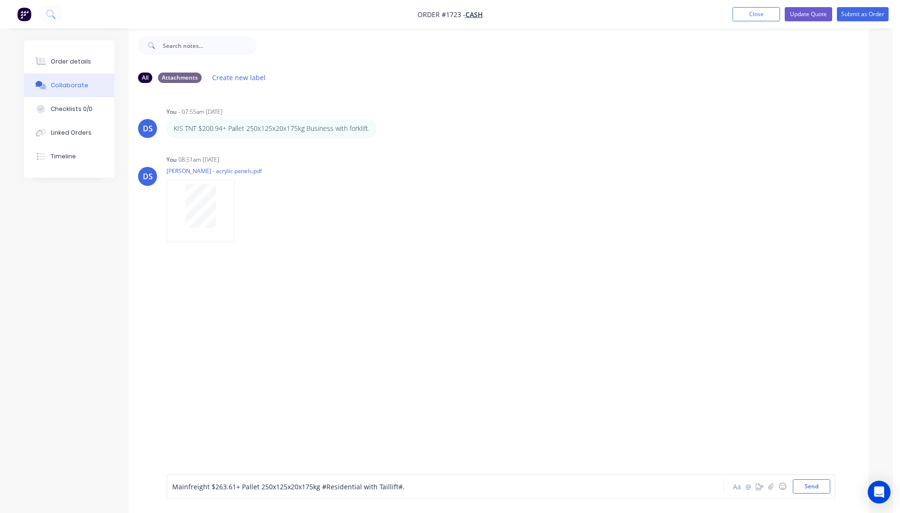
scroll to position [14, 0]
click at [820, 490] on button "Send" at bounding box center [811, 487] width 37 height 14
click at [76, 65] on div "Order details" at bounding box center [71, 61] width 40 height 9
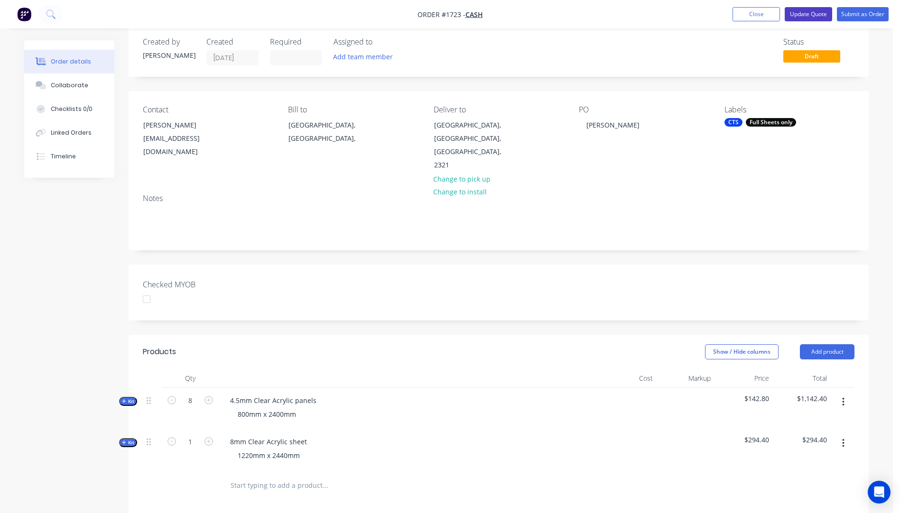
click at [812, 11] on button "Update Quote" at bounding box center [808, 14] width 47 height 14
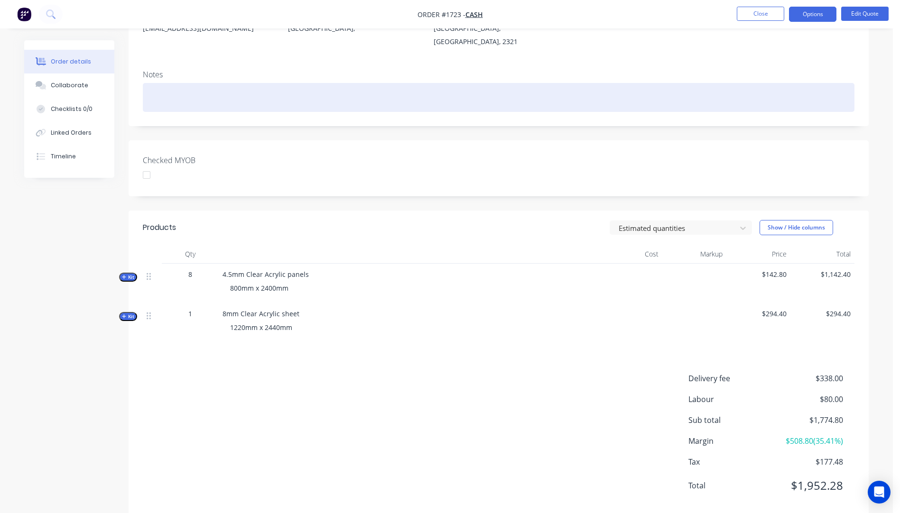
scroll to position [133, 0]
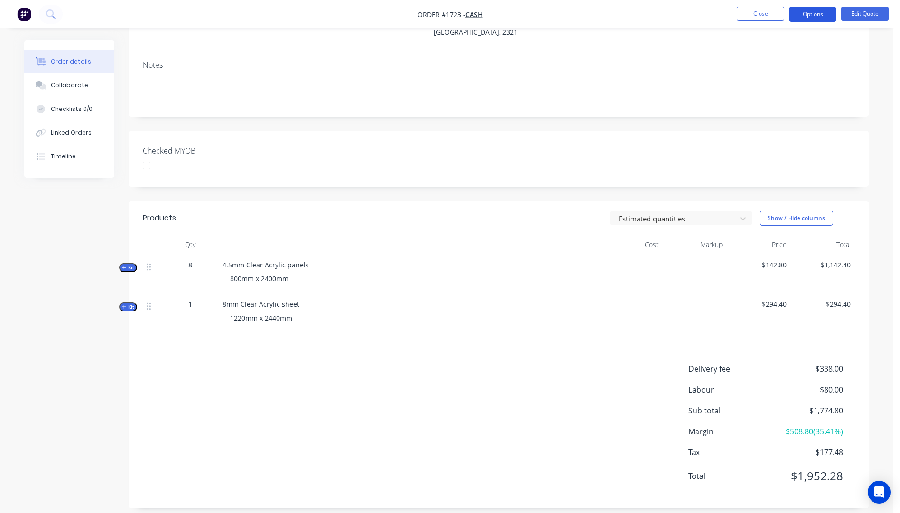
click at [810, 11] on button "Options" at bounding box center [812, 14] width 47 height 15
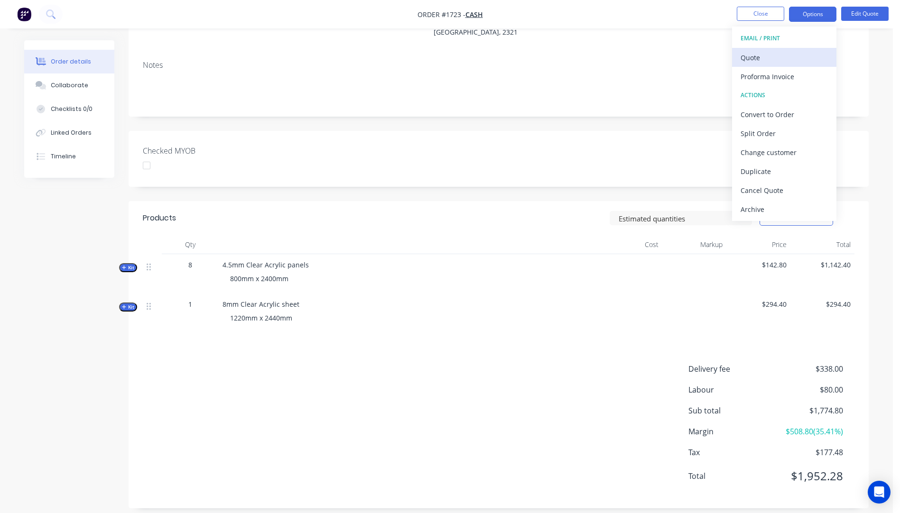
click at [750, 64] on div "Quote" at bounding box center [783, 58] width 87 height 14
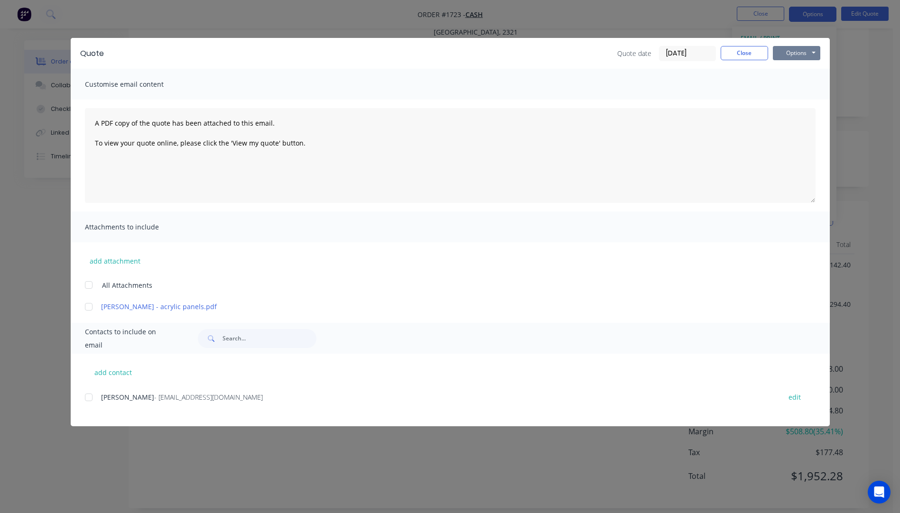
click at [775, 55] on button "Options" at bounding box center [796, 53] width 47 height 14
click at [802, 75] on button "Preview" at bounding box center [803, 70] width 61 height 16
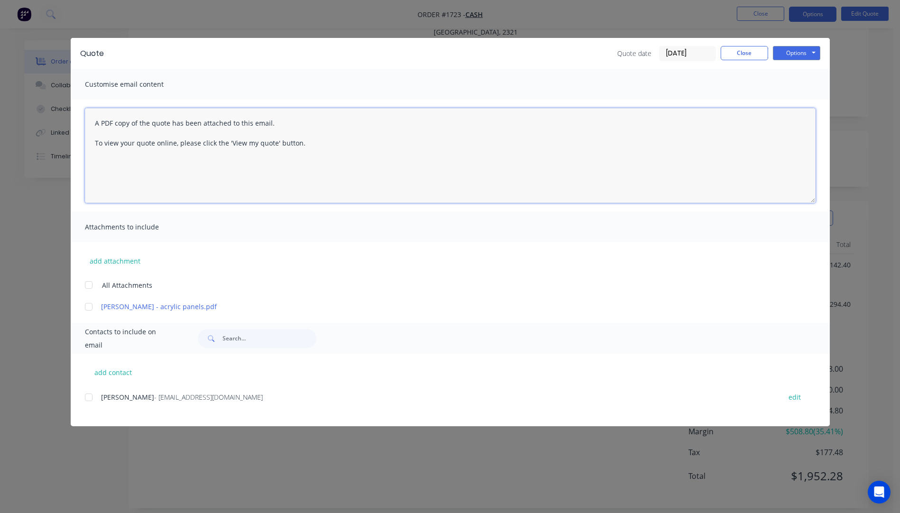
paste textarea "Hi, Please contact us if you have any questions. Regards, Darren sales@allstarp…"
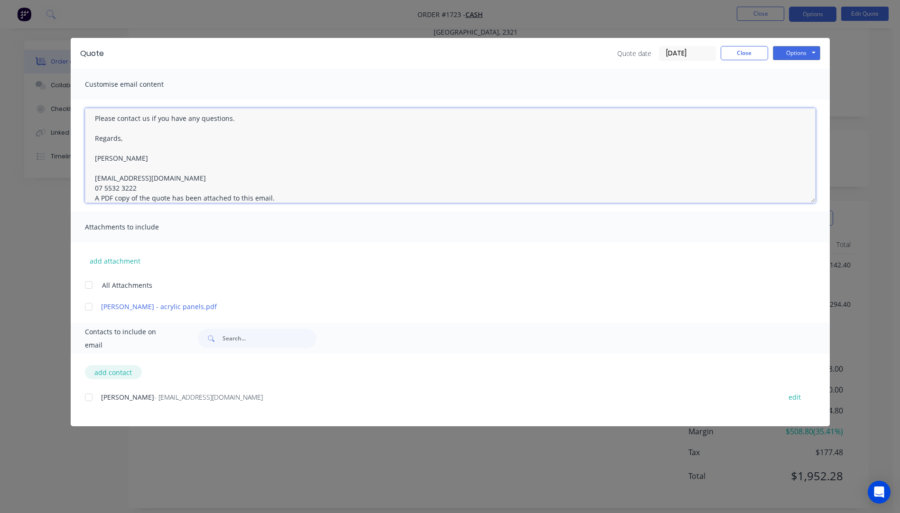
type textarea "Hi, Please contact us if you have any questions. Regards, Darren sales@allstarp…"
click at [119, 375] on button "add contact" at bounding box center [113, 372] width 57 height 14
select select "AU"
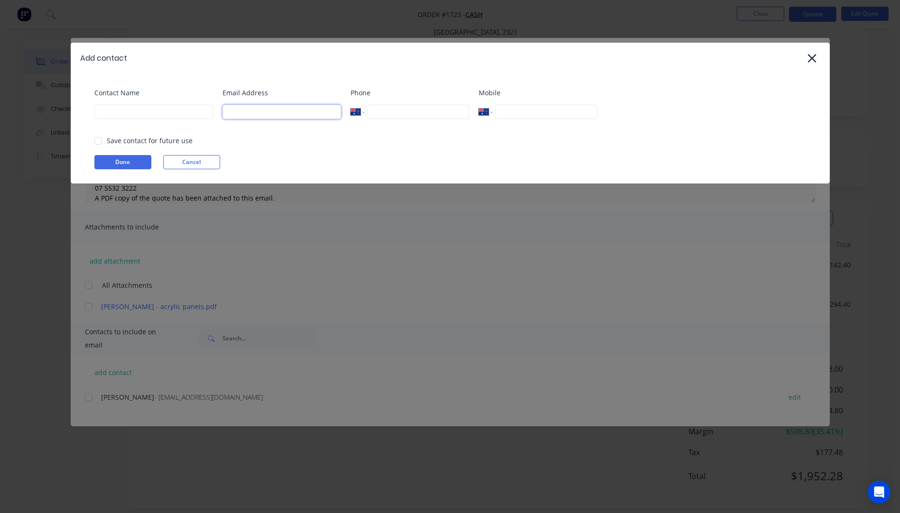
paste input "CORI4DG@outlook.com"
type input "CORI4DG@outlook.com"
click at [125, 112] on input at bounding box center [153, 112] width 119 height 14
type input "[PERSON_NAME]"
click at [133, 161] on button "Done" at bounding box center [122, 162] width 57 height 14
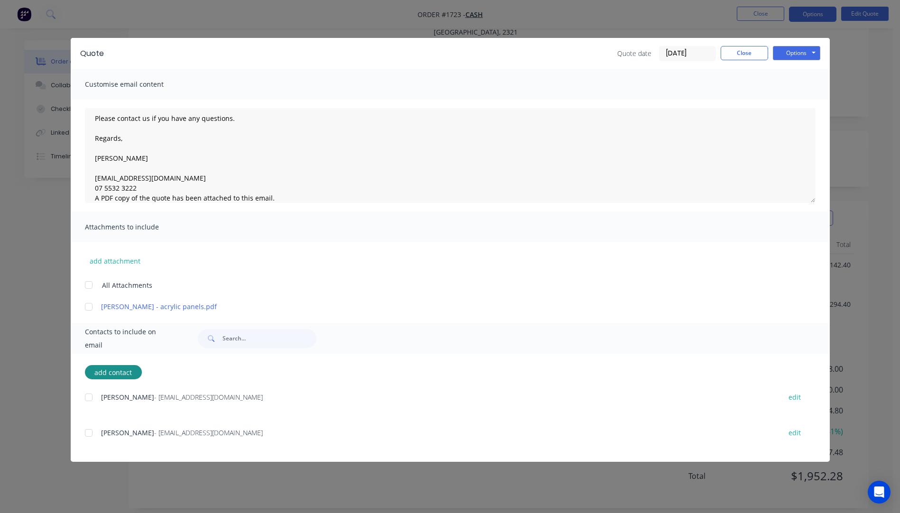
click at [92, 432] on div at bounding box center [88, 433] width 19 height 19
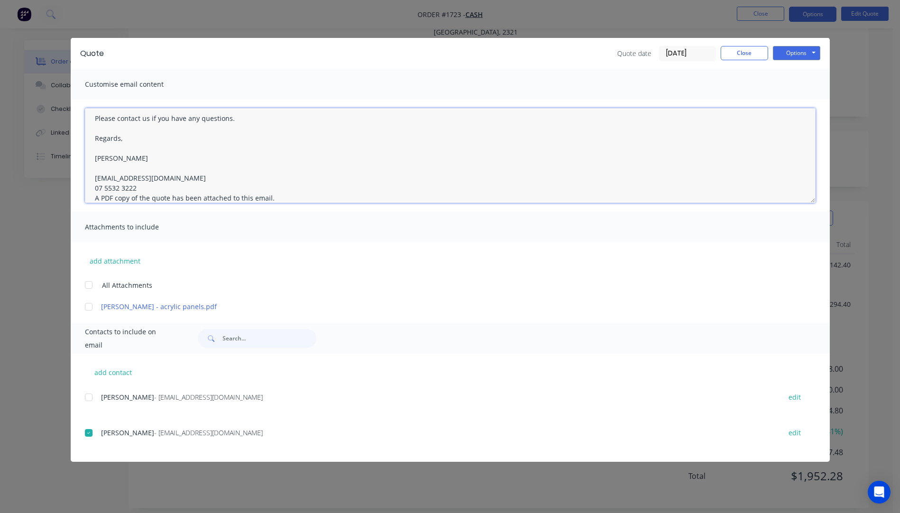
click at [138, 191] on textarea "Hi, Please contact us if you have any questions. Regards, Darren sales@allstarp…" at bounding box center [450, 155] width 730 height 95
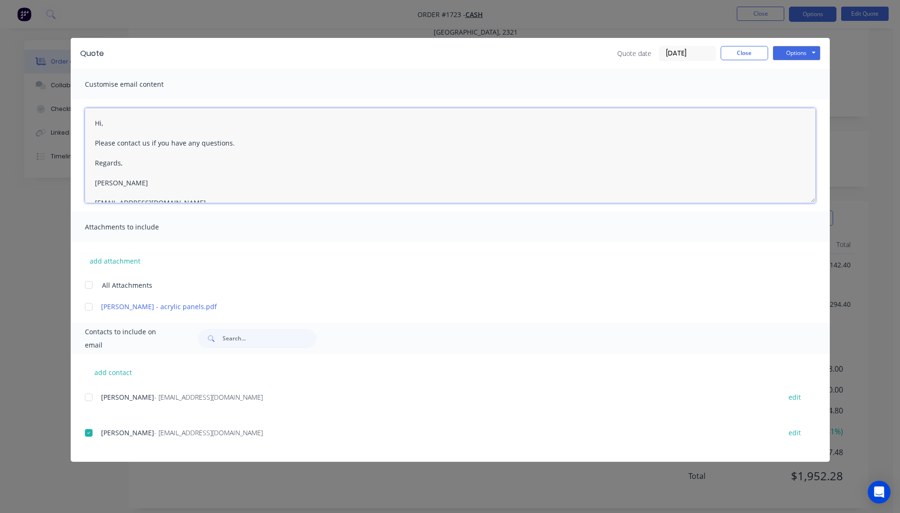
scroll to position [38, 0]
click at [119, 122] on textarea "Hi, Please contact us if you have any questions. Regards, Darren sales@allstarp…" at bounding box center [450, 155] width 730 height 95
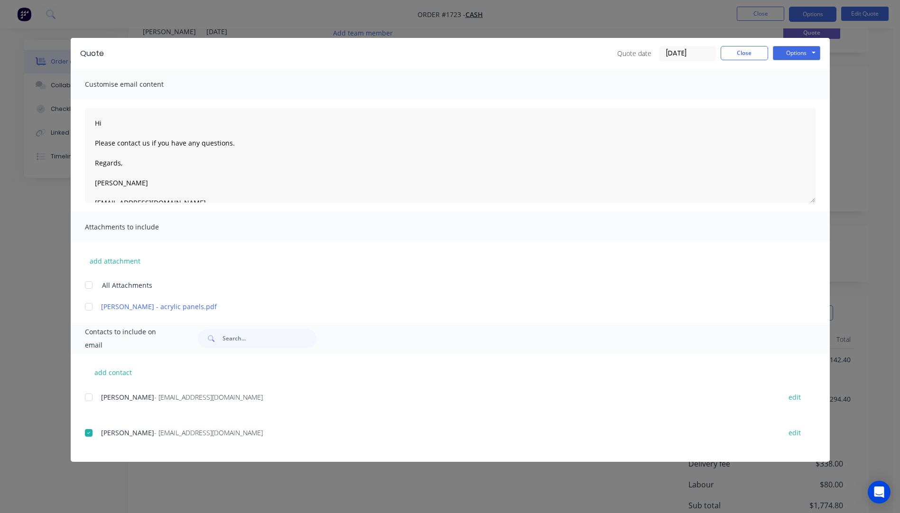
drag, startPoint x: 119, startPoint y: 122, endPoint x: 248, endPoint y: 76, distance: 136.8
click at [248, 76] on div "Customise email content" at bounding box center [450, 84] width 759 height 31
click at [108, 125] on textarea "Hi Please contact us if you have any questions. Regards, Darren sales@allstarpl…" at bounding box center [450, 155] width 730 height 95
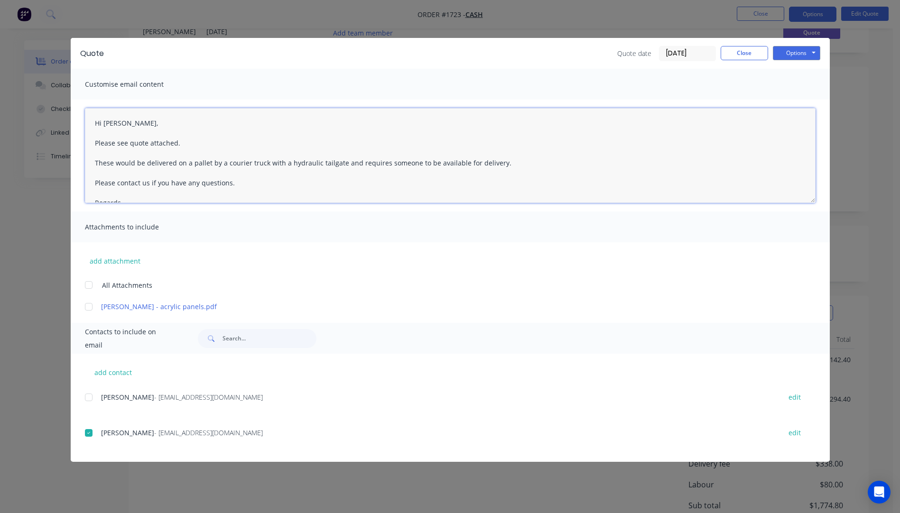
type textarea "Hi Alex, Please see quote attached. These would be delivered on a pallet by a c…"
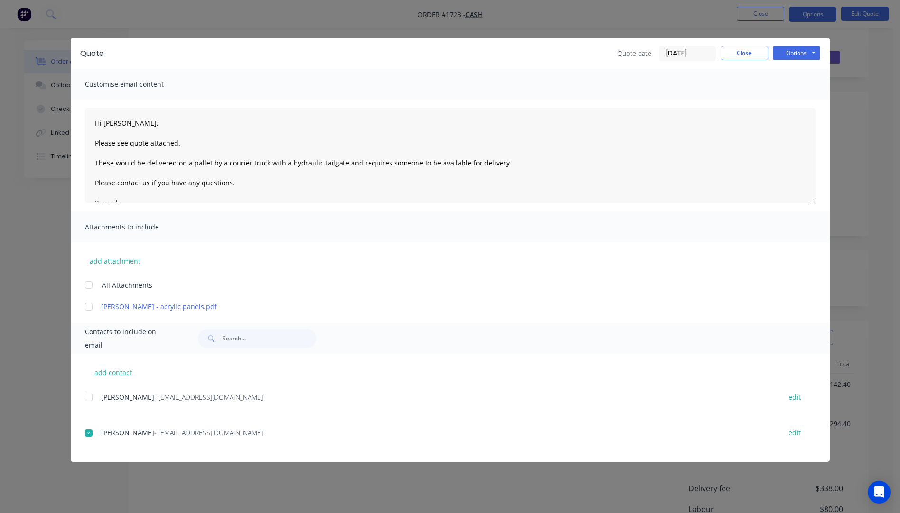
scroll to position [0, 0]
click at [789, 55] on button "Options" at bounding box center [796, 53] width 47 height 14
click at [794, 102] on button "Email" at bounding box center [803, 101] width 61 height 16
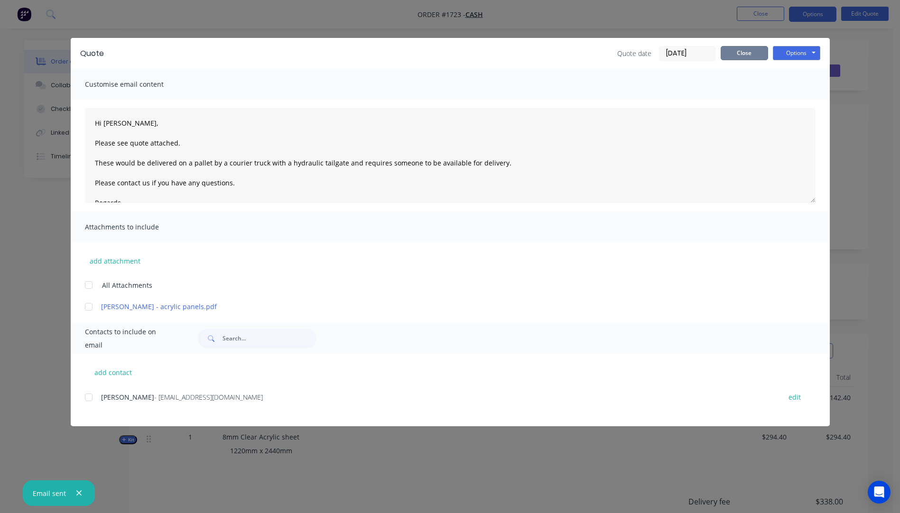
click at [752, 55] on button "Close" at bounding box center [743, 53] width 47 height 14
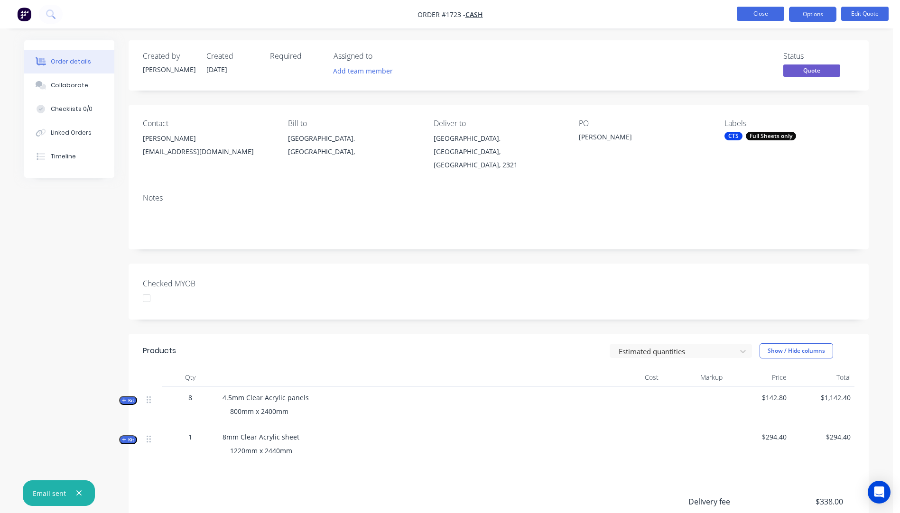
click at [765, 15] on button "Close" at bounding box center [760, 14] width 47 height 14
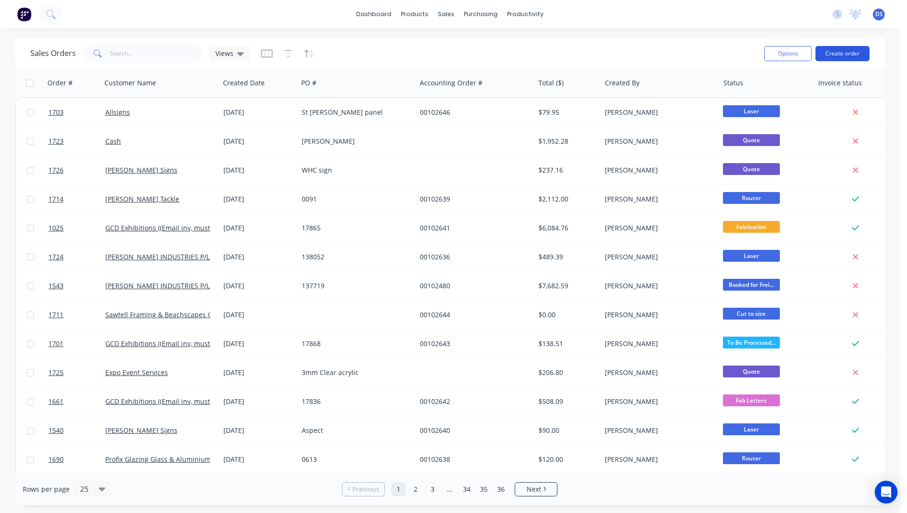
click at [849, 54] on button "Create order" at bounding box center [842, 53] width 54 height 15
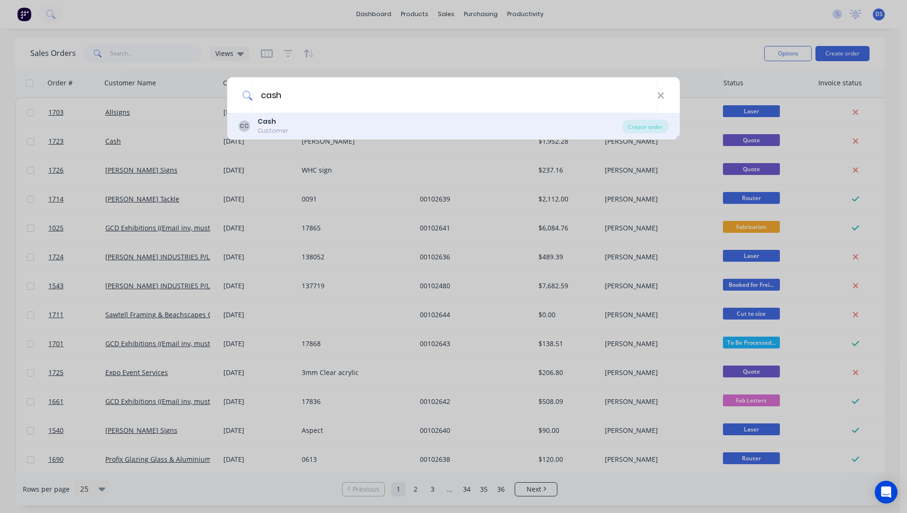
type input "cash"
click at [277, 124] on div "Cash" at bounding box center [273, 122] width 31 height 10
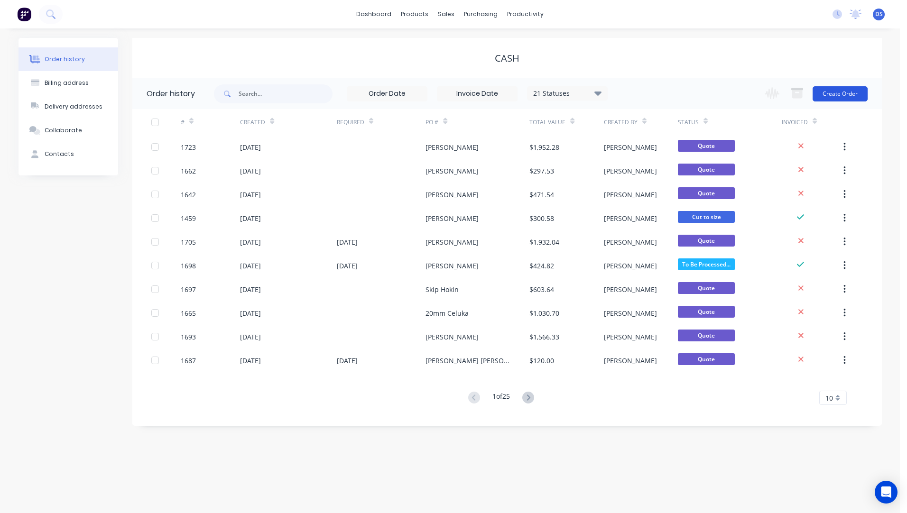
click at [839, 97] on button "Create Order" at bounding box center [839, 93] width 55 height 15
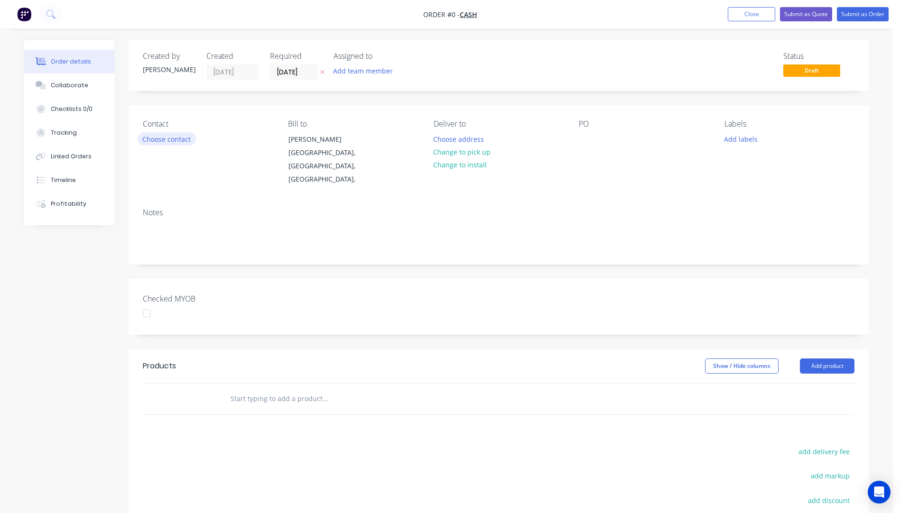
click at [180, 142] on button "Choose contact" at bounding box center [167, 138] width 58 height 13
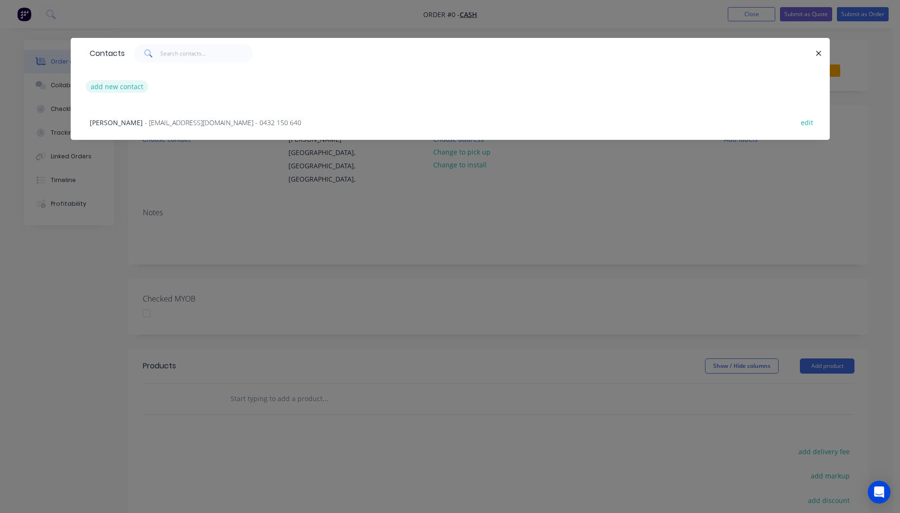
click at [98, 90] on button "add new contact" at bounding box center [117, 86] width 63 height 13
select select "AU"
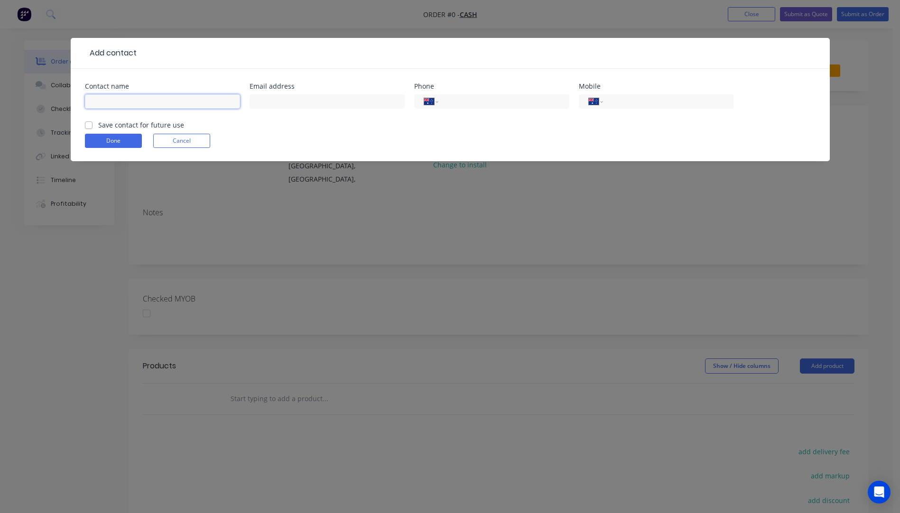
paste input "Phil Archer phil@allprep.com.au +61408003642"
drag, startPoint x: 236, startPoint y: 102, endPoint x: 191, endPoint y: 97, distance: 45.9
click at [191, 97] on input "Phil Archer phil@allprep.com.au +61408003642" at bounding box center [162, 101] width 155 height 14
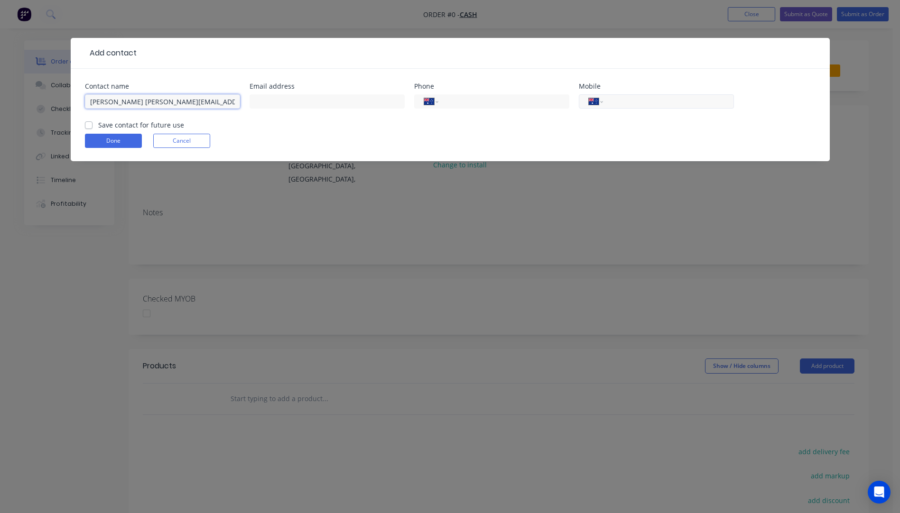
type input "Phil Archer phil@allprep.com.au"
paste input "0408 003 642"
type input "0408 003 642"
drag, startPoint x: 178, startPoint y: 100, endPoint x: 127, endPoint y: 100, distance: 51.2
click at [127, 100] on input "Phil Archer phil@allprep.com.au" at bounding box center [162, 101] width 155 height 14
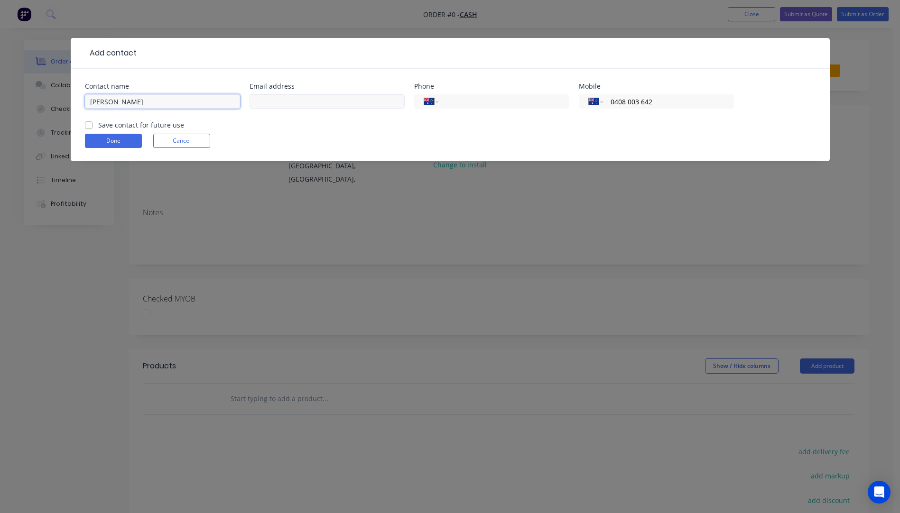
type input "[PERSON_NAME]"
paste input "phil@allprep.com.au"
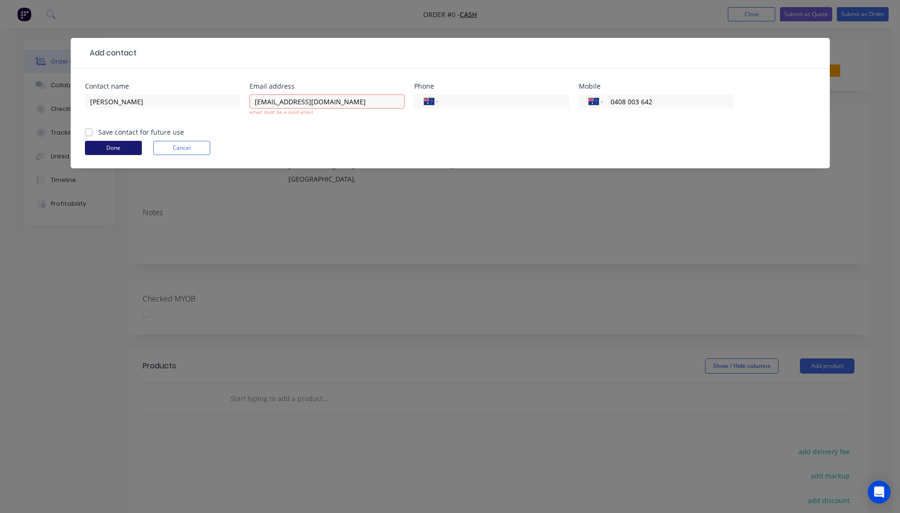
click at [113, 146] on button "Done" at bounding box center [113, 148] width 57 height 14
click at [255, 101] on input "phil@allprep.com.au" at bounding box center [326, 101] width 155 height 14
click at [325, 98] on input "phil@allprep.com.au" at bounding box center [326, 101] width 155 height 14
type input "phil@allprep.com.au"
click at [108, 148] on form "Contact name Phil Archer Email address phil@allprep.com.au email must be a vali…" at bounding box center [450, 125] width 730 height 85
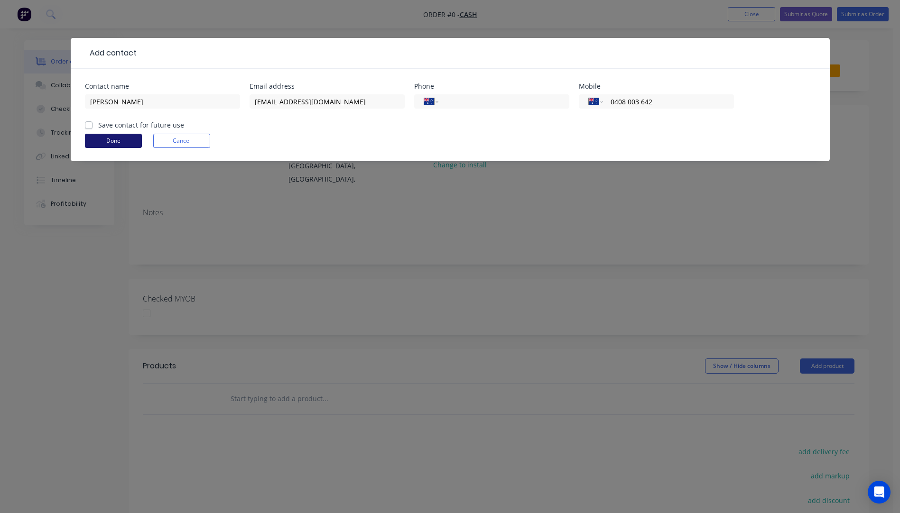
click at [108, 148] on form "Contact name Phil Archer Email address phil@allprep.com.au Phone International …" at bounding box center [450, 122] width 730 height 78
click at [118, 140] on button "Done" at bounding box center [113, 141] width 57 height 14
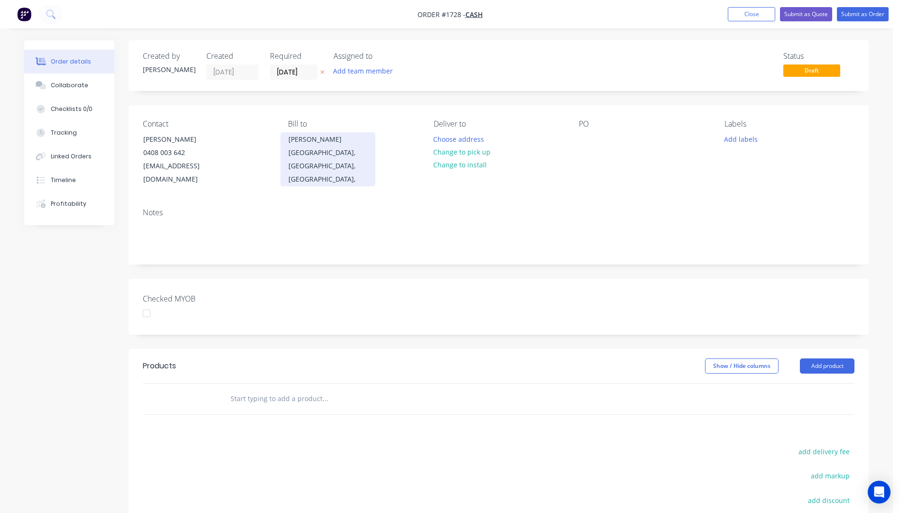
click at [291, 144] on div "Anthony" at bounding box center [327, 139] width 79 height 13
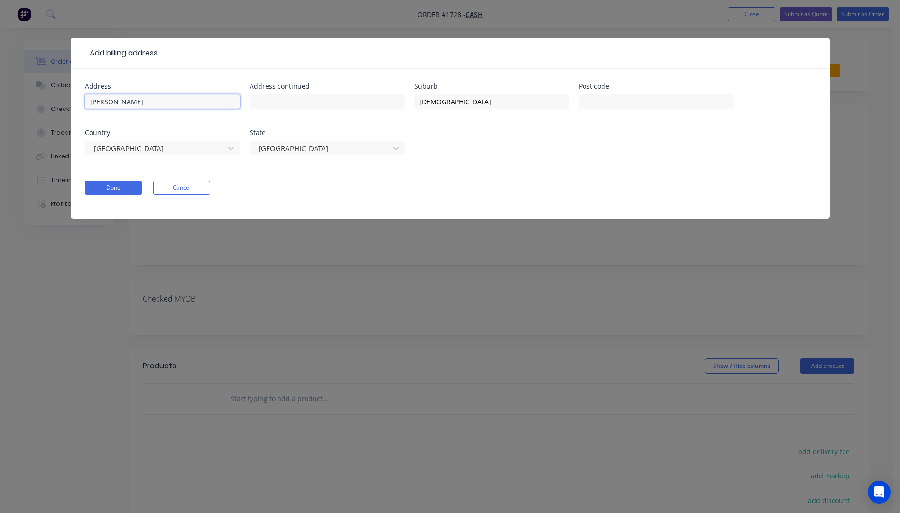
drag, startPoint x: 125, startPoint y: 96, endPoint x: 88, endPoint y: 96, distance: 37.0
click at [88, 96] on input "Anthony" at bounding box center [162, 101] width 155 height 14
drag, startPoint x: 477, startPoint y: 99, endPoint x: 407, endPoint y: 100, distance: 69.3
click at [408, 100] on div "Address Address continued Suburb Mt Isa Post code Country Australia State Queen…" at bounding box center [450, 124] width 730 height 83
click at [121, 192] on button "Done" at bounding box center [113, 188] width 57 height 14
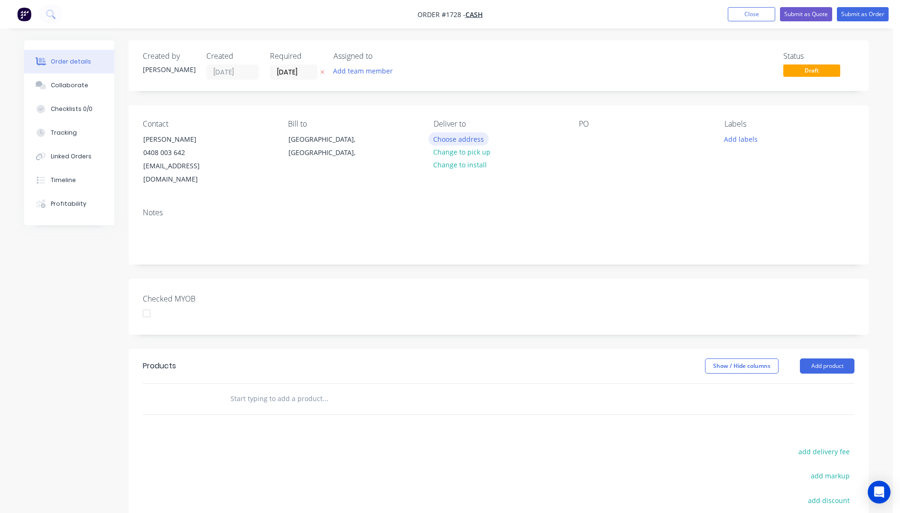
click at [460, 140] on button "Choose address" at bounding box center [458, 138] width 61 height 13
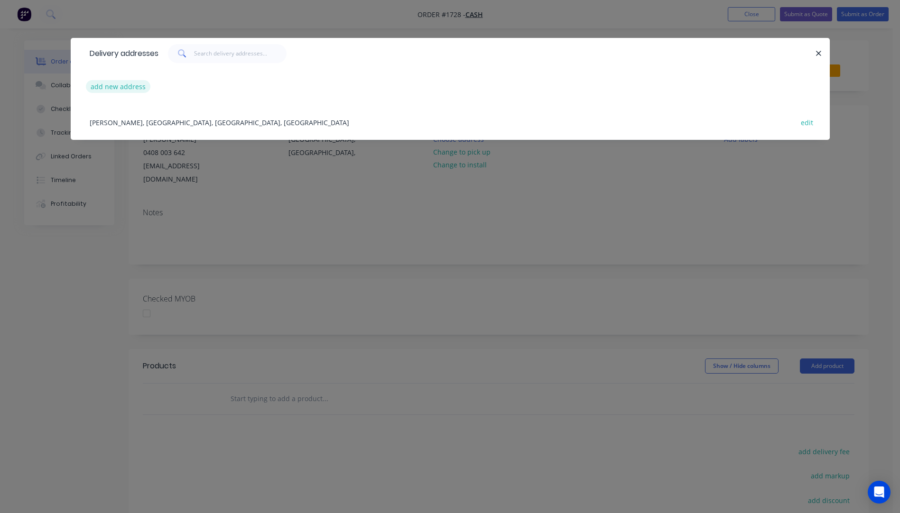
click at [116, 88] on button "add new address" at bounding box center [118, 86] width 65 height 13
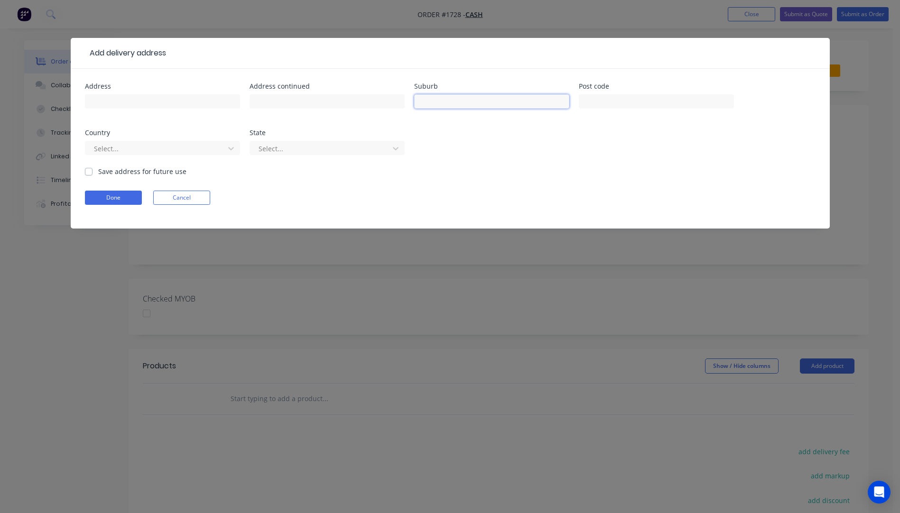
click at [450, 100] on input "text" at bounding box center [491, 101] width 155 height 14
type input "Gumdale"
click at [621, 104] on input "text" at bounding box center [656, 101] width 155 height 14
type input "4154"
click at [184, 146] on div at bounding box center [156, 149] width 127 height 12
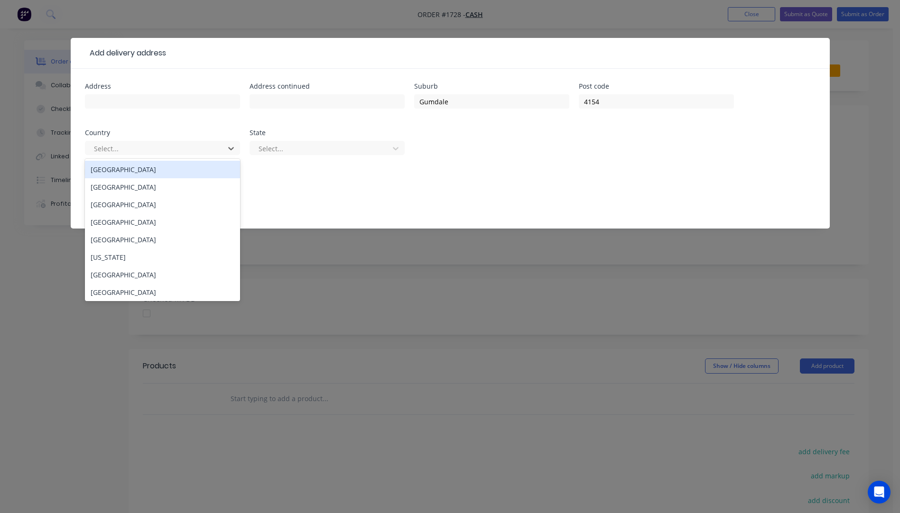
click at [106, 175] on div "Australia" at bounding box center [162, 170] width 155 height 18
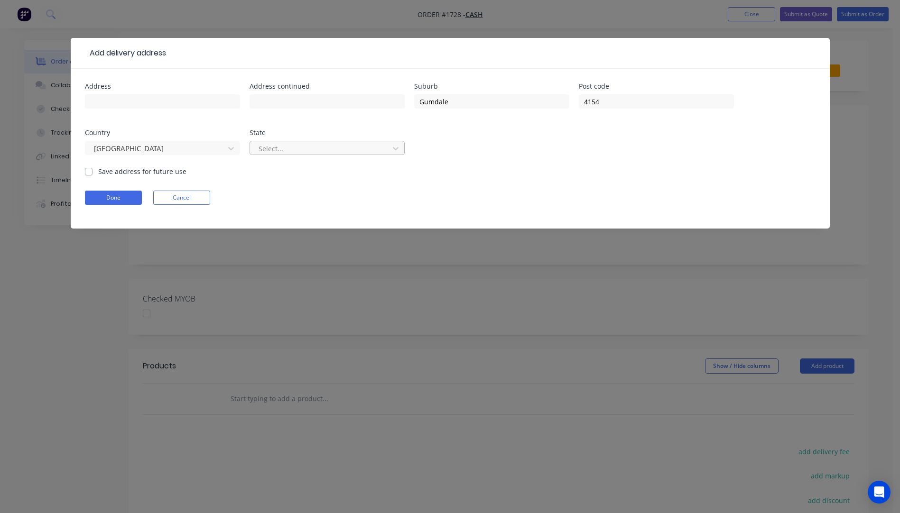
click at [291, 151] on div at bounding box center [321, 149] width 127 height 12
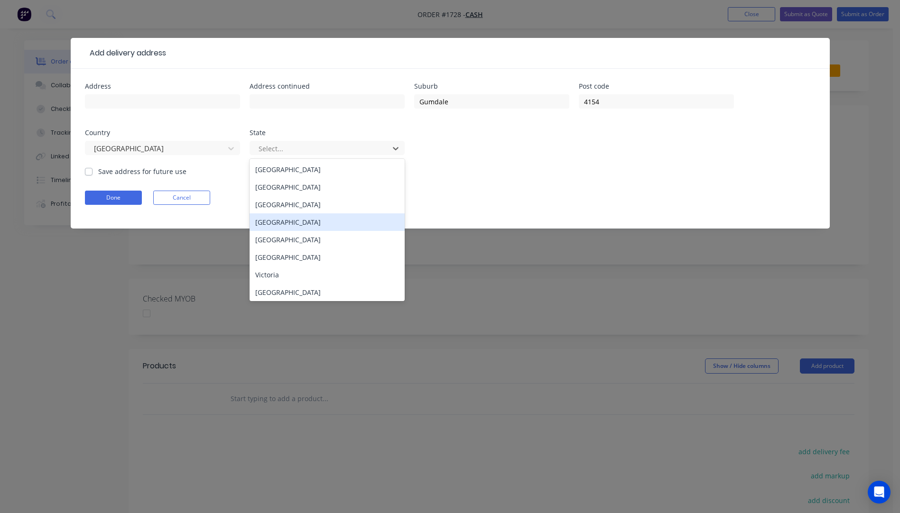
drag, startPoint x: 291, startPoint y: 224, endPoint x: 184, endPoint y: 213, distance: 107.3
click at [289, 224] on div "Queensland" at bounding box center [326, 222] width 155 height 18
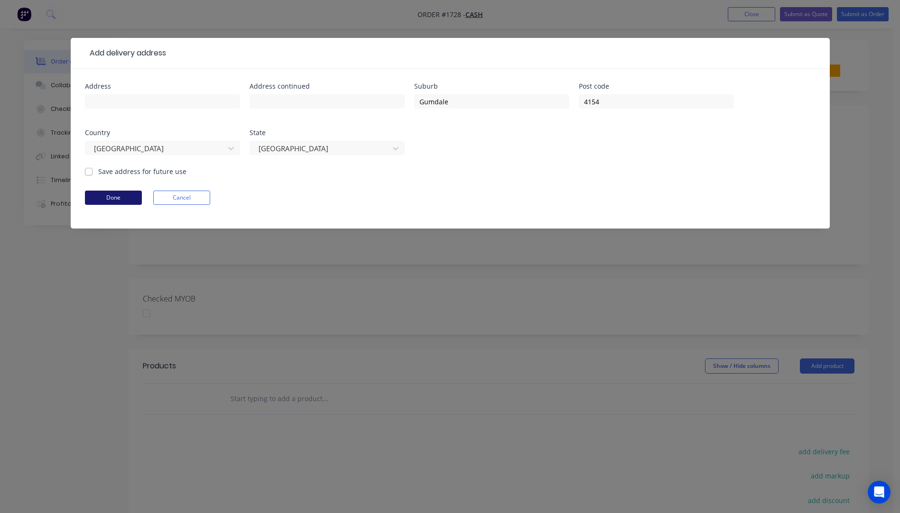
click at [120, 198] on button "Done" at bounding box center [113, 198] width 57 height 14
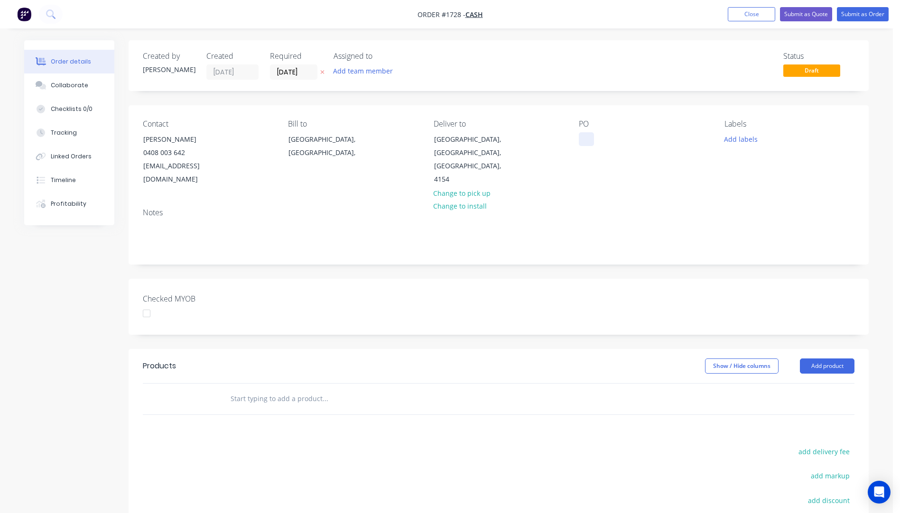
click at [583, 138] on div at bounding box center [586, 139] width 15 height 14
click at [738, 139] on button "Add labels" at bounding box center [741, 138] width 44 height 13
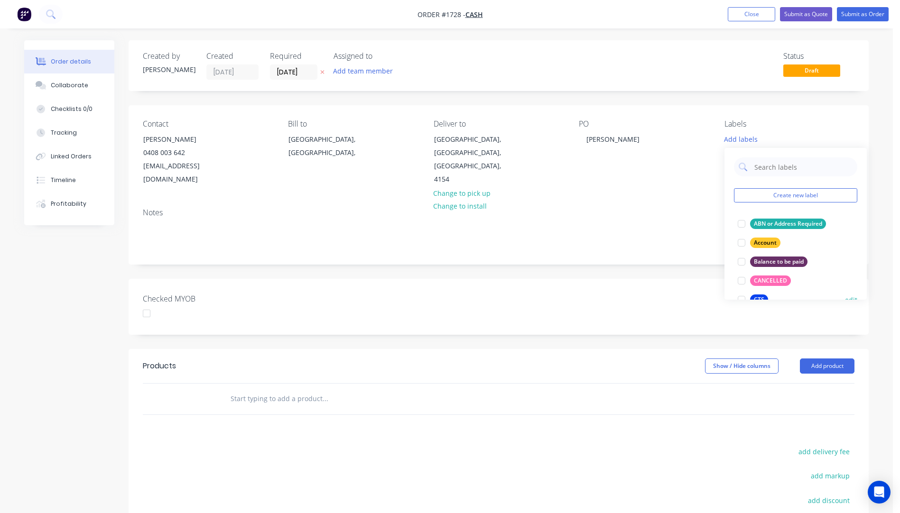
click at [757, 295] on div "CTS" at bounding box center [759, 300] width 18 height 10
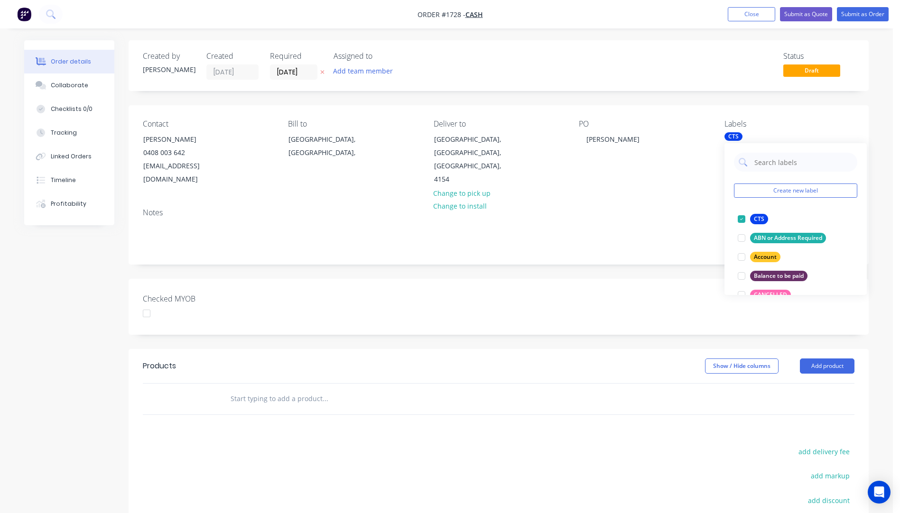
click at [665, 208] on div "Notes" at bounding box center [498, 212] width 711 height 9
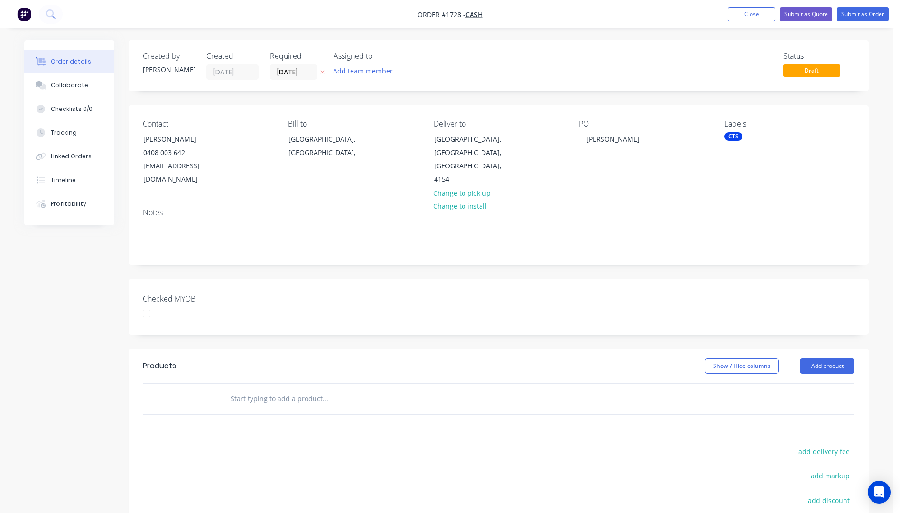
click at [322, 71] on icon "button" at bounding box center [322, 72] width 4 height 6
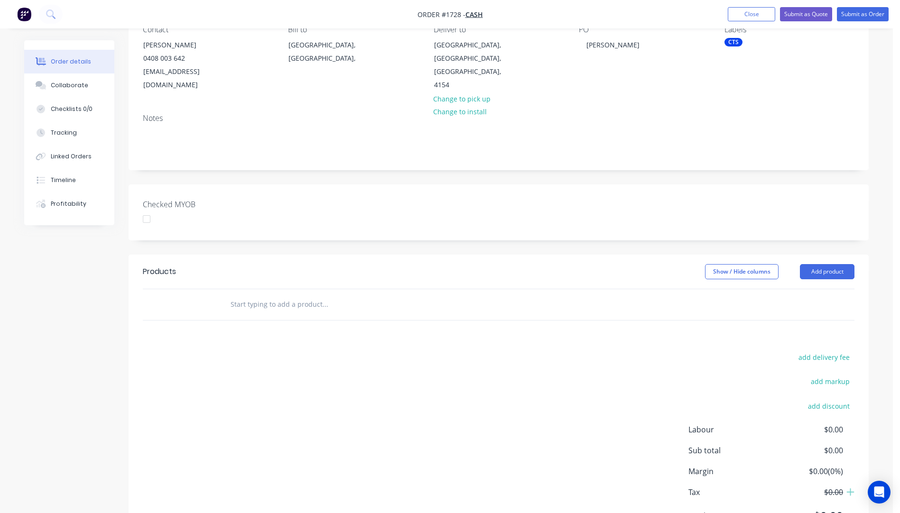
scroll to position [95, 0]
click at [815, 264] on button "Add product" at bounding box center [827, 271] width 55 height 15
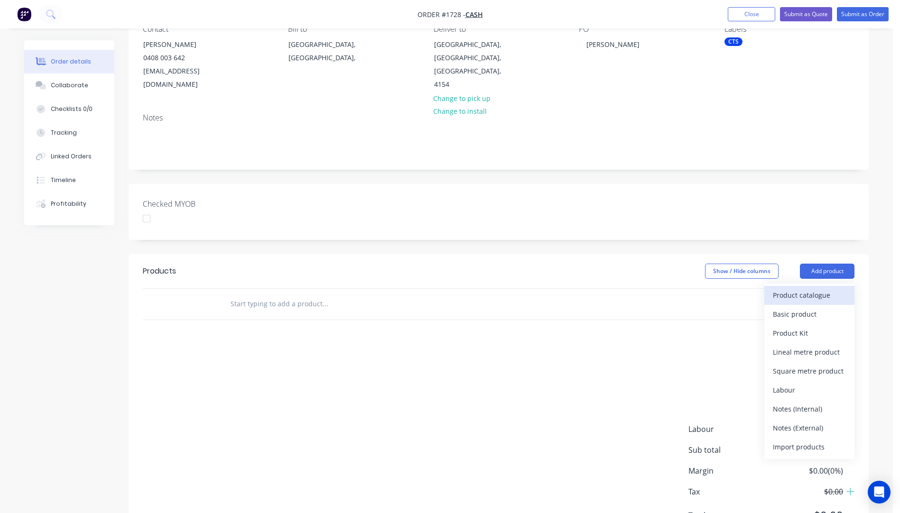
click at [807, 288] on div "Product catalogue" at bounding box center [809, 295] width 73 height 14
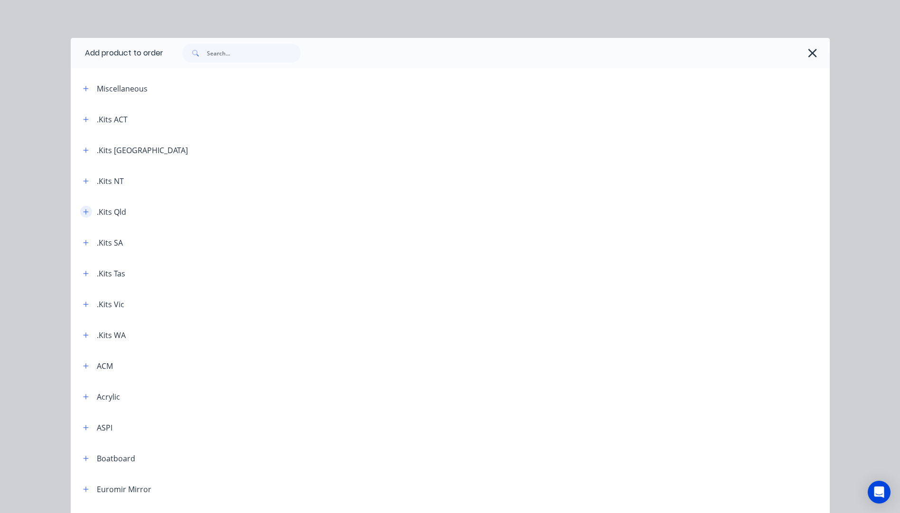
click at [84, 210] on icon "button" at bounding box center [86, 212] width 6 height 7
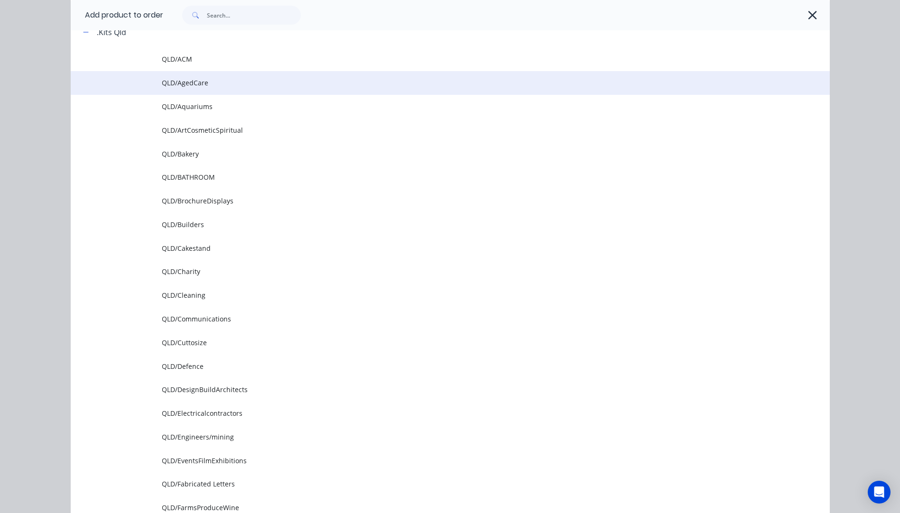
scroll to position [190, 0]
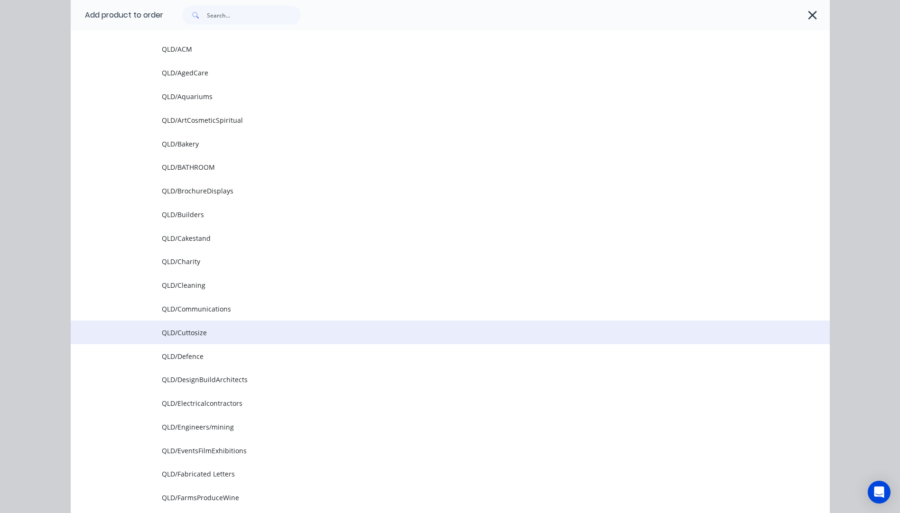
click at [180, 332] on span "QLD/Cuttosize" at bounding box center [429, 333] width 534 height 10
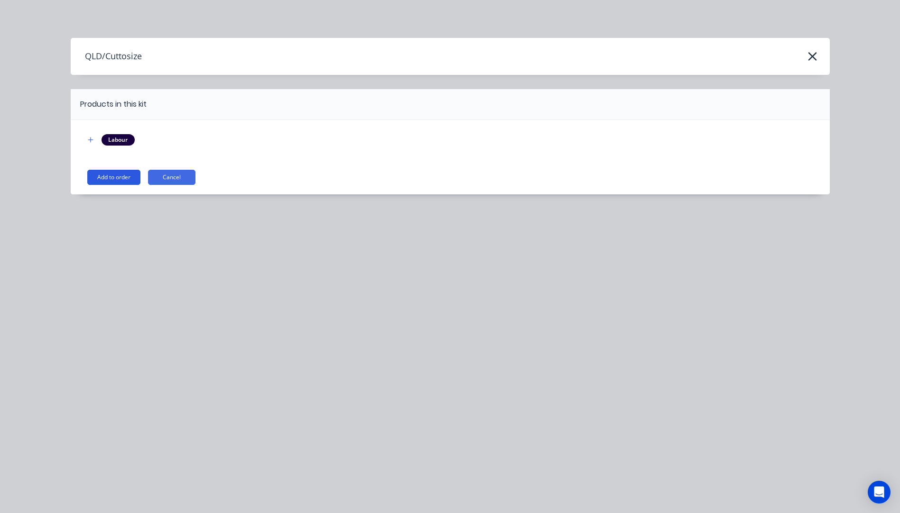
click at [114, 176] on button "Add to order" at bounding box center [113, 177] width 53 height 15
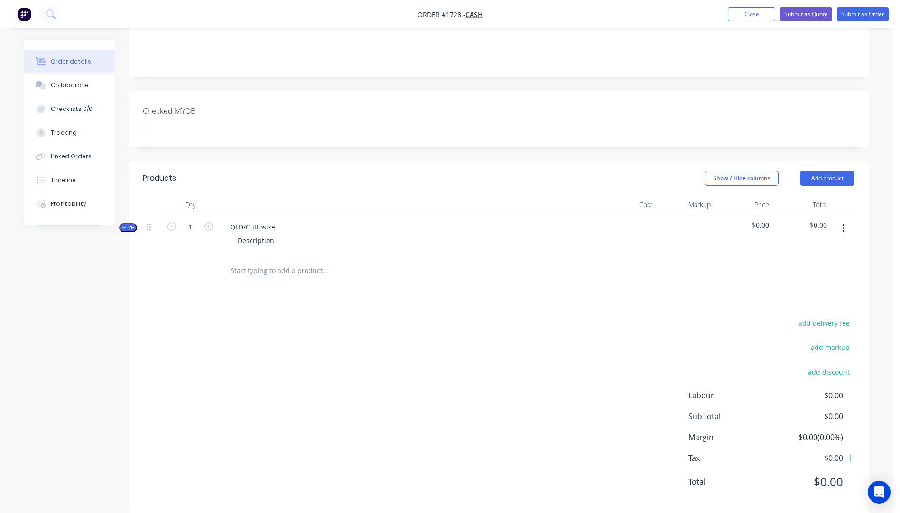
scroll to position [190, 0]
click at [122, 223] on icon "button" at bounding box center [124, 225] width 4 height 5
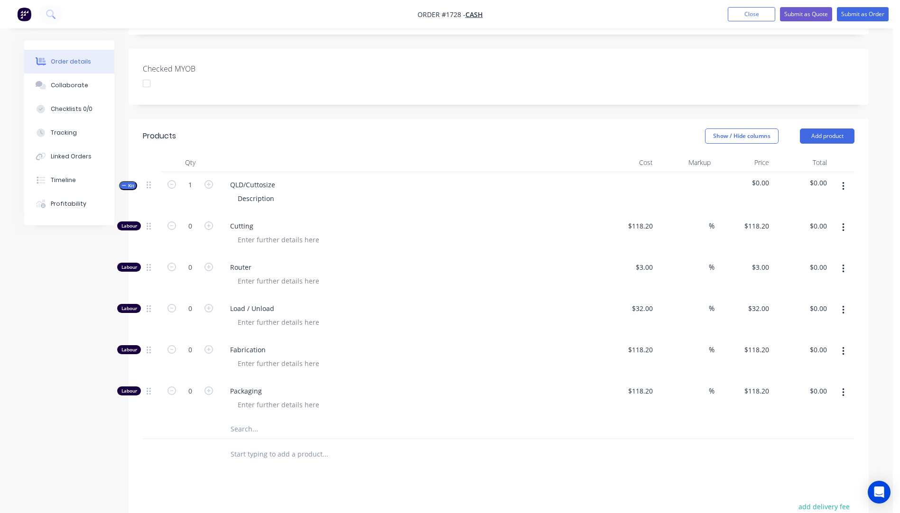
scroll to position [226, 0]
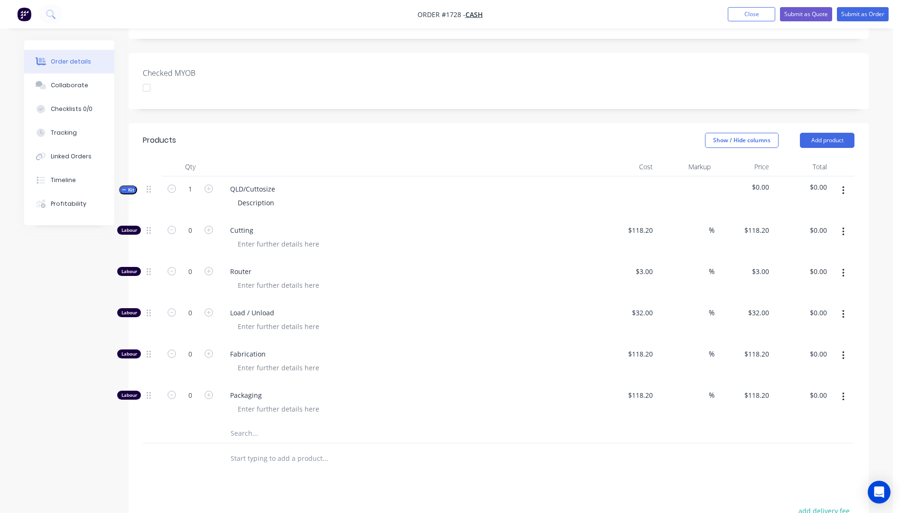
click at [242, 424] on input "text" at bounding box center [325, 433] width 190 height 19
click at [240, 424] on input "text" at bounding box center [325, 433] width 190 height 19
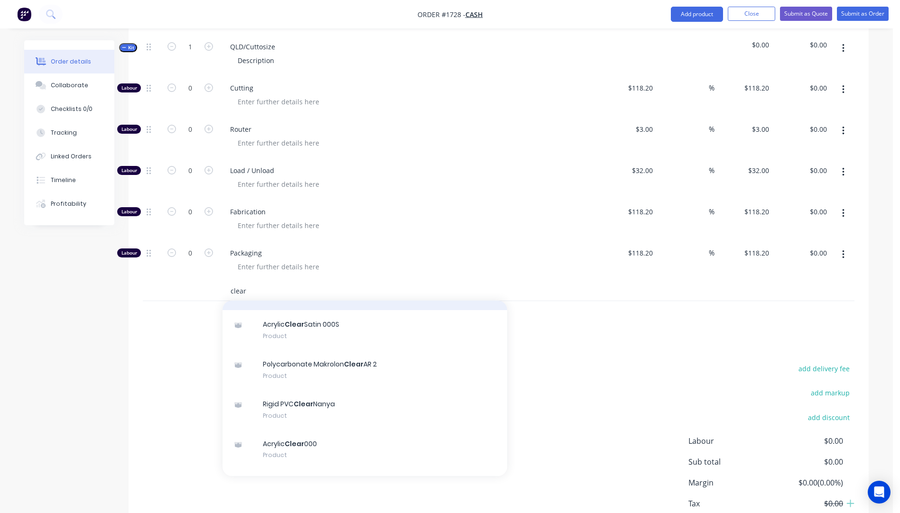
scroll to position [142, 0]
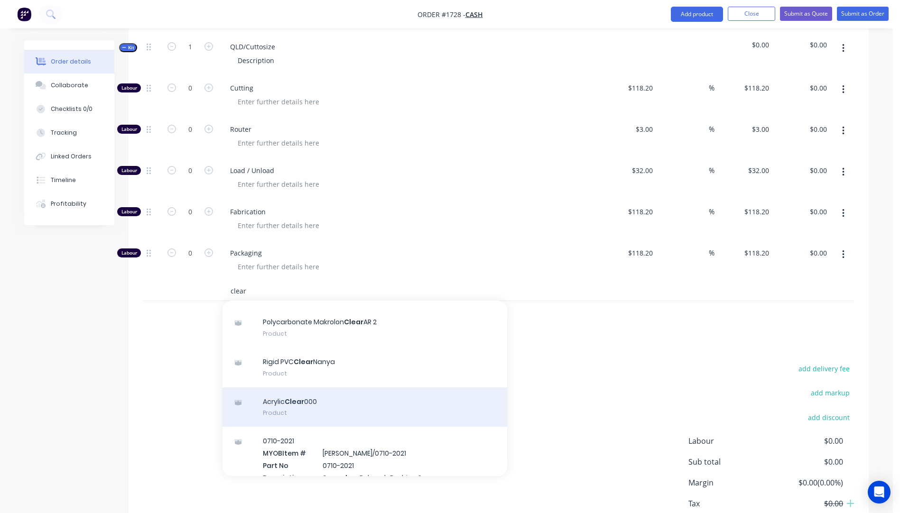
type input "clear"
click at [309, 396] on div "Acrylic Clear 000 Product" at bounding box center [364, 408] width 285 height 40
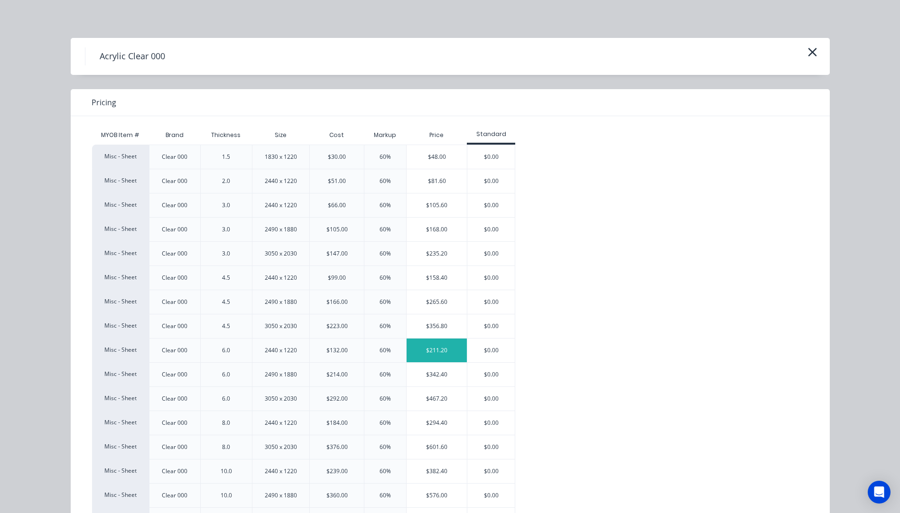
click at [444, 354] on div "$211.20" at bounding box center [436, 351] width 60 height 24
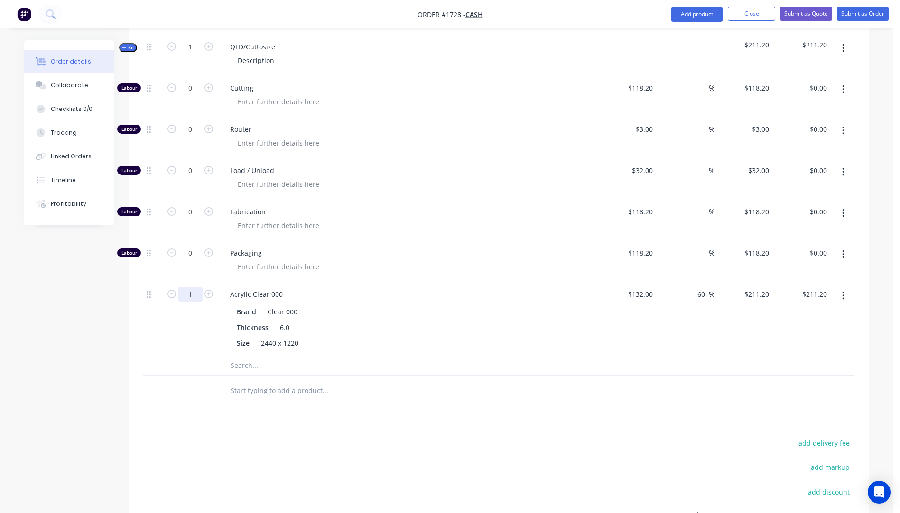
click at [193, 287] on input "1" at bounding box center [190, 294] width 25 height 14
type input "0.25"
type input "$52.80"
click at [400, 248] on span "Packaging" at bounding box center [412, 253] width 364 height 10
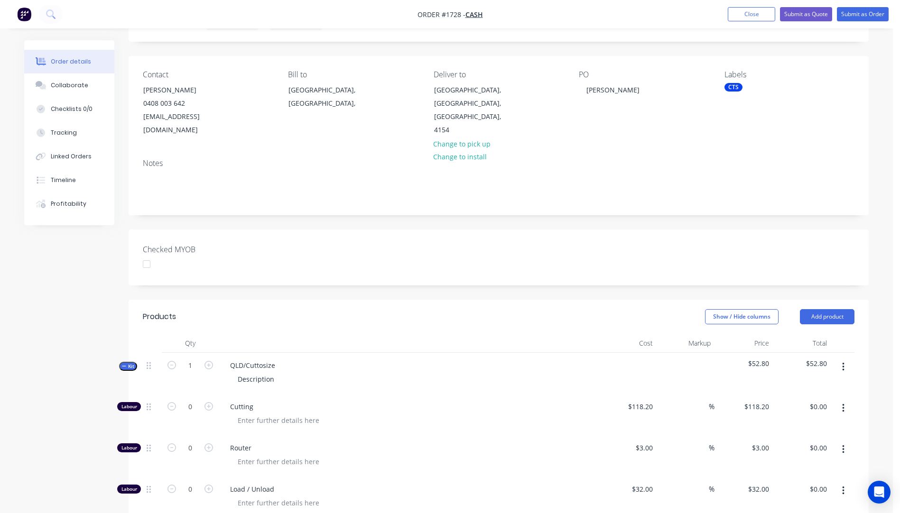
scroll to position [36, 0]
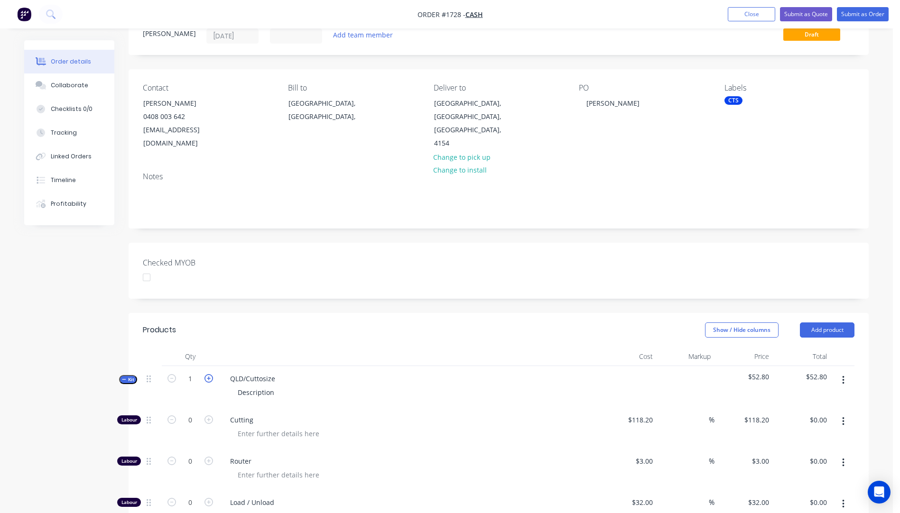
click at [210, 374] on icon "button" at bounding box center [208, 378] width 9 height 9
type input "2"
type input "0.5"
type input "$105.60"
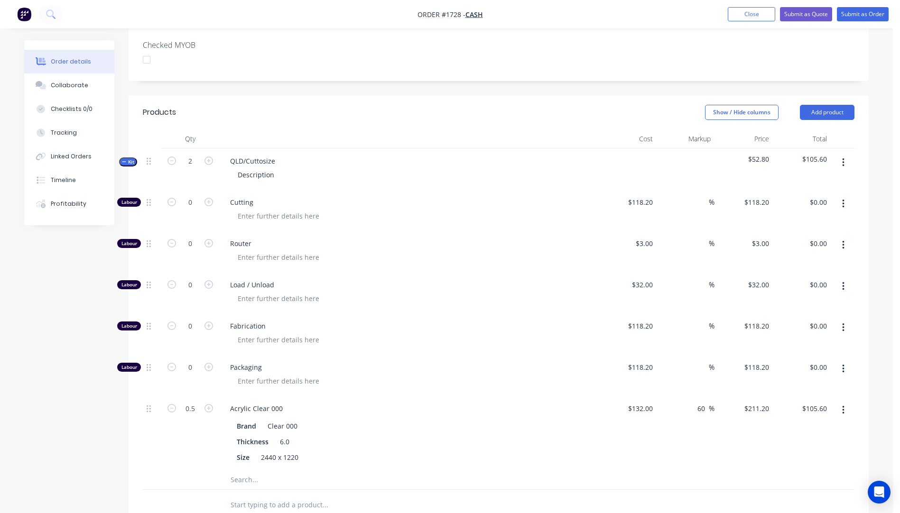
scroll to position [273, 0]
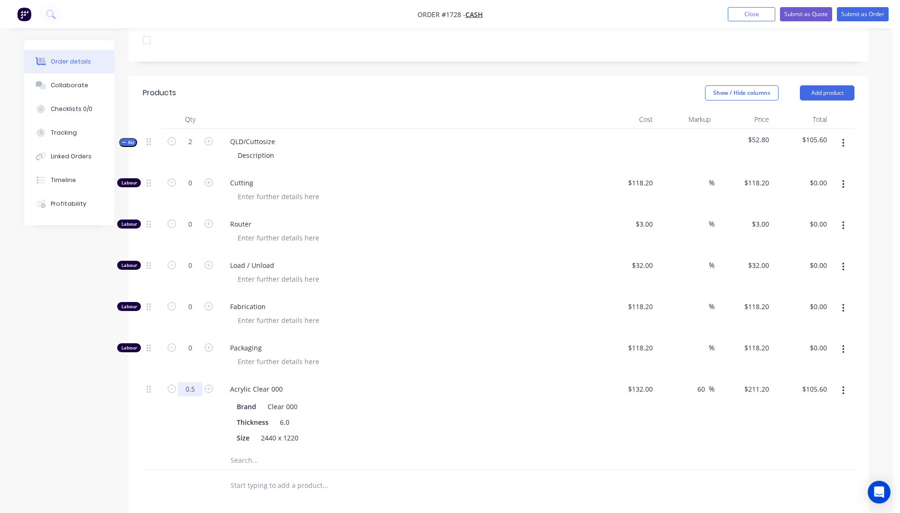
click at [194, 382] on input "0.5" at bounding box center [190, 389] width 25 height 14
type input "0.25"
type input "$52.80"
click at [209, 178] on icon "button" at bounding box center [208, 182] width 9 height 9
type input "1"
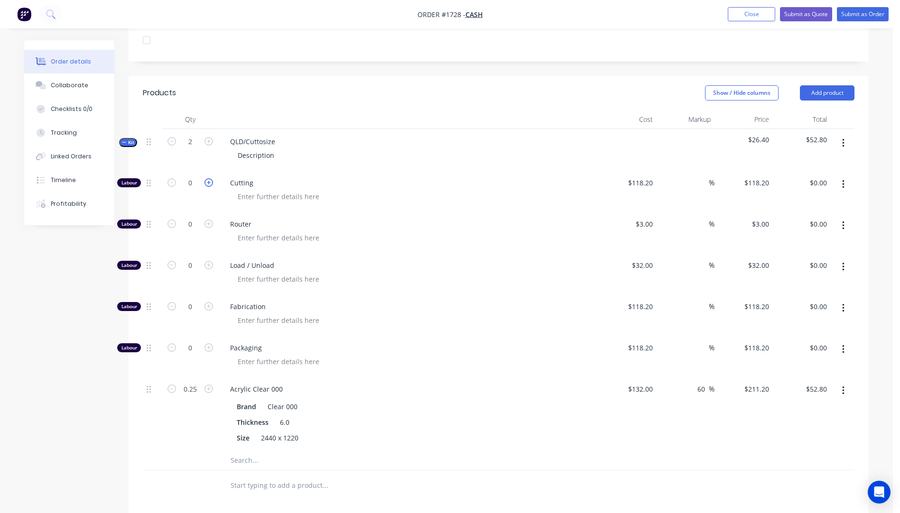
type input "$118.20"
click at [646, 176] on input "118.2" at bounding box center [646, 183] width 22 height 14
click at [511, 219] on span "Router" at bounding box center [412, 224] width 364 height 10
type input "$10.00"
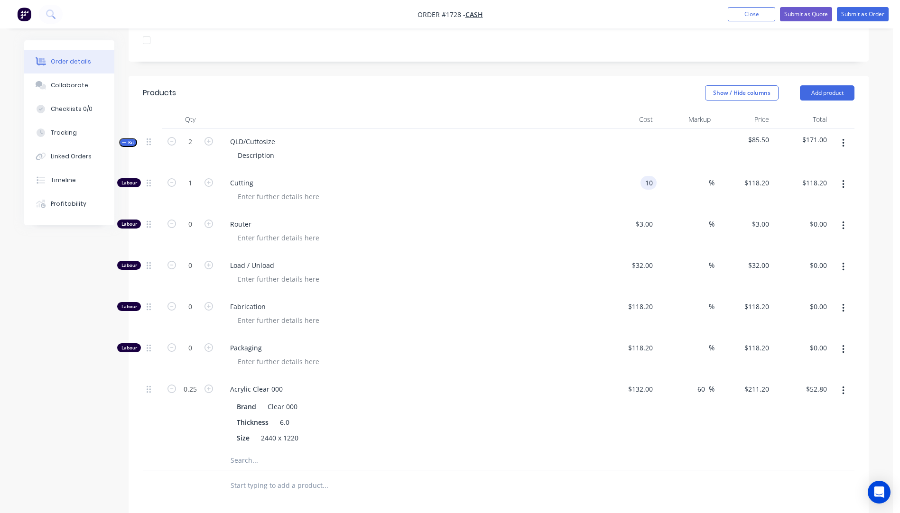
type input "$10.00"
drag, startPoint x: 276, startPoint y: 128, endPoint x: 223, endPoint y: 125, distance: 53.2
click at [223, 135] on div "QLD/Cuttosize" at bounding box center [252, 142] width 60 height 14
drag, startPoint x: 277, startPoint y: 142, endPoint x: 213, endPoint y: 143, distance: 64.5
click at [213, 143] on div "Kit 2 6mm Clear Acrylic Panels Description $31.40 $62.80" at bounding box center [498, 149] width 711 height 41
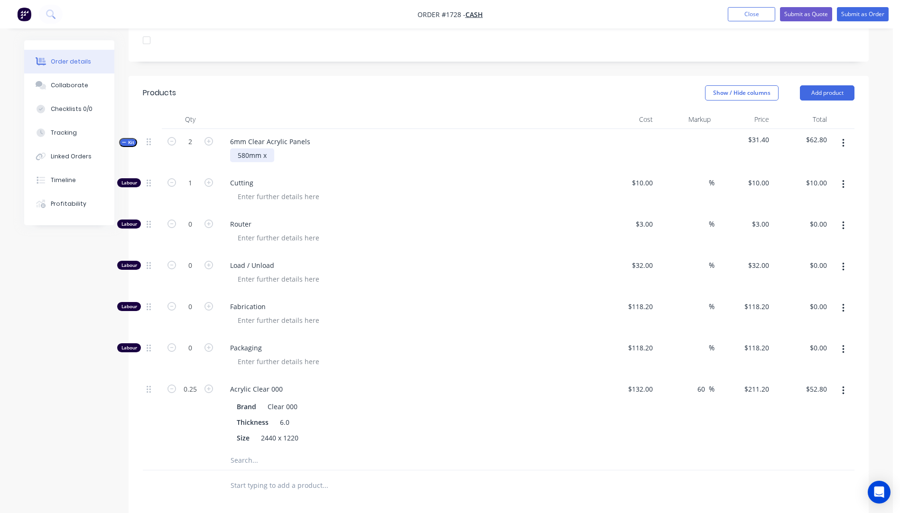
click at [272, 148] on div "580mm x" at bounding box center [252, 155] width 44 height 14
click at [405, 212] on div "Router" at bounding box center [408, 232] width 379 height 41
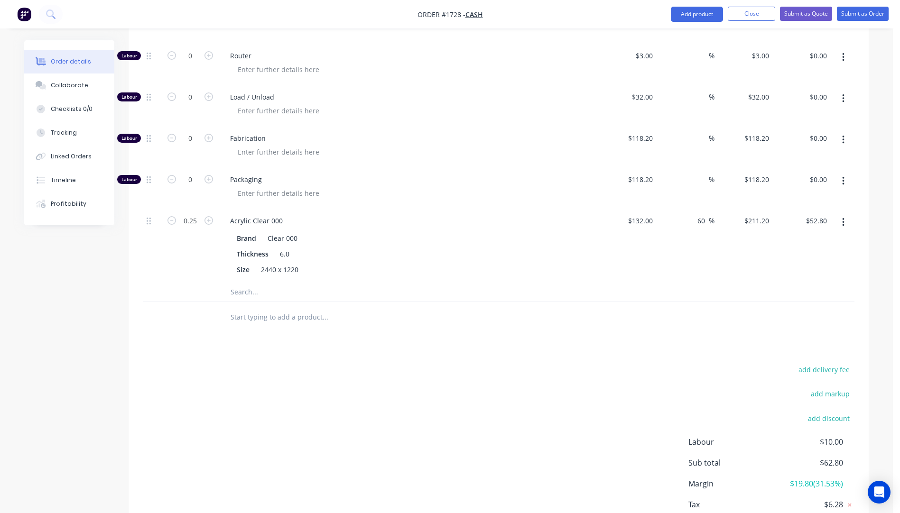
scroll to position [463, 0]
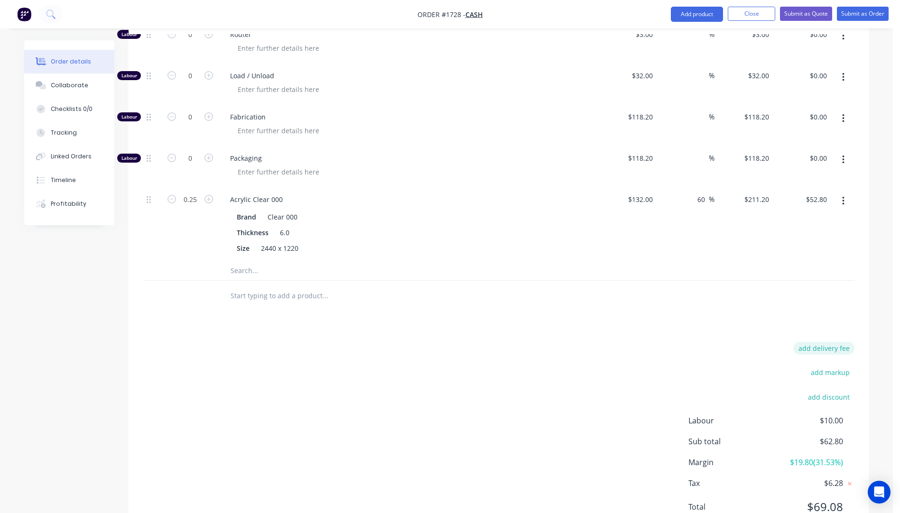
click at [828, 342] on button "add delivery fee" at bounding box center [823, 348] width 61 height 13
type input "35"
click at [601, 342] on div "Delivery fee Delivery fee Delivery fee name (Optional) 35 35 $0 add markup add …" at bounding box center [498, 432] width 711 height 181
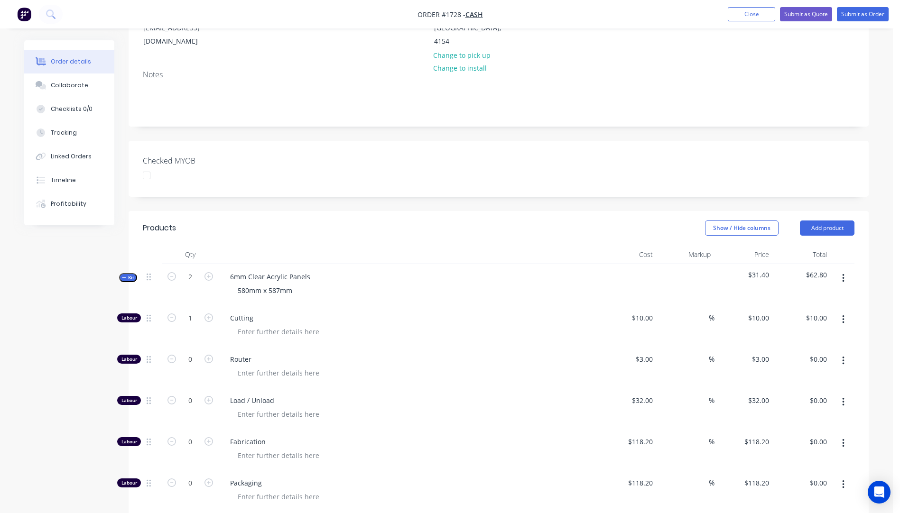
scroll to position [131, 0]
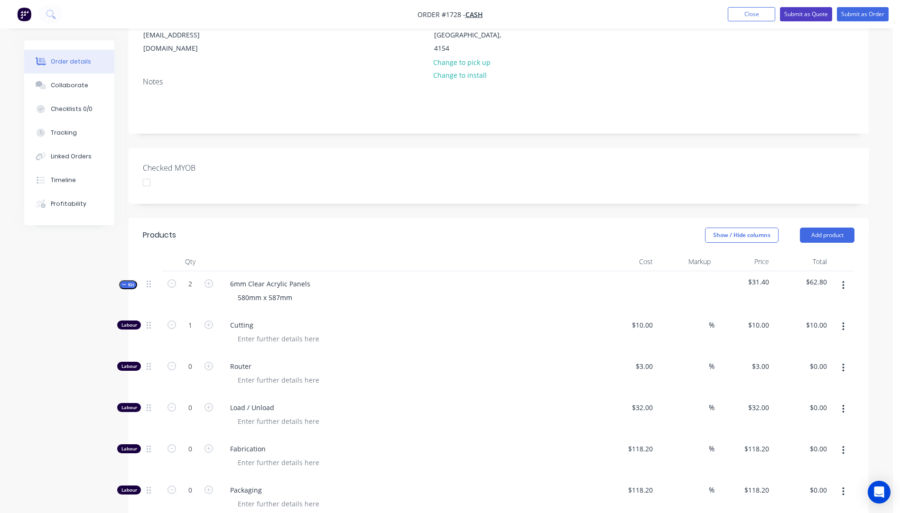
click at [795, 18] on button "Submit as Quote" at bounding box center [806, 14] width 52 height 14
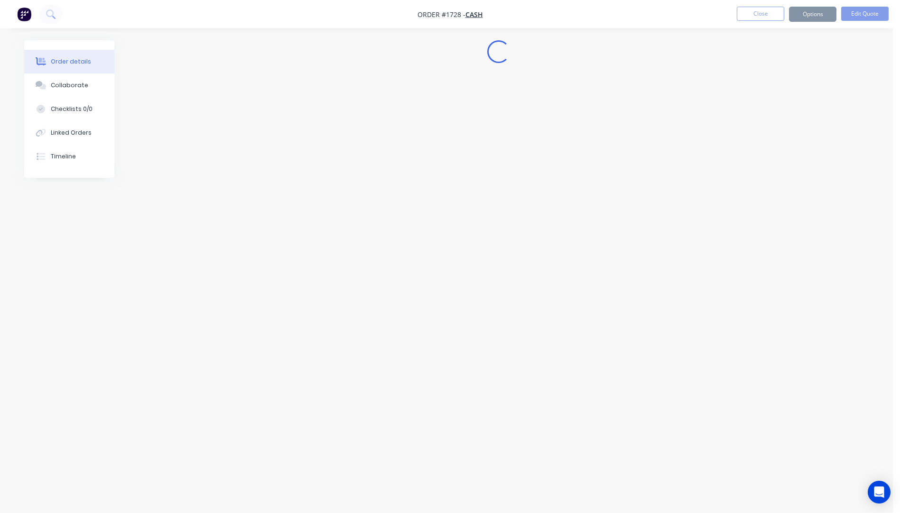
scroll to position [0, 0]
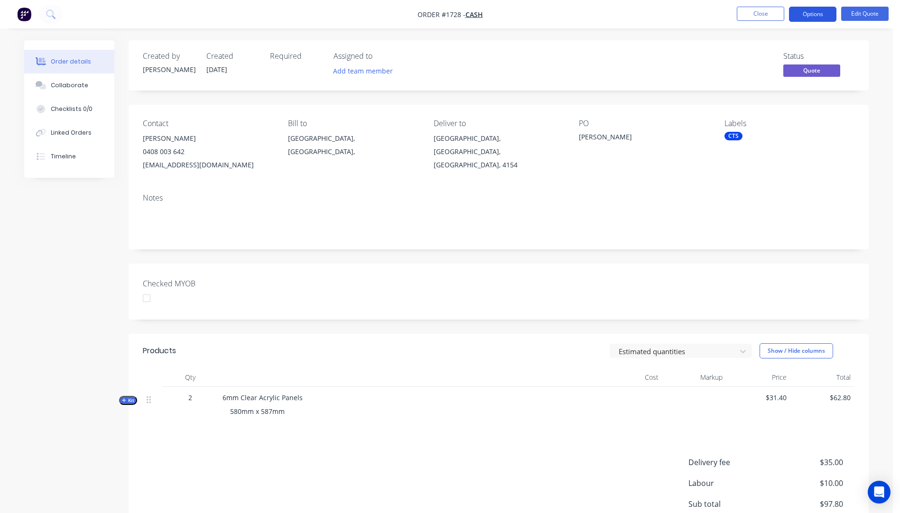
click at [800, 18] on button "Options" at bounding box center [812, 14] width 47 height 15
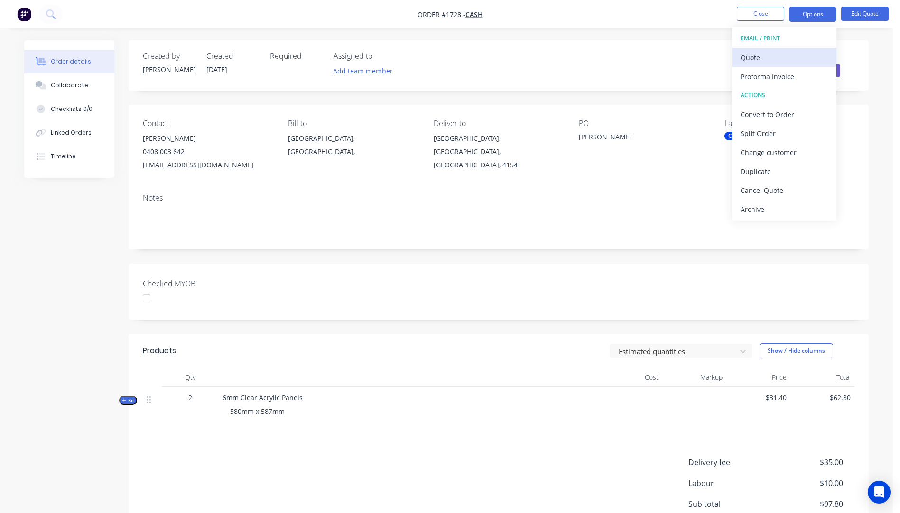
click at [767, 63] on div "Quote" at bounding box center [783, 58] width 87 height 14
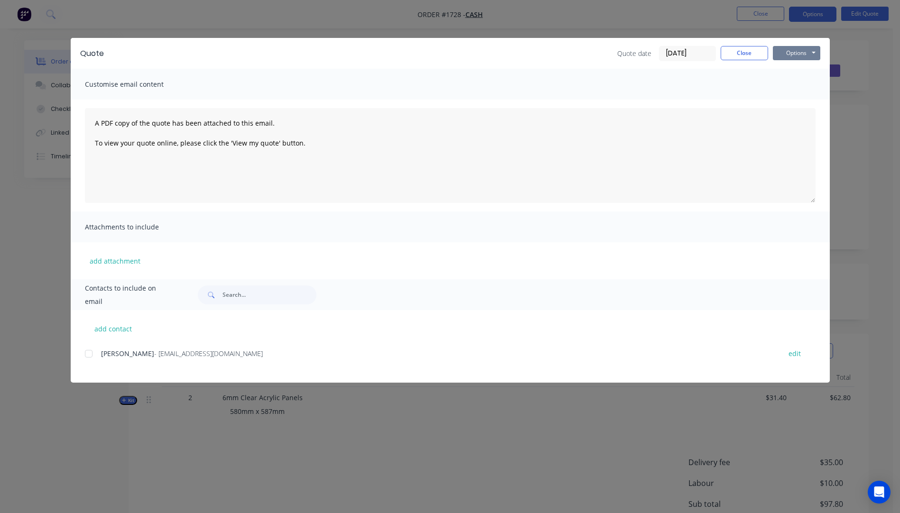
click at [797, 56] on button "Options" at bounding box center [796, 53] width 47 height 14
click at [801, 72] on button "Preview" at bounding box center [803, 70] width 61 height 16
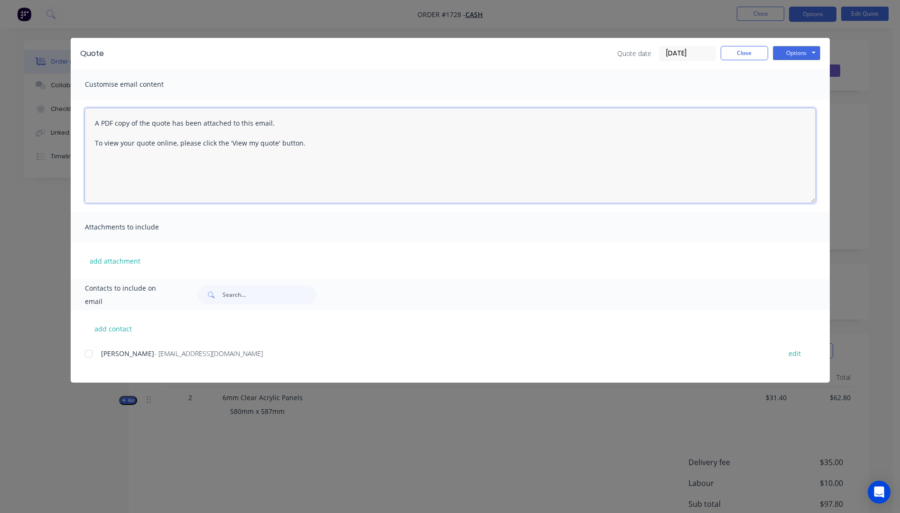
click at [92, 122] on textarea "A PDF copy of the quote has been attached to this email. To view your quote onl…" at bounding box center [450, 155] width 730 height 95
paste textarea "Phil Archer phil@allprep.com.au"
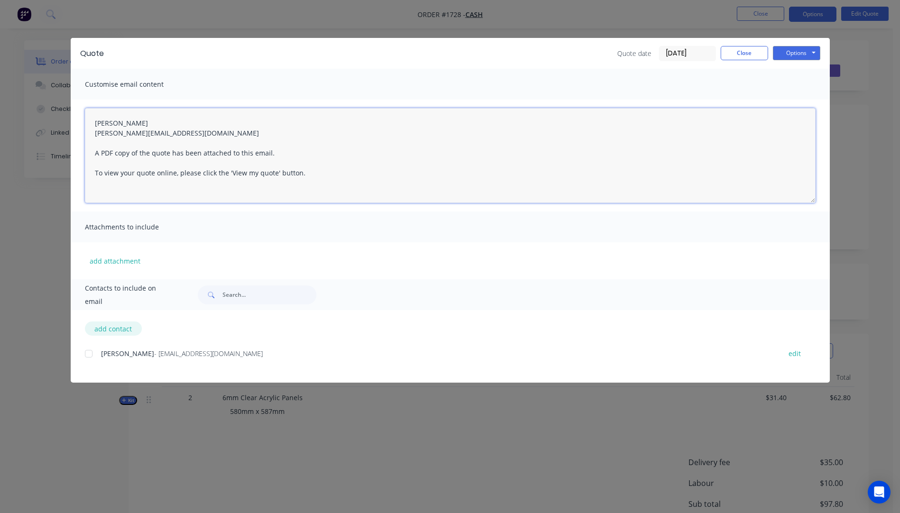
type textarea "Phil Archer phil@allprep.com.au A PDF copy of the quote has been attached to th…"
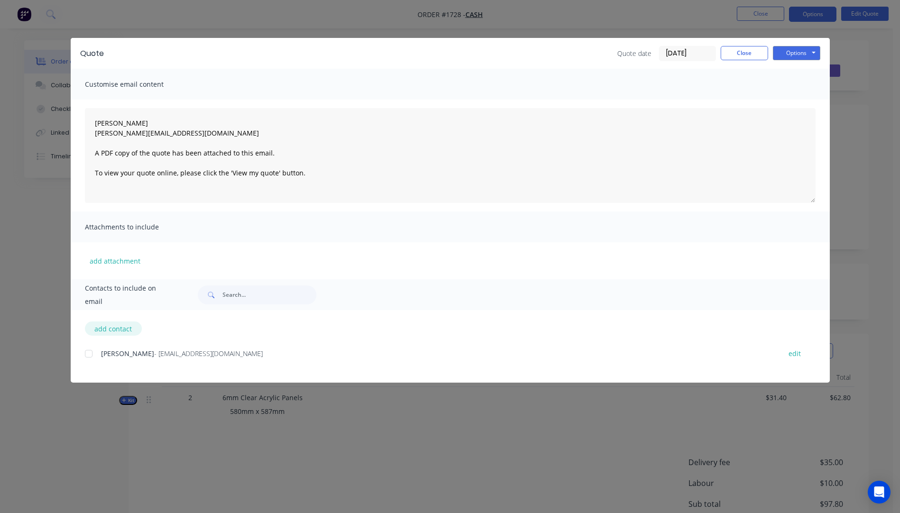
click at [112, 331] on button "add contact" at bounding box center [113, 329] width 57 height 14
select select "AU"
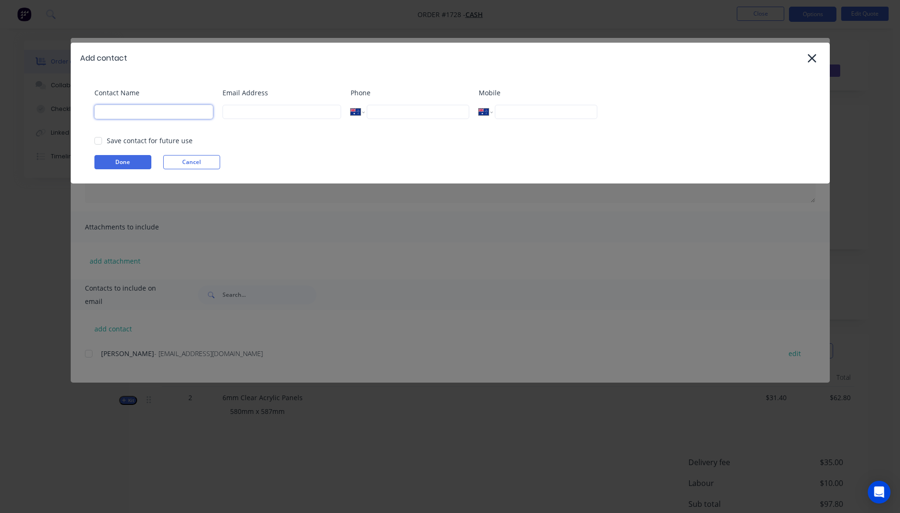
paste input "Phil Archer phil@allprep.com.au"
drag, startPoint x: 203, startPoint y: 109, endPoint x: 136, endPoint y: 114, distance: 67.1
click at [136, 114] on input "Phil Archer phil@allprep.com.au" at bounding box center [153, 112] width 119 height 14
type input "[PERSON_NAME]"
paste input "phil@allprep.com.au"
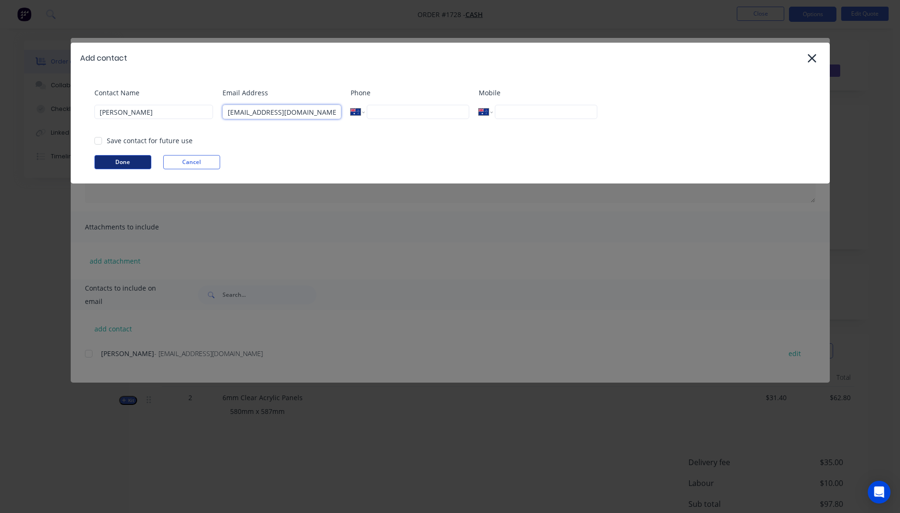
type input "phil@allprep.com.au"
click at [138, 164] on button "Done" at bounding box center [122, 162] width 57 height 14
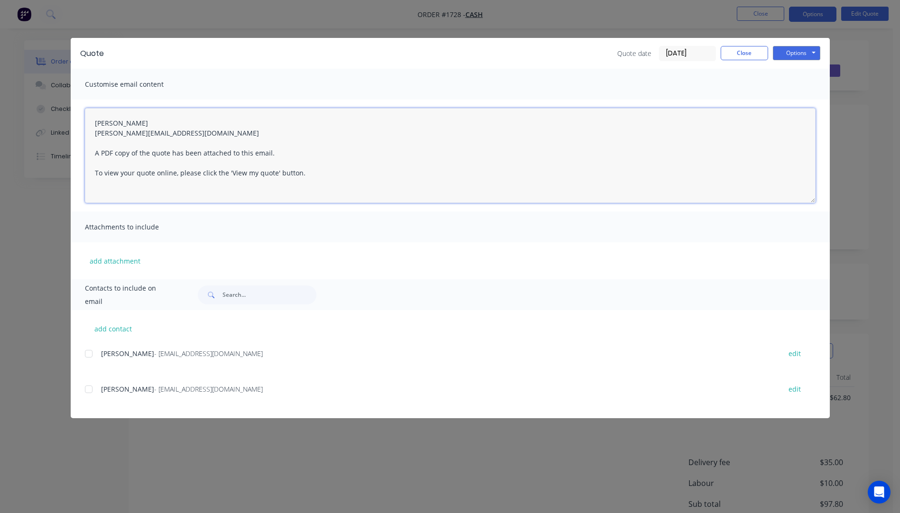
drag, startPoint x: 162, startPoint y: 130, endPoint x: 85, endPoint y: 127, distance: 76.4
click at [85, 127] on textarea "Phil Archer phil@allprep.com.au A PDF copy of the quote has been attached to th…" at bounding box center [450, 155] width 730 height 95
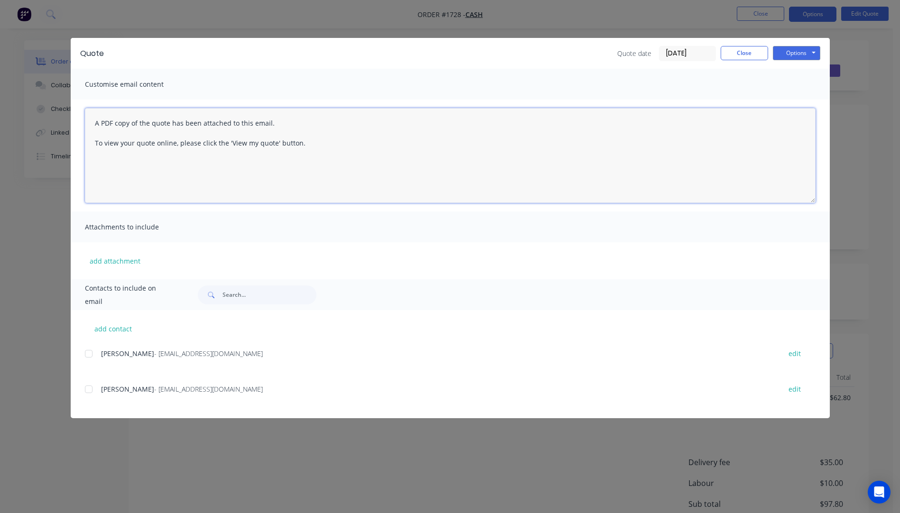
paste textarea "Hi, Please contact us if you have any questions. Regards, Darren sales@allstarp…"
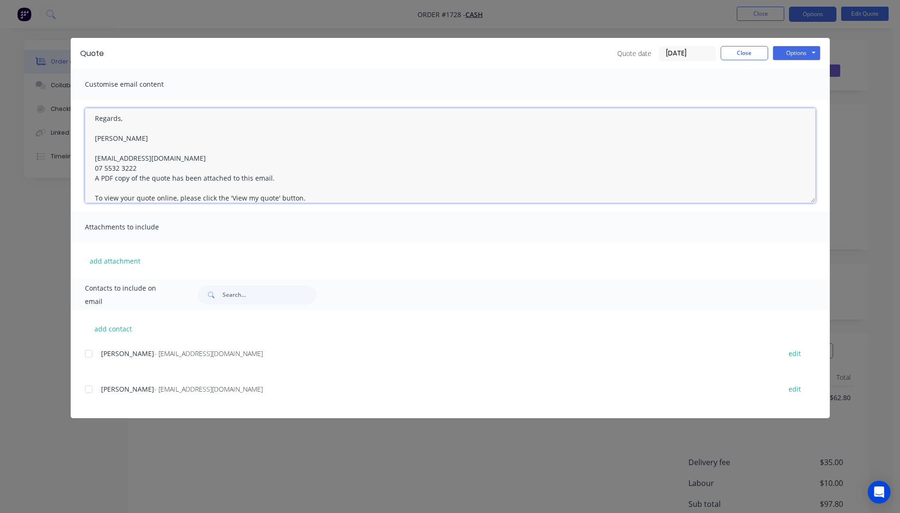
click at [137, 190] on textarea "Hi, Please contact us if you have any questions. Regards, Darren sales@allstarp…" at bounding box center [450, 155] width 730 height 95
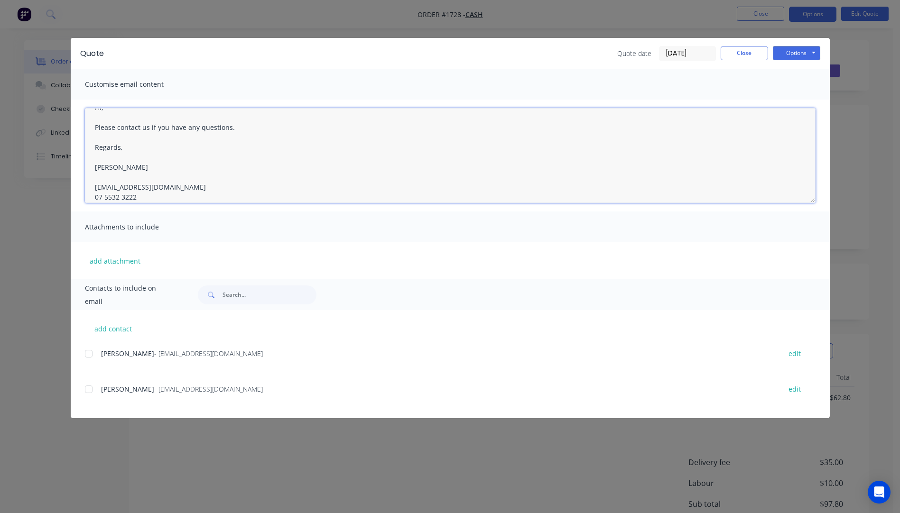
scroll to position [0, 0]
click at [94, 136] on textarea "Hi, Please contact us if you have any questions. Regards, Darren sales@allstarp…" at bounding box center [450, 155] width 730 height 95
click at [96, 115] on textarea "Hi, Please contact us if you have any questions. Regards, Darren sales@allstarp…" at bounding box center [450, 155] width 730 height 95
click at [112, 134] on textarea "Hi, Please contact us if you have any questions. Regards, Darren sales@allstarp…" at bounding box center [450, 155] width 730 height 95
click at [219, 150] on textarea "Hi Phil, Please see attached quote. Please contact us if you have any questions…" at bounding box center [450, 155] width 730 height 95
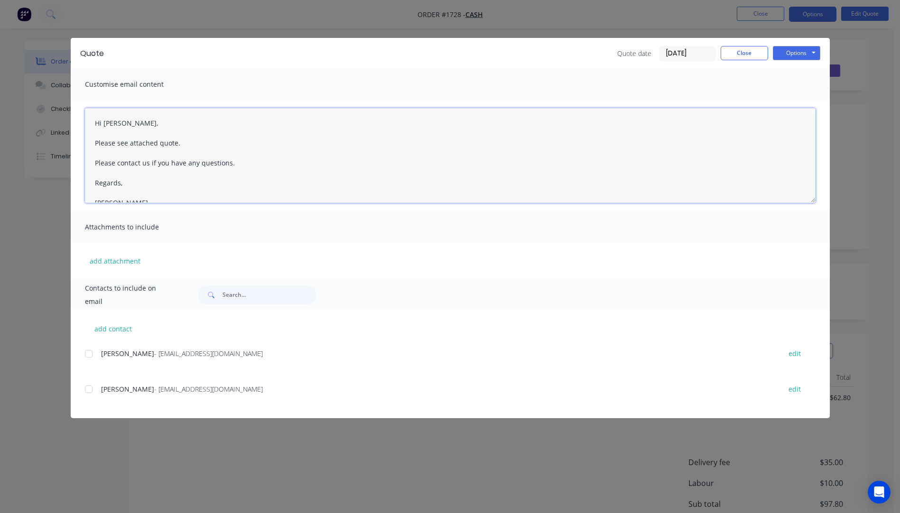
click at [90, 389] on div at bounding box center [88, 389] width 19 height 19
type textarea "Hi Phil, Please see attached quote. Please contact us if you have any questions…"
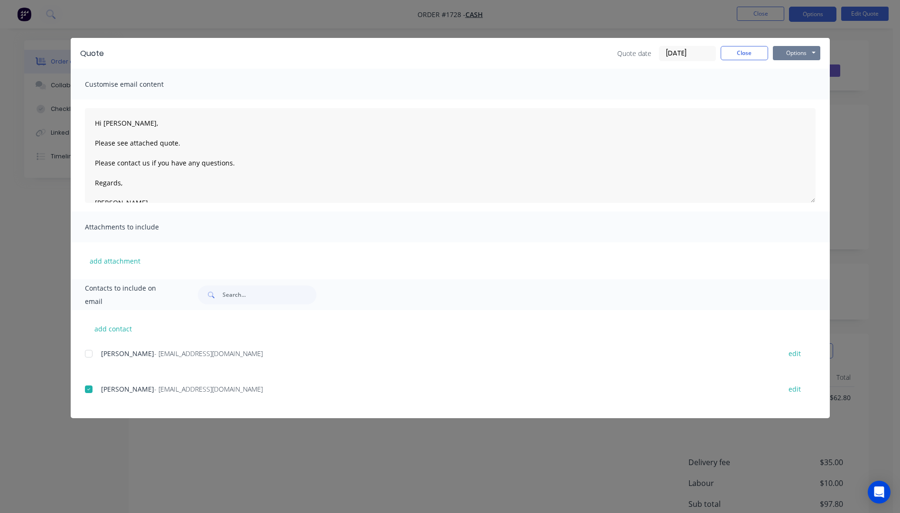
click at [796, 55] on button "Options" at bounding box center [796, 53] width 47 height 14
click at [796, 103] on button "Email" at bounding box center [803, 101] width 61 height 16
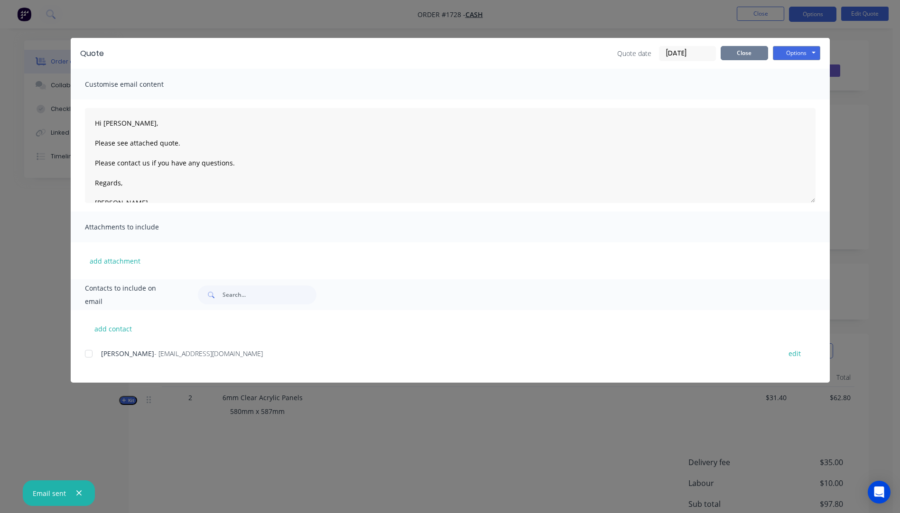
click at [744, 51] on button "Close" at bounding box center [743, 53] width 47 height 14
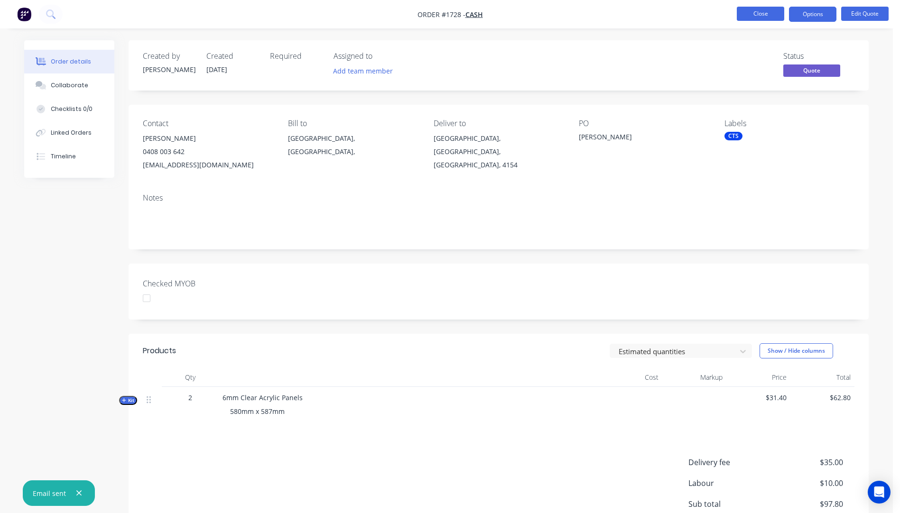
click at [750, 16] on button "Close" at bounding box center [760, 14] width 47 height 14
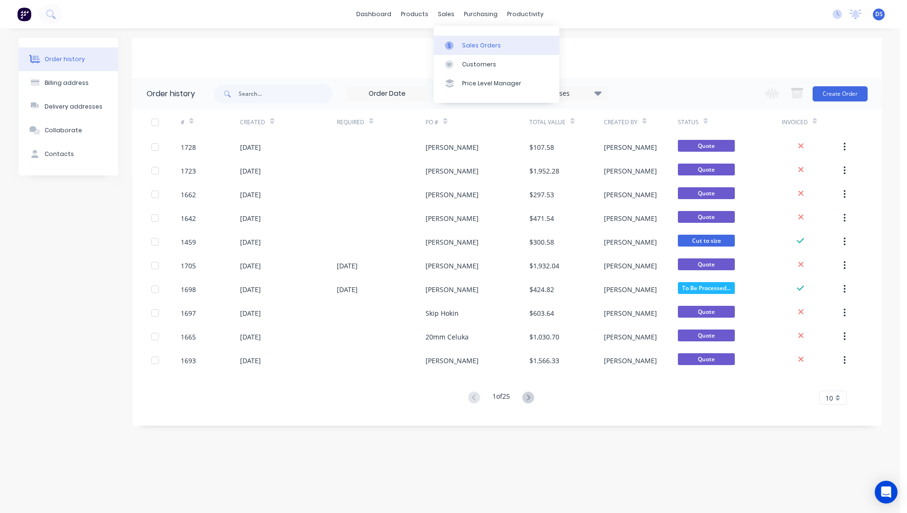
click at [475, 45] on div "Sales Orders" at bounding box center [481, 45] width 39 height 9
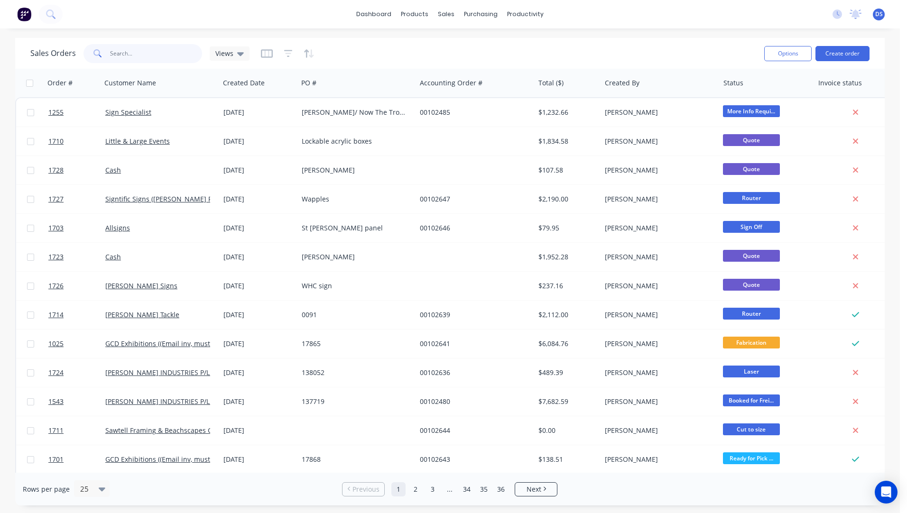
click at [143, 52] on input "text" at bounding box center [156, 53] width 92 height 19
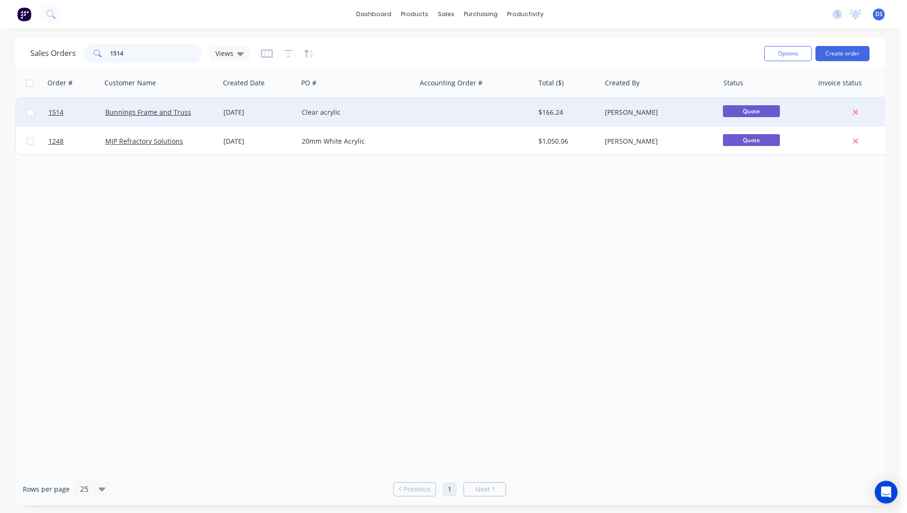
type input "1514"
click at [330, 119] on div "Clear acrylic" at bounding box center [357, 112] width 118 height 28
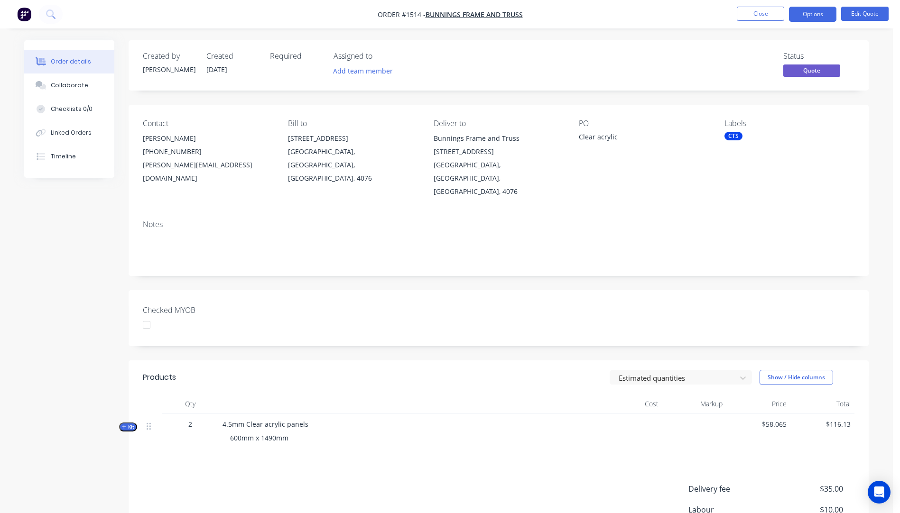
click at [124, 425] on icon "button" at bounding box center [124, 427] width 4 height 4
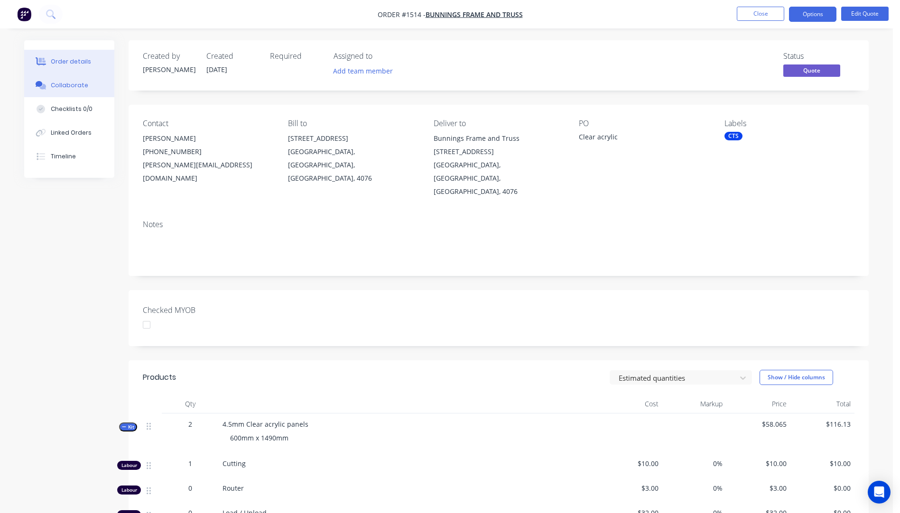
click at [77, 89] on div "Collaborate" at bounding box center [69, 85] width 37 height 9
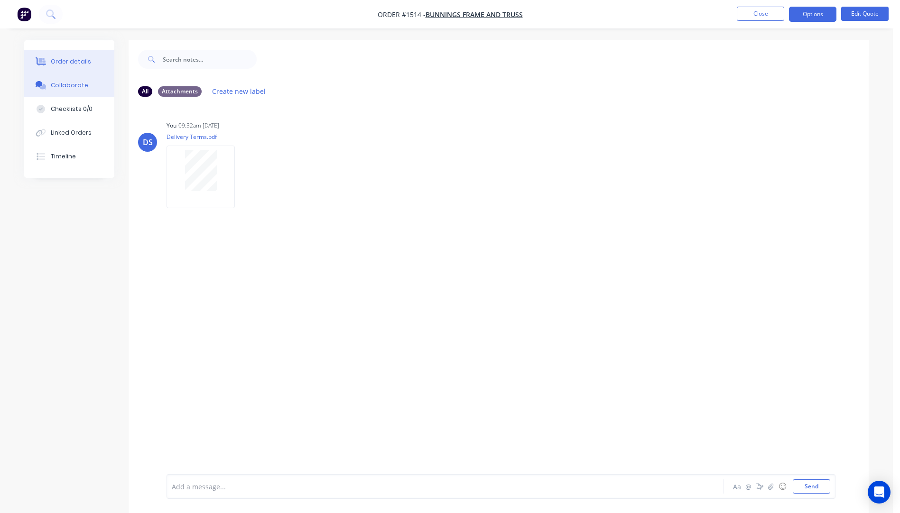
click at [77, 63] on div "Order details" at bounding box center [71, 61] width 40 height 9
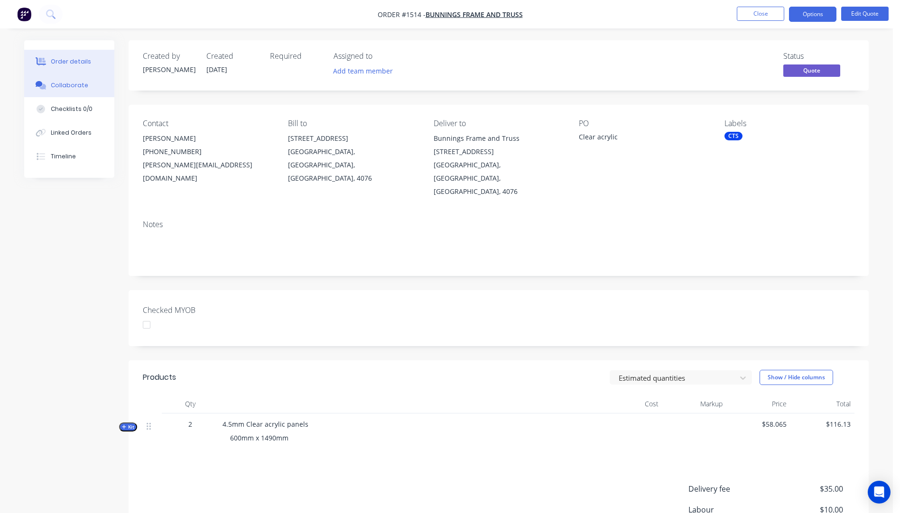
click at [70, 85] on div "Collaborate" at bounding box center [69, 85] width 37 height 9
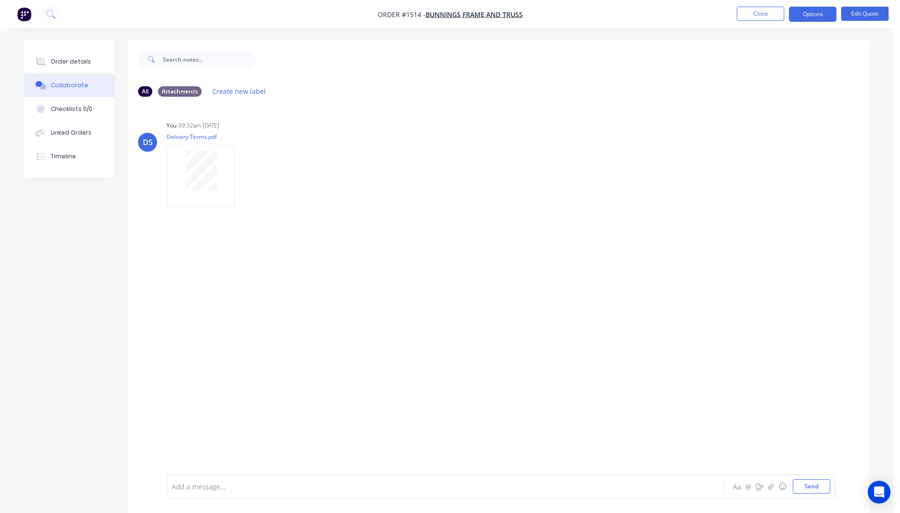
drag, startPoint x: 207, startPoint y: 480, endPoint x: 208, endPoint y: 472, distance: 8.1
click at [208, 480] on div "Add a message..." at bounding box center [419, 487] width 494 height 14
click at [823, 494] on div "Fastrider bubble wrap Aa @ ☺ Send" at bounding box center [500, 486] width 669 height 25
click at [820, 489] on button "Send" at bounding box center [811, 487] width 37 height 14
click at [75, 63] on div "Order details" at bounding box center [71, 61] width 40 height 9
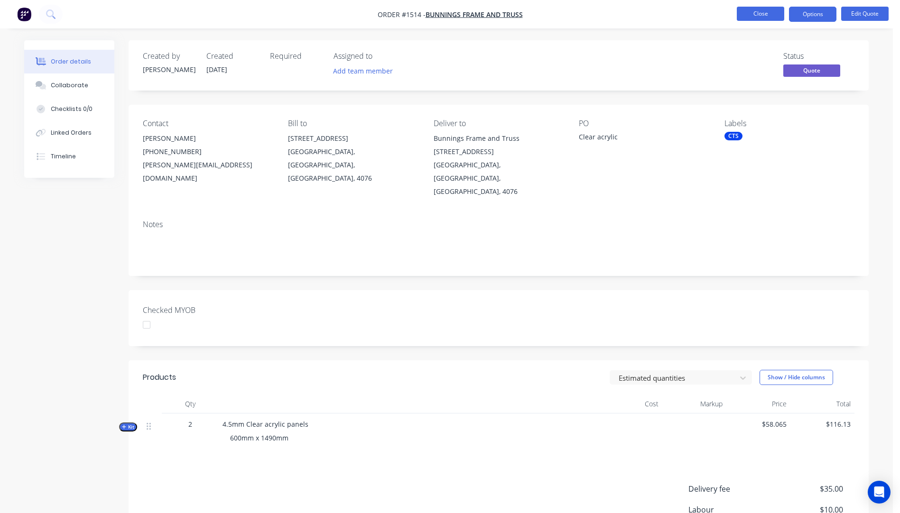
click at [749, 19] on button "Close" at bounding box center [760, 14] width 47 height 14
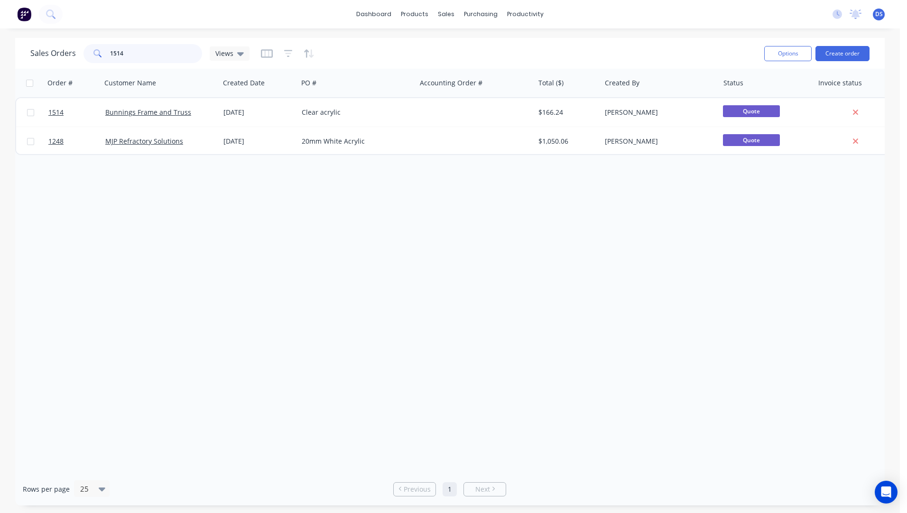
drag, startPoint x: 135, startPoint y: 54, endPoint x: 96, endPoint y: 56, distance: 39.0
click at [96, 56] on div "1514" at bounding box center [142, 53] width 119 height 19
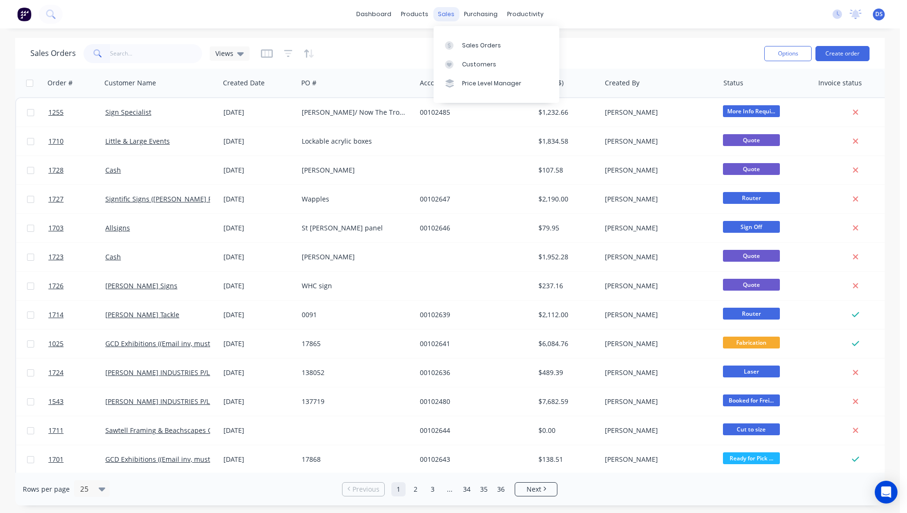
click at [444, 14] on div "sales" at bounding box center [446, 14] width 26 height 14
click at [467, 49] on div "Sales Orders" at bounding box center [481, 45] width 39 height 9
click at [475, 51] on link "Sales Orders" at bounding box center [497, 45] width 126 height 19
click at [478, 44] on div "Sales Orders" at bounding box center [481, 45] width 39 height 9
click at [683, 17] on div "dashboard products sales purchasing productivity dashboard products Product Cat…" at bounding box center [450, 14] width 900 height 28
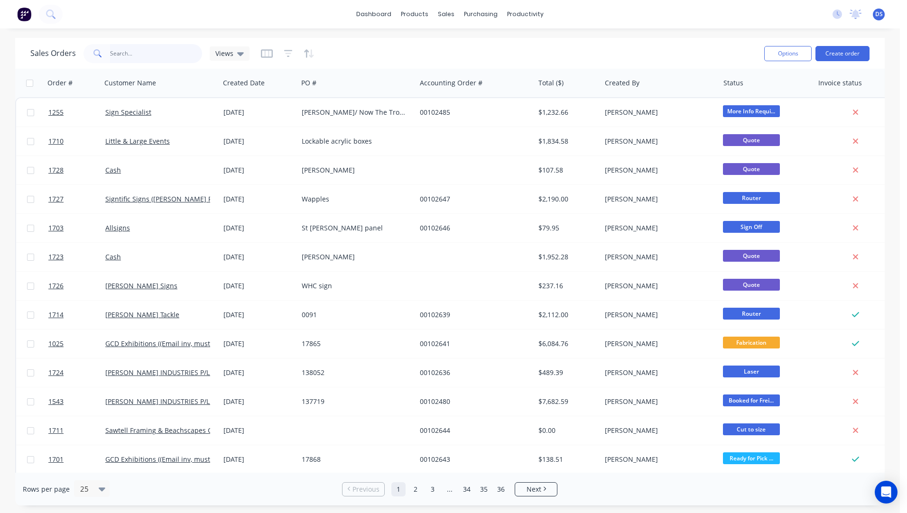
click at [160, 56] on input "text" at bounding box center [156, 53] width 92 height 19
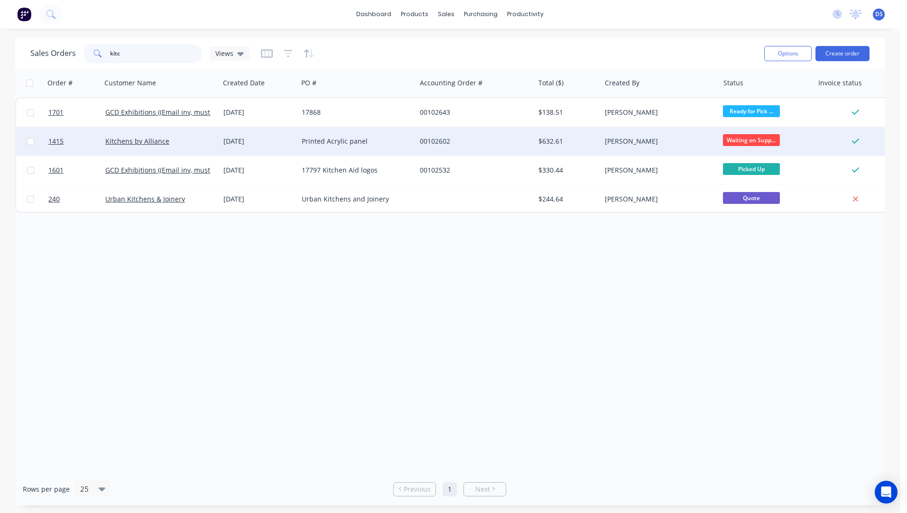
type input "kitc"
click at [318, 144] on div "Printed Acrylic panel" at bounding box center [354, 141] width 105 height 9
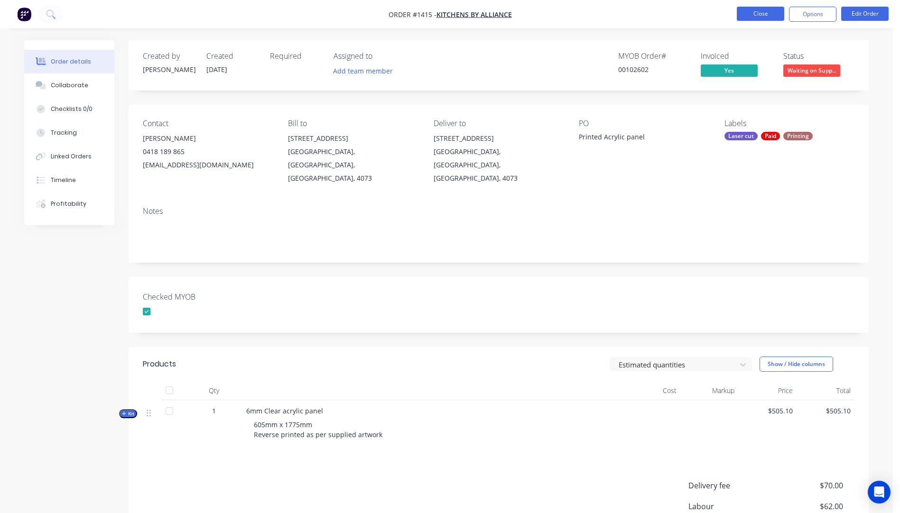
click at [760, 15] on button "Close" at bounding box center [760, 14] width 47 height 14
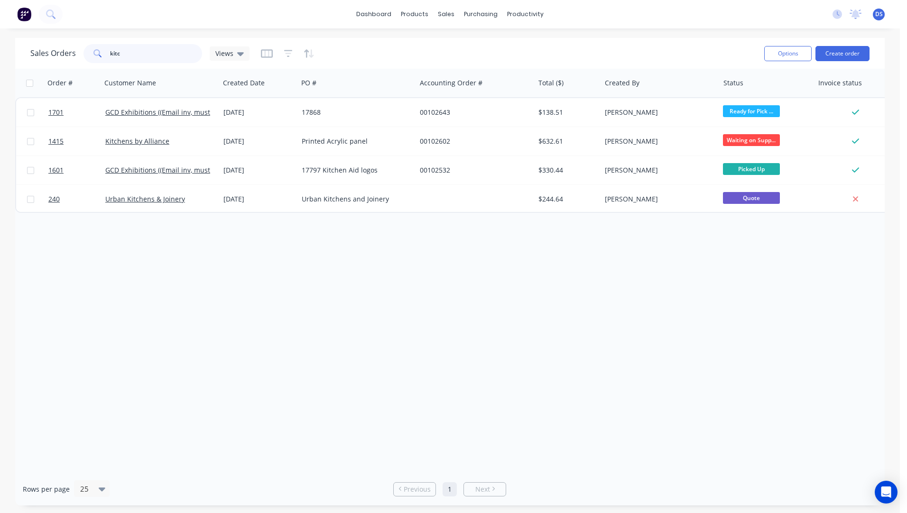
drag, startPoint x: 112, startPoint y: 55, endPoint x: 98, endPoint y: 55, distance: 14.2
click at [98, 55] on div "kitc" at bounding box center [142, 53] width 119 height 19
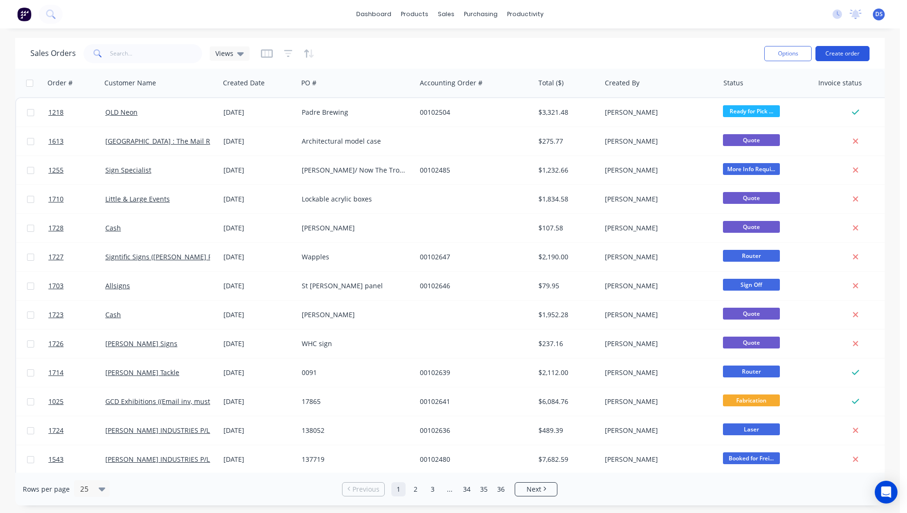
click at [838, 58] on button "Create order" at bounding box center [842, 53] width 54 height 15
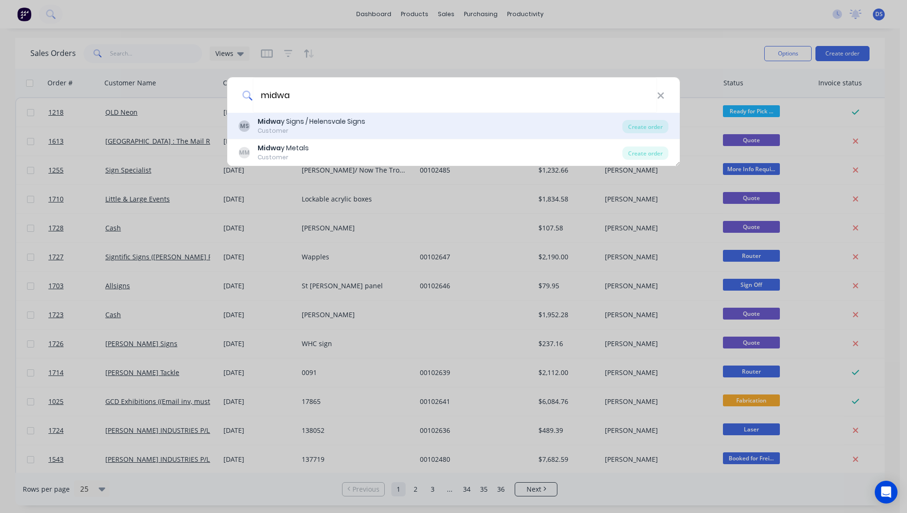
type input "midwa"
click at [321, 125] on div "Midwa y Signs / Helensvale Signs" at bounding box center [312, 122] width 108 height 10
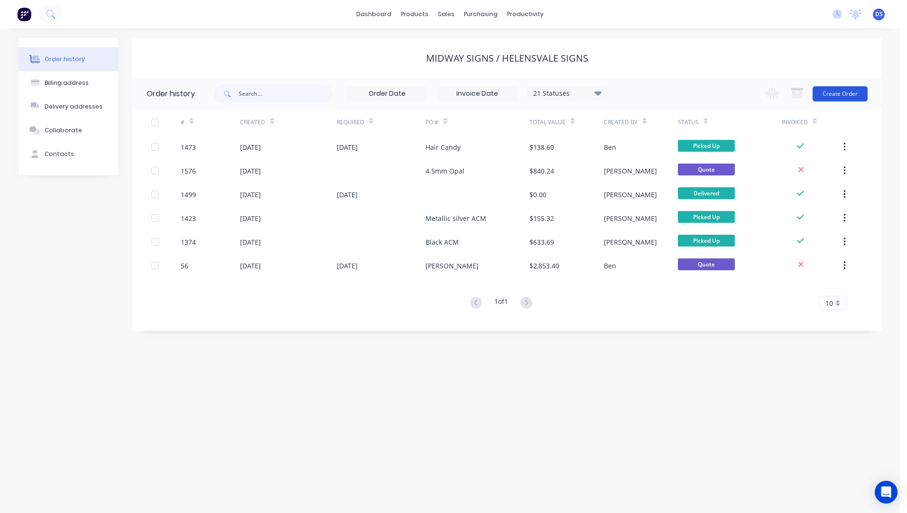
click at [849, 95] on button "Create Order" at bounding box center [839, 93] width 55 height 15
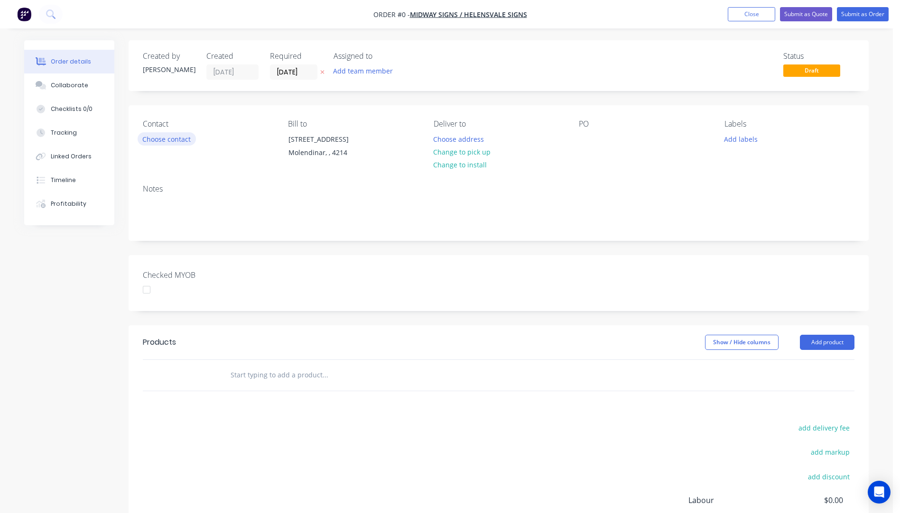
click at [180, 140] on button "Choose contact" at bounding box center [167, 138] width 58 height 13
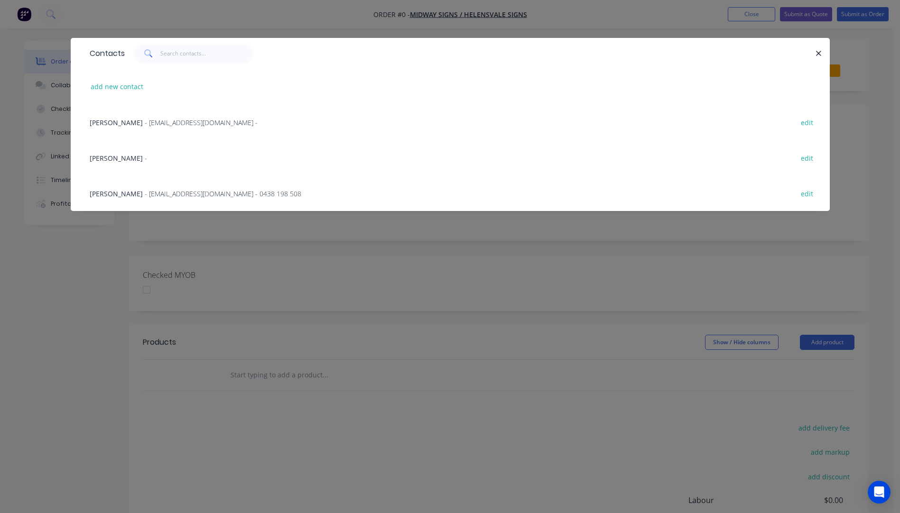
click at [156, 194] on span "- midsigns@bigpond.net.au - 0438 198 508" at bounding box center [223, 193] width 157 height 9
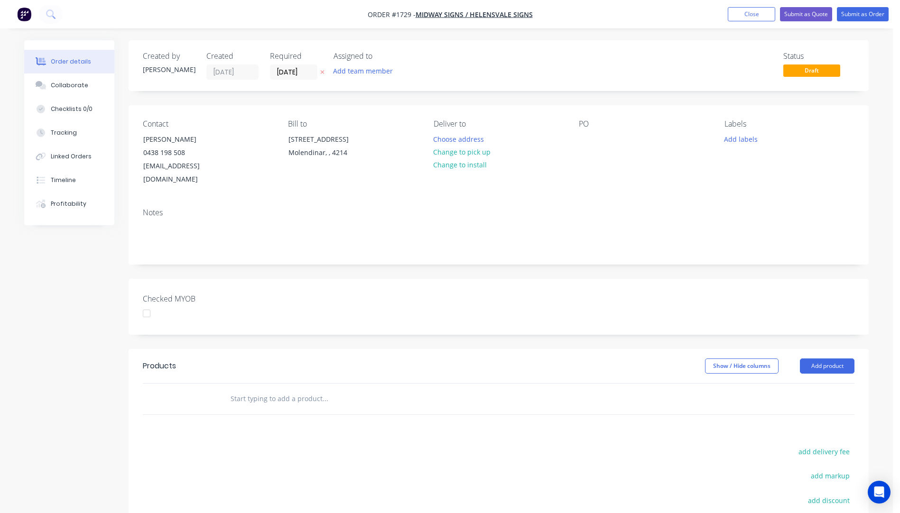
click at [323, 73] on icon "button" at bounding box center [322, 72] width 4 height 6
click at [478, 157] on button "Change to pick up" at bounding box center [461, 152] width 67 height 13
click at [590, 140] on div at bounding box center [586, 139] width 15 height 14
click at [738, 142] on button "Add labels" at bounding box center [741, 138] width 44 height 13
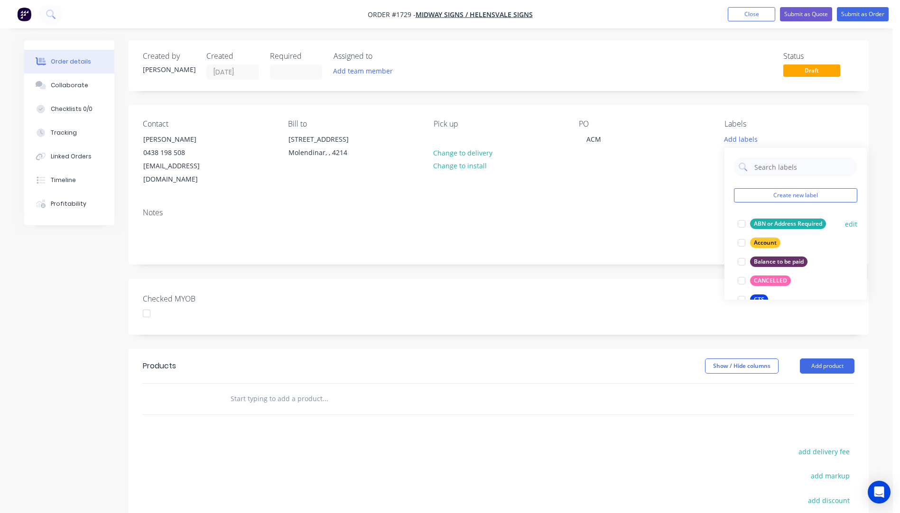
scroll to position [47, 0]
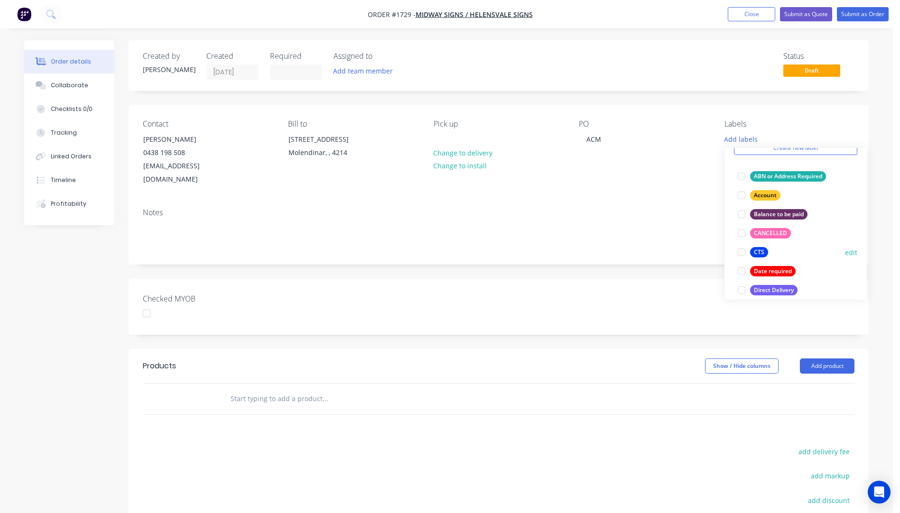
click at [760, 250] on div "CTS" at bounding box center [759, 252] width 18 height 10
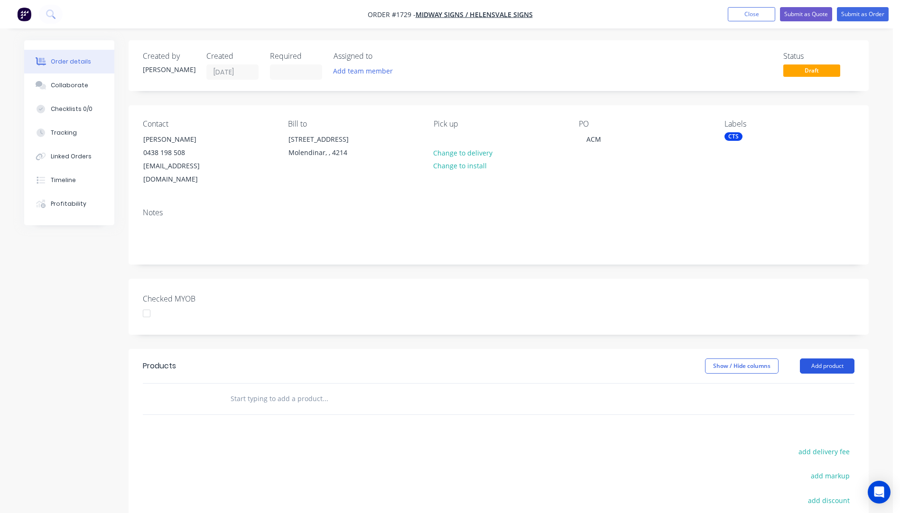
click at [830, 359] on button "Add product" at bounding box center [827, 366] width 55 height 15
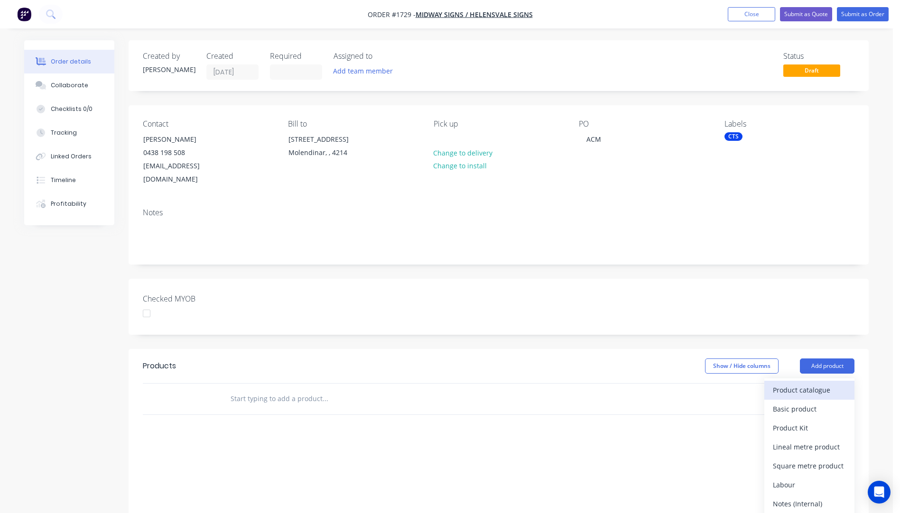
click at [808, 383] on div "Product catalogue" at bounding box center [809, 390] width 73 height 14
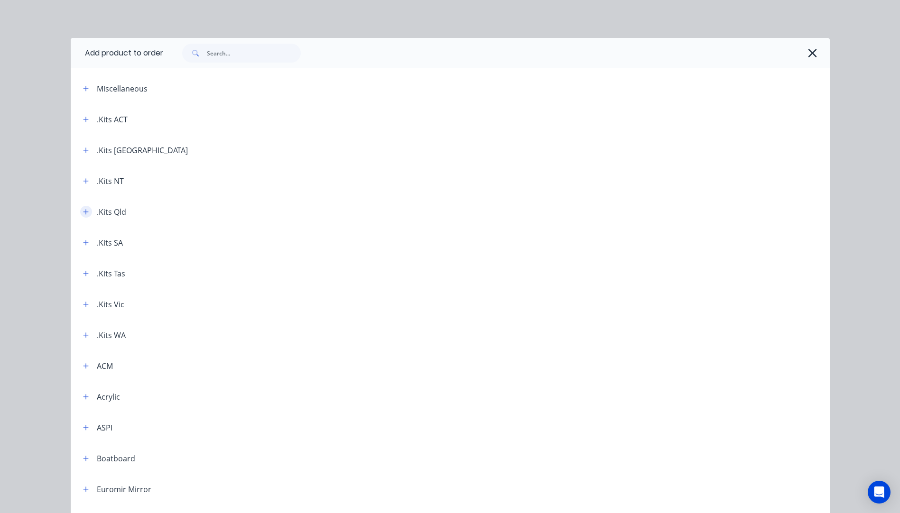
click at [83, 213] on icon "button" at bounding box center [85, 211] width 5 height 5
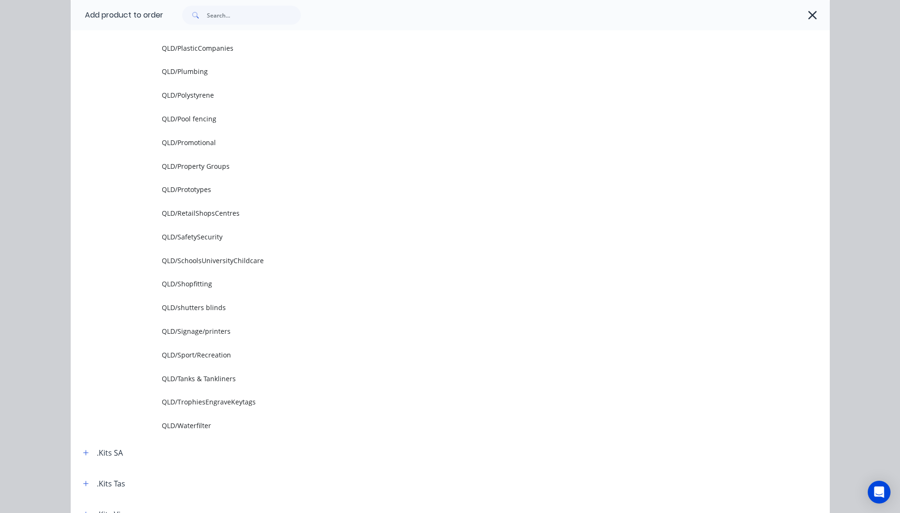
scroll to position [1138, 0]
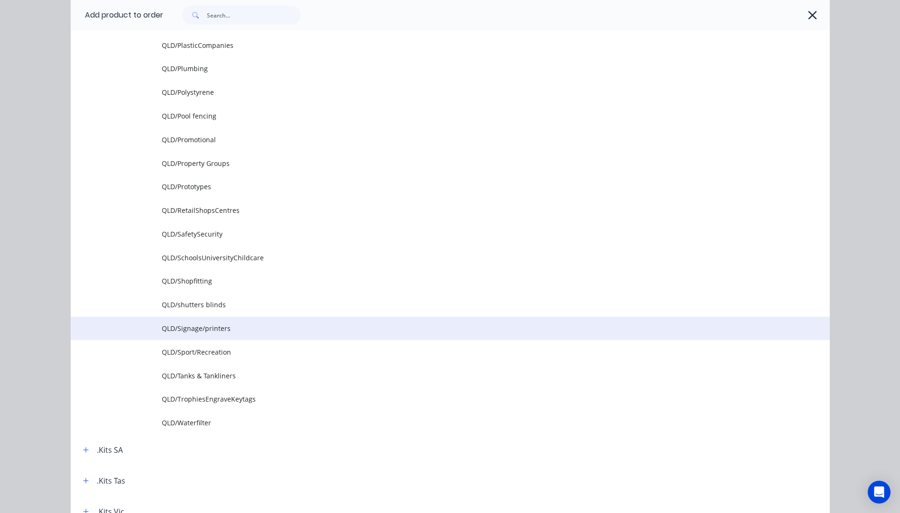
click at [207, 332] on span "QLD/Signage/printers" at bounding box center [429, 328] width 534 height 10
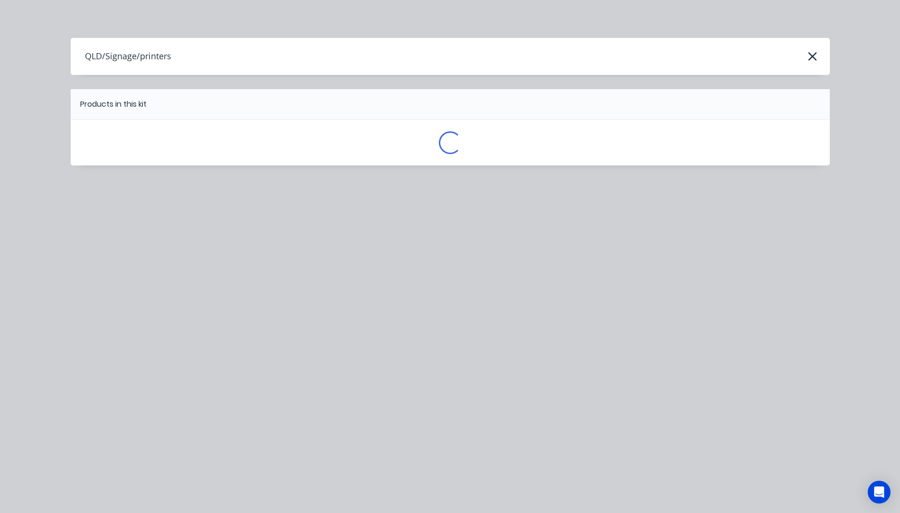
scroll to position [0, 0]
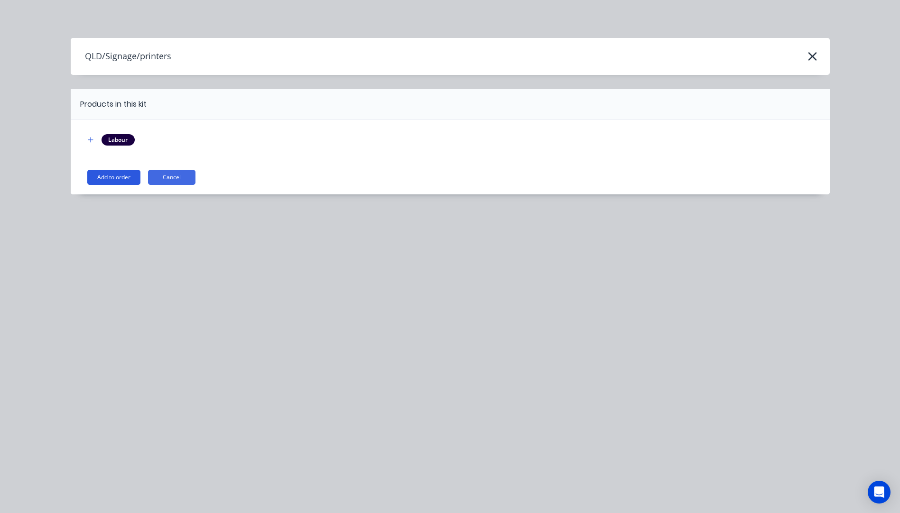
click at [122, 185] on button "Add to order" at bounding box center [113, 177] width 53 height 15
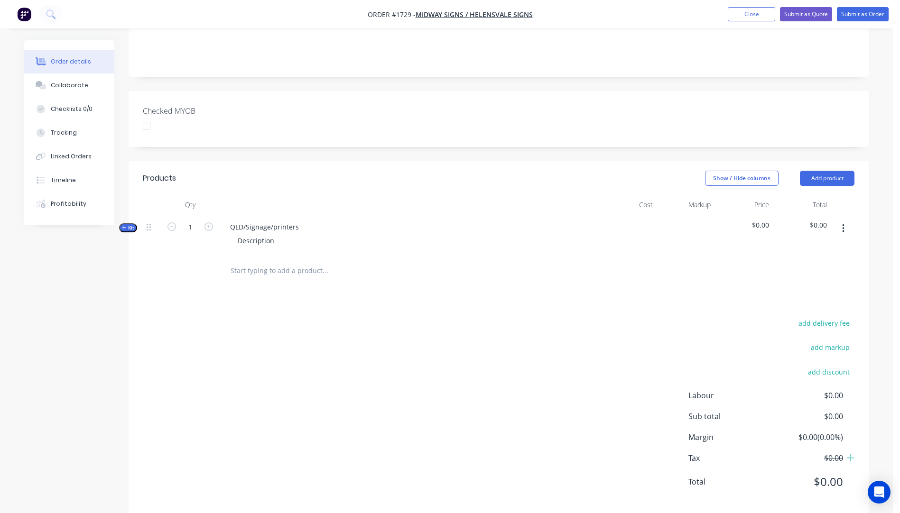
scroll to position [190, 0]
click at [123, 223] on icon "button" at bounding box center [124, 225] width 4 height 5
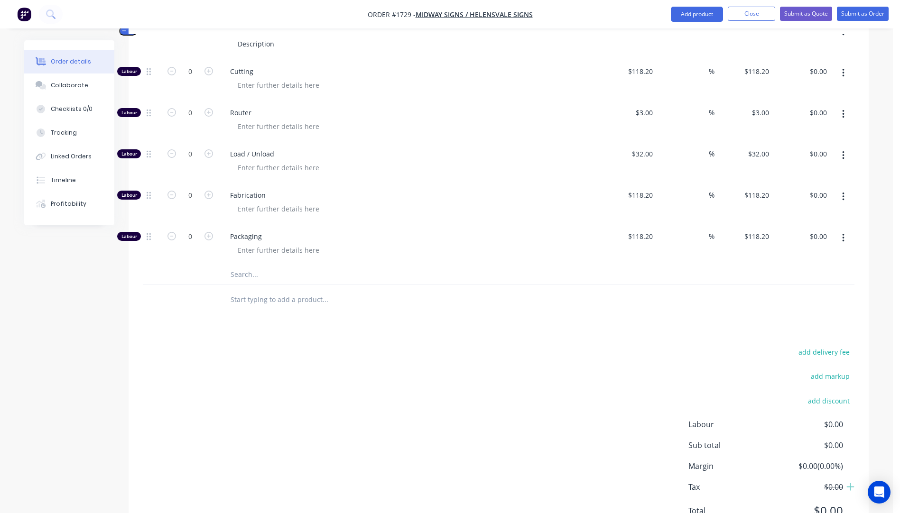
scroll to position [415, 0]
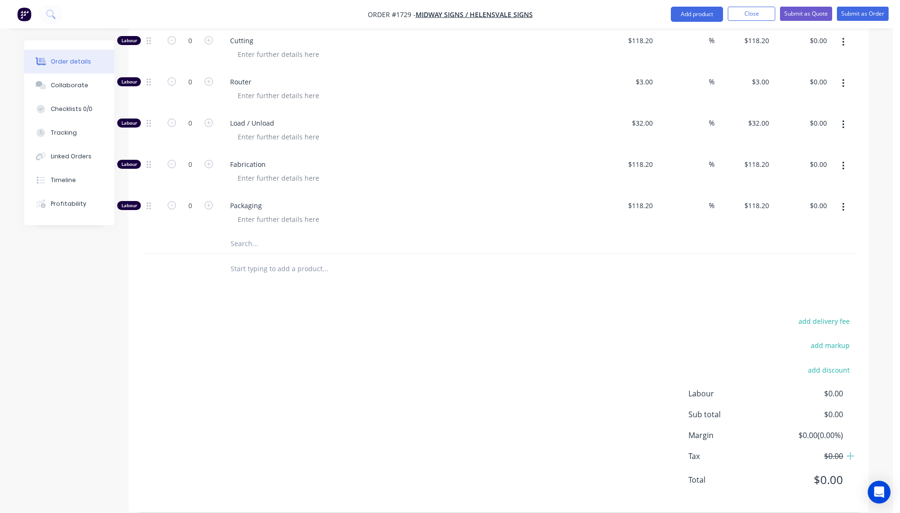
click at [239, 234] on input "text" at bounding box center [325, 243] width 190 height 19
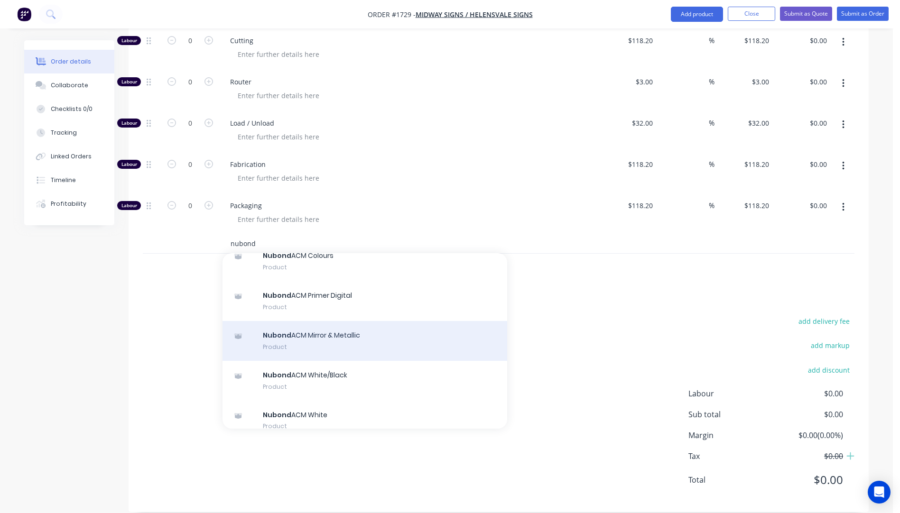
scroll to position [95, 0]
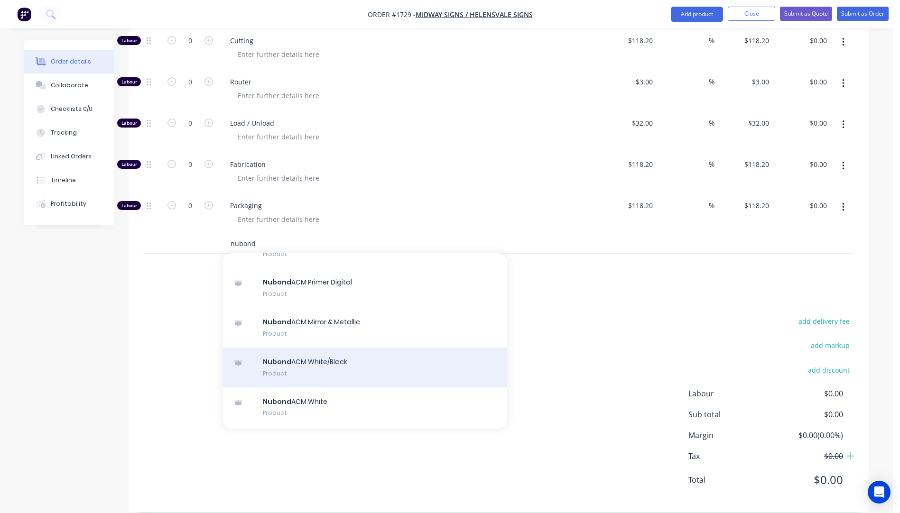
type input "nubond"
click at [327, 354] on div "Nubond ACM White/Black Product" at bounding box center [364, 368] width 285 height 40
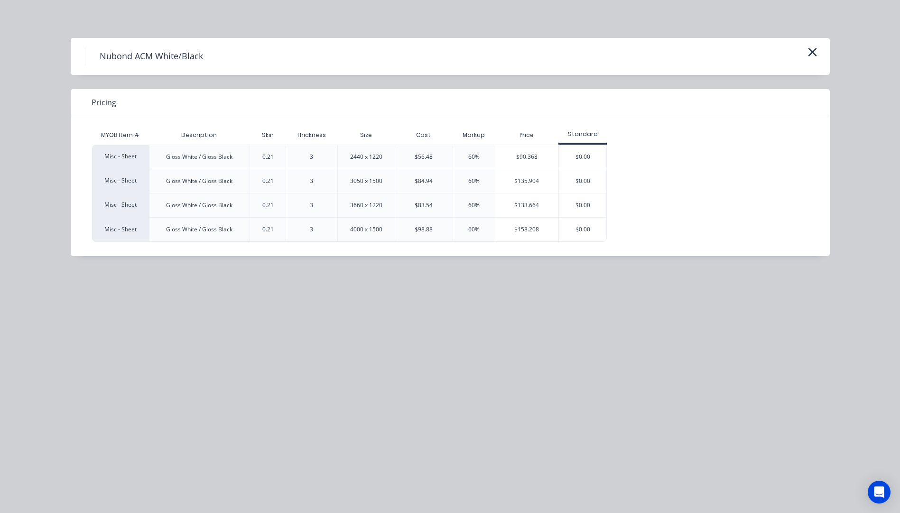
click at [526, 235] on div "$158.208" at bounding box center [527, 230] width 64 height 24
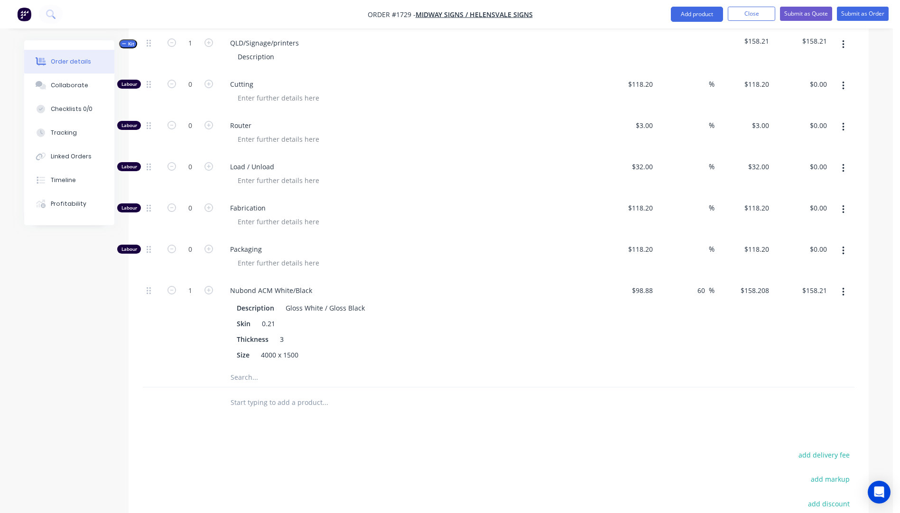
scroll to position [363, 0]
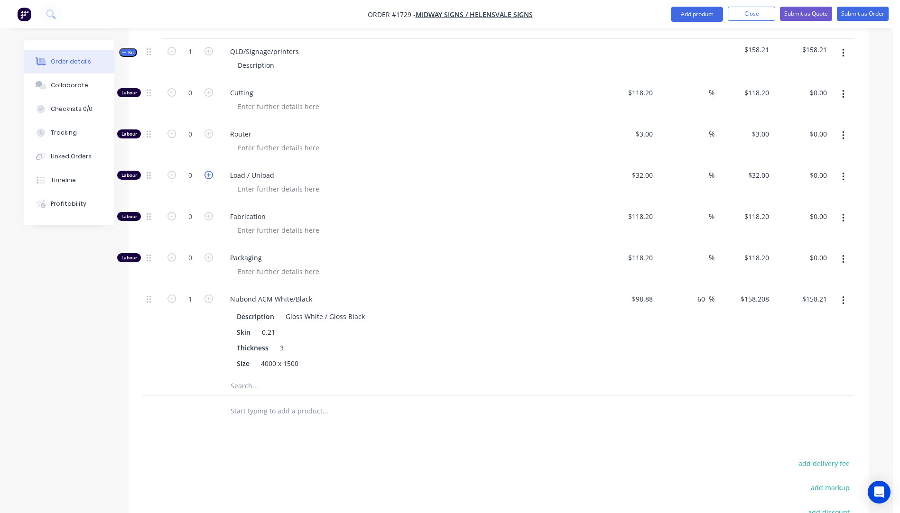
click at [209, 171] on icon "button" at bounding box center [208, 175] width 9 height 9
type input "1"
type input "$32.00"
click at [197, 127] on input "0" at bounding box center [190, 134] width 25 height 14
type input "5"
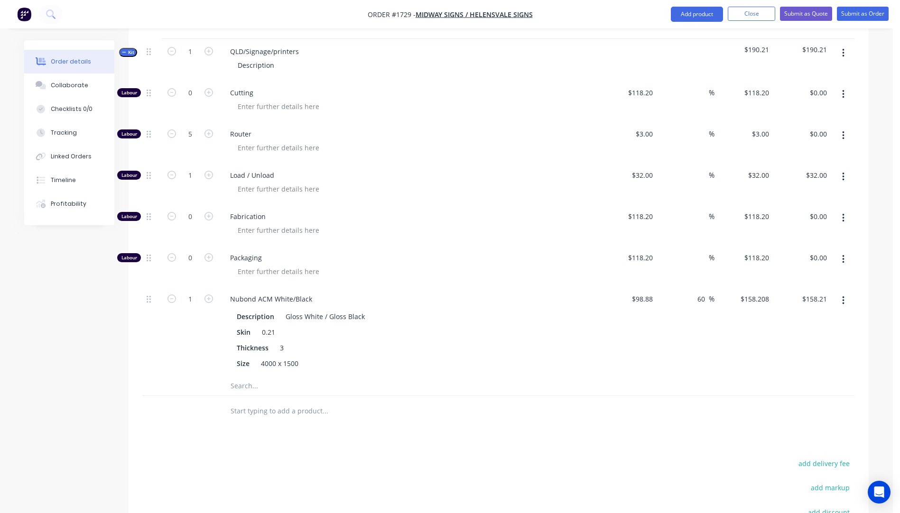
type input "$15.00"
click at [492, 148] on div "Router" at bounding box center [408, 141] width 379 height 41
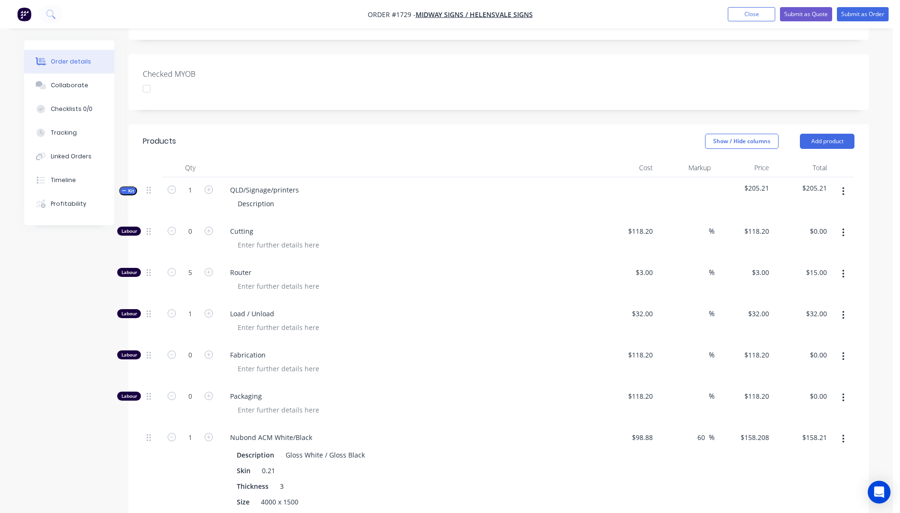
scroll to position [221, 0]
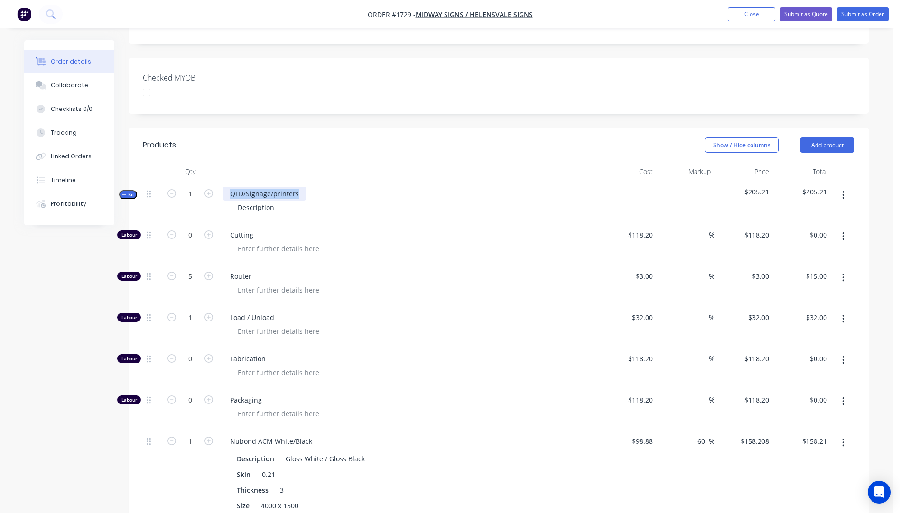
drag, startPoint x: 302, startPoint y: 179, endPoint x: 225, endPoint y: 177, distance: 77.3
click at [225, 187] on div "QLD/Signage/printers" at bounding box center [264, 194] width 84 height 14
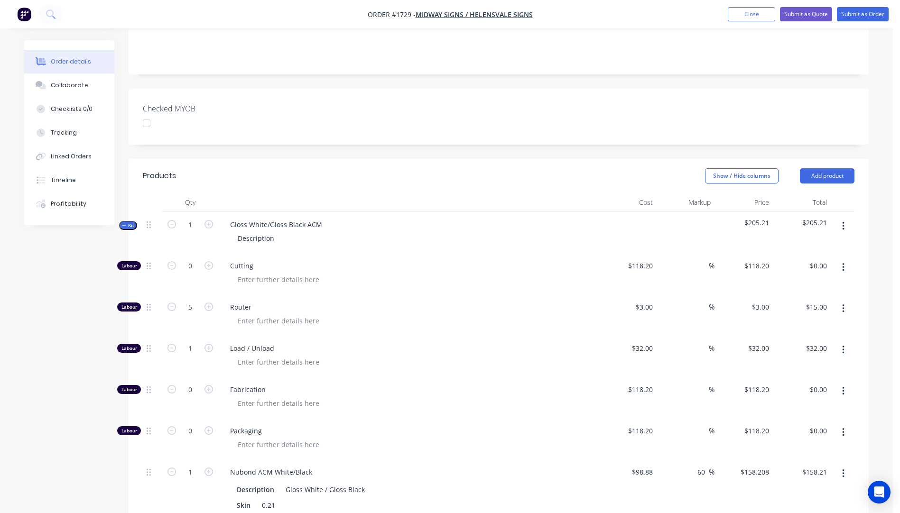
scroll to position [174, 0]
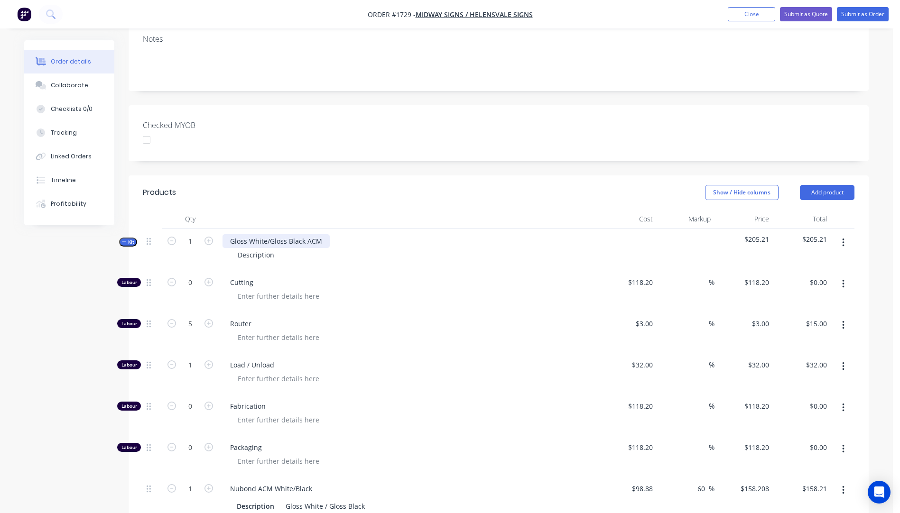
click at [323, 234] on div "Gloss White/Gloss Black ACM" at bounding box center [275, 241] width 107 height 14
drag, startPoint x: 277, startPoint y: 241, endPoint x: 237, endPoint y: 242, distance: 39.4
click at [237, 248] on div "Description" at bounding box center [256, 255] width 52 height 14
click at [255, 248] on div "Description" at bounding box center [256, 255] width 52 height 14
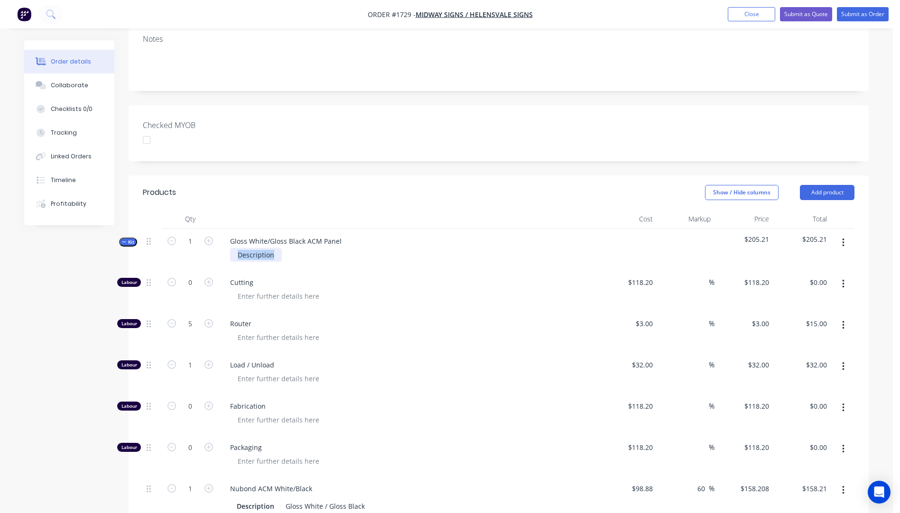
click at [255, 248] on div "Description" at bounding box center [256, 255] width 52 height 14
click at [359, 291] on div "Cutting" at bounding box center [408, 290] width 379 height 41
click at [366, 352] on div "Load / Unload" at bounding box center [408, 372] width 379 height 41
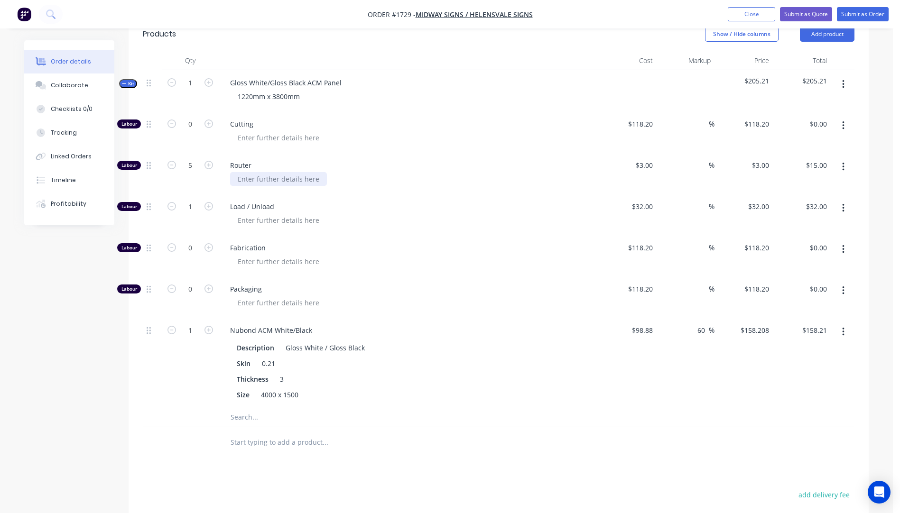
scroll to position [285, 0]
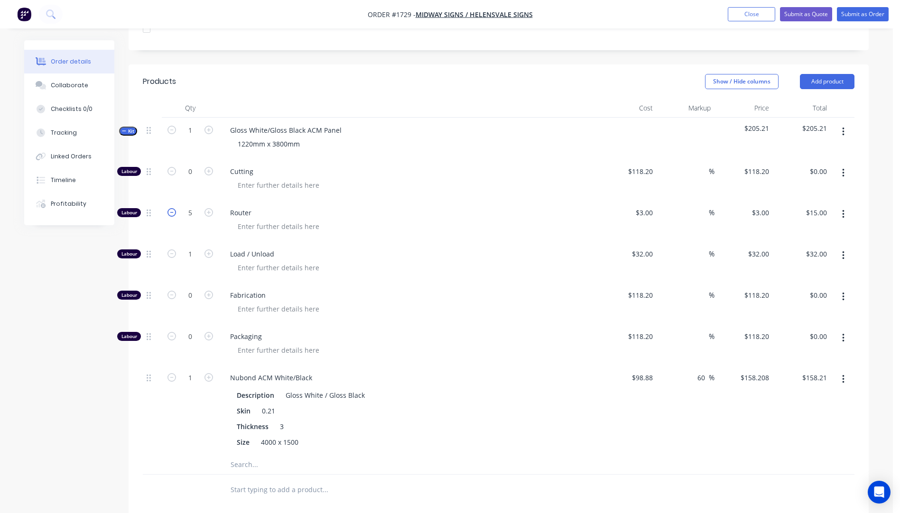
click at [169, 208] on icon "button" at bounding box center [171, 212] width 9 height 9
type input "4"
type input "$12.00"
click at [169, 208] on icon "button" at bounding box center [171, 212] width 9 height 9
type input "3"
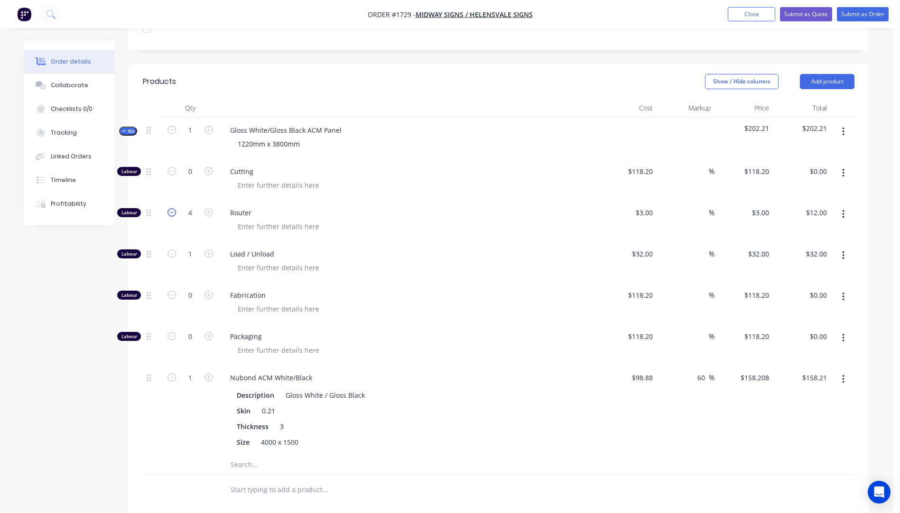
type input "$9.00"
click at [169, 208] on icon "button" at bounding box center [171, 212] width 9 height 9
type input "2"
type input "$6.00"
click at [169, 208] on icon "button" at bounding box center [171, 212] width 9 height 9
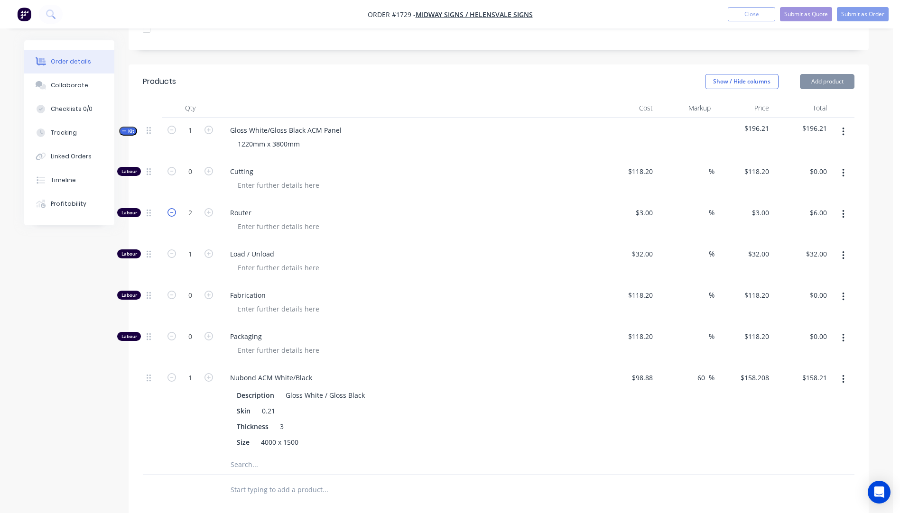
type input "1"
type input "$3.00"
click at [169, 208] on icon "button" at bounding box center [171, 212] width 9 height 9
type input "0"
type input "$0.00"
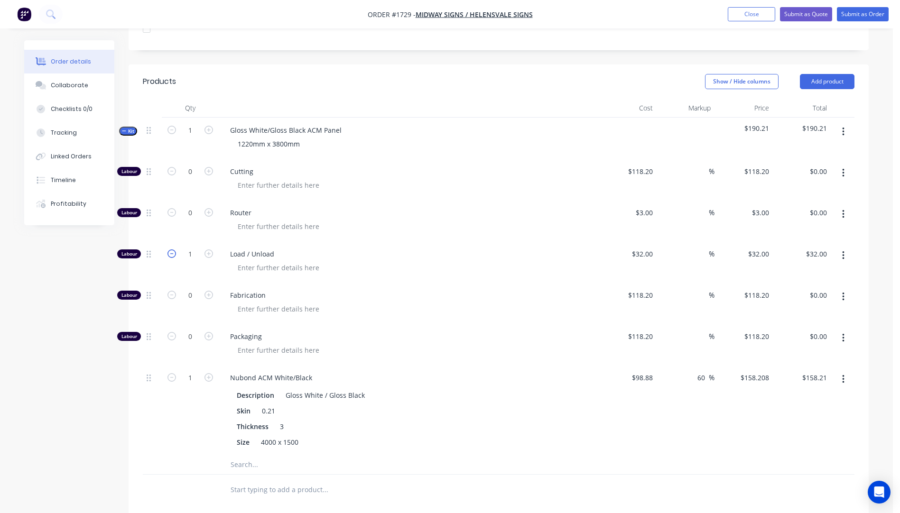
click at [173, 249] on icon "button" at bounding box center [171, 253] width 9 height 9
type input "0"
type input "$0.00"
click at [207, 167] on icon "button" at bounding box center [208, 171] width 9 height 9
type input "1"
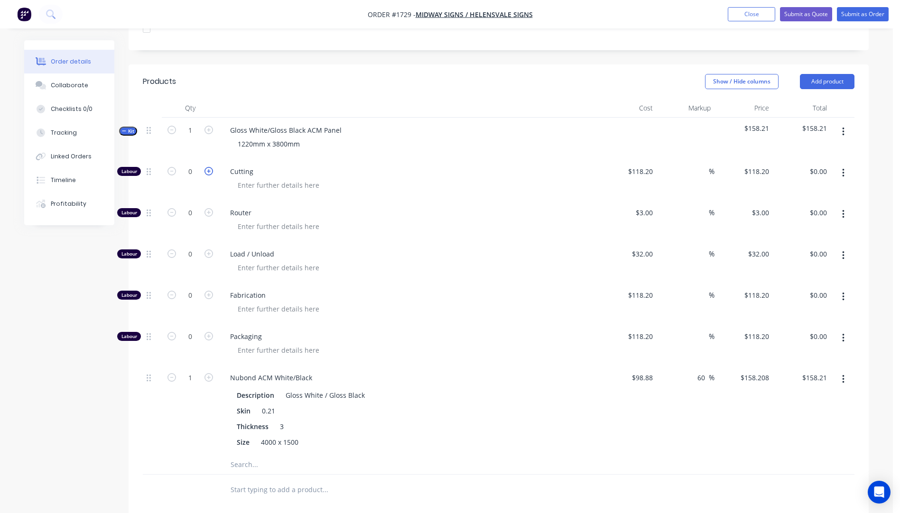
type input "$118.20"
click at [207, 167] on icon "button" at bounding box center [208, 171] width 9 height 9
type input "2"
type input "$236.40"
click at [207, 167] on icon "button" at bounding box center [208, 171] width 9 height 9
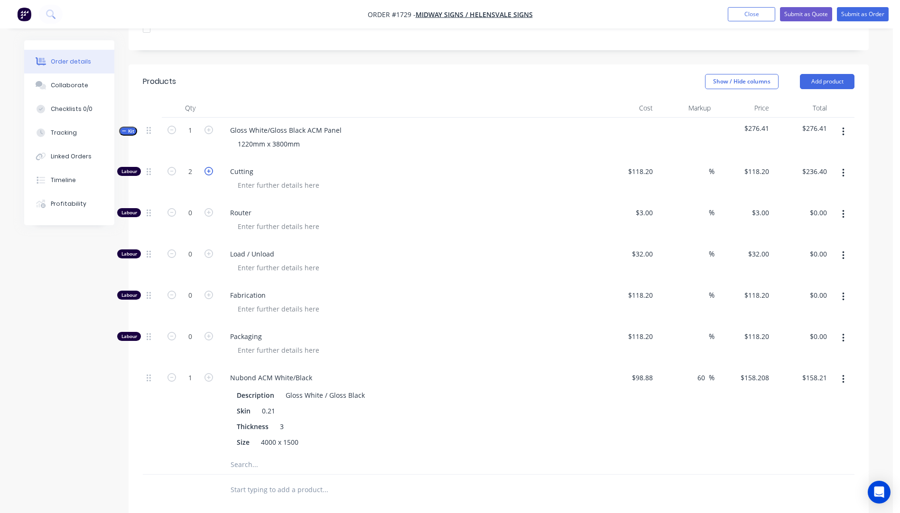
type input "3"
type input "$354.60"
click at [636, 165] on input "118.2" at bounding box center [646, 172] width 22 height 14
type input "$10.00"
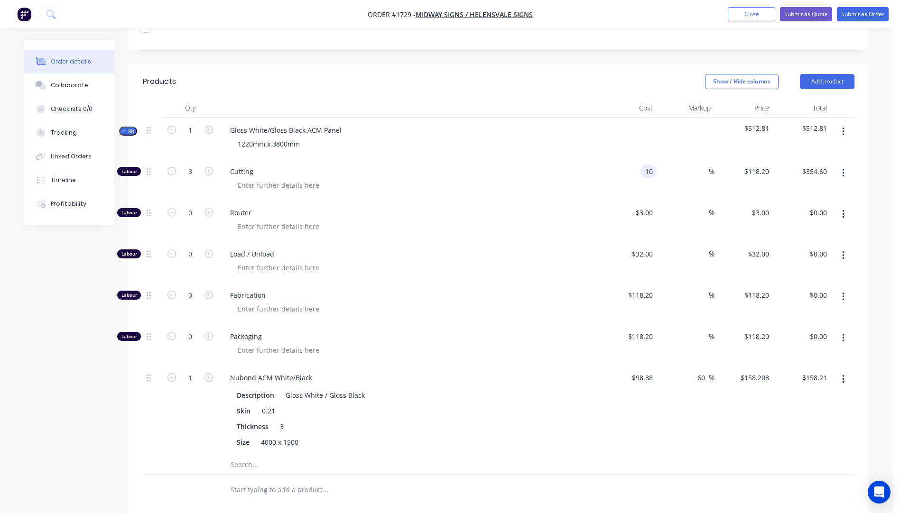
type input "$30.00"
click at [556, 178] on div at bounding box center [412, 185] width 364 height 14
drag, startPoint x: 209, startPoint y: 158, endPoint x: 206, endPoint y: 174, distance: 15.9
click at [209, 167] on icon "button" at bounding box center [208, 171] width 9 height 9
type input "4"
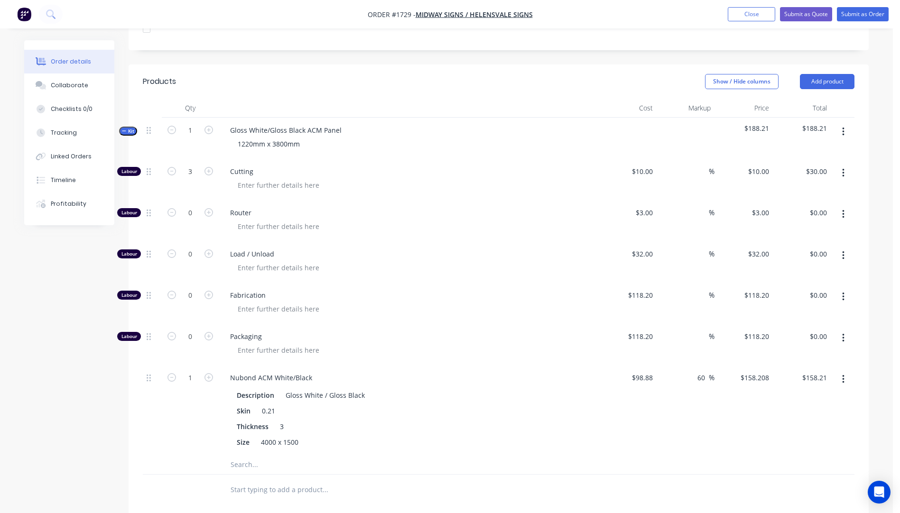
type input "$40.00"
click at [648, 371] on input "98.88" at bounding box center [644, 378] width 26 height 14
type input "$132.00"
type input "$211.20"
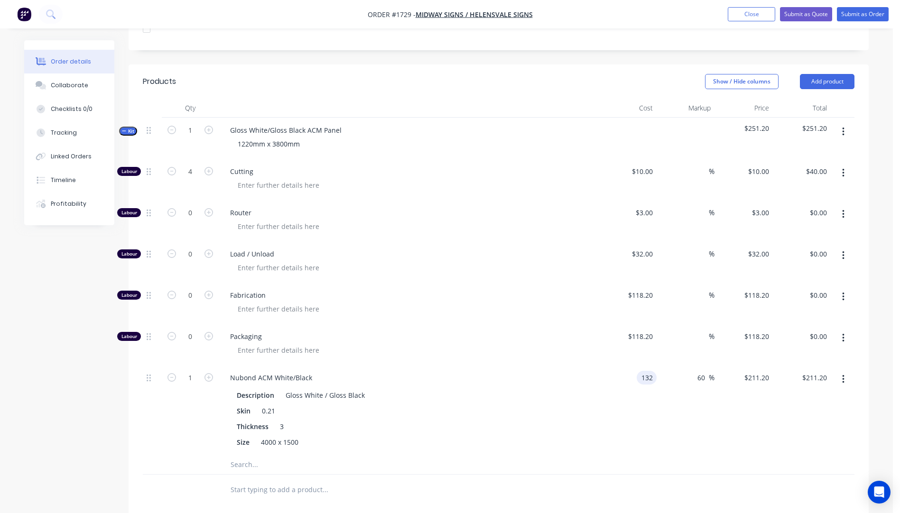
click at [655, 371] on input "132" at bounding box center [648, 378] width 16 height 14
type input "."
type input "$132.81"
type input "$212.496"
type input "$212.50"
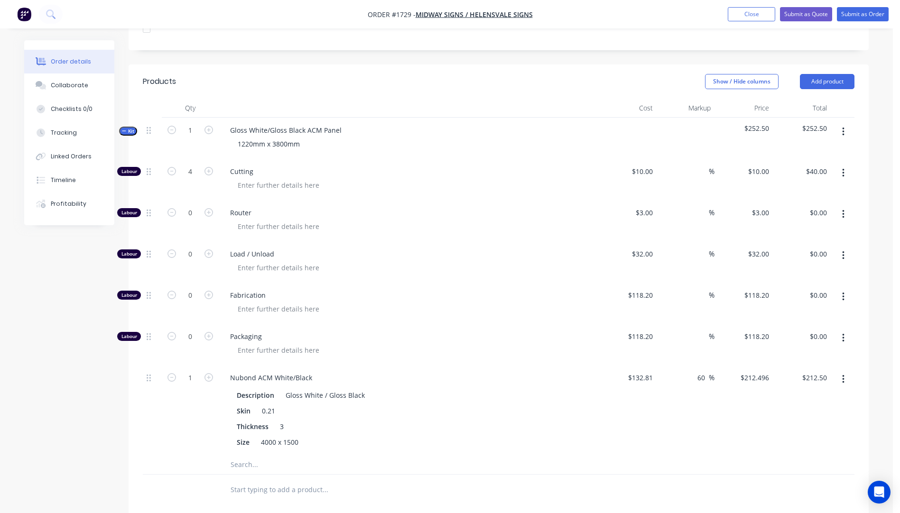
click at [570, 365] on div "Nubond ACM White/Black Description Gloss White / Gloss Black Skin 0.21 Thicknes…" at bounding box center [408, 410] width 379 height 90
click at [173, 167] on icon "button" at bounding box center [171, 171] width 9 height 9
type input "3"
type input "$30.00"
drag, startPoint x: 624, startPoint y: 248, endPoint x: 600, endPoint y: 252, distance: 24.6
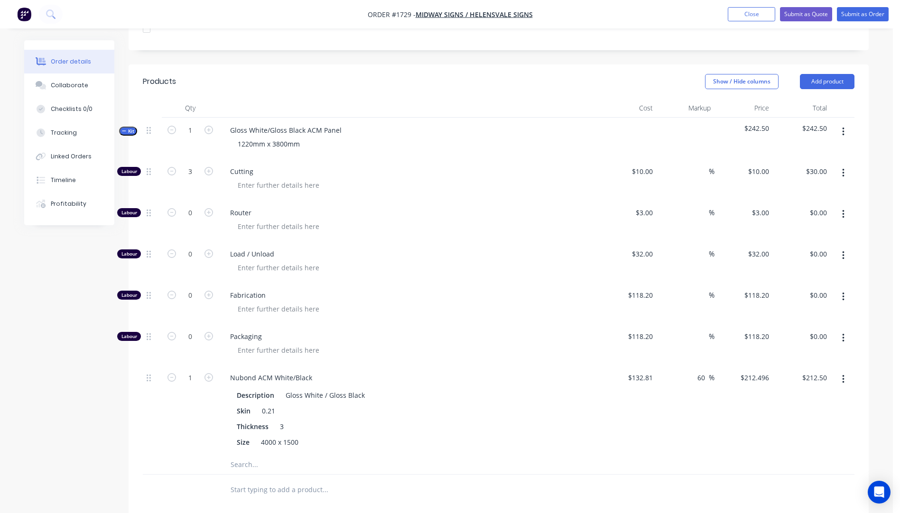
click at [611, 253] on div "$32.00 $32.00" at bounding box center [627, 261] width 58 height 41
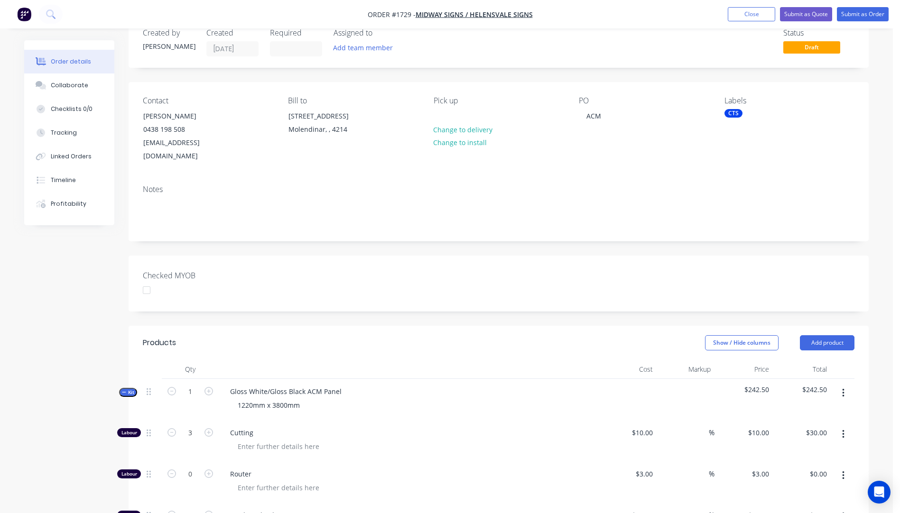
scroll to position [0, 0]
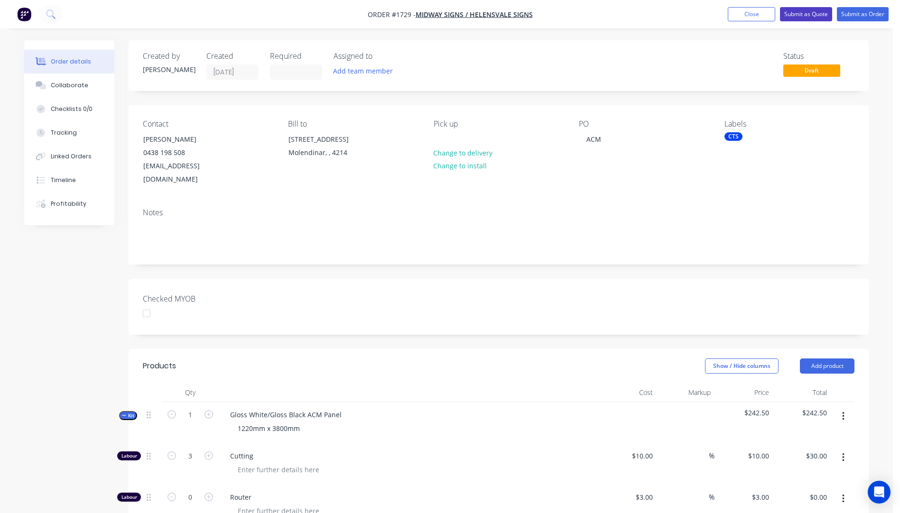
click at [803, 14] on button "Submit as Quote" at bounding box center [806, 14] width 52 height 14
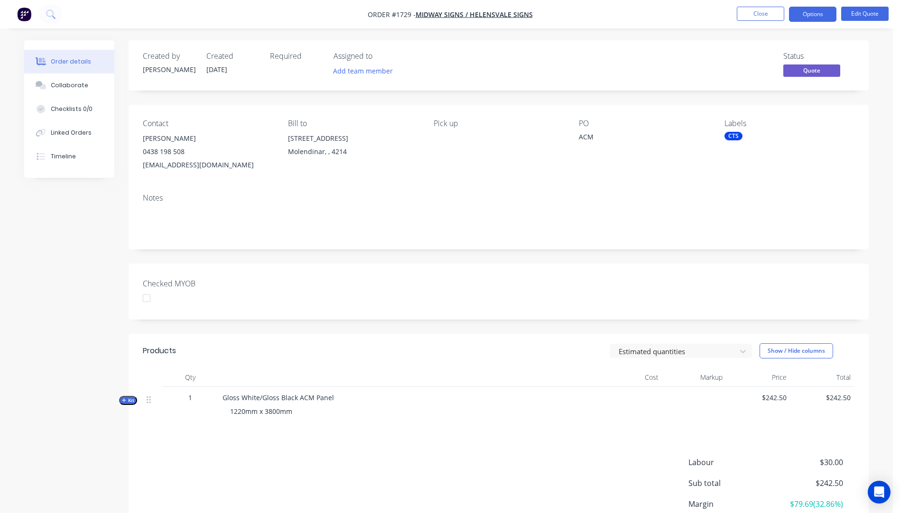
click at [803, 14] on button "Options" at bounding box center [812, 14] width 47 height 15
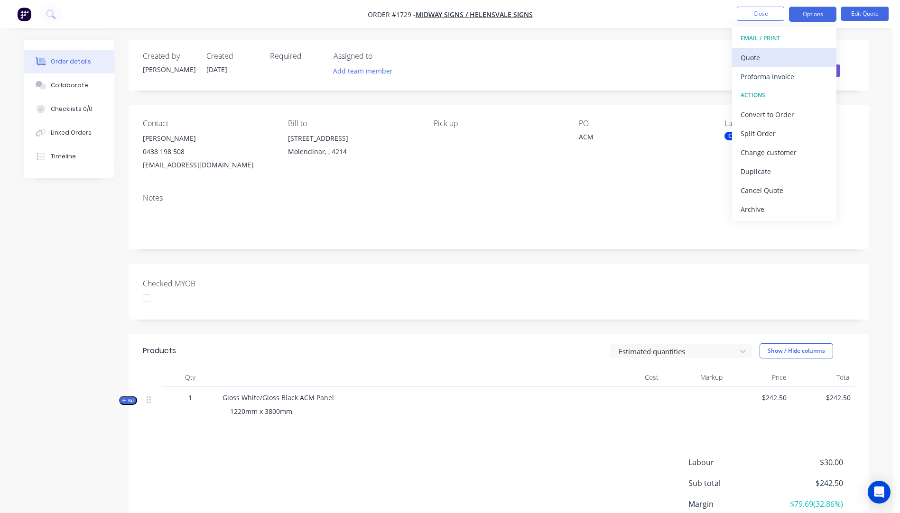
click at [753, 64] on div "Quote" at bounding box center [783, 58] width 87 height 14
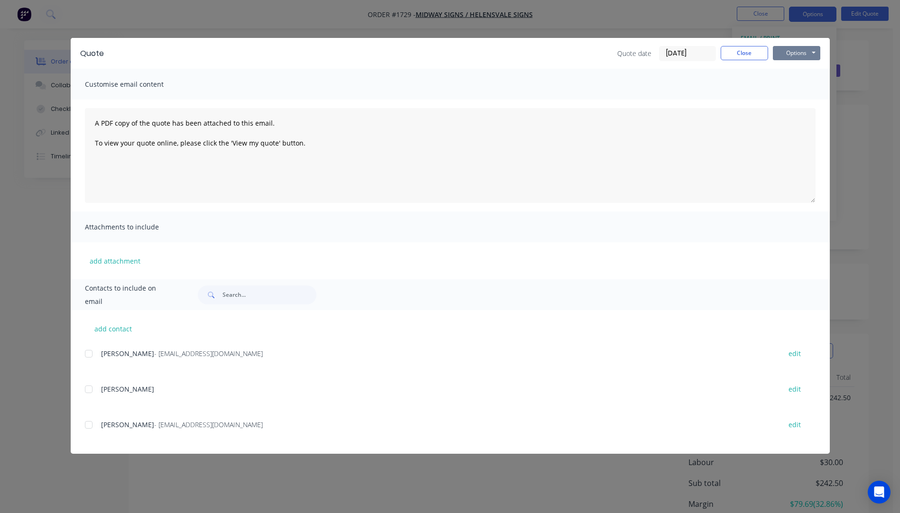
click at [789, 53] on button "Options" at bounding box center [796, 53] width 47 height 14
click at [794, 71] on button "Preview" at bounding box center [803, 70] width 61 height 16
click at [90, 426] on div at bounding box center [88, 424] width 19 height 19
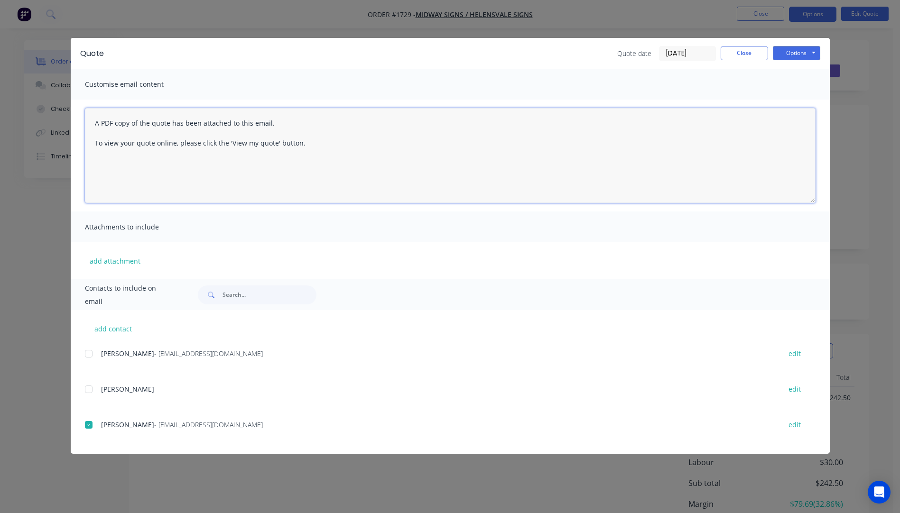
paste textarea "Hi, Please contact us if you have any questions. Regards, Darren sales@allstarp…"
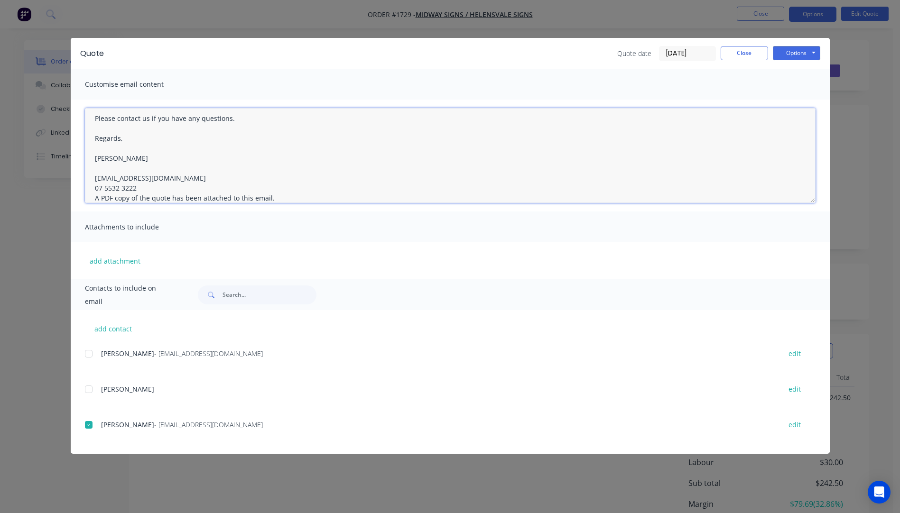
click at [139, 188] on textarea "Hi, Please contact us if you have any questions. Regards, Darren sales@allstarp…" at bounding box center [450, 155] width 730 height 95
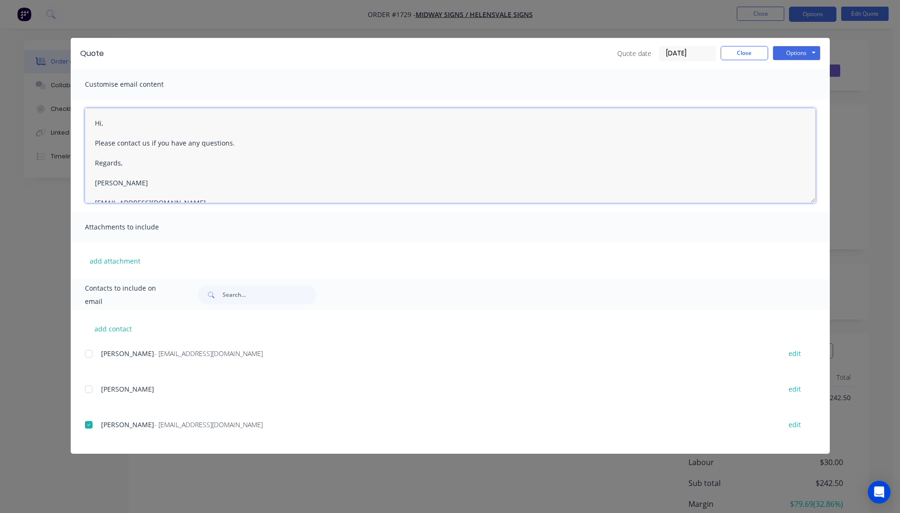
click at [108, 126] on textarea "Hi, Please contact us if you have any questions. Regards, Darren sales@allstarp…" at bounding box center [450, 155] width 730 height 95
click at [223, 162] on textarea "Hi Dean, Please see quote attached. I should have said, the sheet width is Plea…" at bounding box center [450, 155] width 730 height 95
type textarea "Hi Dean, Please see quote attached. I should have said, the sheet width is 1500…"
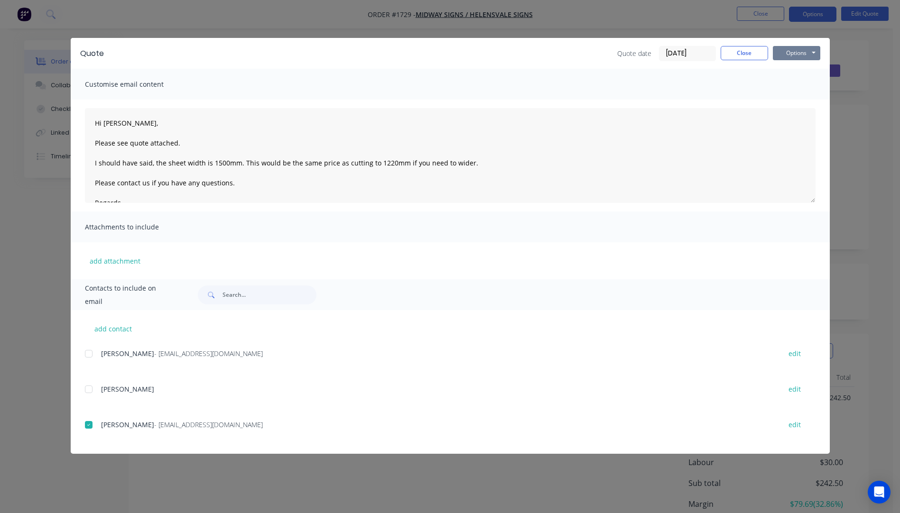
click at [788, 56] on button "Options" at bounding box center [796, 53] width 47 height 14
click at [794, 101] on button "Email" at bounding box center [803, 101] width 61 height 16
click at [739, 56] on button "Close" at bounding box center [743, 53] width 47 height 14
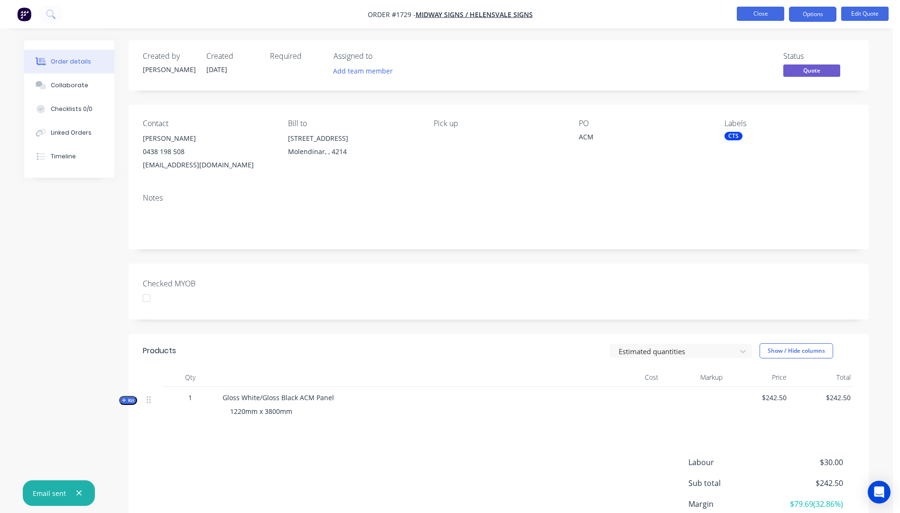
click at [752, 12] on button "Close" at bounding box center [760, 14] width 47 height 14
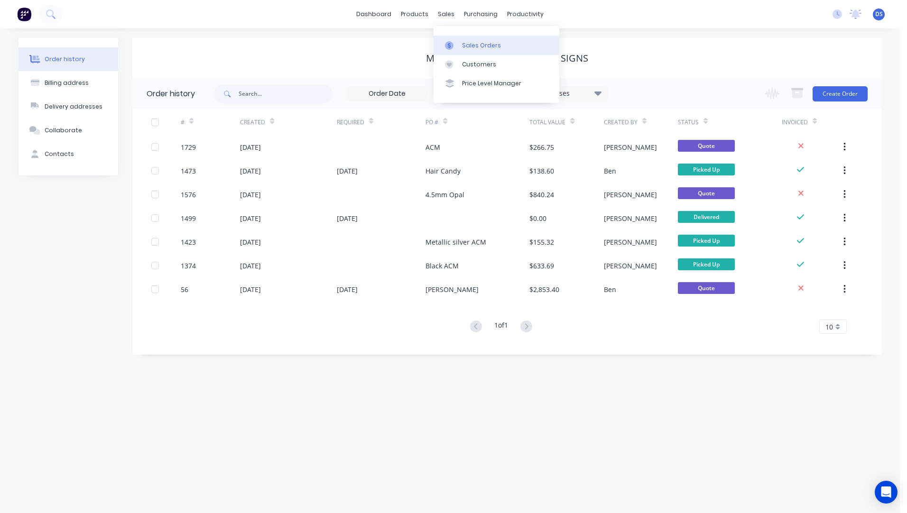
click at [473, 51] on link "Sales Orders" at bounding box center [497, 45] width 126 height 19
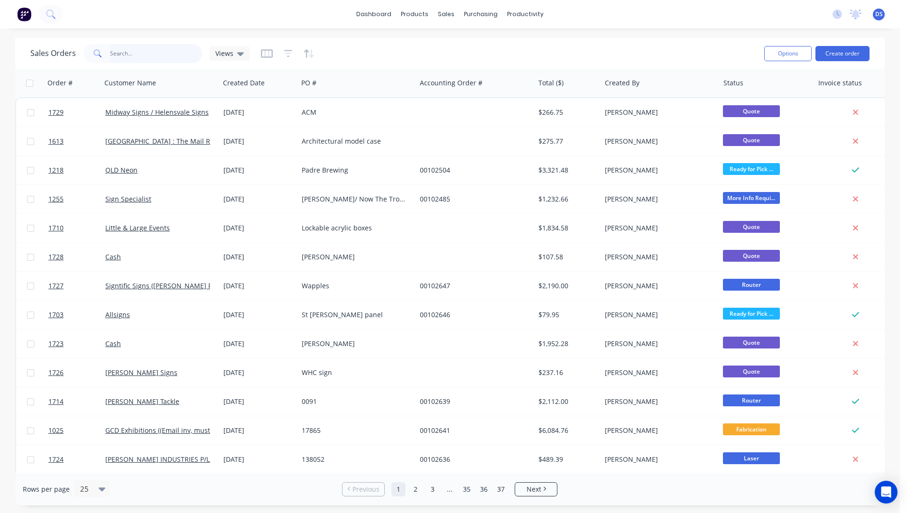
click at [132, 57] on input "text" at bounding box center [156, 53] width 92 height 19
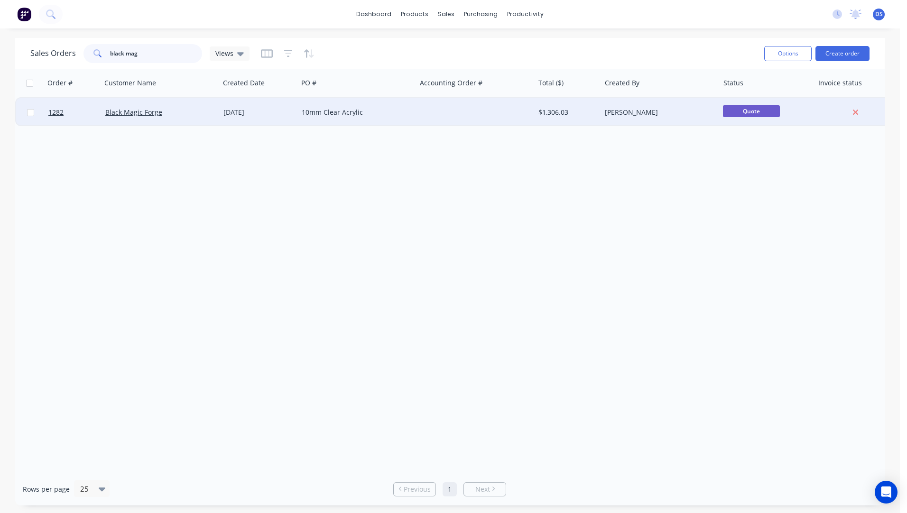
type input "black mag"
click at [319, 114] on div "10mm Clear Acrylic" at bounding box center [354, 112] width 105 height 9
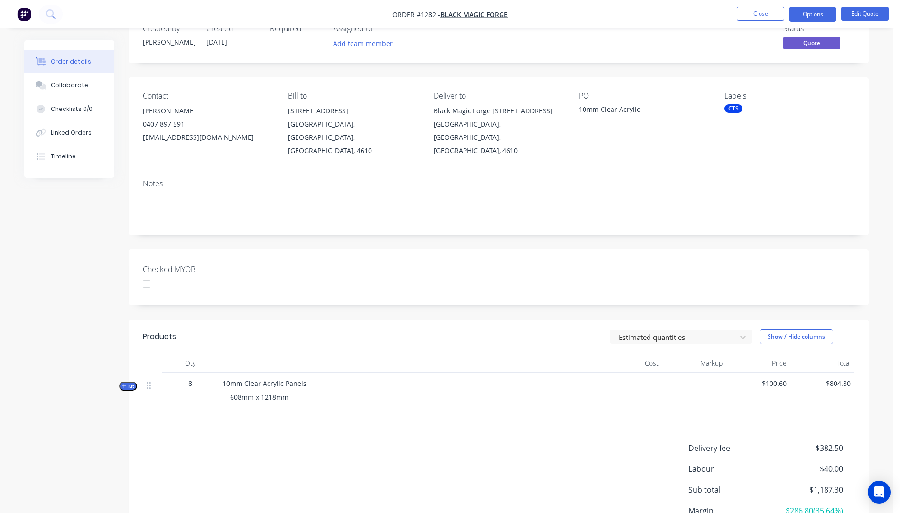
scroll to position [103, 0]
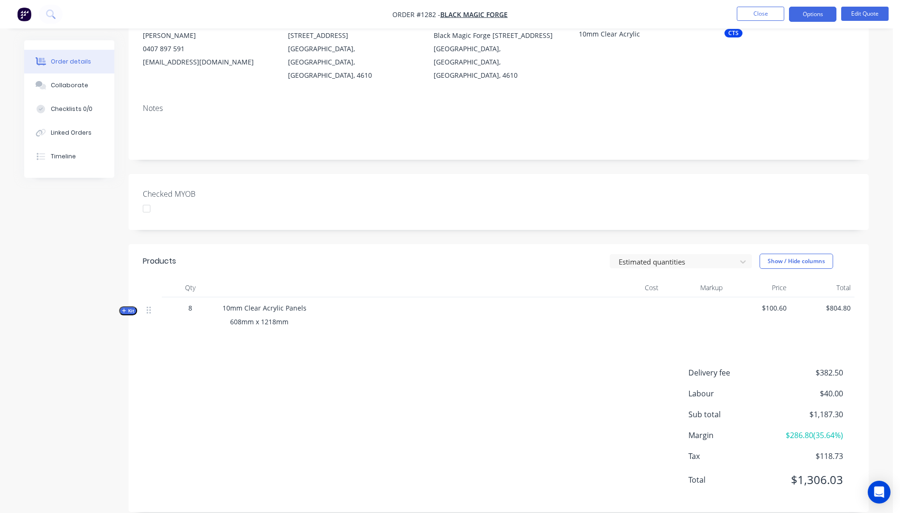
click at [124, 309] on icon "button" at bounding box center [124, 311] width 4 height 4
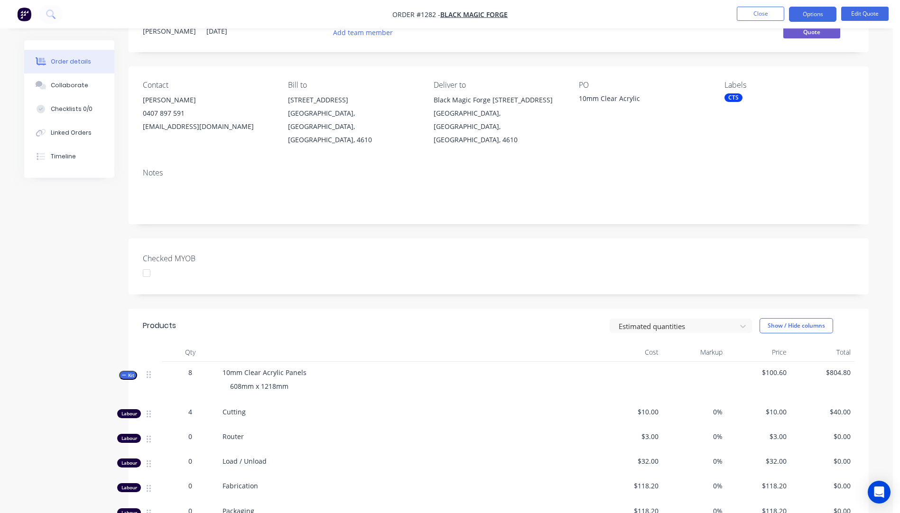
scroll to position [95, 0]
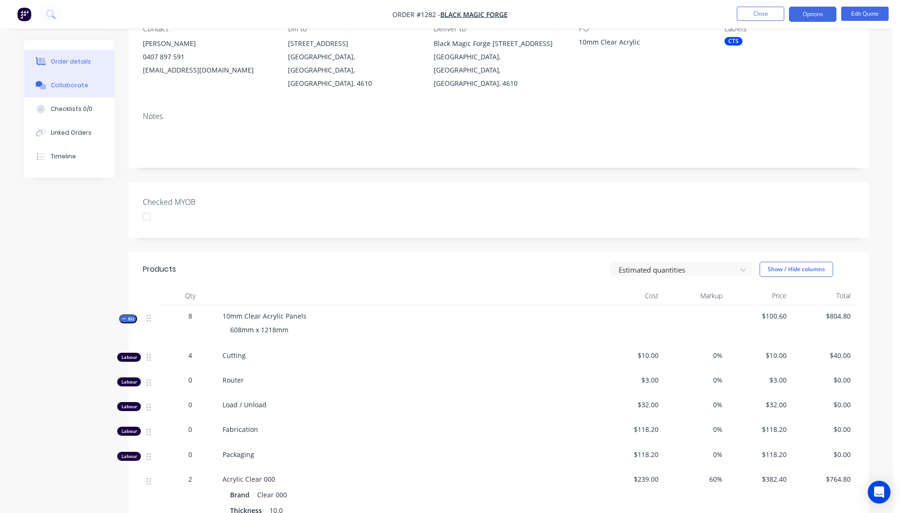
click at [66, 86] on div "Collaborate" at bounding box center [69, 85] width 37 height 9
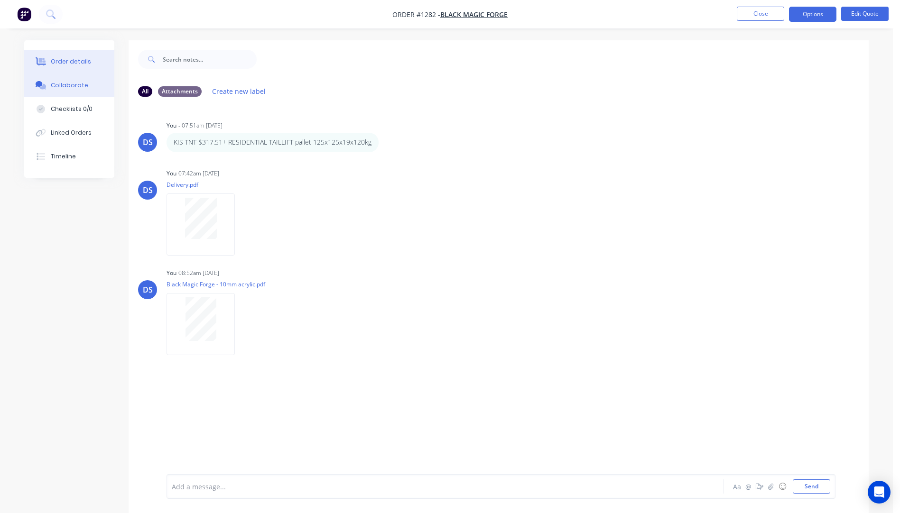
click at [68, 65] on div "Order details" at bounding box center [71, 61] width 40 height 9
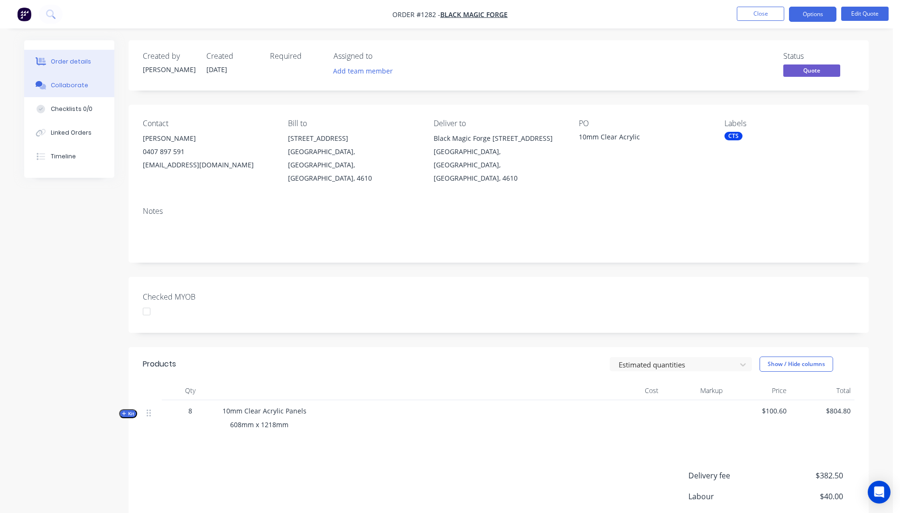
click at [71, 87] on div "Collaborate" at bounding box center [69, 85] width 37 height 9
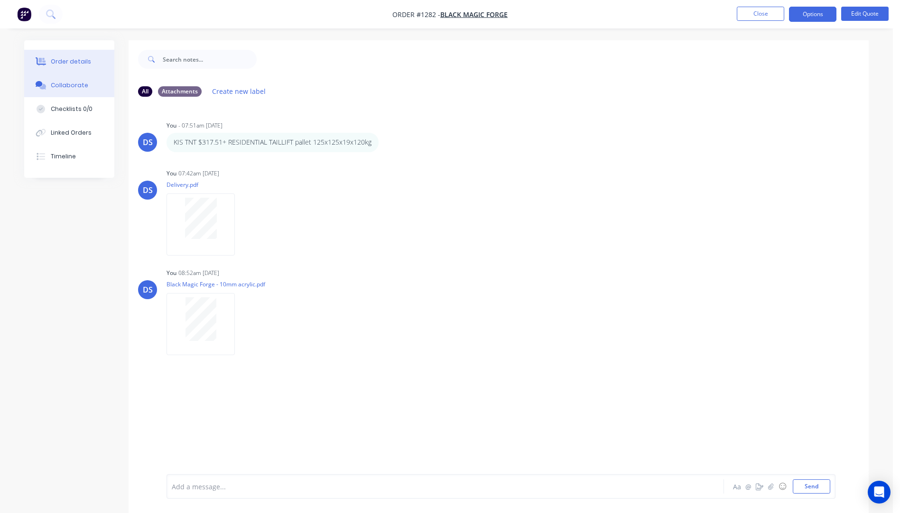
click at [68, 61] on div "Order details" at bounding box center [71, 61] width 40 height 9
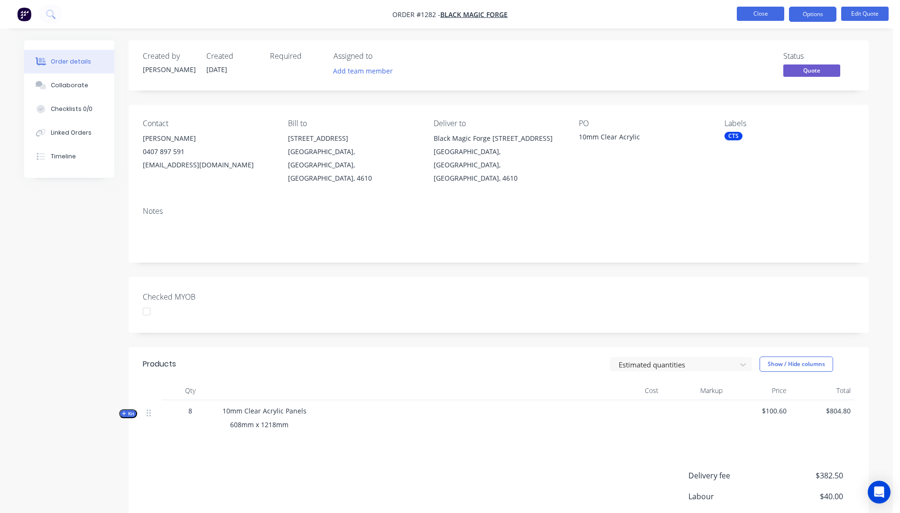
click at [763, 9] on button "Close" at bounding box center [760, 14] width 47 height 14
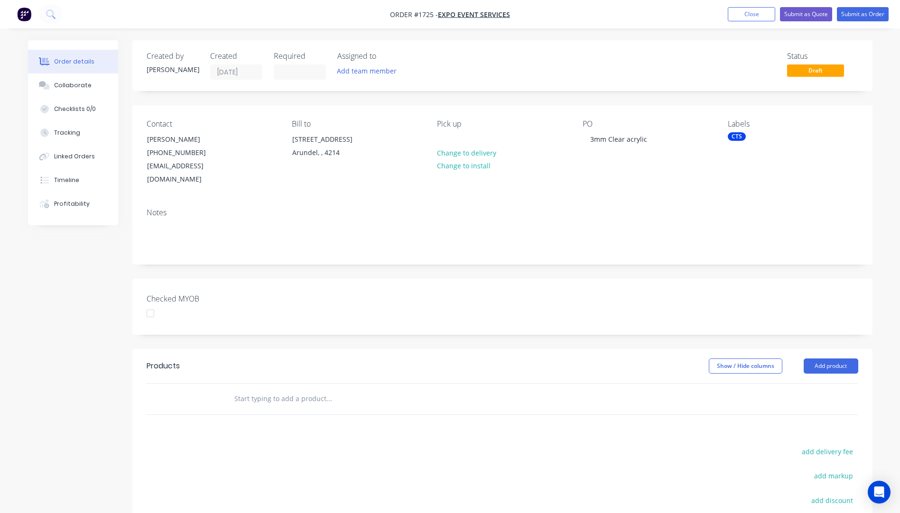
click at [757, 13] on button "Close" at bounding box center [751, 14] width 47 height 14
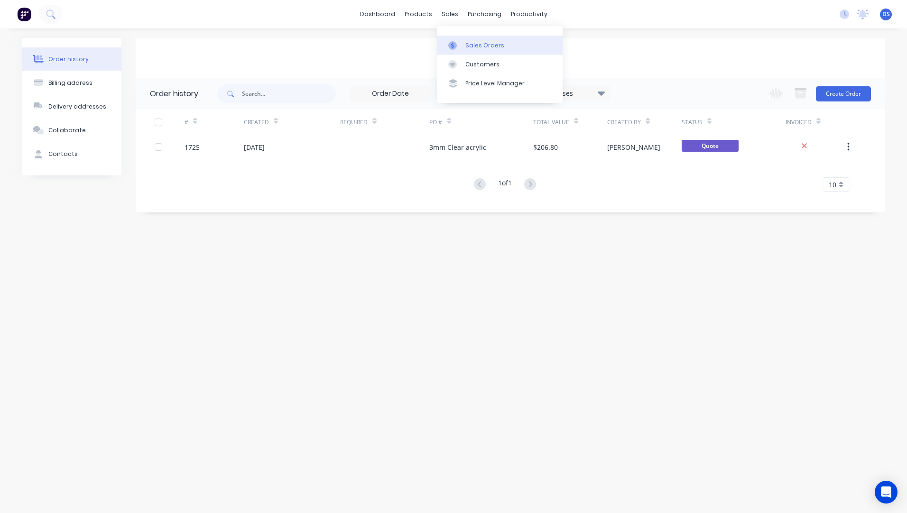
click at [486, 47] on div "Sales Orders" at bounding box center [484, 45] width 39 height 9
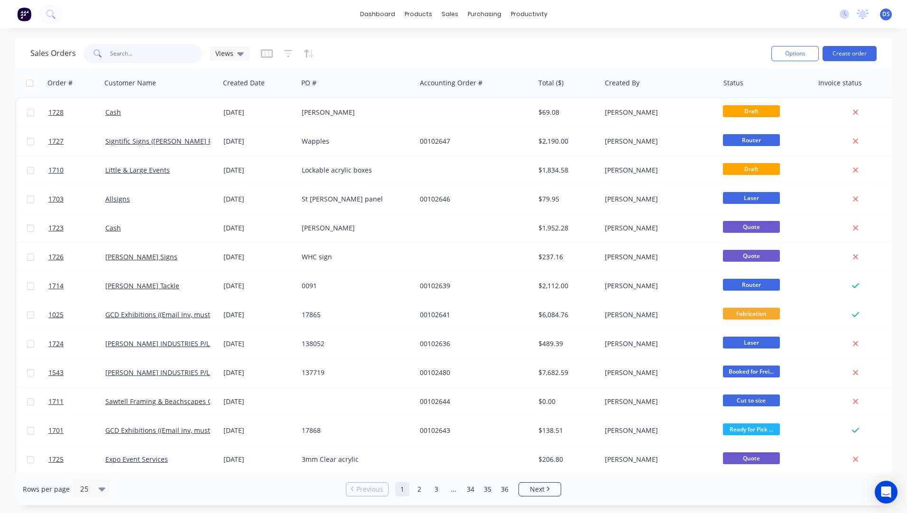
click at [148, 57] on input "text" at bounding box center [156, 53] width 92 height 19
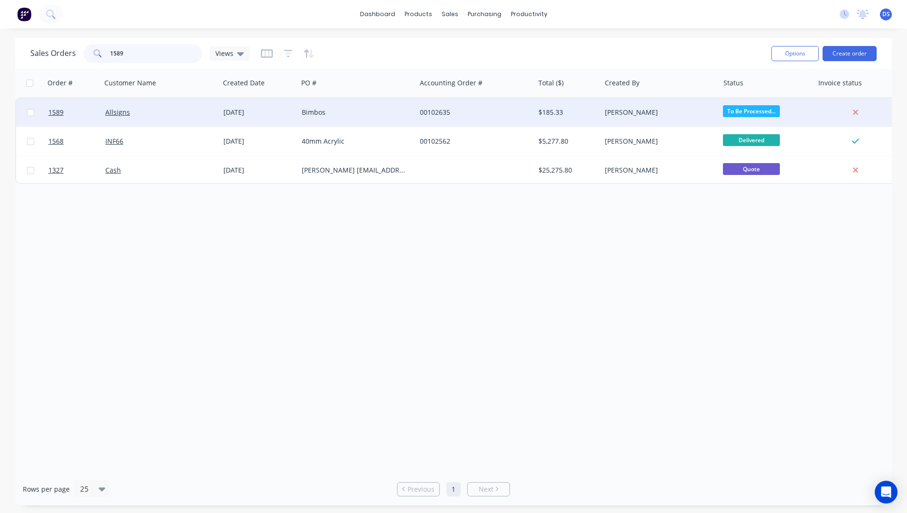
type input "1589"
click at [311, 112] on div "Bimbos" at bounding box center [354, 112] width 105 height 9
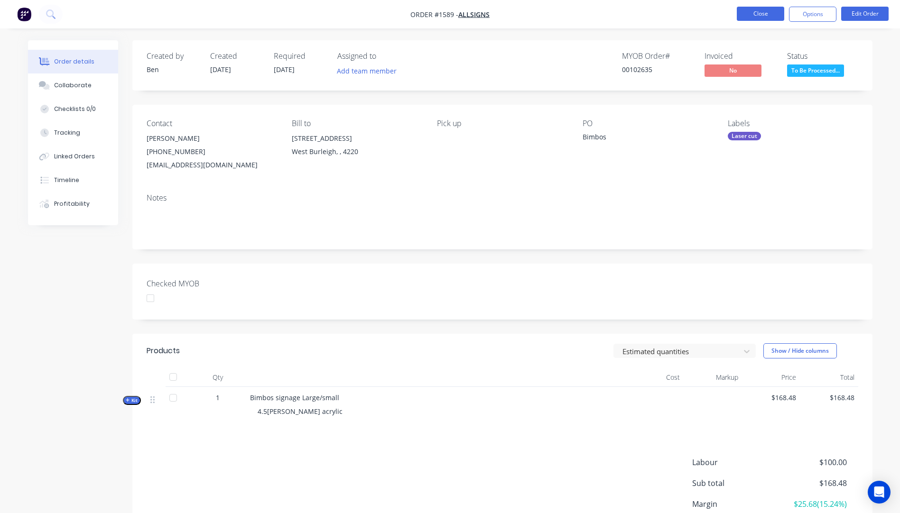
click at [766, 16] on button "Close" at bounding box center [760, 14] width 47 height 14
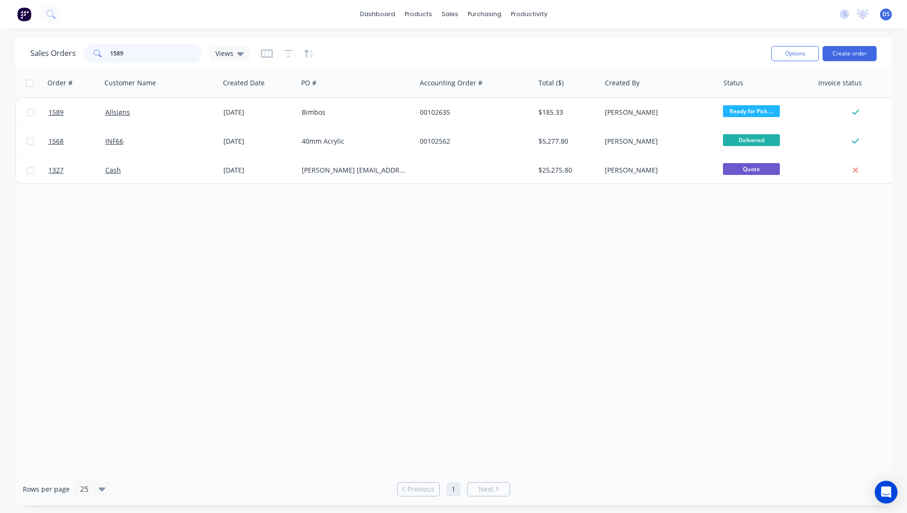
drag, startPoint x: 138, startPoint y: 57, endPoint x: 45, endPoint y: 54, distance: 93.0
click at [45, 54] on div "Sales Orders 1589 Views" at bounding box center [139, 53] width 219 height 19
type input "\"
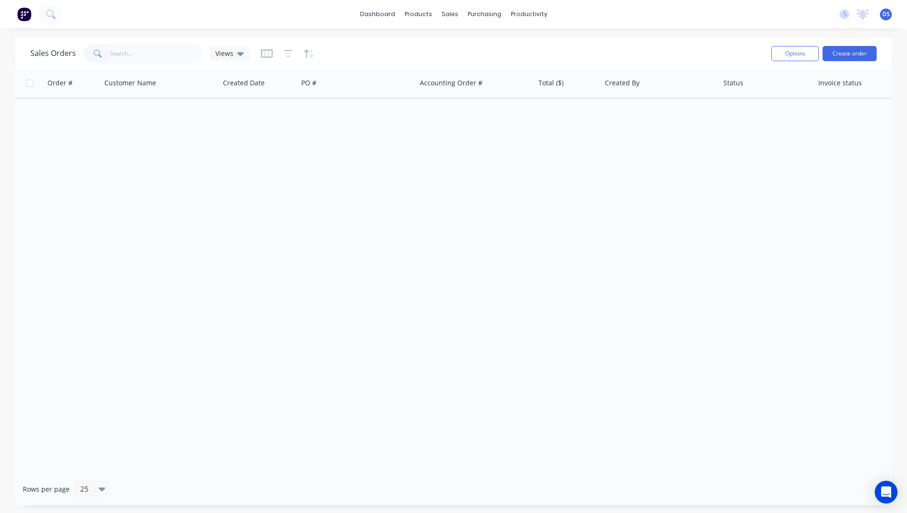
click at [199, 280] on div "Order # Customer Name Created Date PO # Accounting Order # Total ($) Created By…" at bounding box center [453, 271] width 877 height 404
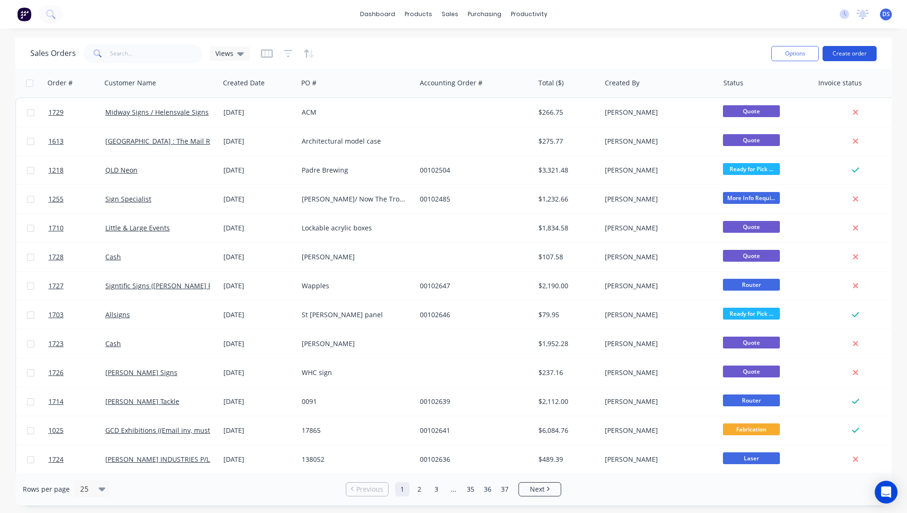
click at [852, 57] on button "Create order" at bounding box center [849, 53] width 54 height 15
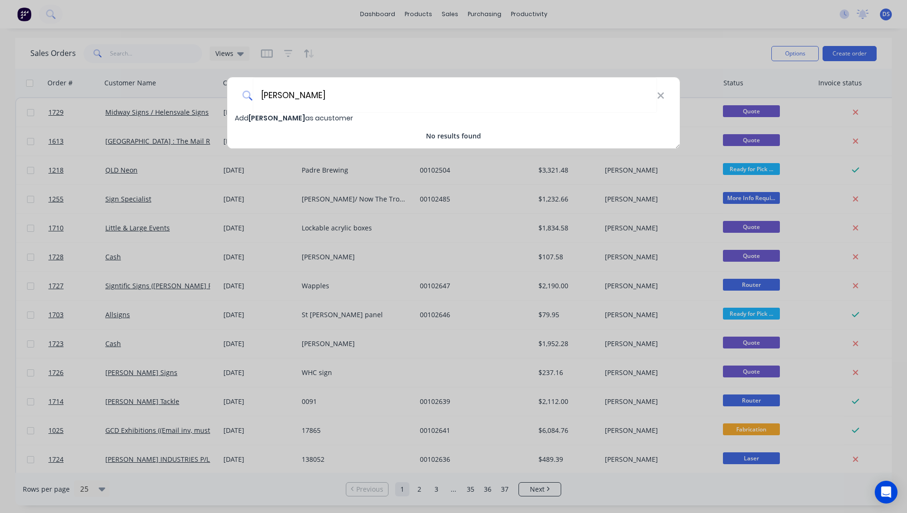
drag, startPoint x: 319, startPoint y: 99, endPoint x: 232, endPoint y: 109, distance: 87.4
click at [232, 109] on div "Ray Mahon" at bounding box center [453, 95] width 452 height 36
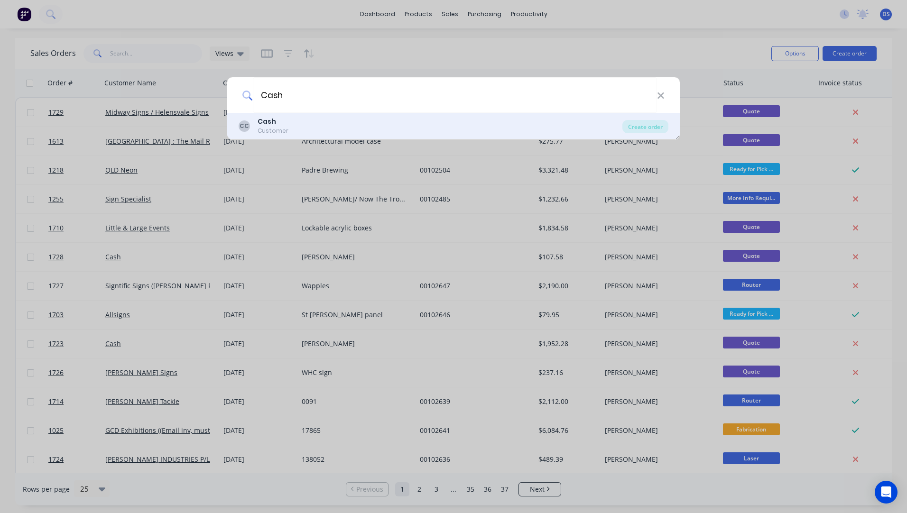
type input "Cash"
click at [265, 122] on b "Cash" at bounding box center [267, 121] width 18 height 9
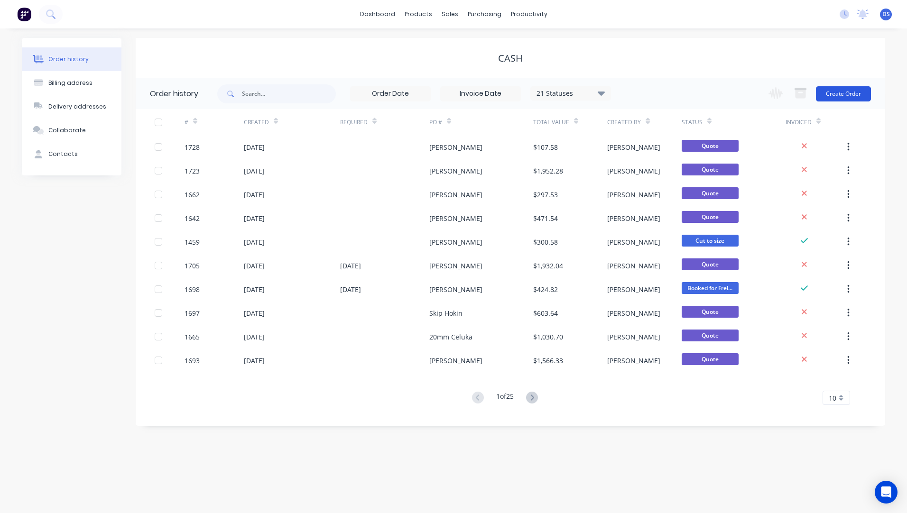
click at [841, 92] on button "Create Order" at bounding box center [843, 93] width 55 height 15
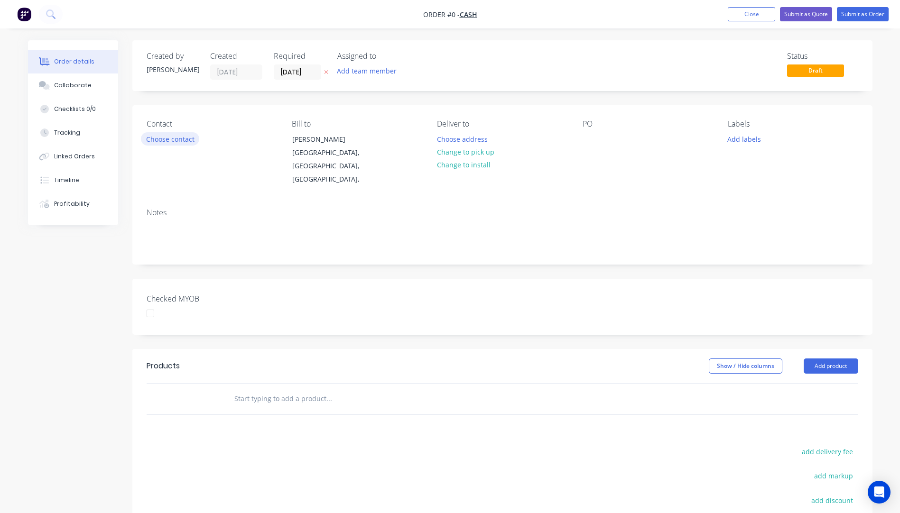
click at [172, 140] on button "Choose contact" at bounding box center [170, 138] width 58 height 13
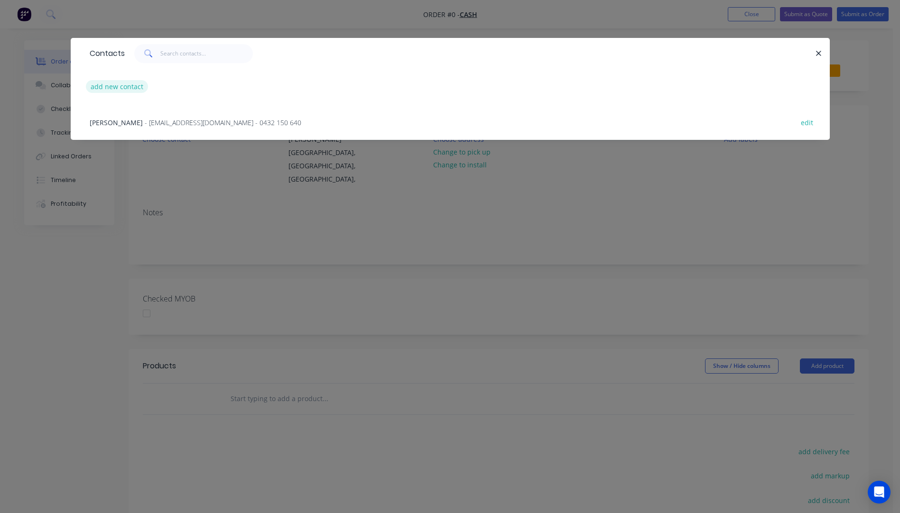
click at [121, 91] on button "add new contact" at bounding box center [117, 86] width 63 height 13
select select "AU"
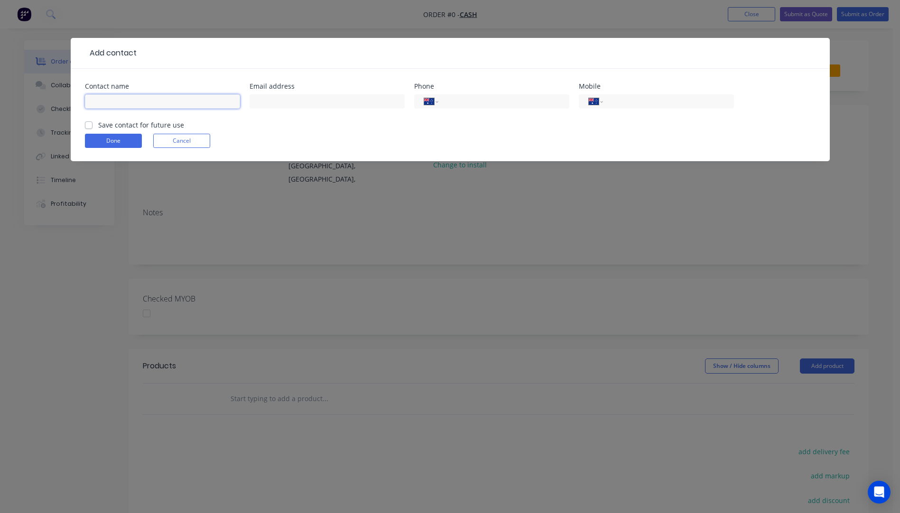
click at [112, 105] on input "text" at bounding box center [162, 101] width 155 height 14
click at [134, 103] on input "Ray Mahoney" at bounding box center [162, 101] width 155 height 14
type input "[PERSON_NAME]"
click at [270, 103] on input "text" at bounding box center [326, 101] width 155 height 14
type input "[EMAIL_ADDRESS][DOMAIN_NAME]"
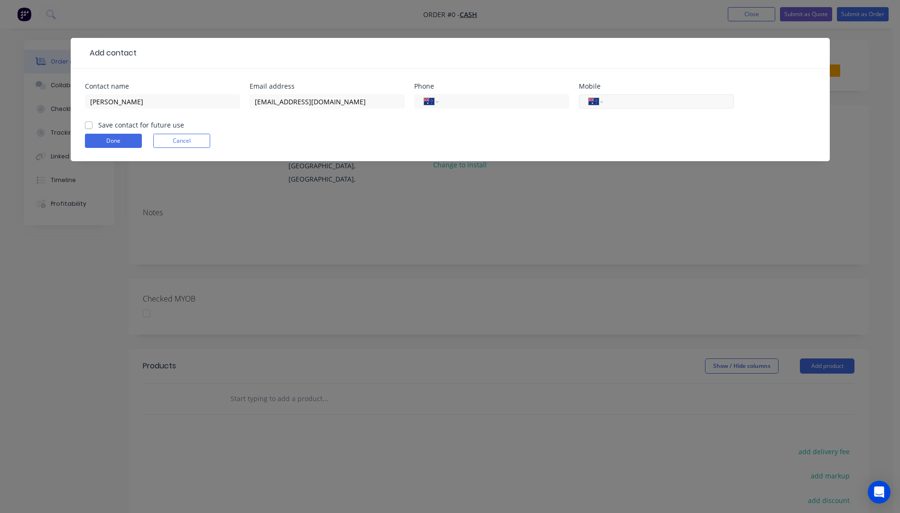
click at [628, 102] on input "tel" at bounding box center [666, 101] width 114 height 11
type input "0417 632 475"
click at [128, 141] on button "Done" at bounding box center [113, 141] width 57 height 14
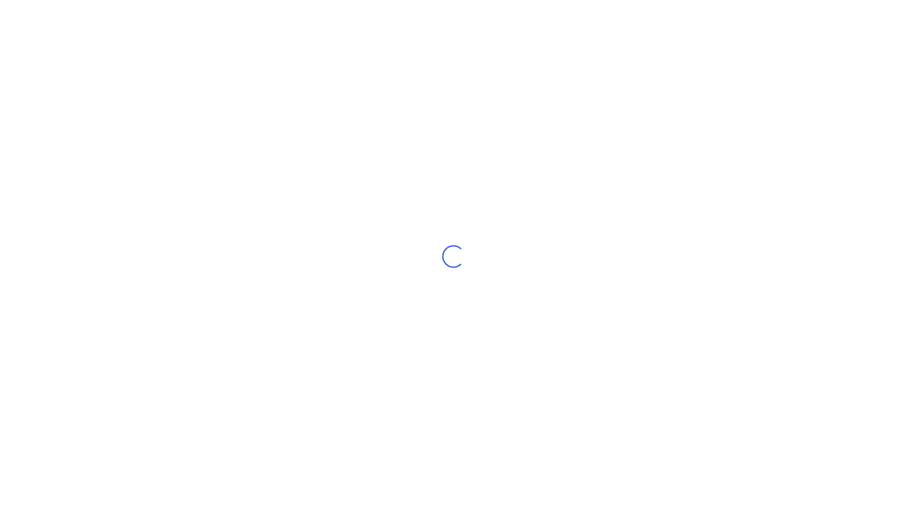
click at [438, 278] on div "Loading..." at bounding box center [453, 256] width 907 height 513
click at [439, 278] on div "Loading..." at bounding box center [453, 256] width 907 height 513
click at [440, 277] on div "Loading..." at bounding box center [453, 256] width 907 height 513
drag, startPoint x: 440, startPoint y: 277, endPoint x: 441, endPoint y: 270, distance: 6.8
click at [441, 270] on div "Loading..." at bounding box center [453, 256] width 907 height 513
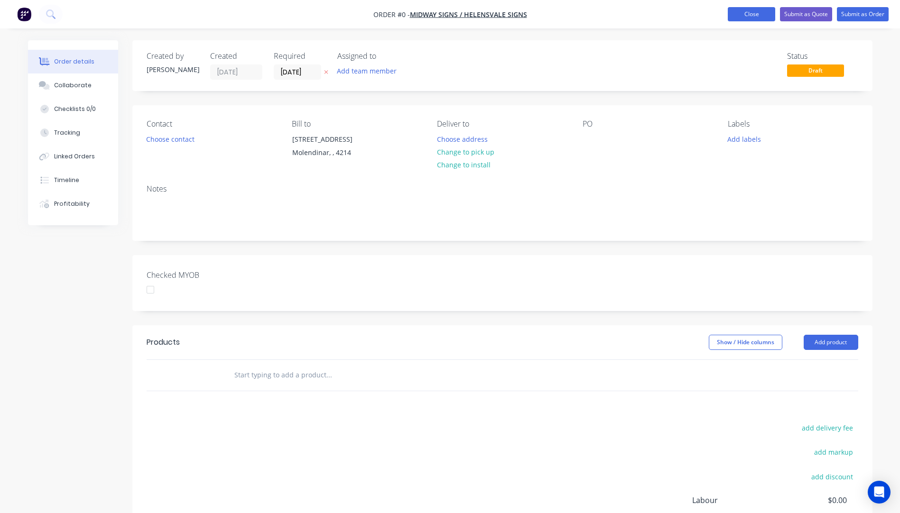
click at [760, 17] on button "Close" at bounding box center [751, 14] width 47 height 14
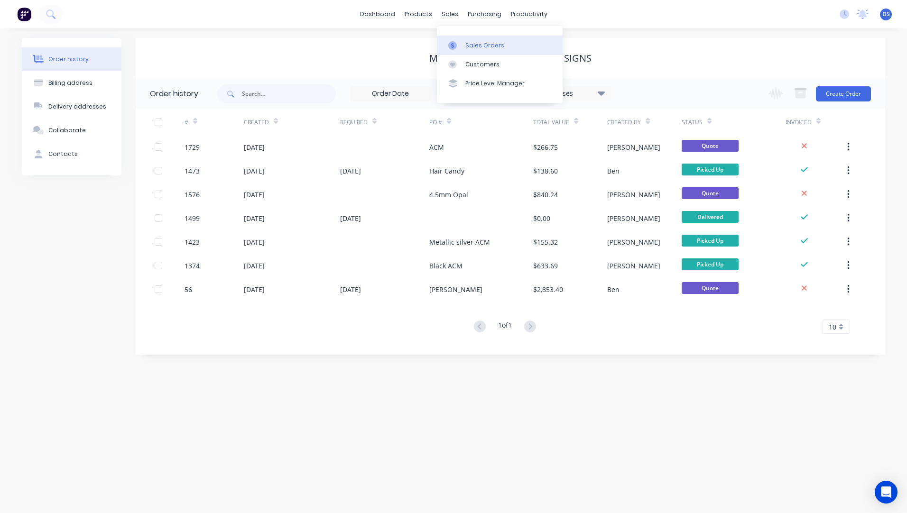
click at [481, 46] on div "Sales Orders" at bounding box center [484, 45] width 39 height 9
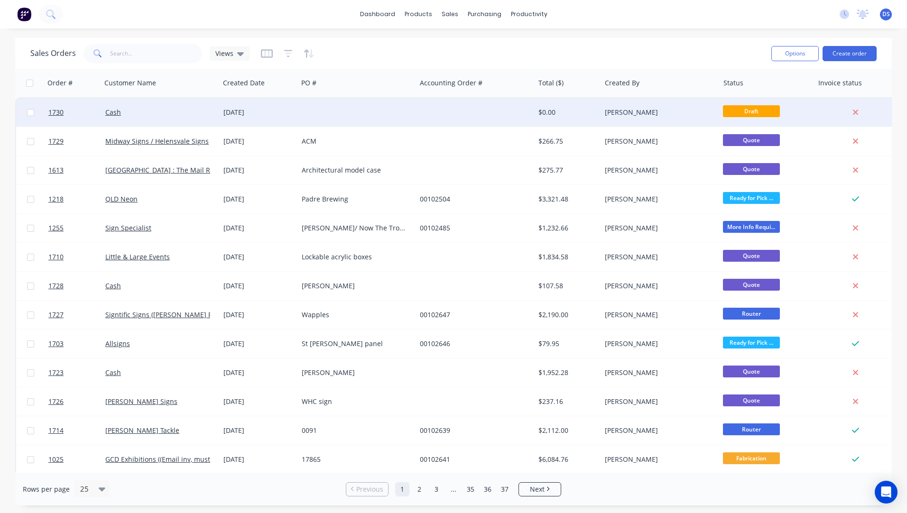
click at [276, 110] on div "[DATE]" at bounding box center [258, 112] width 71 height 9
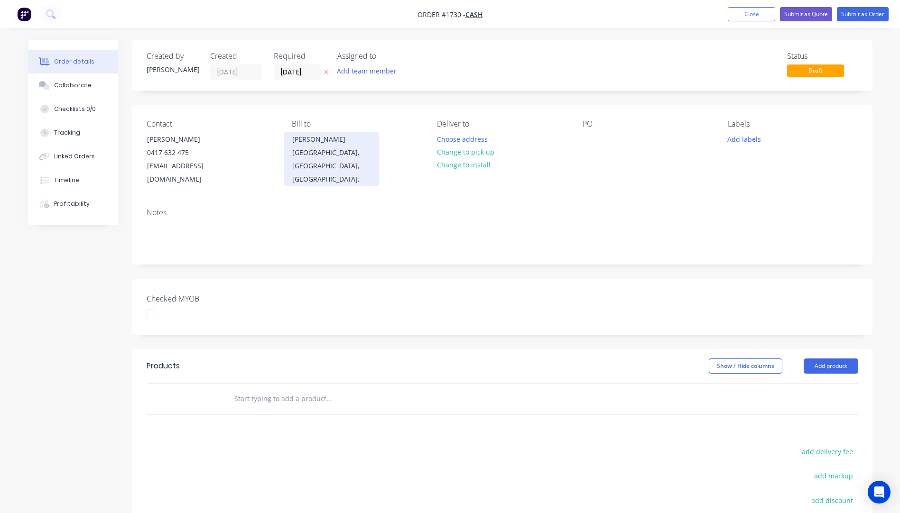
click at [314, 153] on div "[GEOGRAPHIC_DATA], [GEOGRAPHIC_DATA], [GEOGRAPHIC_DATA]," at bounding box center [331, 166] width 79 height 40
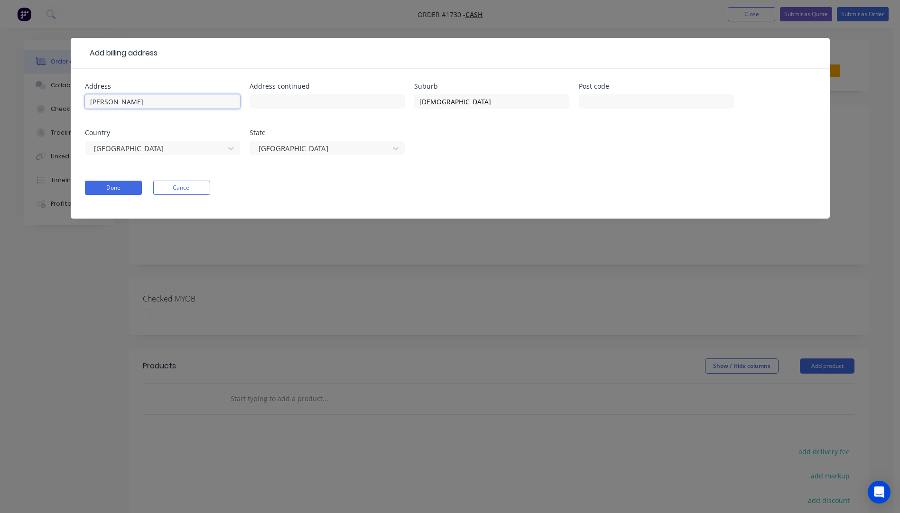
drag, startPoint x: 135, startPoint y: 102, endPoint x: 75, endPoint y: 96, distance: 60.1
click at [74, 97] on div "Address [PERSON_NAME] Address continued Suburb [GEOGRAPHIC_DATA] Post code Coun…" at bounding box center [450, 144] width 759 height 150
drag, startPoint x: 472, startPoint y: 102, endPoint x: 411, endPoint y: 100, distance: 61.7
click at [411, 100] on div "Address Address continued Suburb [GEOGRAPHIC_DATA] Post code Country [GEOGRAPHI…" at bounding box center [450, 124] width 730 height 83
click at [126, 187] on button "Done" at bounding box center [113, 188] width 57 height 14
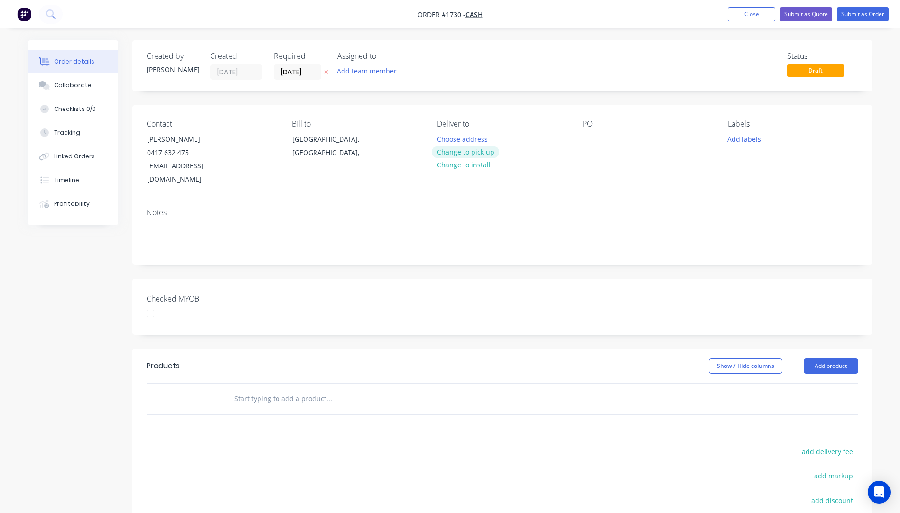
click at [470, 155] on button "Change to pick up" at bounding box center [465, 152] width 67 height 13
click at [447, 137] on div at bounding box center [444, 139] width 15 height 14
click at [585, 137] on div at bounding box center [589, 139] width 15 height 14
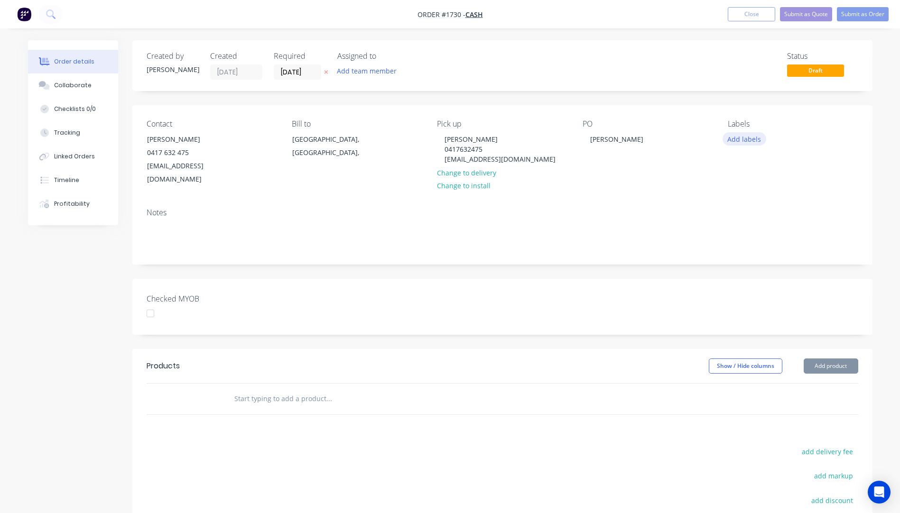
click at [746, 141] on button "Add labels" at bounding box center [744, 138] width 44 height 13
click at [696, 201] on div "Notes" at bounding box center [502, 233] width 740 height 64
click at [735, 143] on button "Add labels" at bounding box center [744, 138] width 44 height 13
click at [325, 72] on icon "button" at bounding box center [326, 72] width 4 height 6
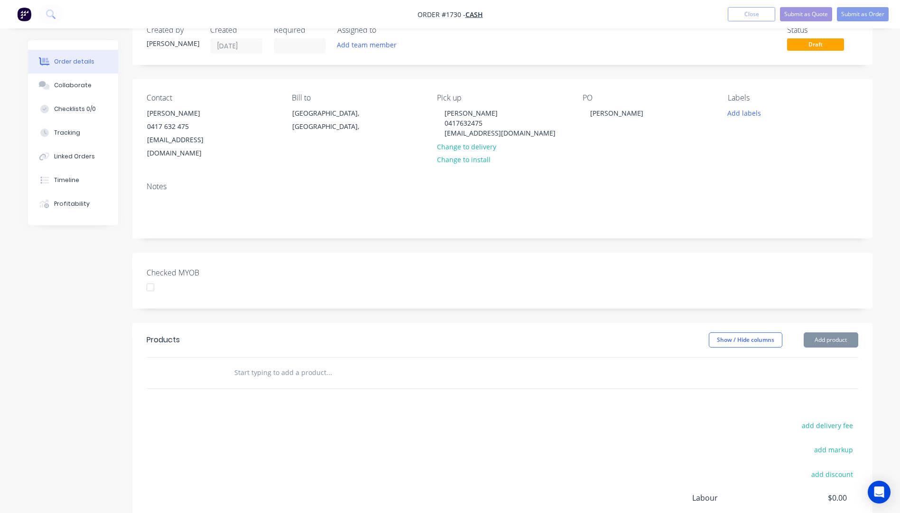
scroll to position [47, 0]
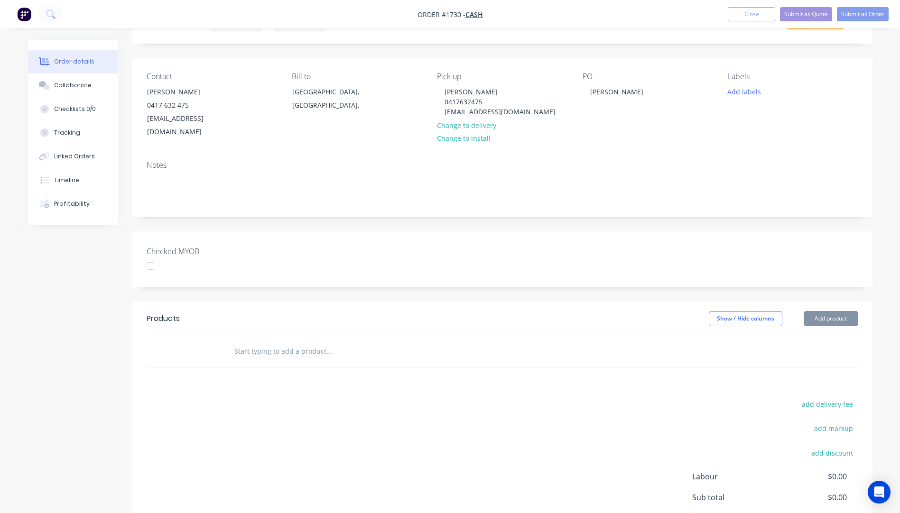
click at [824, 313] on header "Products Show / Hide columns Add product" at bounding box center [502, 319] width 740 height 34
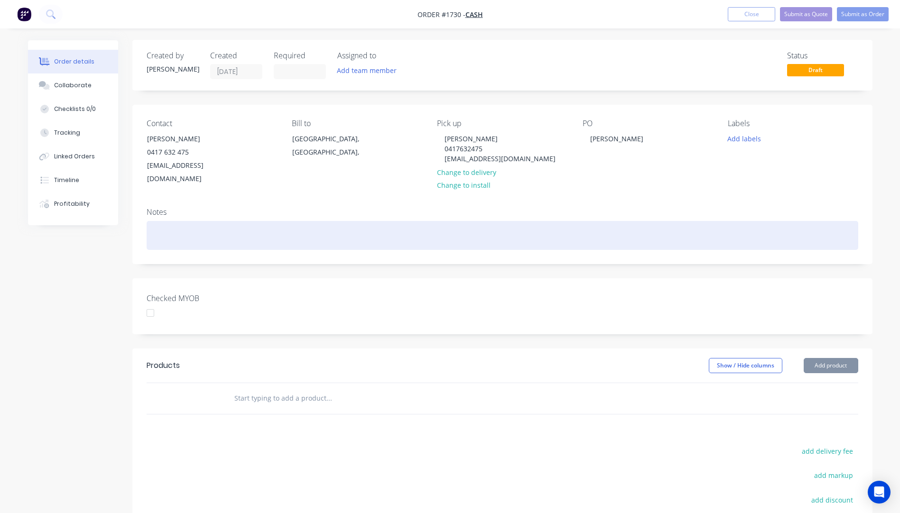
scroll to position [0, 0]
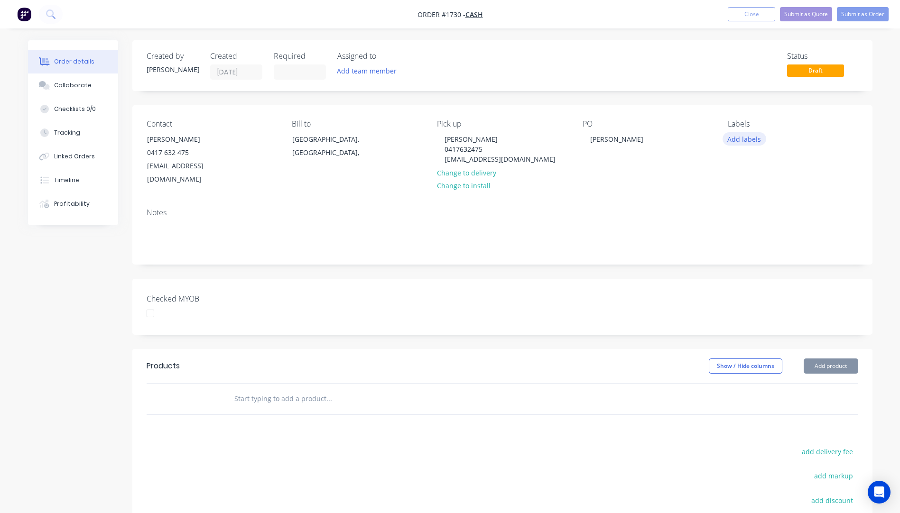
click at [733, 141] on button "Add labels" at bounding box center [744, 138] width 44 height 13
click at [677, 208] on div "Notes" at bounding box center [502, 212] width 711 height 9
click at [742, 359] on button "Show / Hide columns" at bounding box center [746, 366] width 74 height 15
click at [822, 359] on button "Add product" at bounding box center [830, 366] width 55 height 15
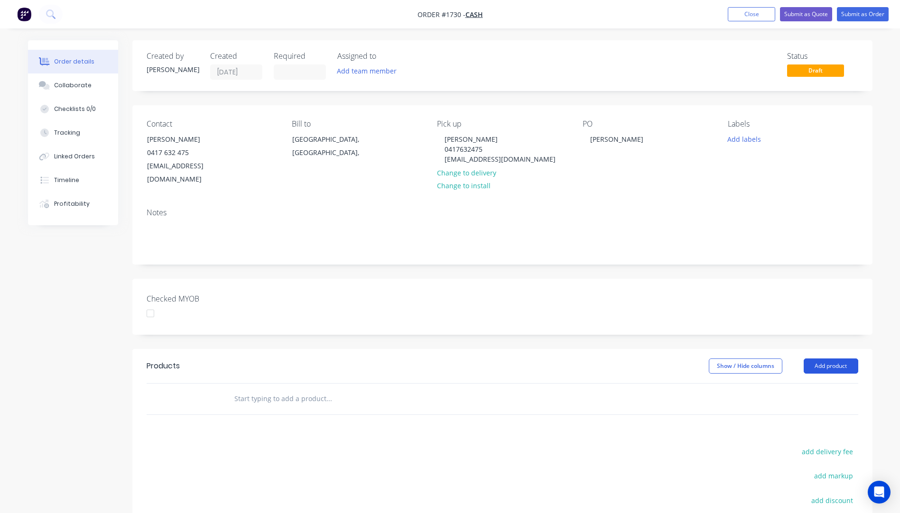
click at [822, 359] on button "Add product" at bounding box center [830, 366] width 55 height 15
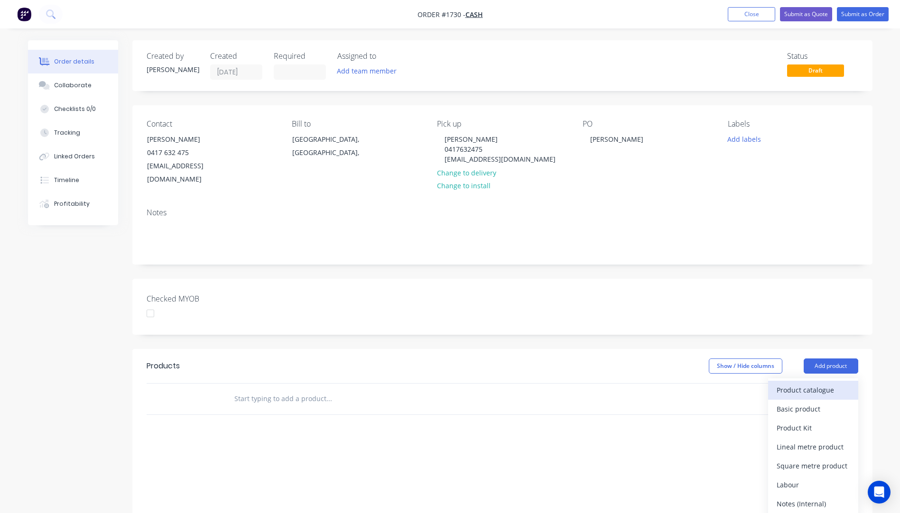
click at [807, 383] on div "Product catalogue" at bounding box center [812, 390] width 73 height 14
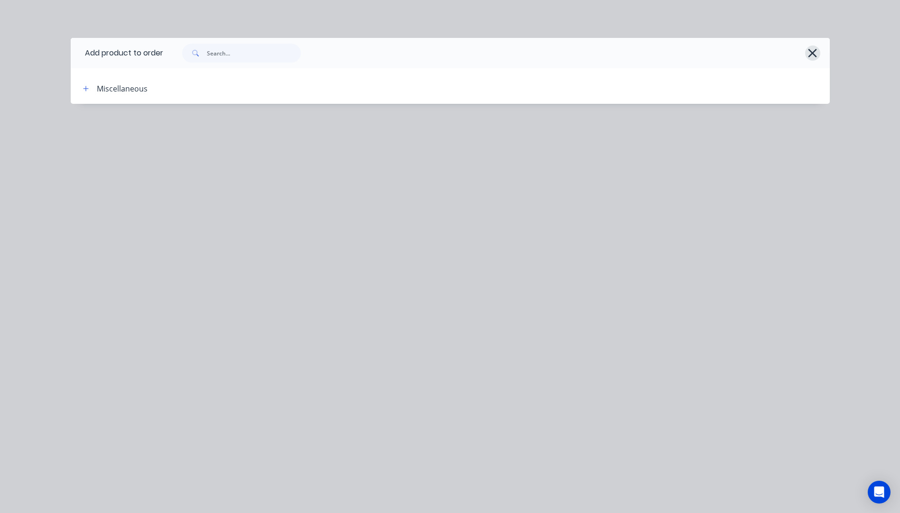
click at [814, 50] on icon "button" at bounding box center [812, 52] width 10 height 13
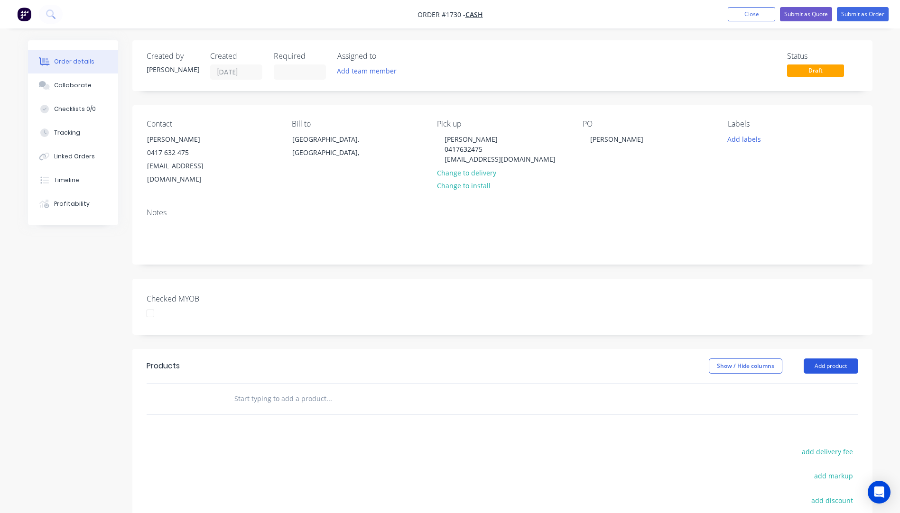
click at [835, 359] on button "Add product" at bounding box center [830, 366] width 55 height 15
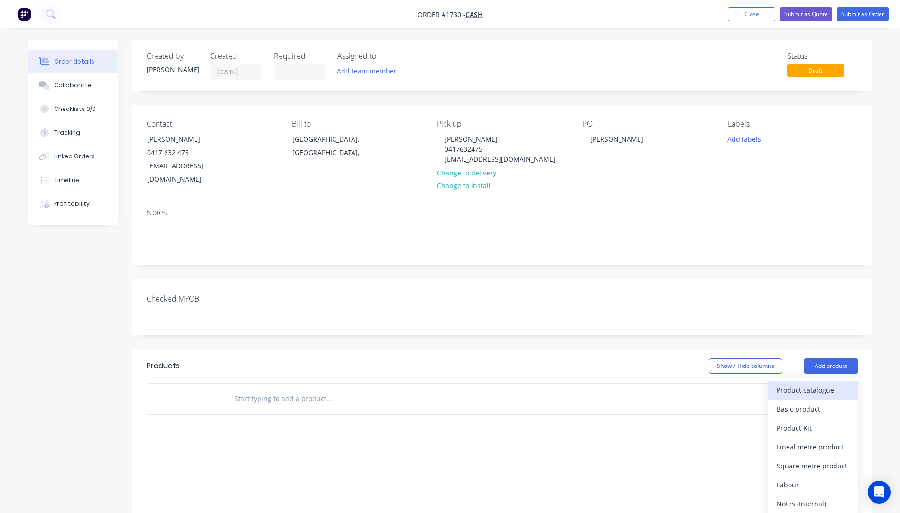
click at [806, 383] on div "Product catalogue" at bounding box center [812, 390] width 73 height 14
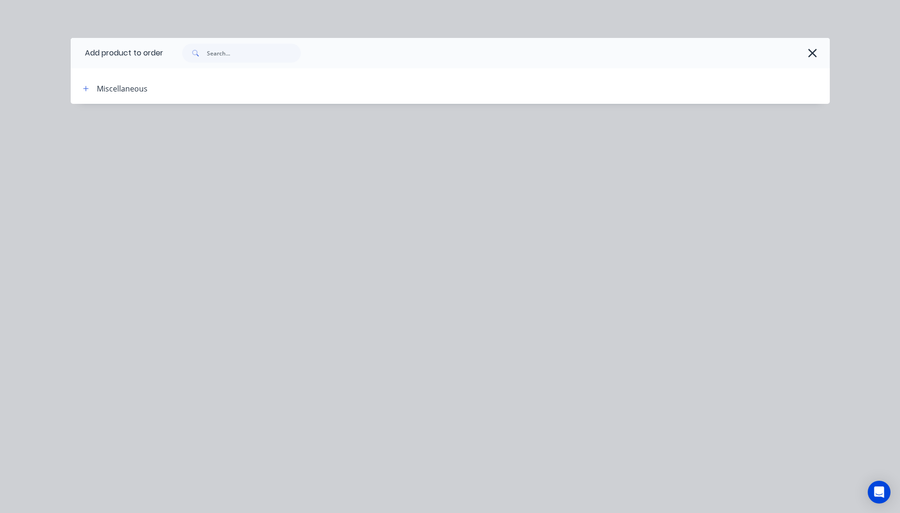
click at [810, 61] on div at bounding box center [491, 53] width 657 height 19
click at [813, 55] on icon "button" at bounding box center [812, 52] width 10 height 13
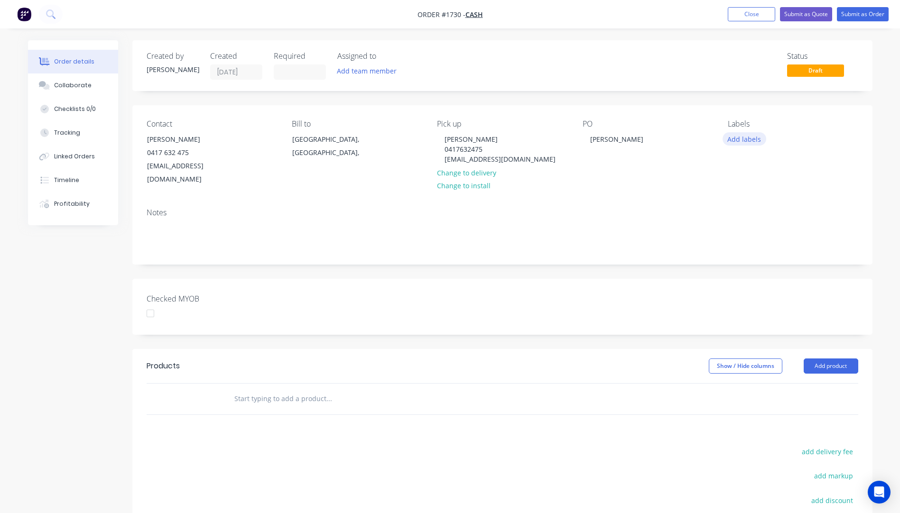
click at [750, 139] on button "Add labels" at bounding box center [744, 138] width 44 height 13
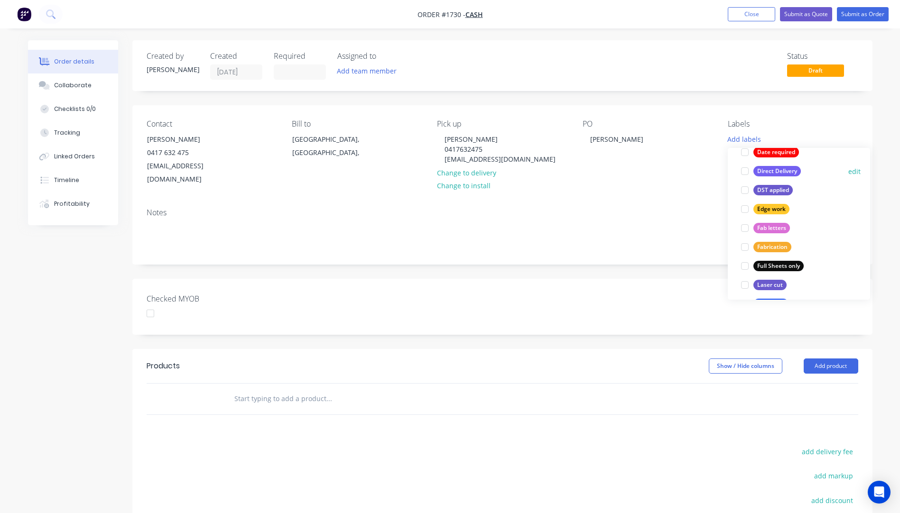
scroll to position [190, 0]
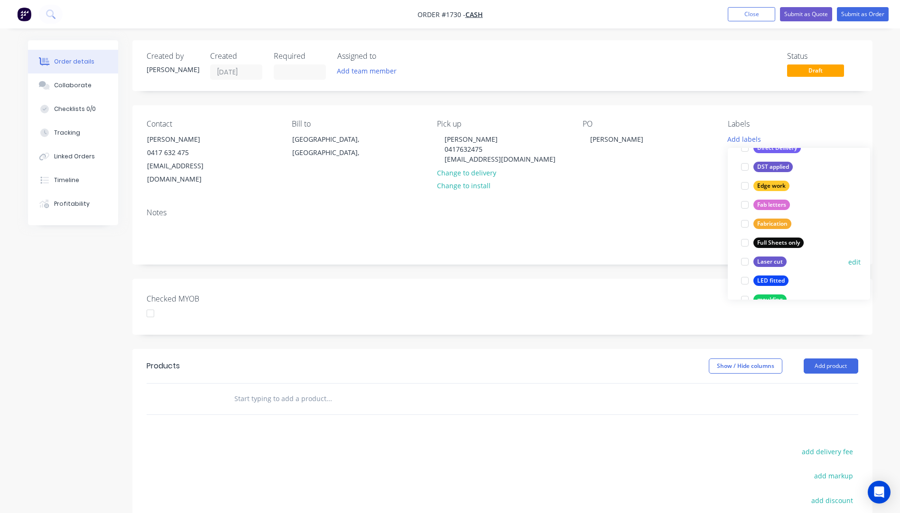
click at [744, 262] on div at bounding box center [744, 261] width 19 height 19
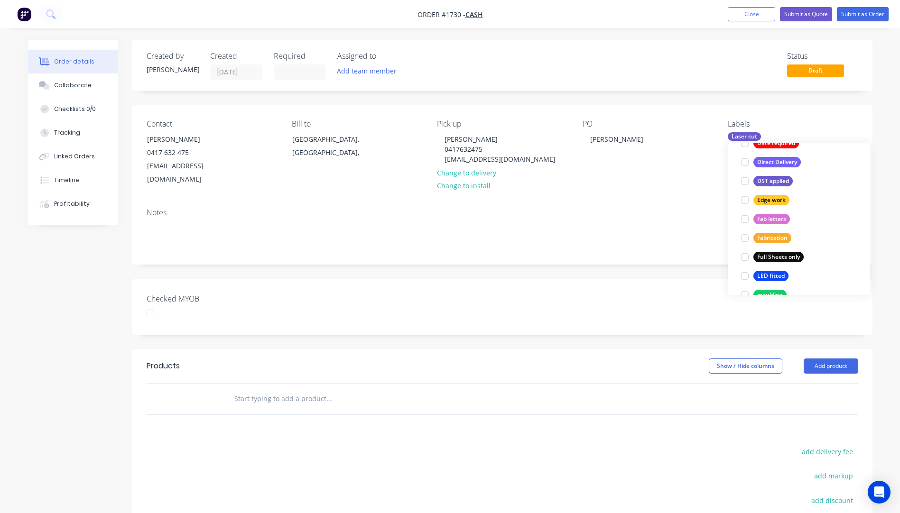
scroll to position [0, 0]
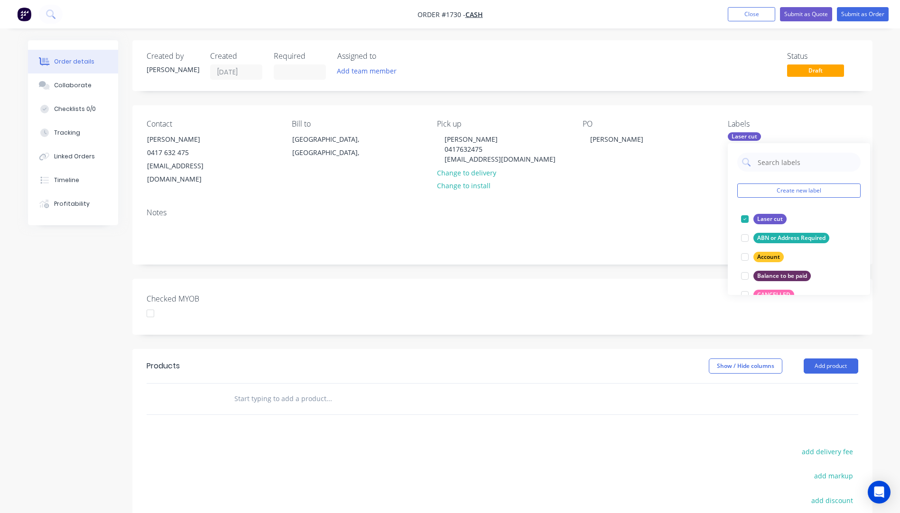
click at [676, 162] on div "PO Ray Mahony" at bounding box center [647, 153] width 130 height 67
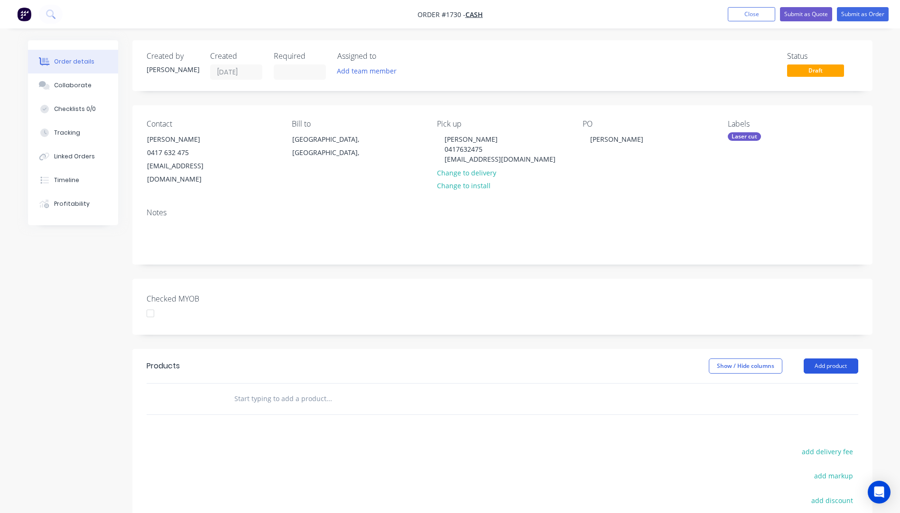
click at [824, 359] on button "Add product" at bounding box center [830, 366] width 55 height 15
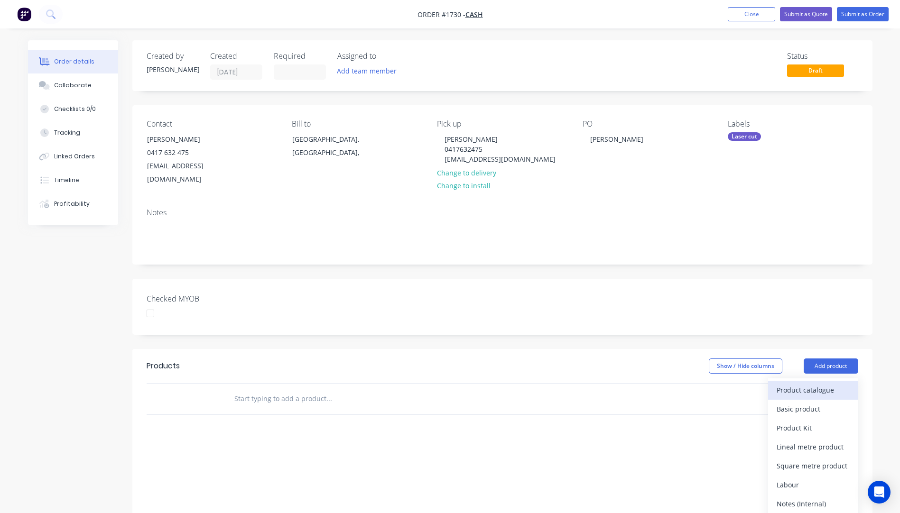
click at [805, 383] on div "Product catalogue" at bounding box center [812, 390] width 73 height 14
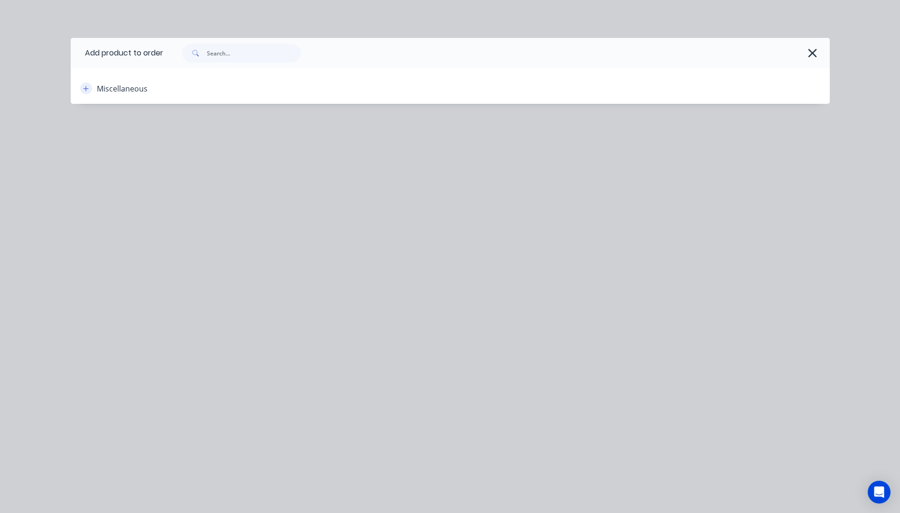
click at [85, 88] on icon "button" at bounding box center [86, 88] width 6 height 7
click at [87, 92] on icon "button" at bounding box center [86, 88] width 6 height 7
click at [116, 91] on div "Miscellaneous" at bounding box center [122, 88] width 51 height 11
click at [168, 83] on div "Miscellaneous" at bounding box center [155, 89] width 161 height 12
drag, startPoint x: 449, startPoint y: 89, endPoint x: 603, endPoint y: 88, distance: 154.6
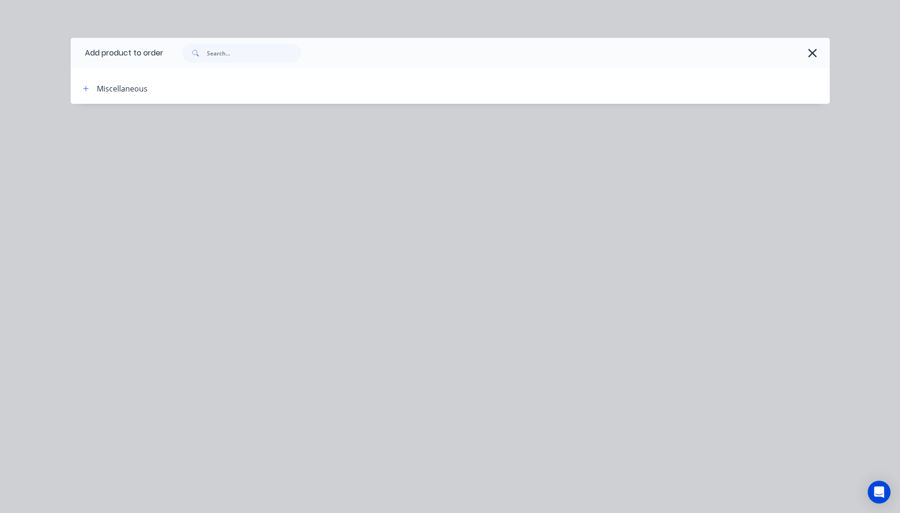
click at [456, 89] on div at bounding box center [532, 89] width 593 height 12
click at [809, 54] on icon "button" at bounding box center [812, 52] width 10 height 13
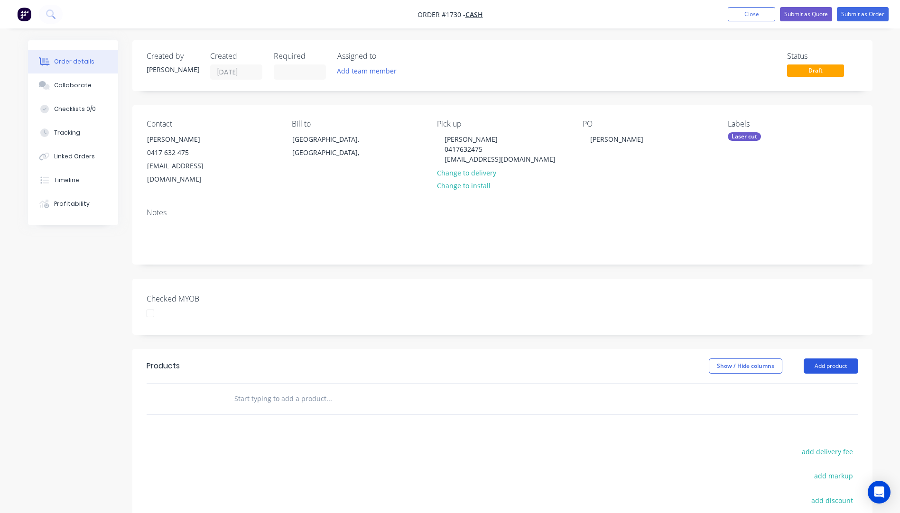
click at [833, 359] on button "Add product" at bounding box center [830, 366] width 55 height 15
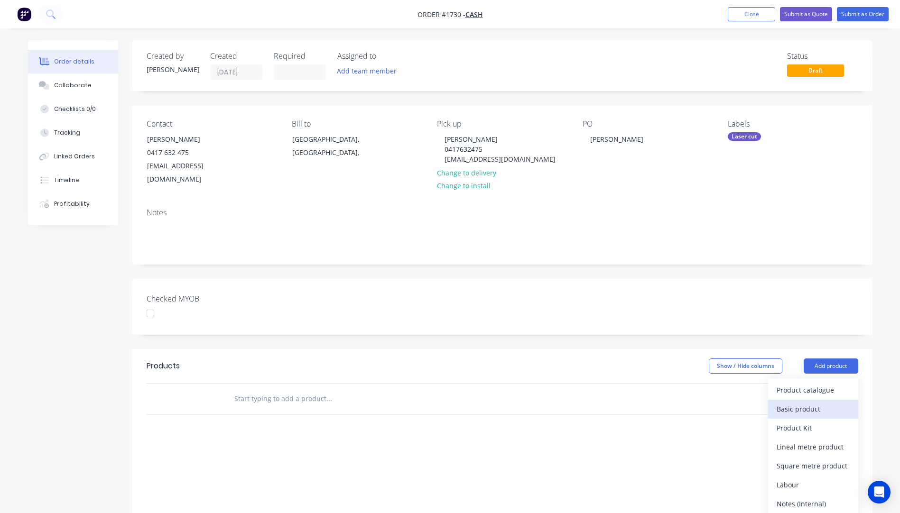
click at [807, 402] on div "Basic product" at bounding box center [812, 409] width 73 height 14
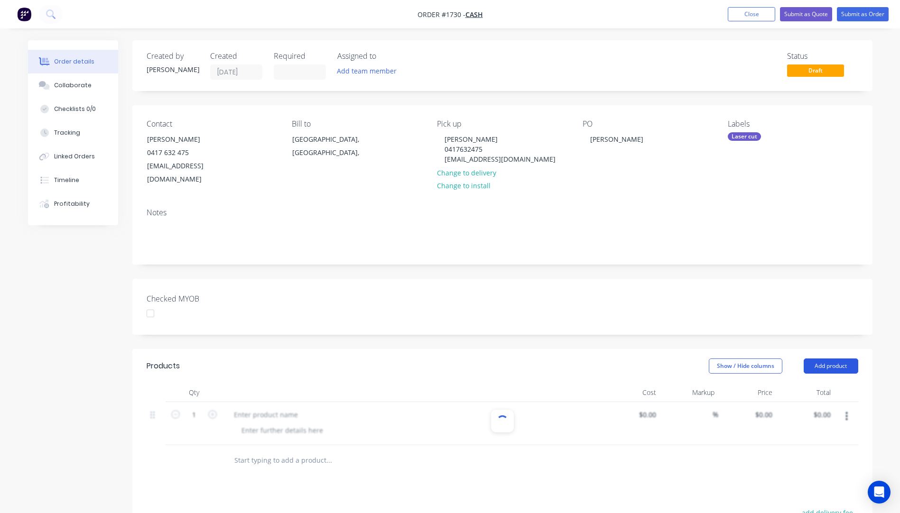
click at [823, 359] on button "Add product" at bounding box center [830, 366] width 55 height 15
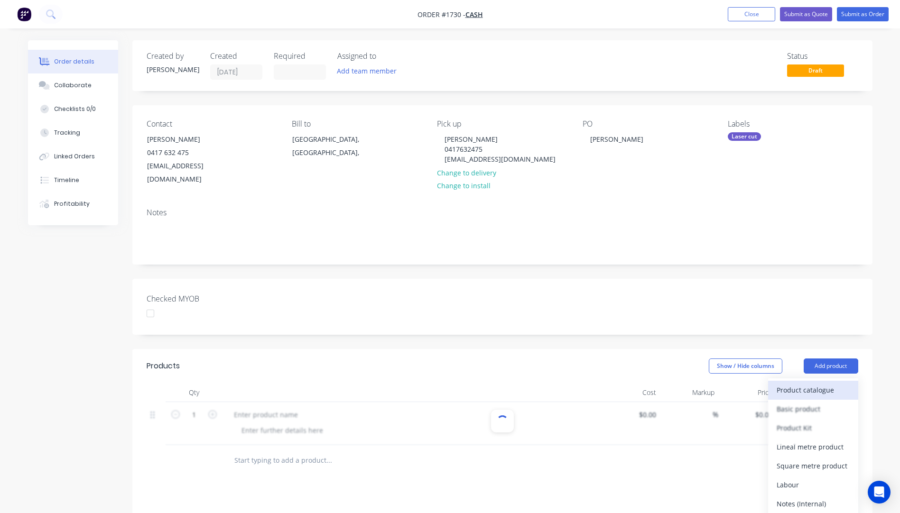
click at [817, 383] on div "Product catalogue" at bounding box center [812, 390] width 73 height 14
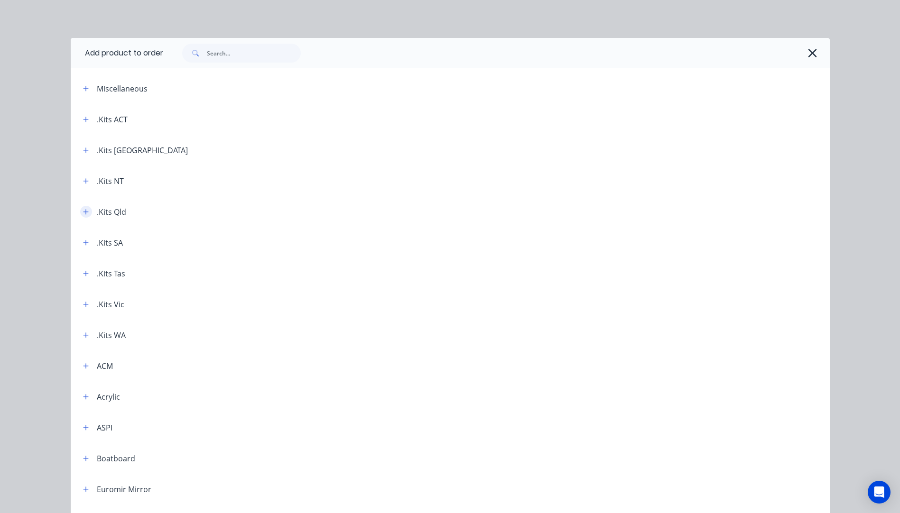
click at [83, 211] on icon "button" at bounding box center [86, 212] width 6 height 7
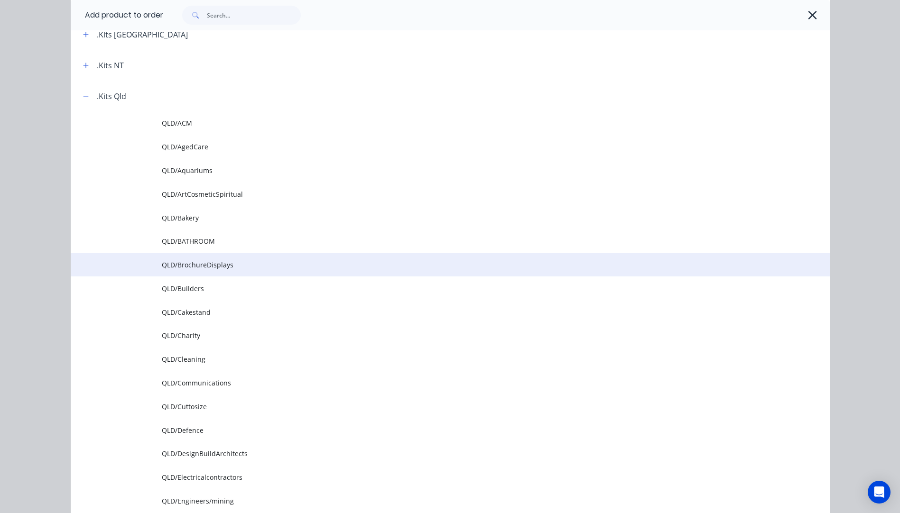
scroll to position [142, 0]
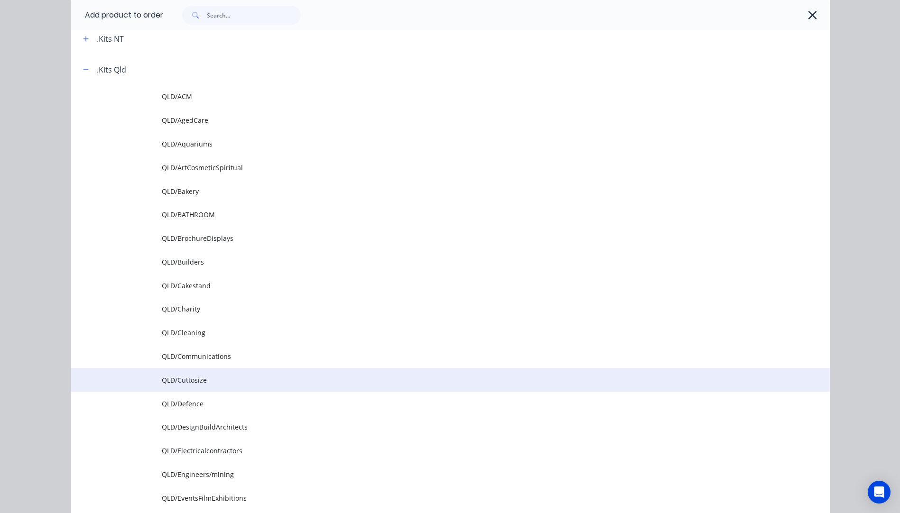
click at [174, 374] on td "QLD/Cuttosize" at bounding box center [496, 380] width 668 height 24
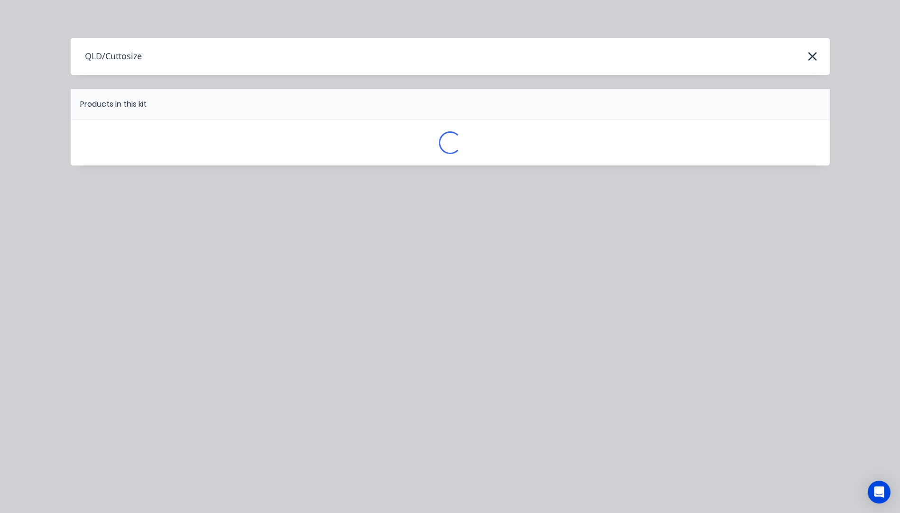
scroll to position [0, 0]
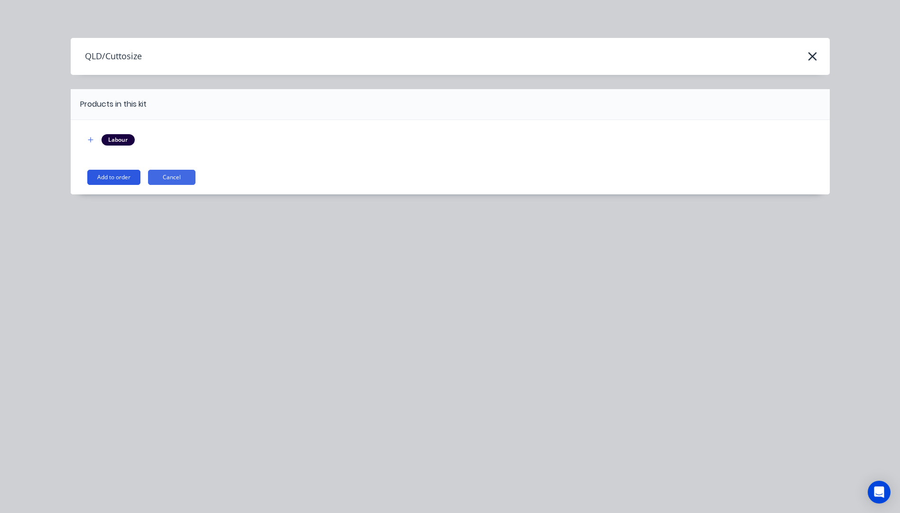
click at [110, 180] on button "Add to order" at bounding box center [113, 177] width 53 height 15
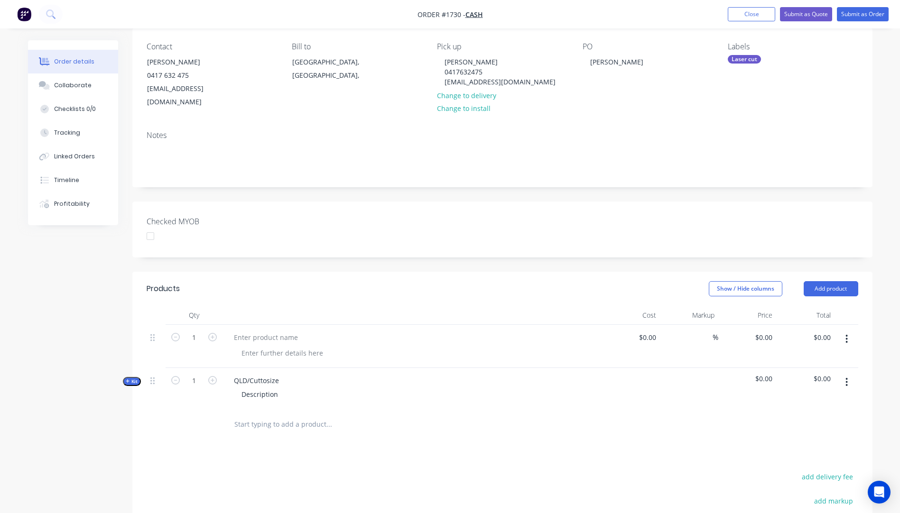
scroll to position [95, 0]
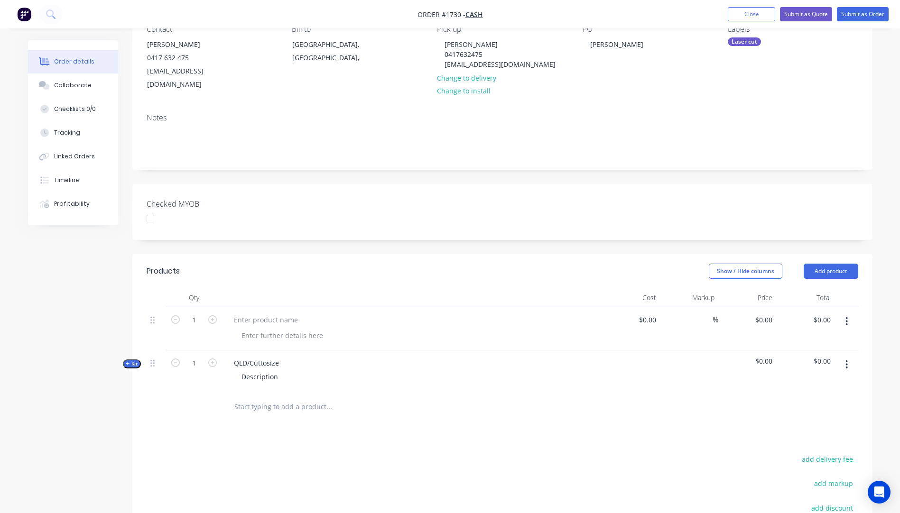
click at [849, 313] on button "button" at bounding box center [846, 321] width 22 height 17
click at [792, 378] on div "Delete" at bounding box center [812, 385] width 73 height 14
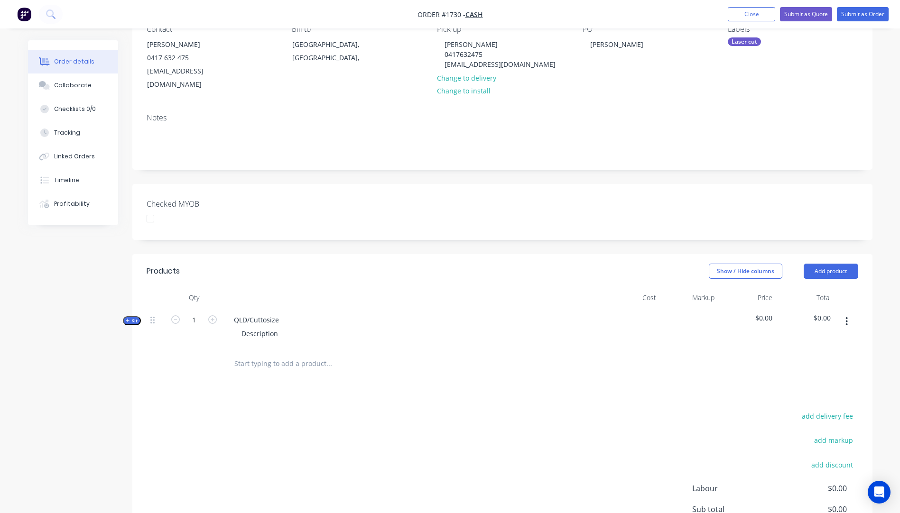
click at [126, 318] on icon "button" at bounding box center [128, 320] width 4 height 5
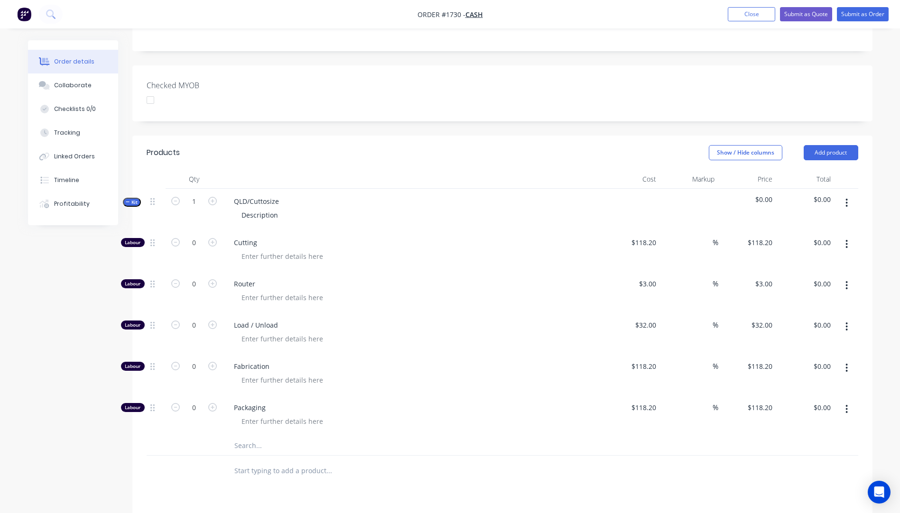
scroll to position [237, 0]
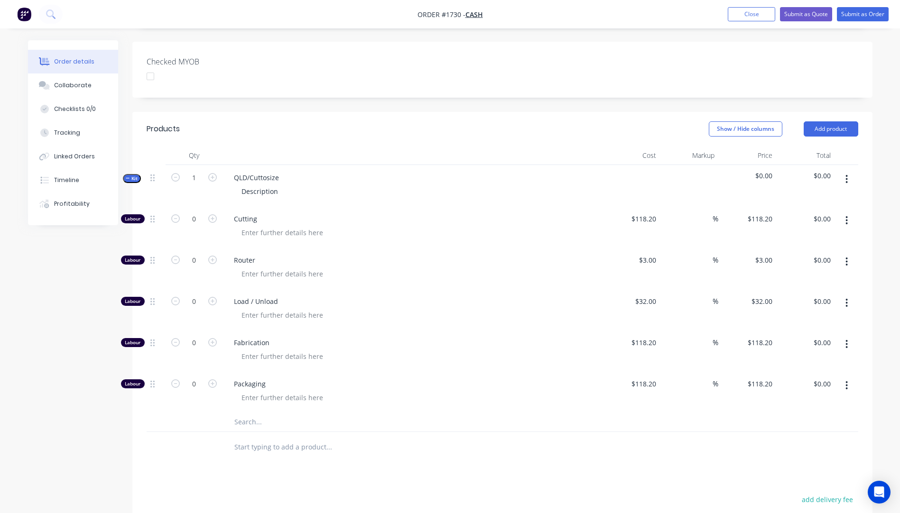
click at [251, 413] on input "text" at bounding box center [329, 422] width 190 height 19
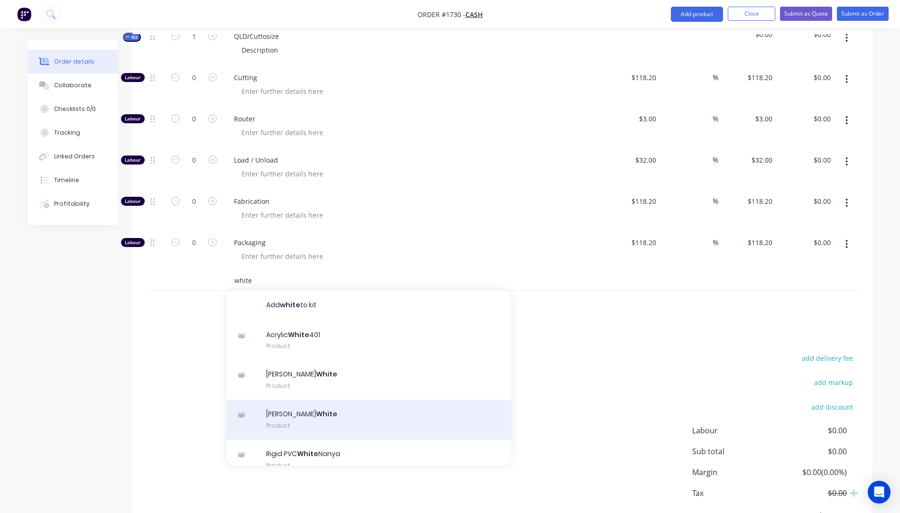
scroll to position [415, 0]
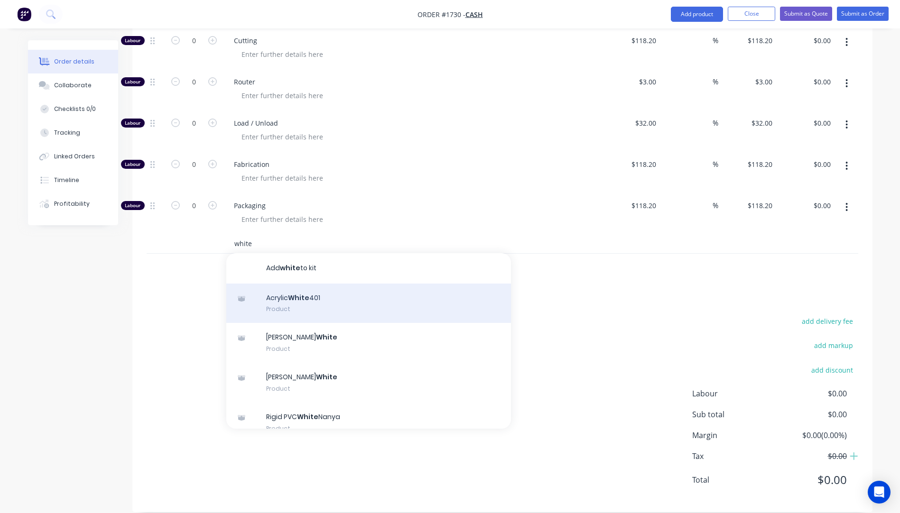
type input "white"
click at [304, 288] on div "Acrylic White 401 Product" at bounding box center [368, 304] width 285 height 40
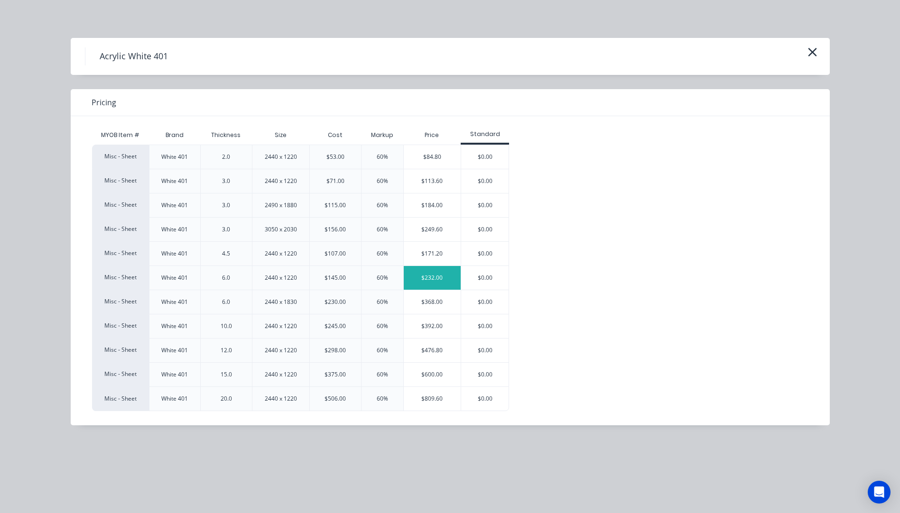
click at [433, 270] on div "$232.00" at bounding box center [432, 278] width 57 height 24
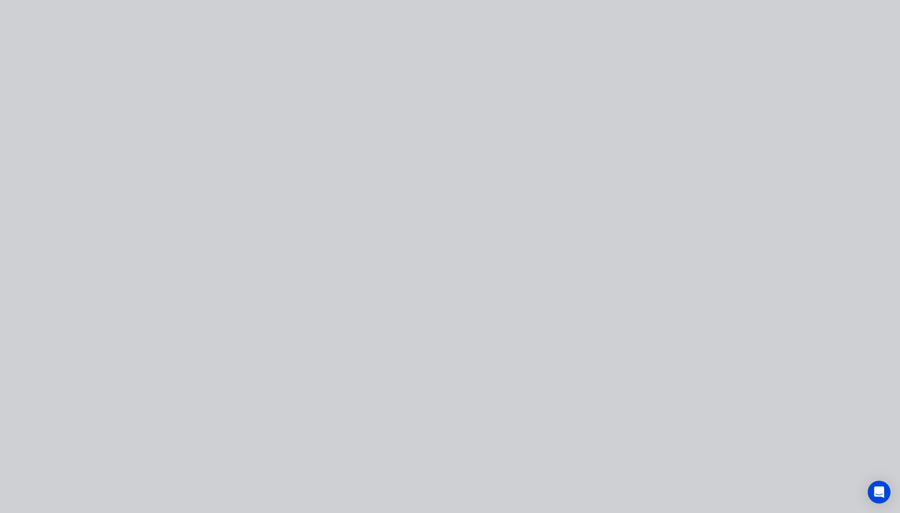
type input "$145.00"
type input "60"
type input "$232.00"
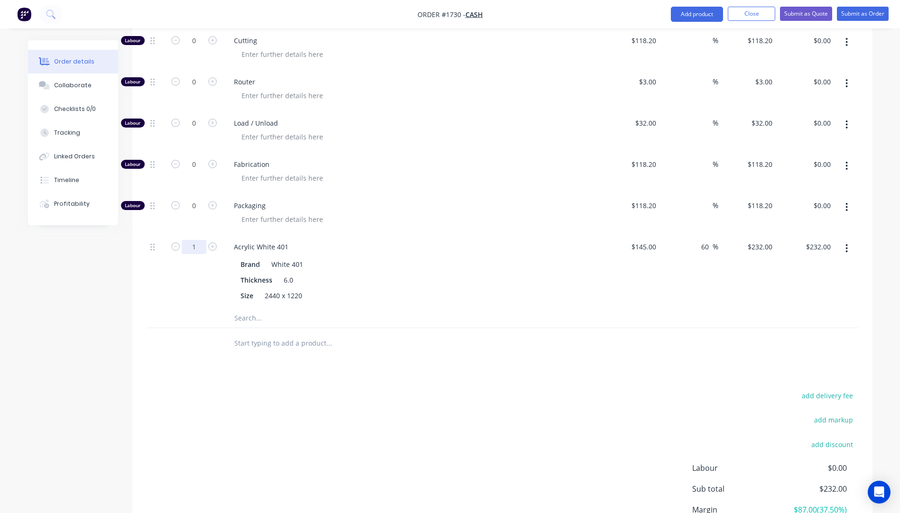
click at [199, 240] on input "1" at bounding box center [194, 247] width 25 height 14
type input "0.25"
type input "$58.00"
click at [184, 280] on div "0.25" at bounding box center [194, 271] width 57 height 74
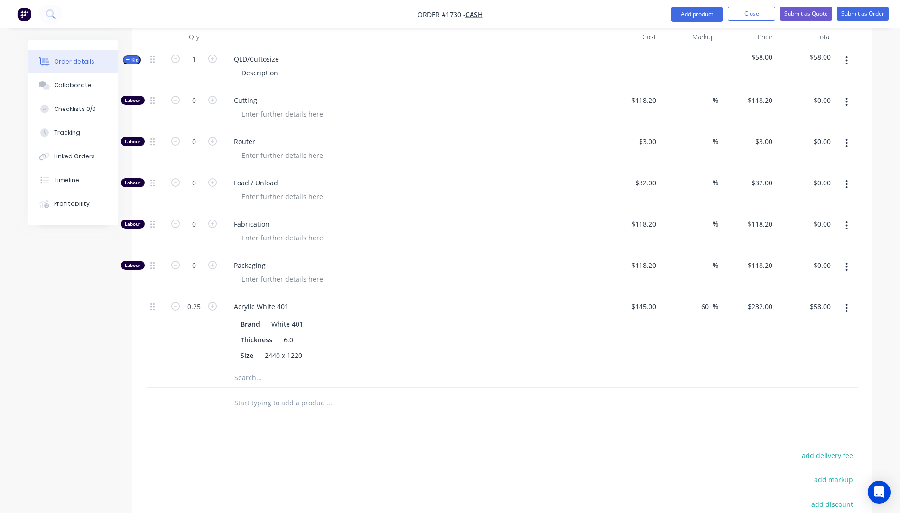
scroll to position [273, 0]
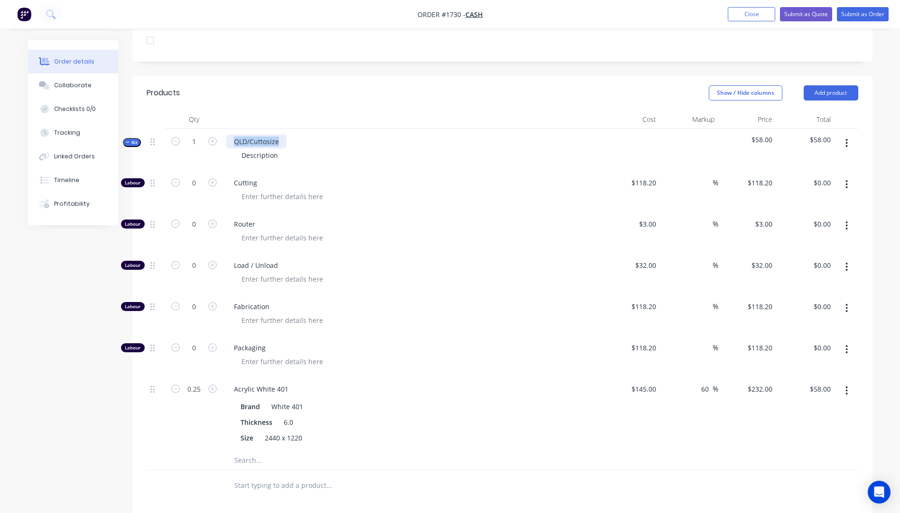
drag, startPoint x: 285, startPoint y: 129, endPoint x: 232, endPoint y: 125, distance: 52.8
click at [232, 135] on div "QLD/Cuttosize" at bounding box center [256, 142] width 60 height 14
drag, startPoint x: 277, startPoint y: 144, endPoint x: 237, endPoint y: 145, distance: 40.3
click at [237, 148] on div "Description" at bounding box center [260, 155] width 52 height 14
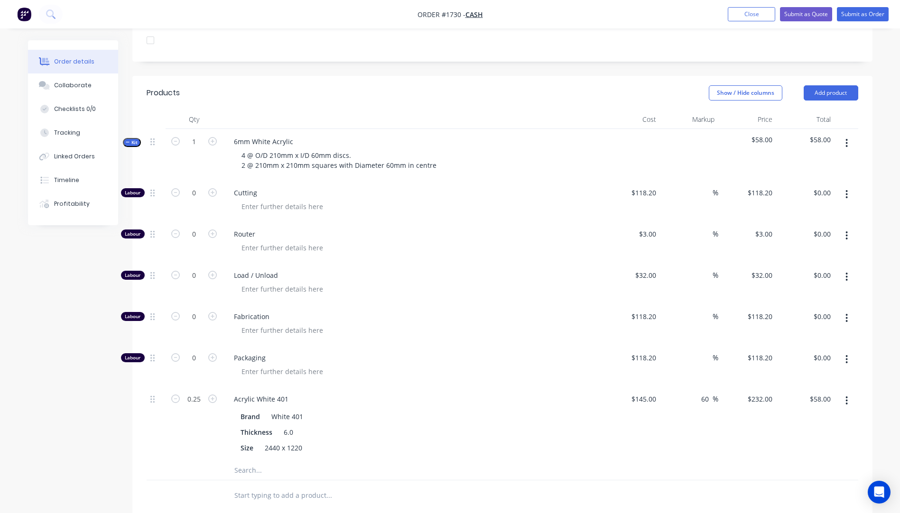
click at [407, 222] on div "Router" at bounding box center [411, 242] width 379 height 41
click at [436, 153] on div "4 @ O/D 210mm x I/D 60mm discs. 2 @ 210mm x 210mm squares with Diameter 60mm in…" at bounding box center [339, 160] width 210 height 24
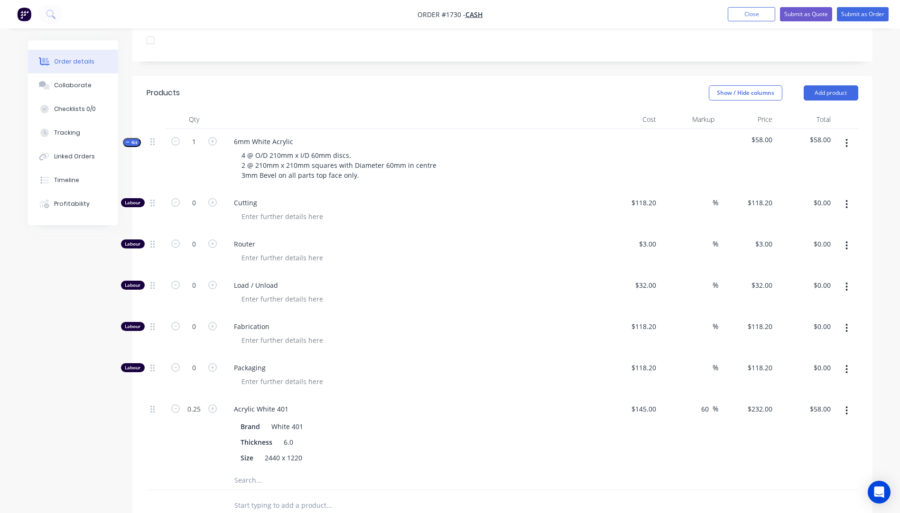
click at [437, 251] on div at bounding box center [416, 258] width 364 height 14
click at [212, 281] on icon "button" at bounding box center [212, 285] width 9 height 9
type input "1"
type input "$32.00"
click at [401, 292] on div at bounding box center [416, 299] width 364 height 14
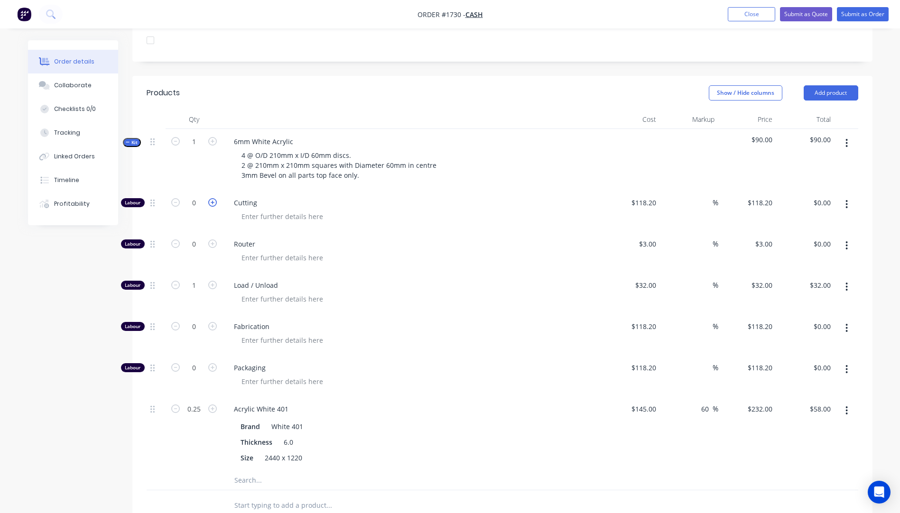
click at [212, 198] on icon "button" at bounding box center [212, 202] width 9 height 9
type input "1"
type input "$118.20"
click at [198, 196] on input "1" at bounding box center [194, 203] width 25 height 14
click at [392, 190] on div "Cutting" at bounding box center [411, 210] width 379 height 41
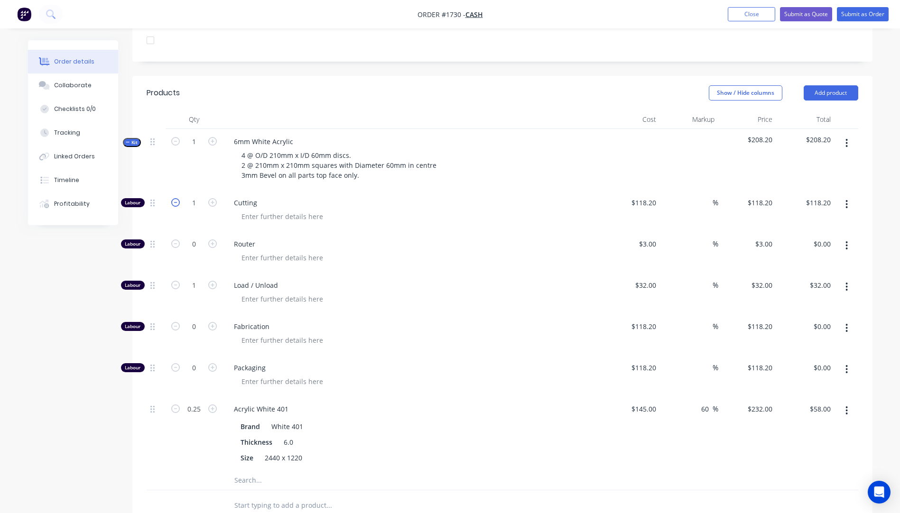
click at [178, 198] on icon "button" at bounding box center [175, 202] width 9 height 9
type input "0"
type input "$0.00"
click at [201, 237] on input "0" at bounding box center [194, 244] width 25 height 14
type input "10"
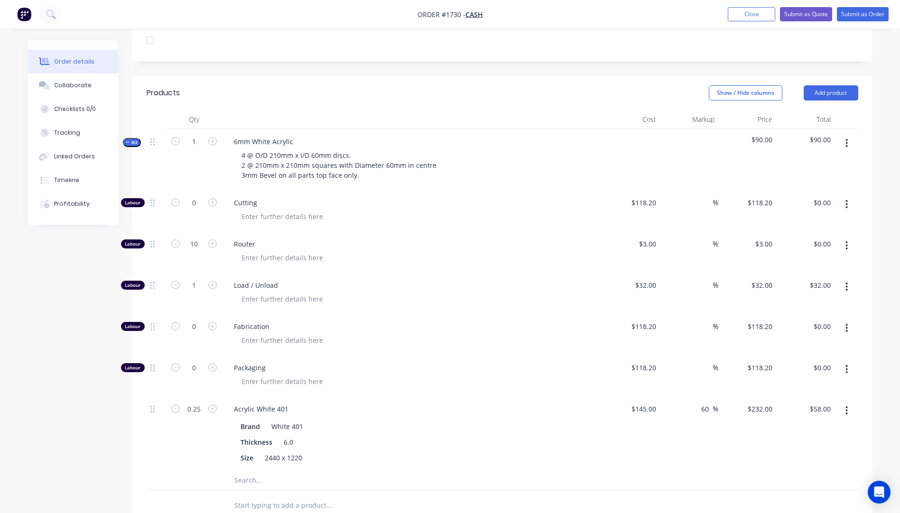
click at [432, 231] on div "Router" at bounding box center [411, 251] width 379 height 41
type input "$30.00"
click at [201, 402] on input "0.25" at bounding box center [194, 409] width 25 height 14
type input "0.2"
type input "$46.40"
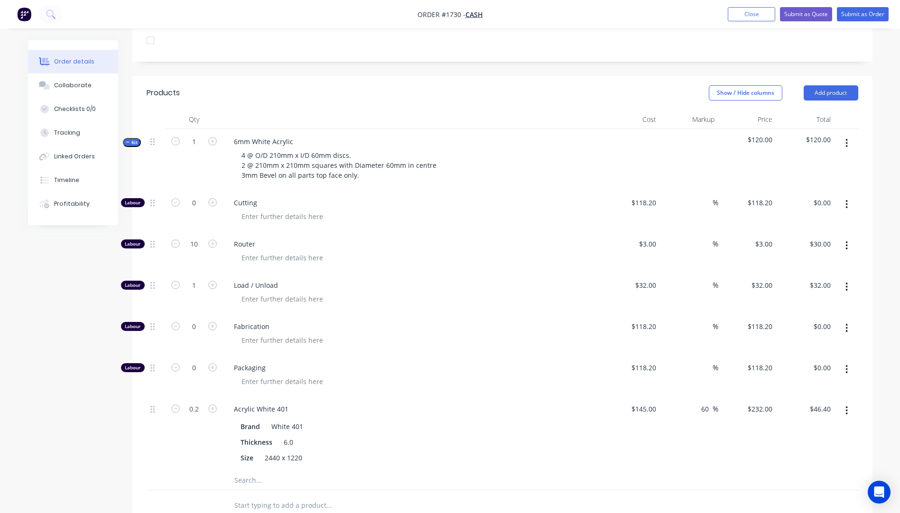
click at [164, 430] on div at bounding box center [156, 434] width 19 height 74
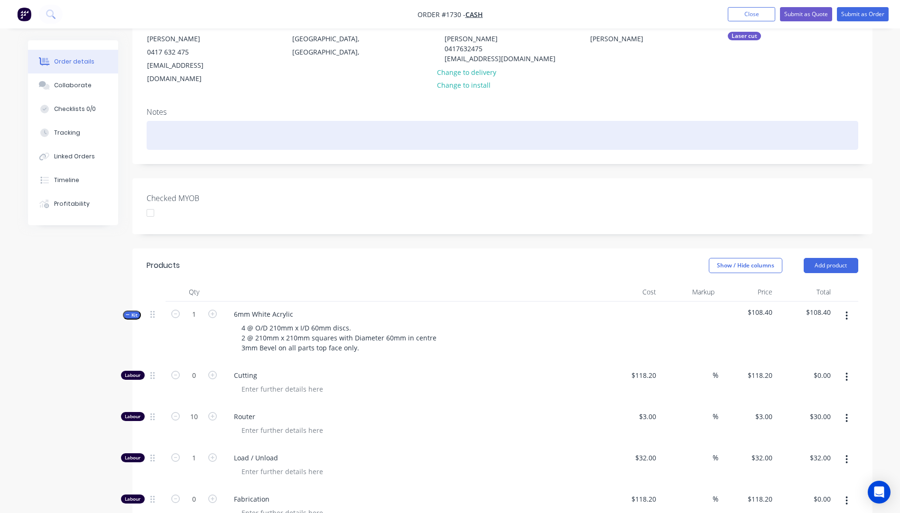
scroll to position [0, 0]
